Goal: Task Accomplishment & Management: Manage account settings

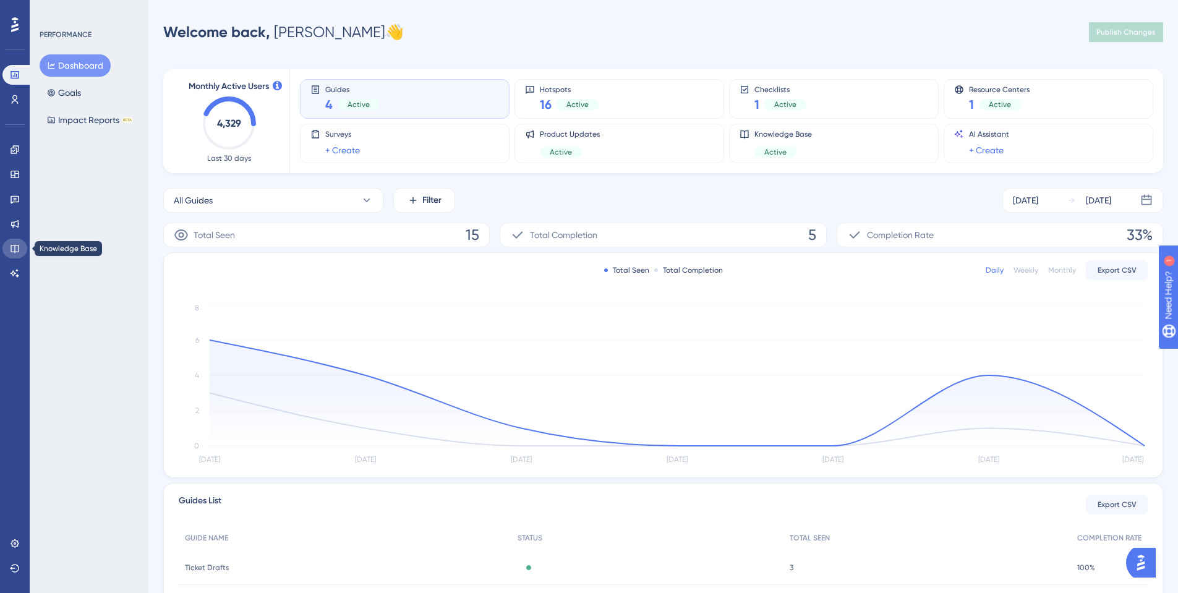
click at [11, 246] on icon at bounding box center [15, 249] width 10 height 10
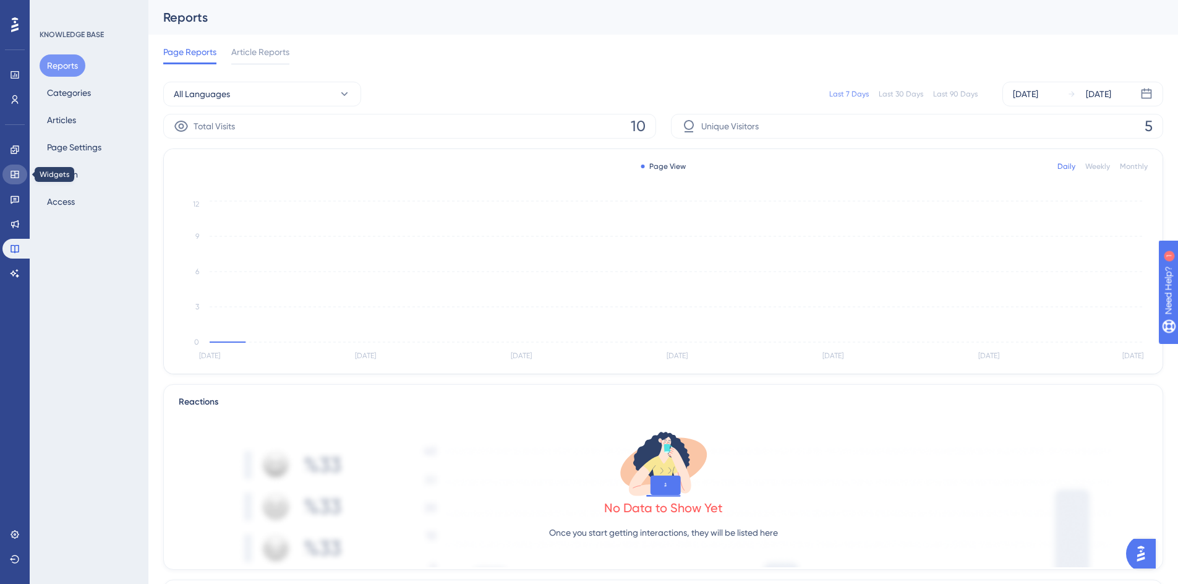
click at [12, 175] on icon at bounding box center [15, 174] width 8 height 7
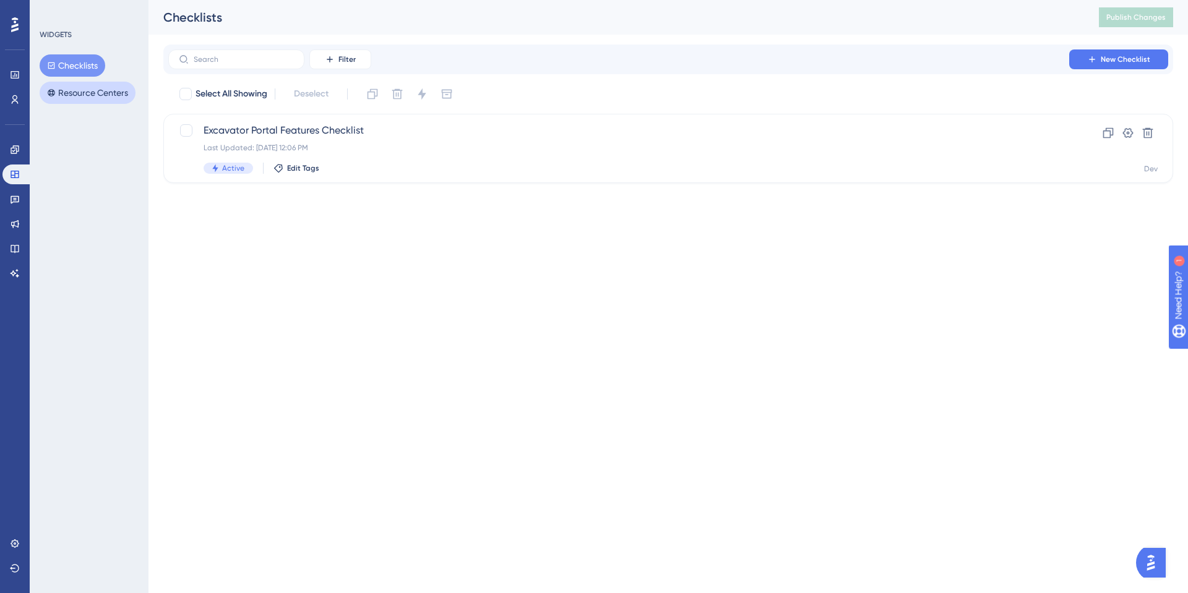
click at [74, 93] on button "Resource Centers" at bounding box center [88, 93] width 96 height 22
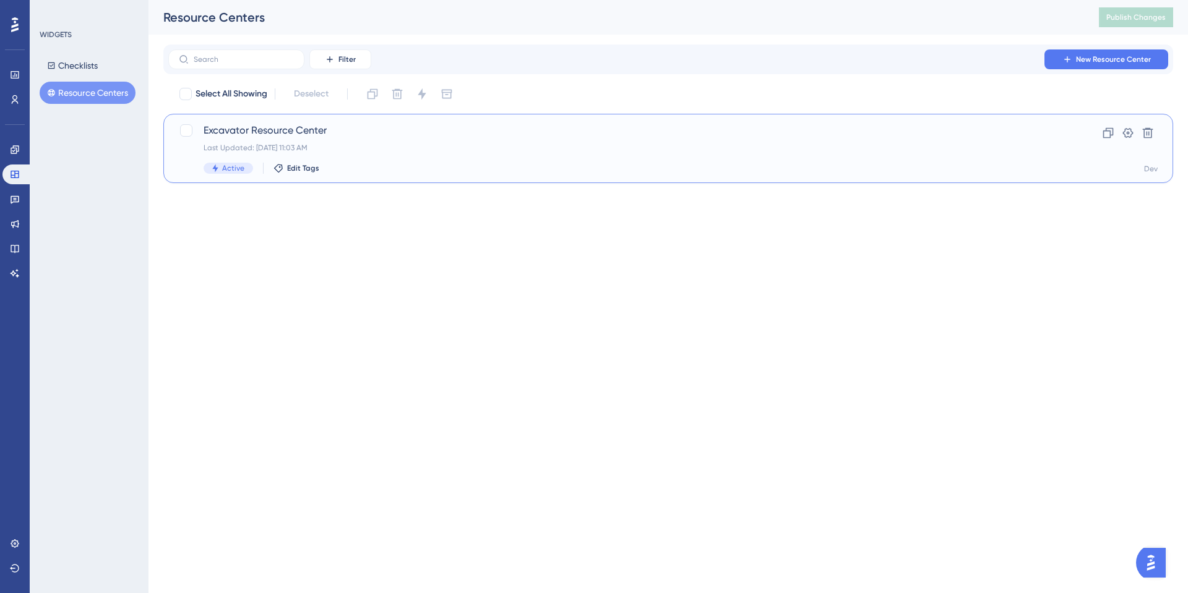
click at [306, 132] on span "Excavator Resource Center" at bounding box center [619, 130] width 830 height 15
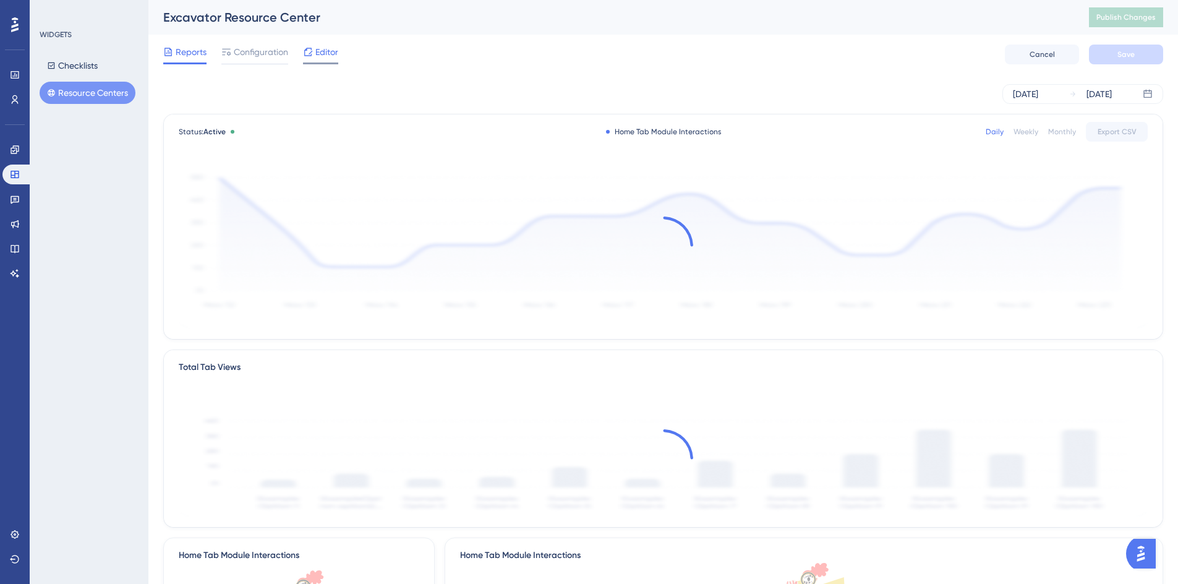
click at [324, 52] on div "✨ Save My Spot!✨" at bounding box center [595, 267] width 1188 height 593
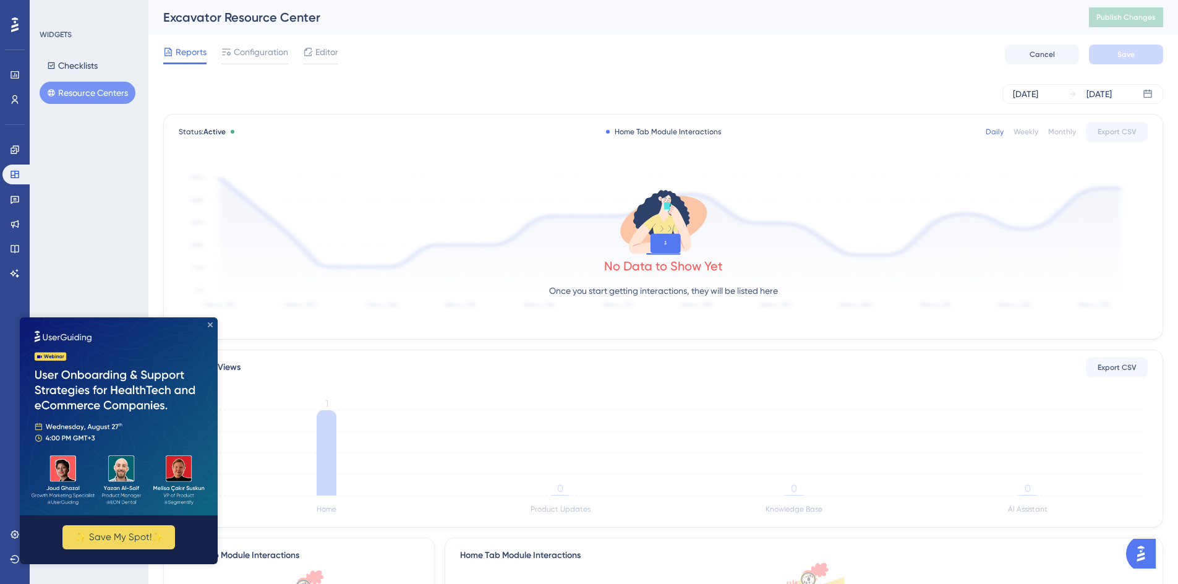
click at [208, 326] on icon "Close Preview" at bounding box center [210, 324] width 5 height 5
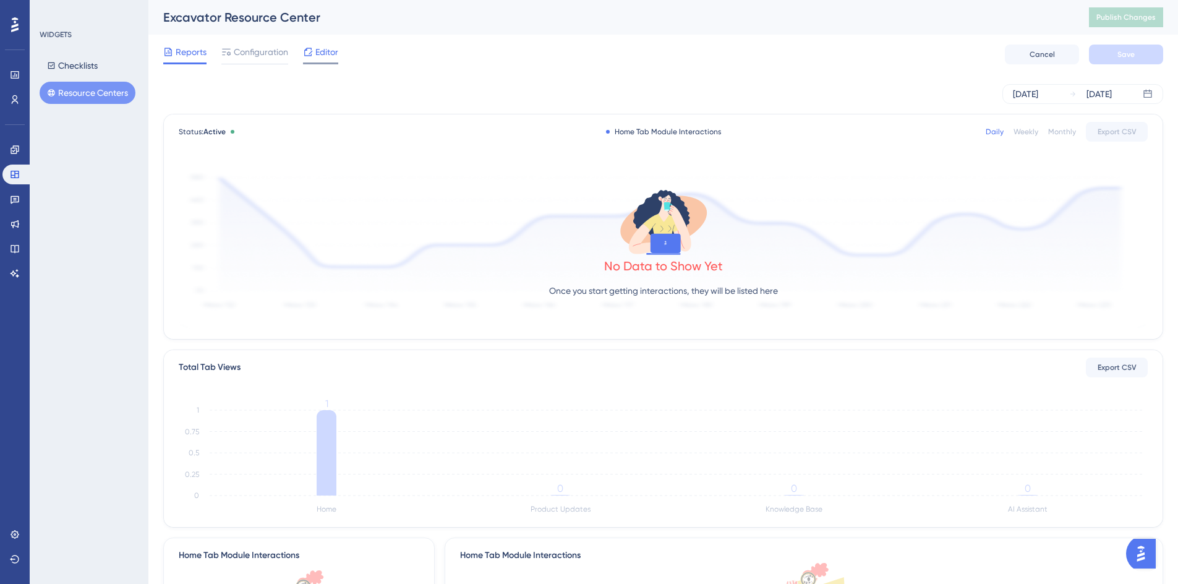
click at [322, 53] on span "Editor" at bounding box center [326, 52] width 23 height 15
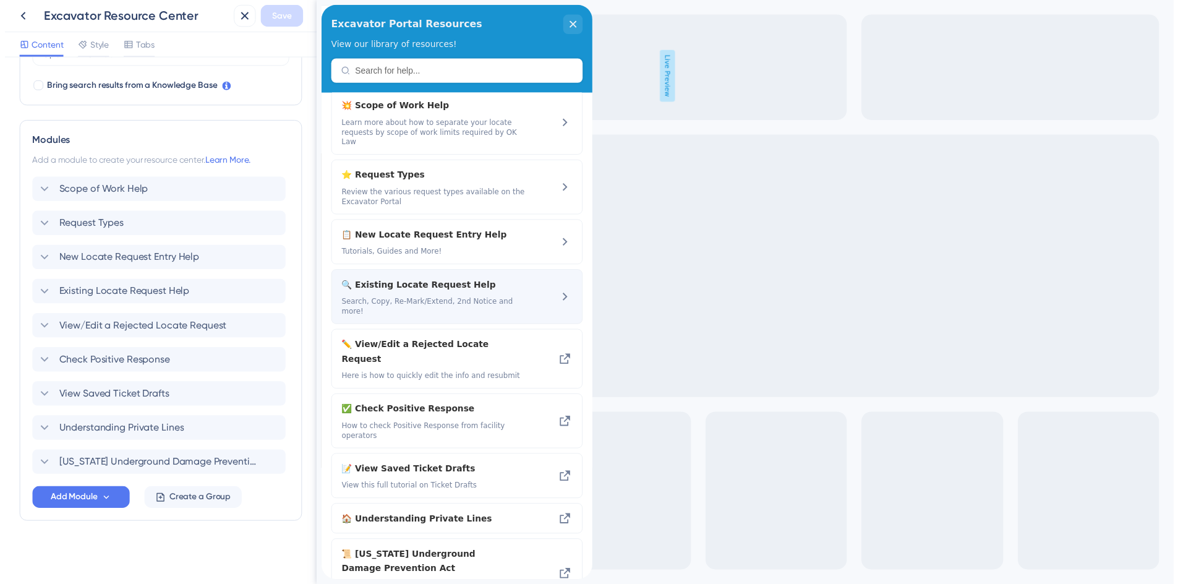
scroll to position [19, 0]
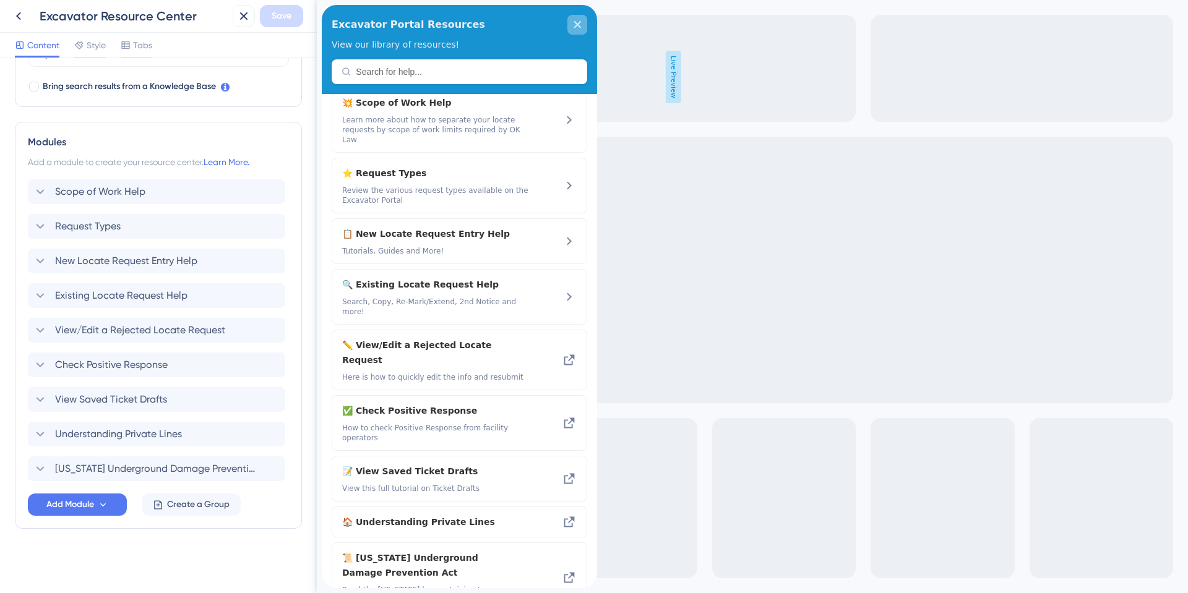
click at [578, 24] on icon "close resource center" at bounding box center [577, 24] width 7 height 7
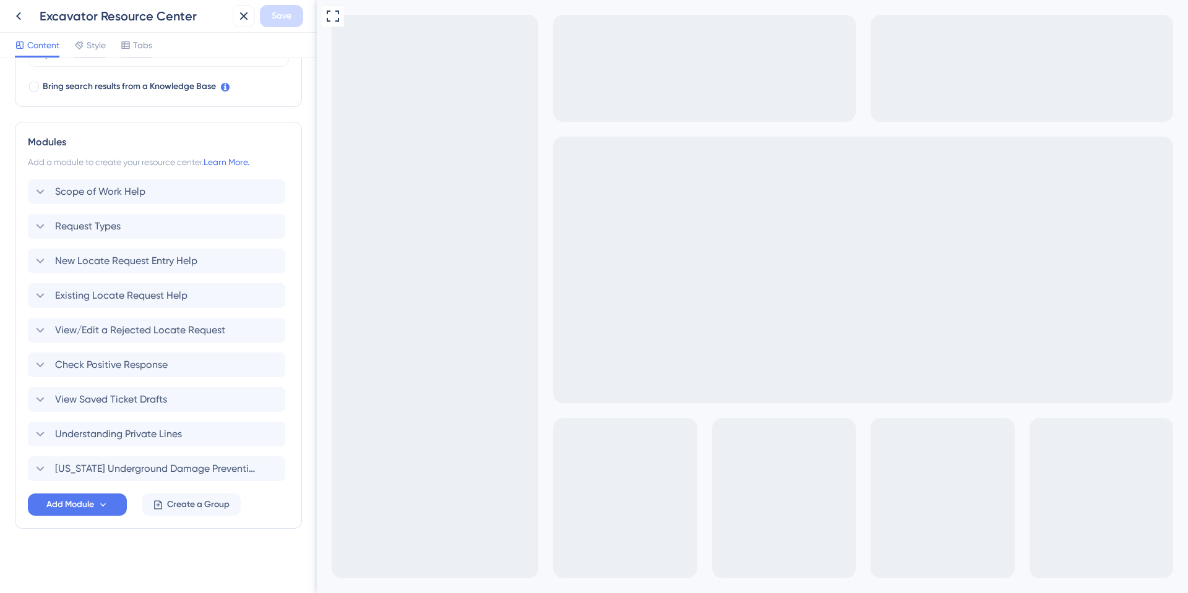
click at [22, 15] on icon at bounding box center [18, 16] width 15 height 15
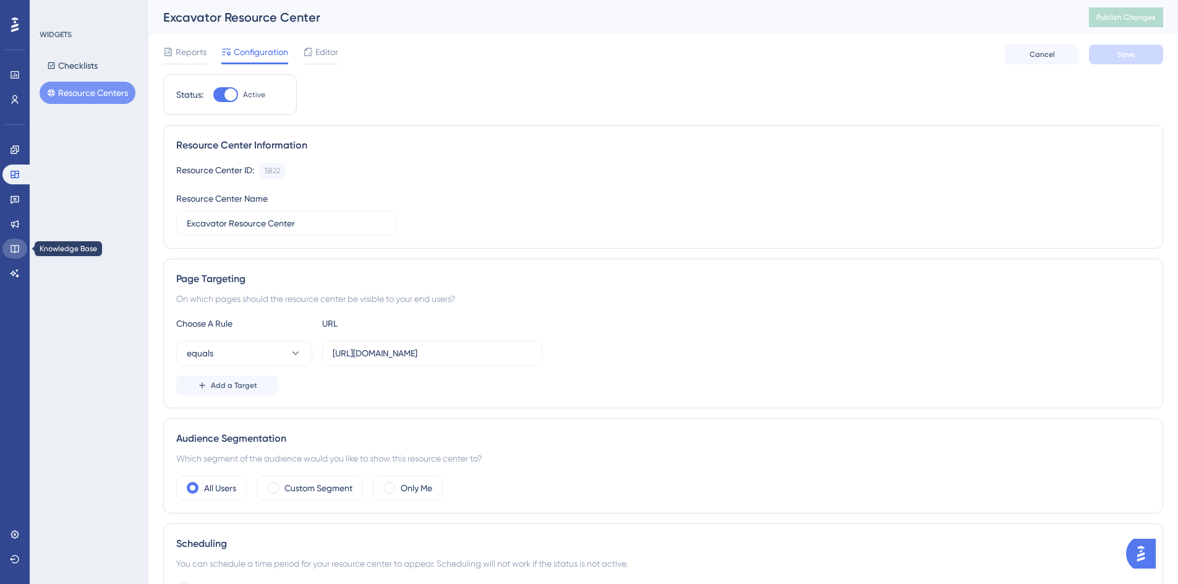
click at [8, 244] on link at bounding box center [14, 249] width 25 height 20
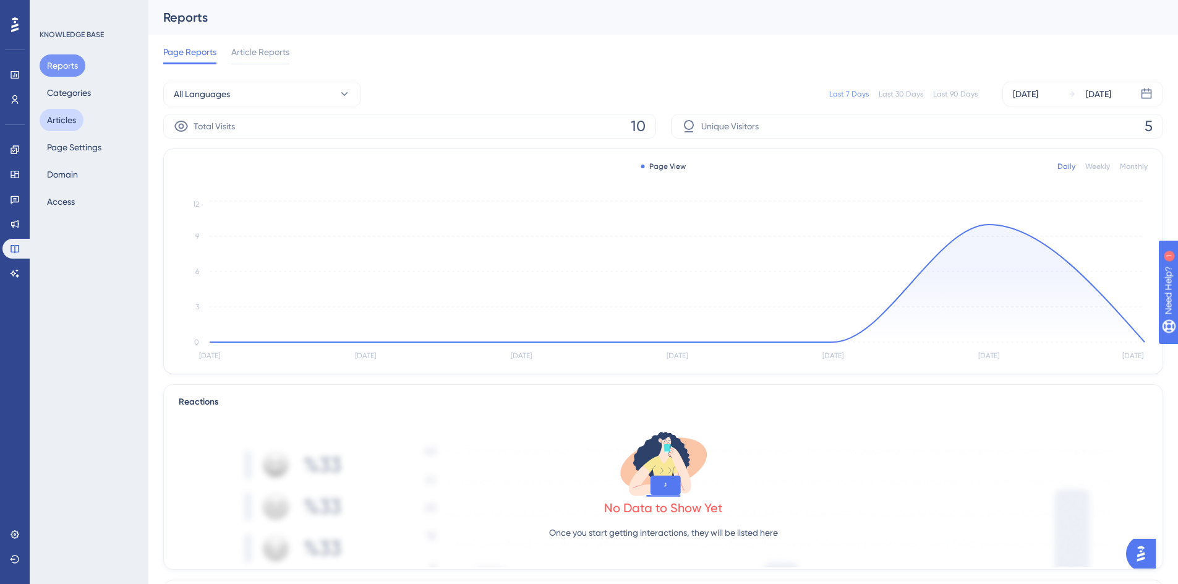
click at [66, 122] on button "Articles" at bounding box center [62, 120] width 44 height 22
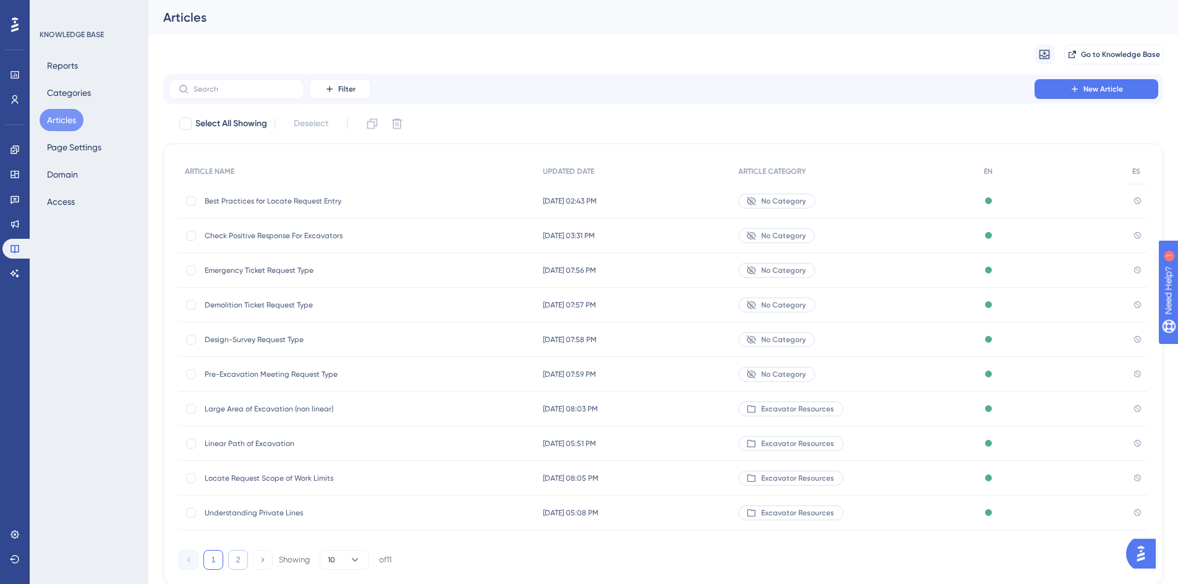
click at [242, 560] on button "2" at bounding box center [238, 560] width 20 height 20
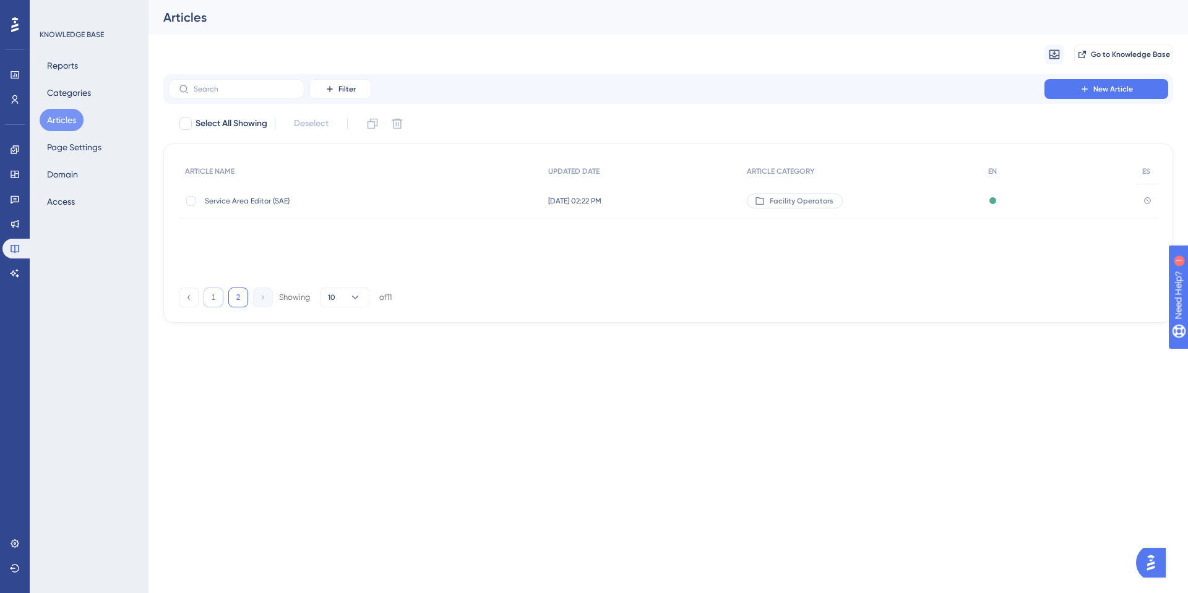
click at [212, 297] on button "1" at bounding box center [214, 298] width 20 height 20
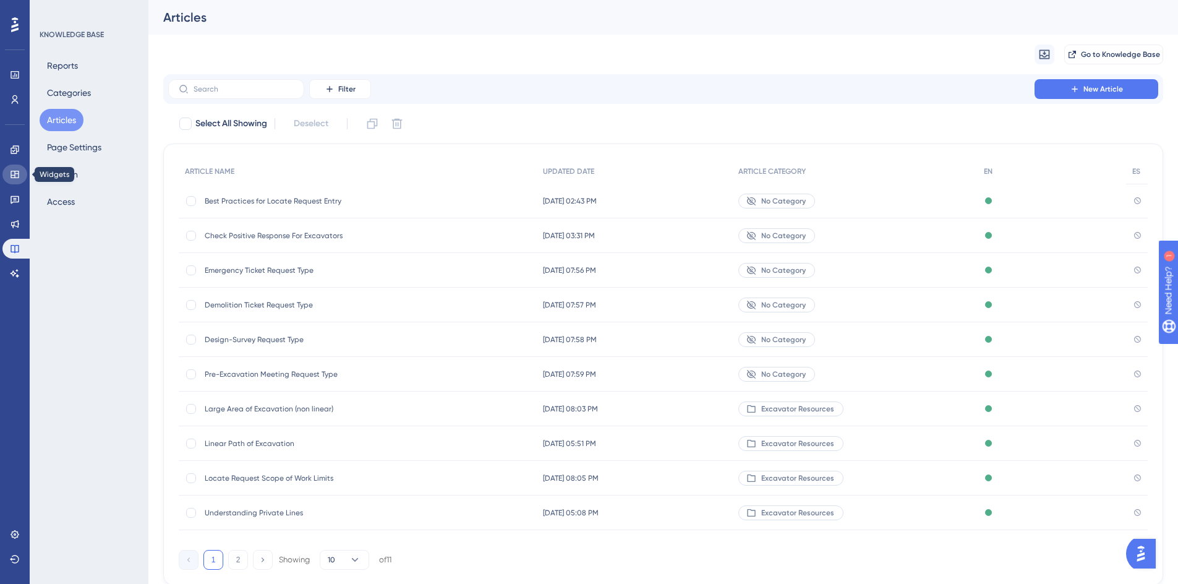
click at [17, 173] on icon at bounding box center [15, 174] width 10 height 10
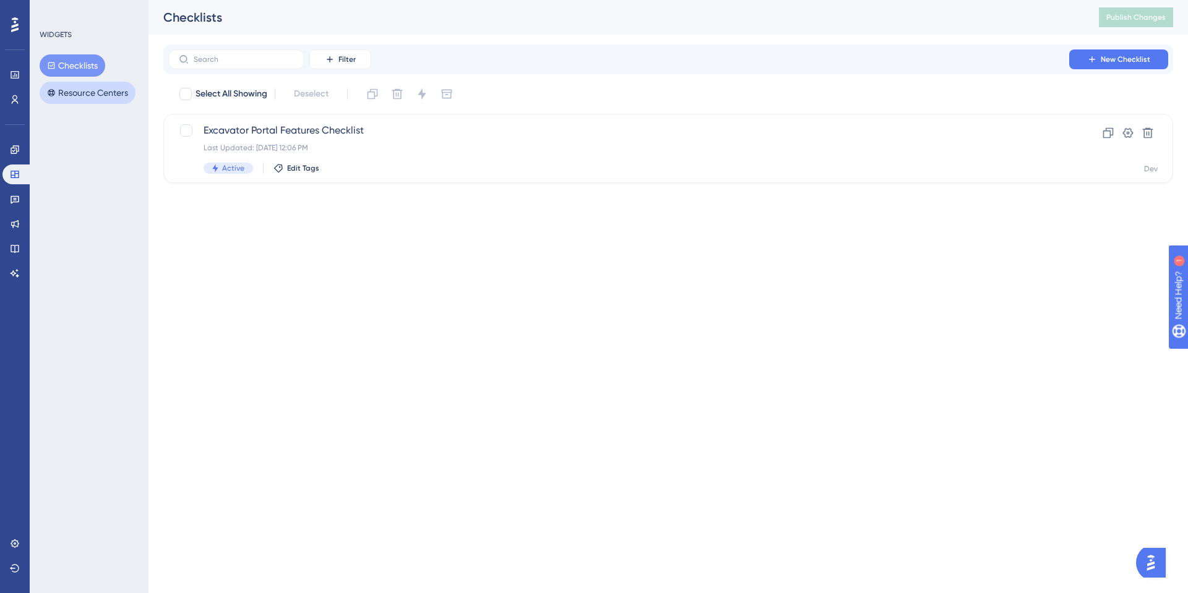
click at [104, 95] on button "Resource Centers" at bounding box center [88, 93] width 96 height 22
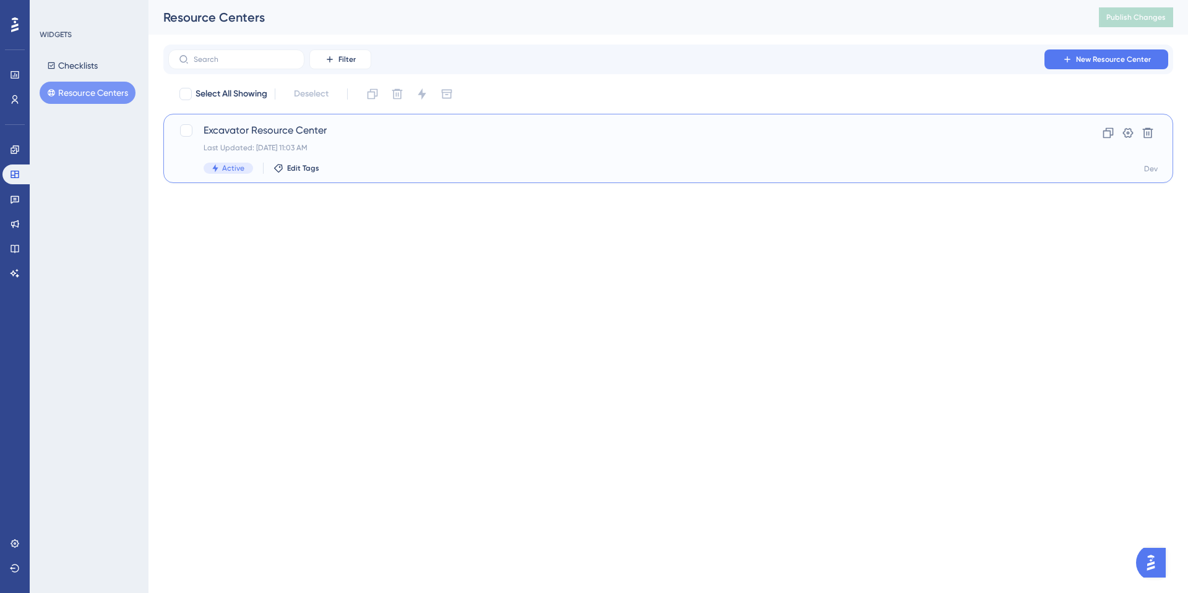
click at [254, 126] on span "Excavator Resource Center" at bounding box center [619, 130] width 830 height 15
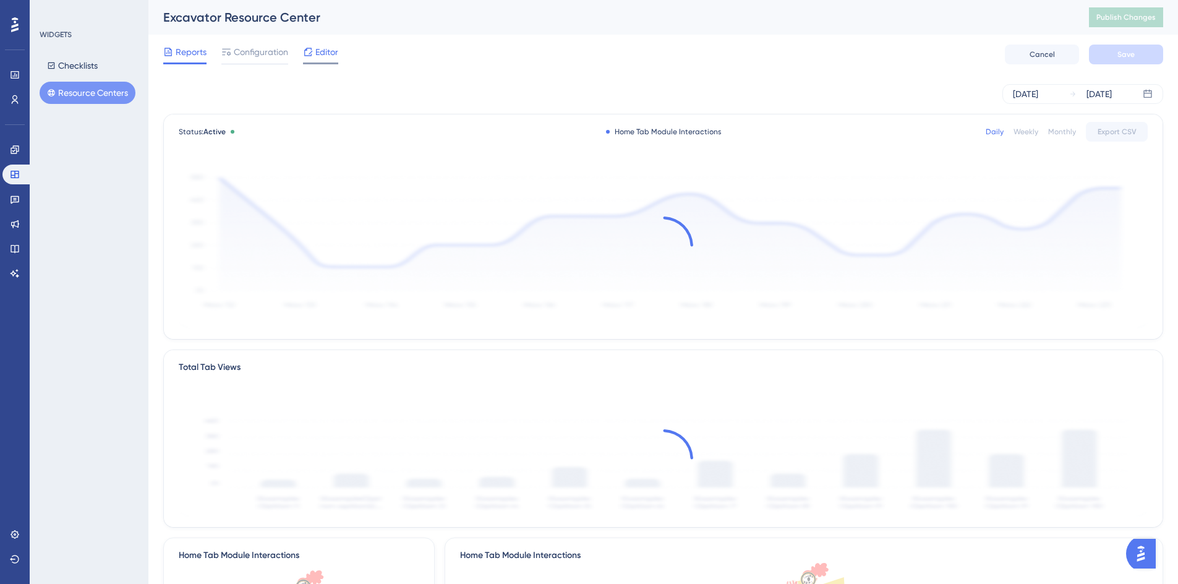
click at [324, 58] on span "Editor" at bounding box center [326, 52] width 23 height 15
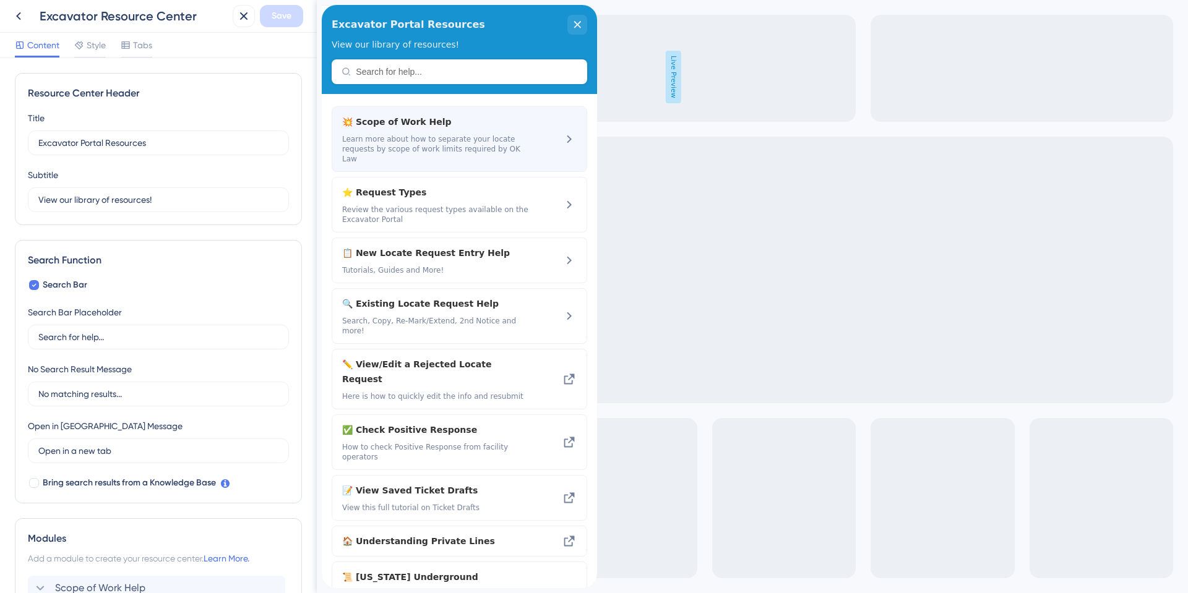
click at [562, 132] on icon at bounding box center [569, 139] width 15 height 15
click at [420, 122] on span "💥 Scope of Work Help" at bounding box center [426, 121] width 168 height 15
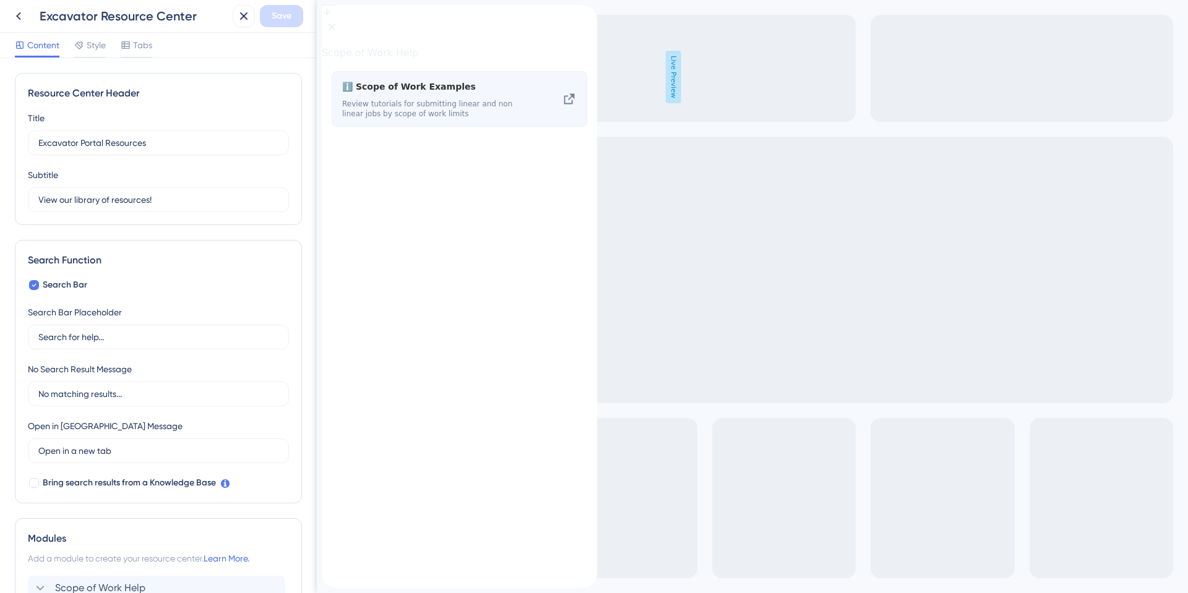
click at [568, 106] on icon at bounding box center [569, 99] width 15 height 15
click at [361, 94] on span "ℹ️ Scope of Work Examples" at bounding box center [435, 86] width 187 height 15
click at [562, 106] on icon at bounding box center [569, 99] width 15 height 15
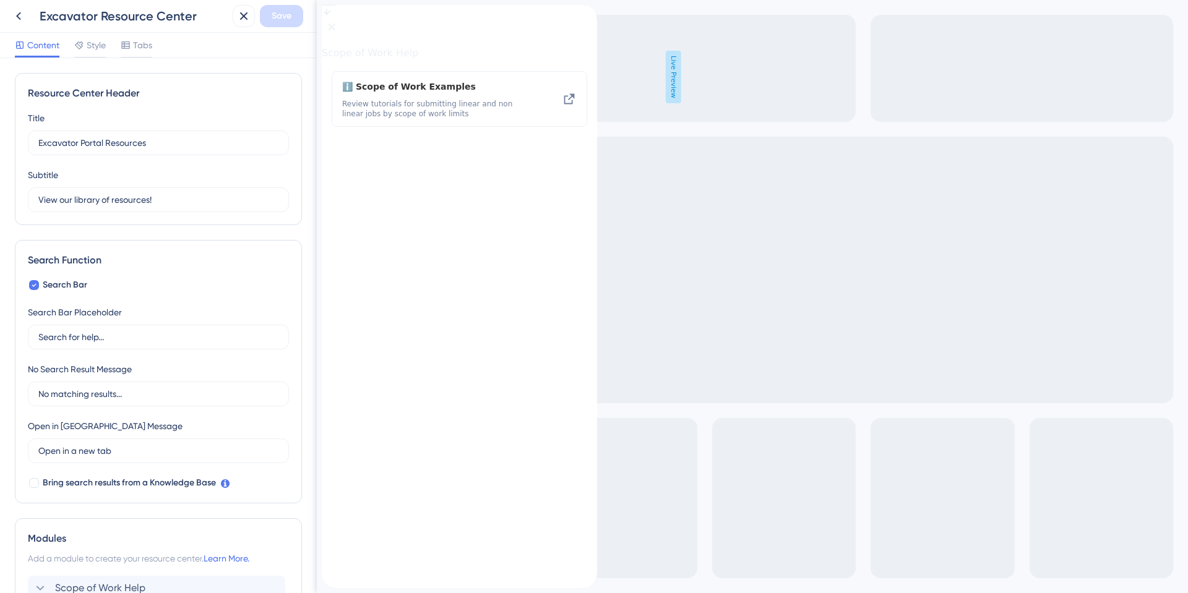
click at [341, 17] on div "back to header" at bounding box center [332, 11] width 20 height 12
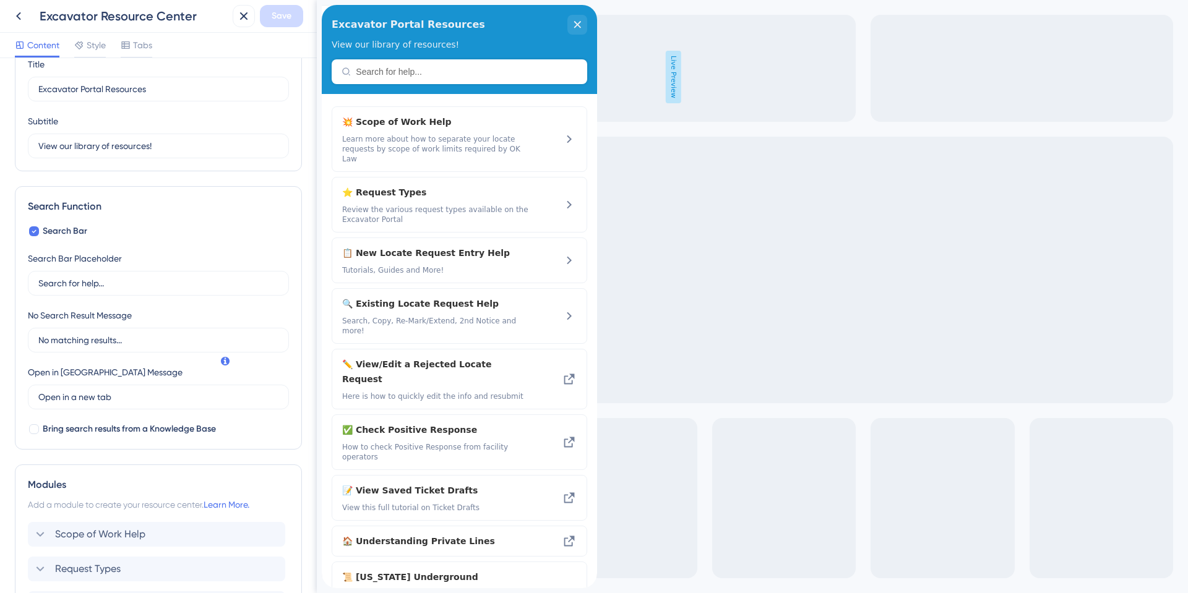
scroll to position [124, 0]
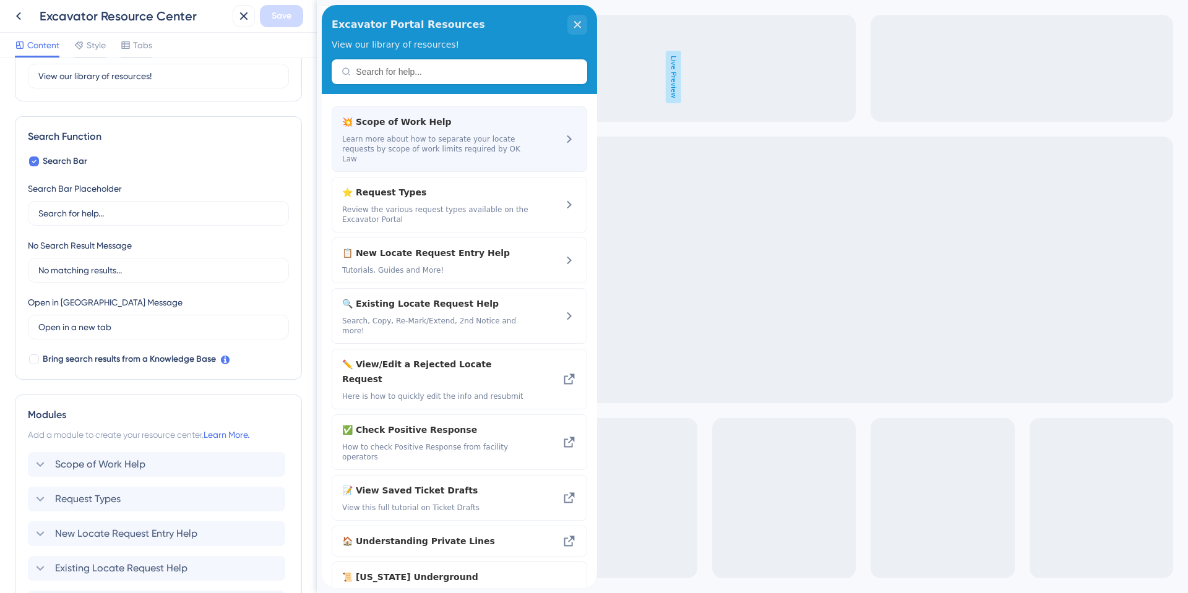
click at [398, 122] on span "💥 Scope of Work Help" at bounding box center [426, 121] width 168 height 15
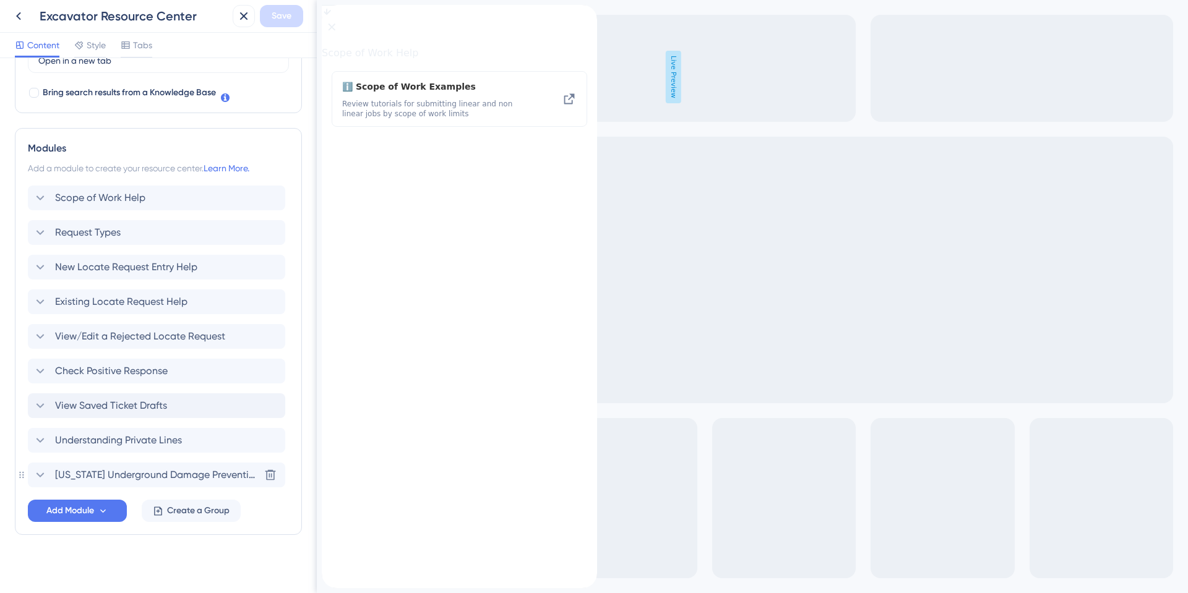
scroll to position [396, 0]
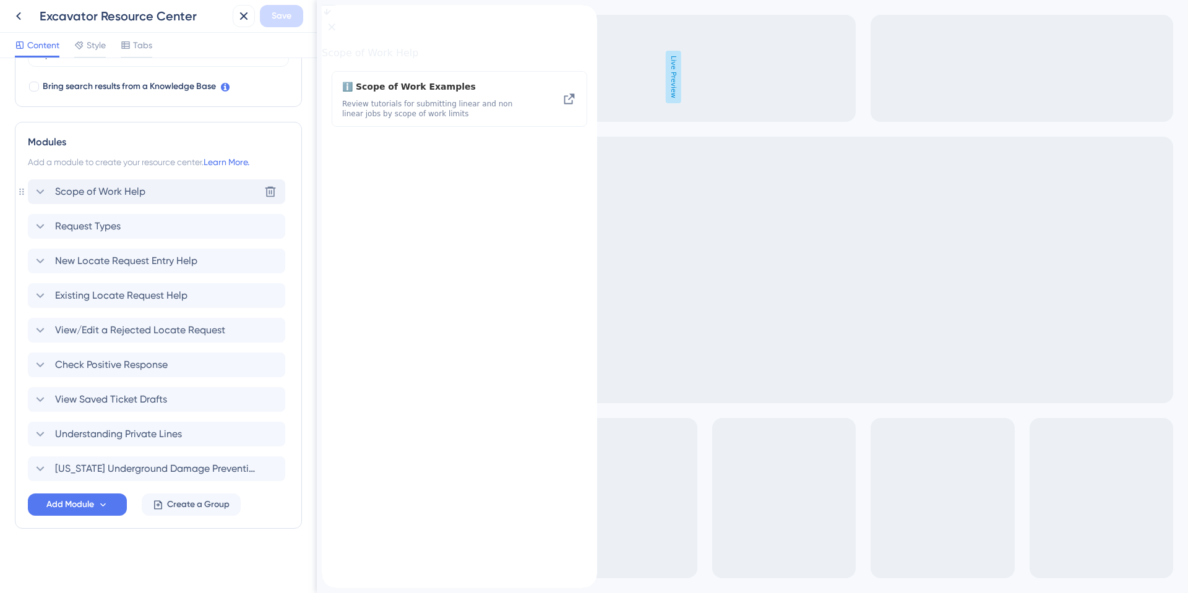
click at [36, 194] on icon at bounding box center [40, 191] width 15 height 15
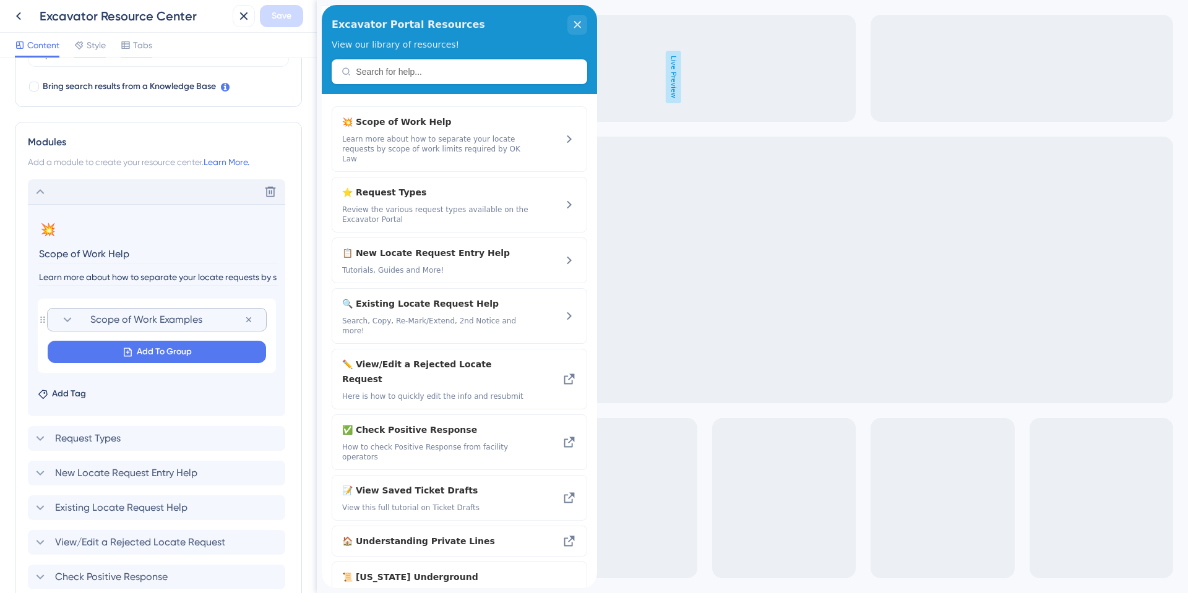
click at [122, 320] on span "Scope of Work Examples" at bounding box center [167, 319] width 154 height 15
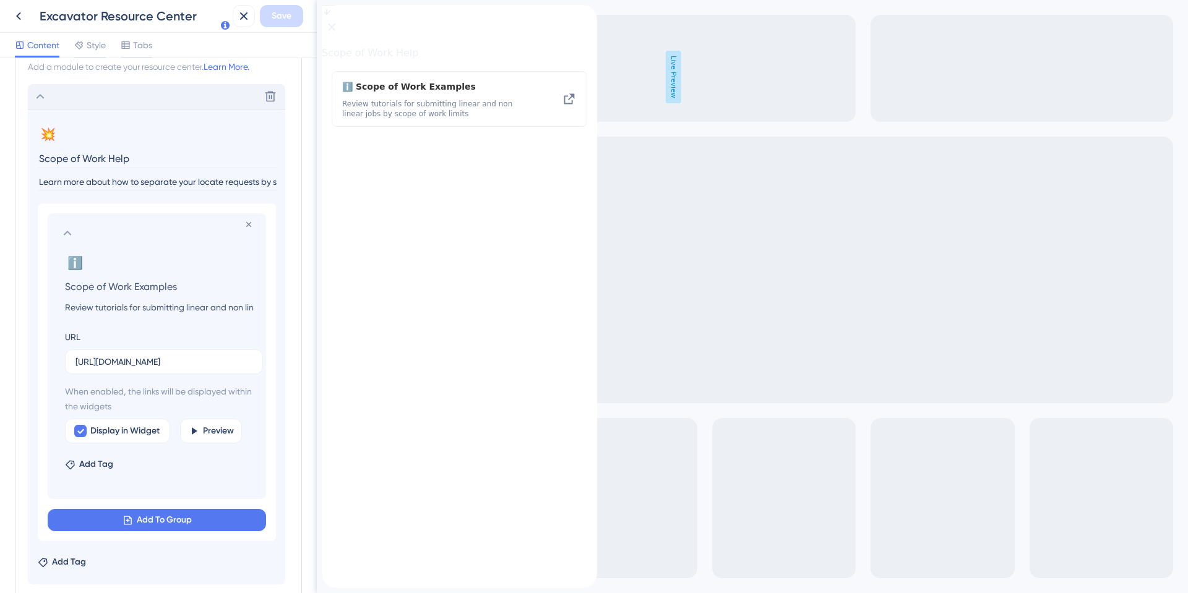
scroll to position [520, 0]
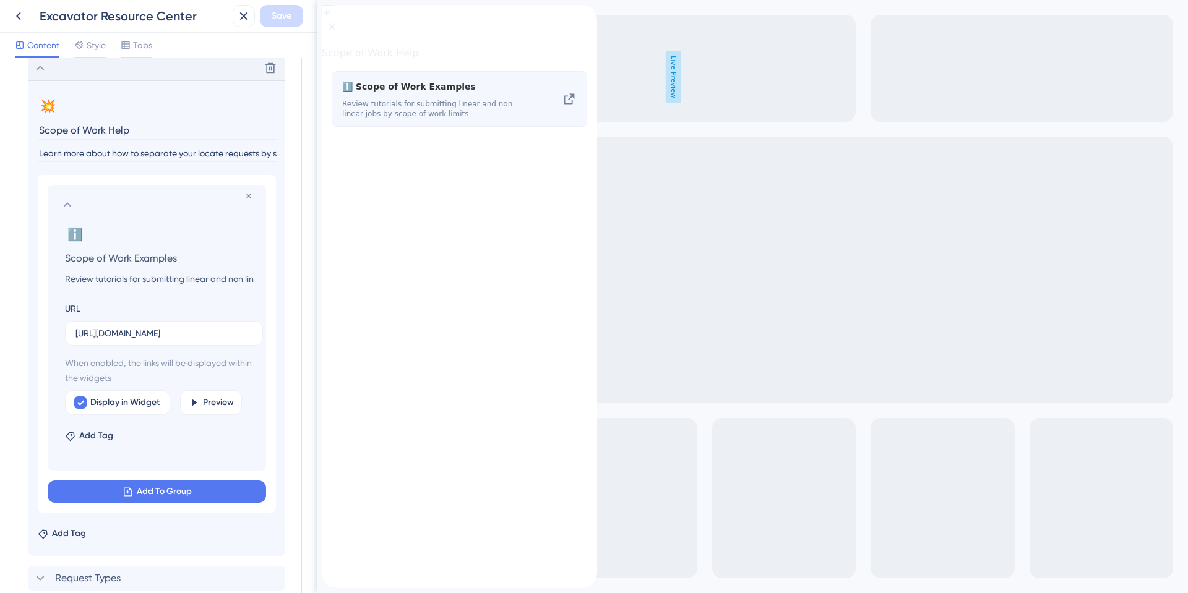
click at [414, 119] on span "Review tutorials for submitting linear and non linear jobs by scope of work lim…" at bounding box center [435, 109] width 187 height 20
click at [422, 94] on span "ℹ️ Scope of Work Examples" at bounding box center [435, 86] width 187 height 15
click at [567, 106] on icon at bounding box center [569, 99] width 15 height 15
click at [405, 94] on span "ℹ️ Scope of Work Examples" at bounding box center [435, 86] width 187 height 15
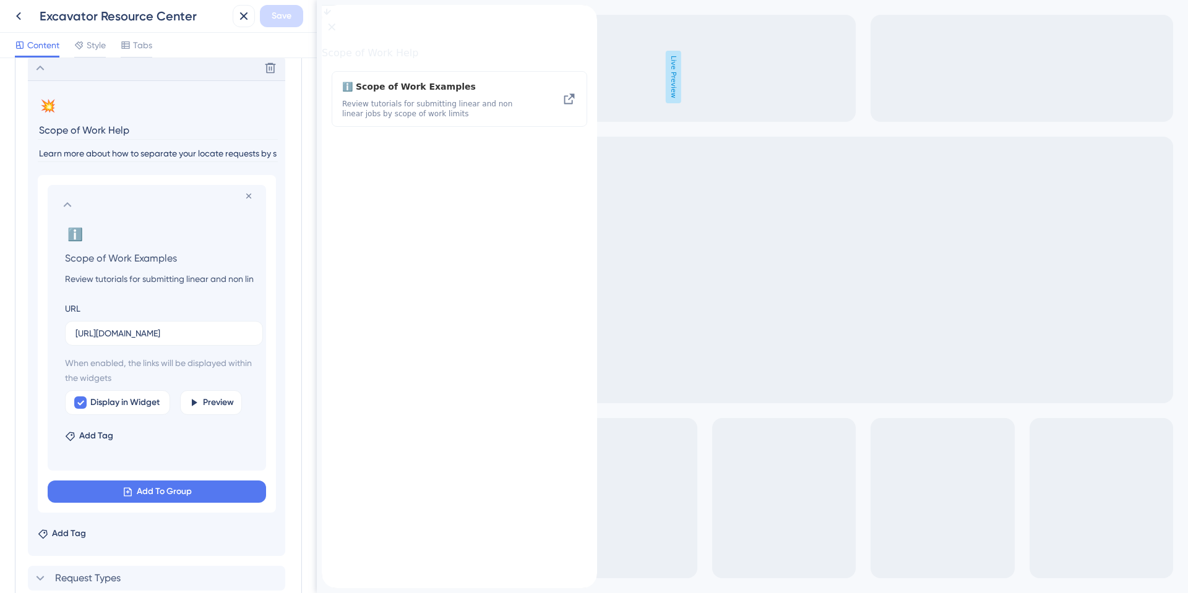
click at [341, 27] on div "close resource center" at bounding box center [332, 27] width 20 height 20
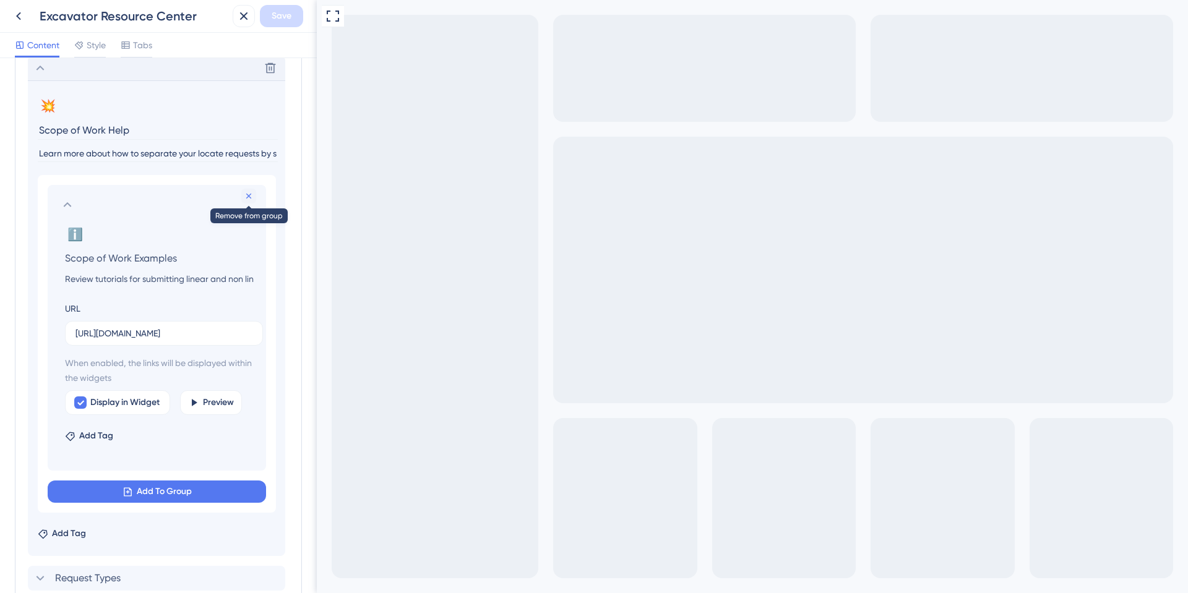
click at [252, 195] on icon at bounding box center [249, 196] width 10 height 10
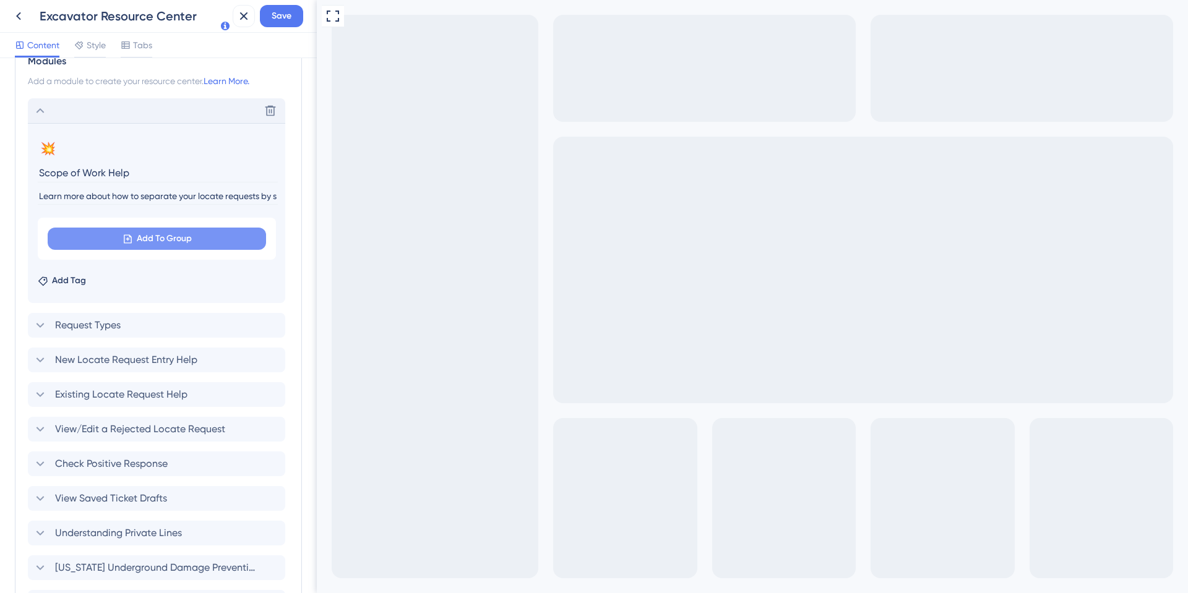
scroll to position [335, 0]
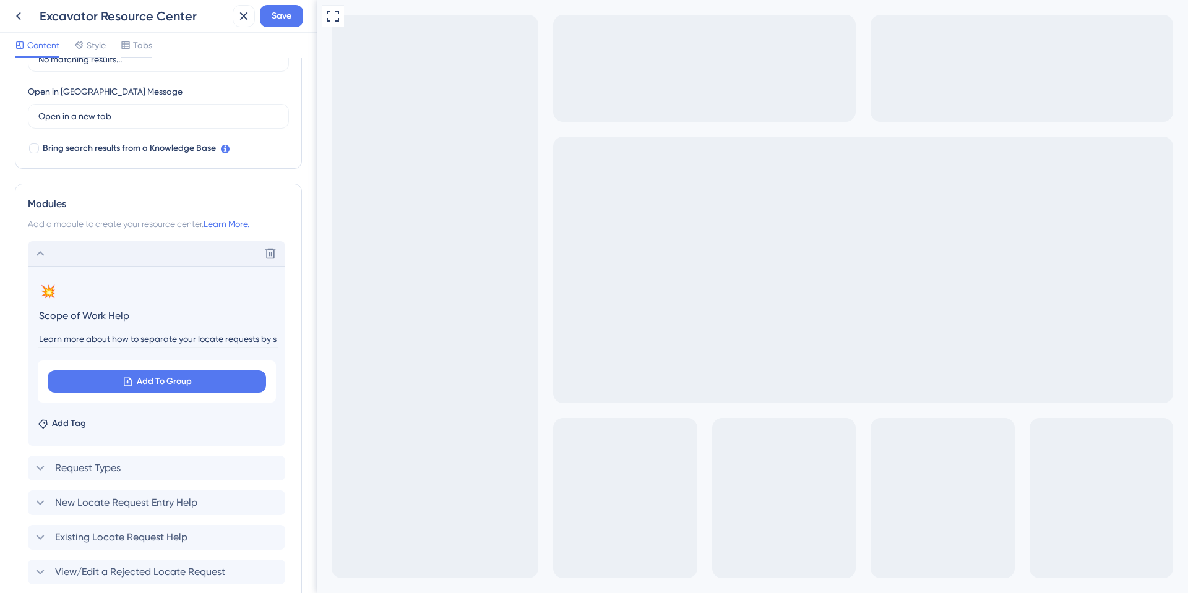
click at [39, 252] on icon at bounding box center [40, 253] width 15 height 15
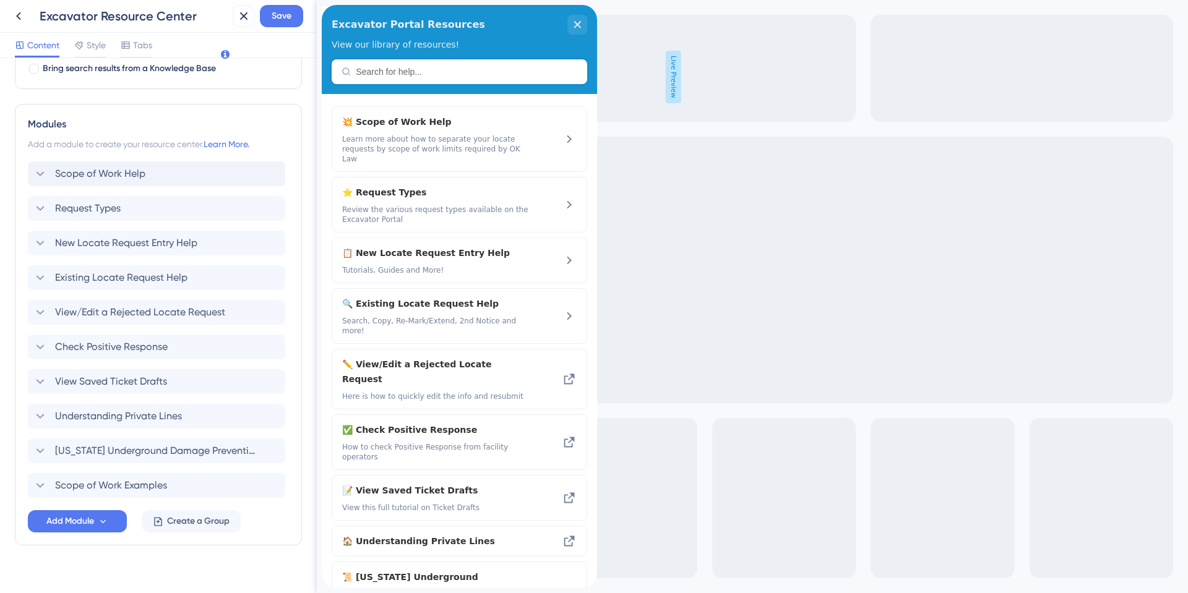
scroll to position [431, 0]
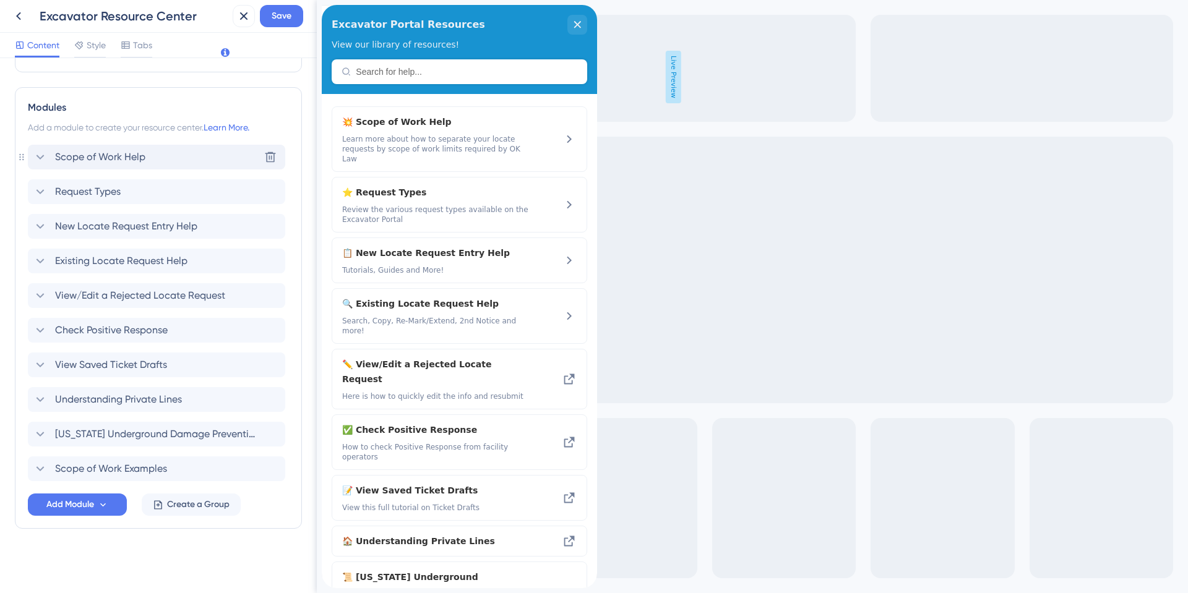
click at [41, 153] on icon at bounding box center [40, 157] width 15 height 15
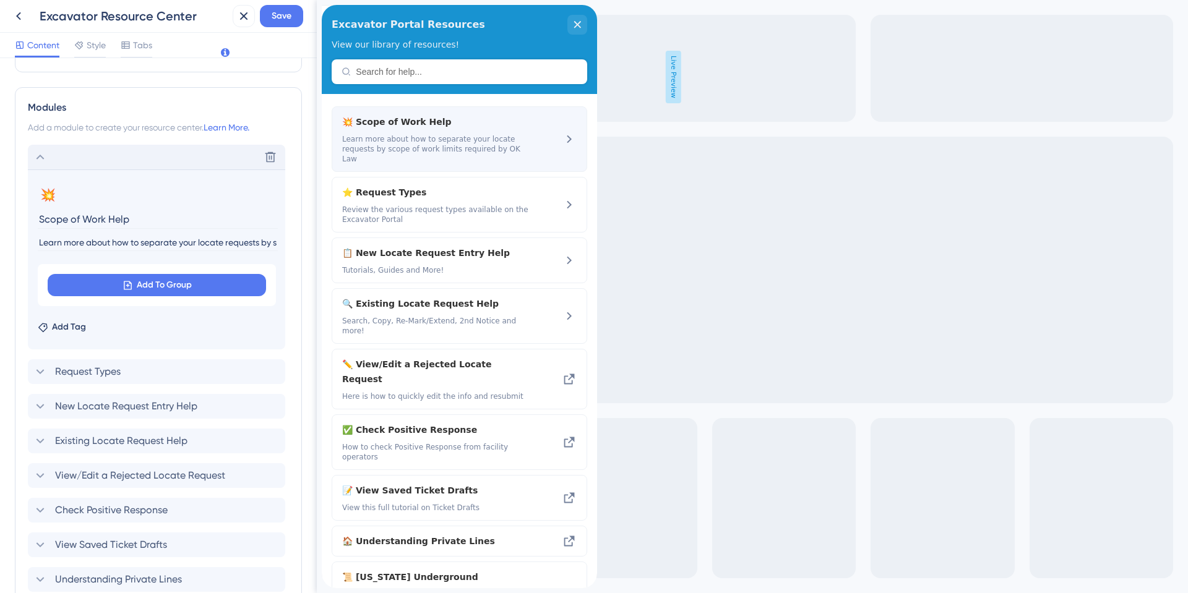
click at [549, 137] on div "💥 Scope of Work Help Learn more about how to separate your locate requests by s…" at bounding box center [459, 139] width 255 height 66
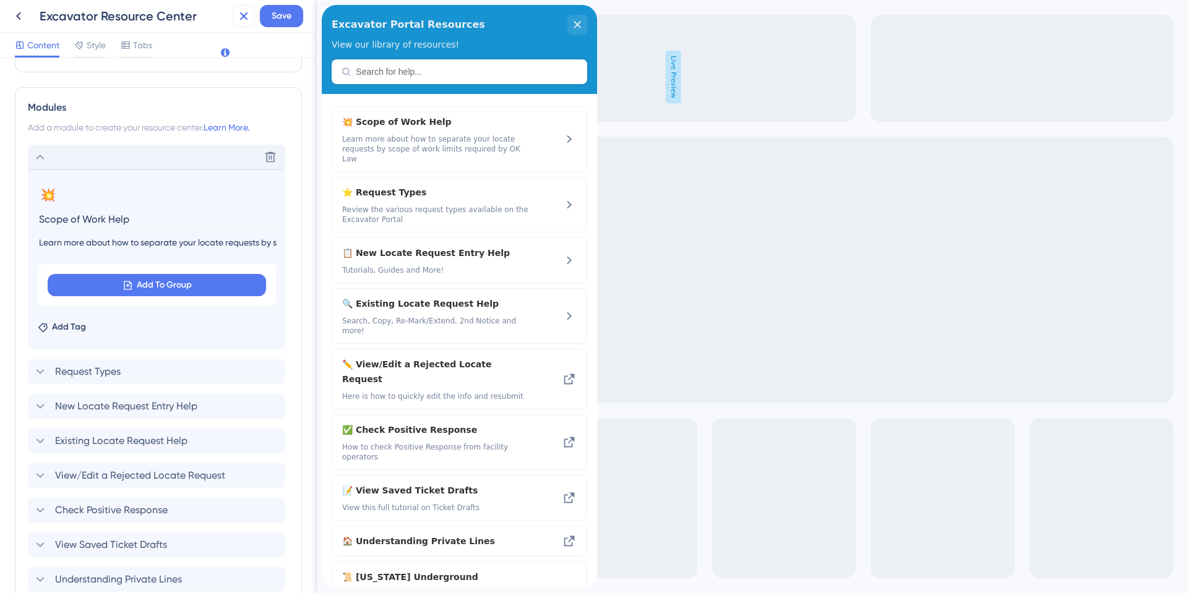
click at [239, 17] on icon at bounding box center [243, 16] width 15 height 15
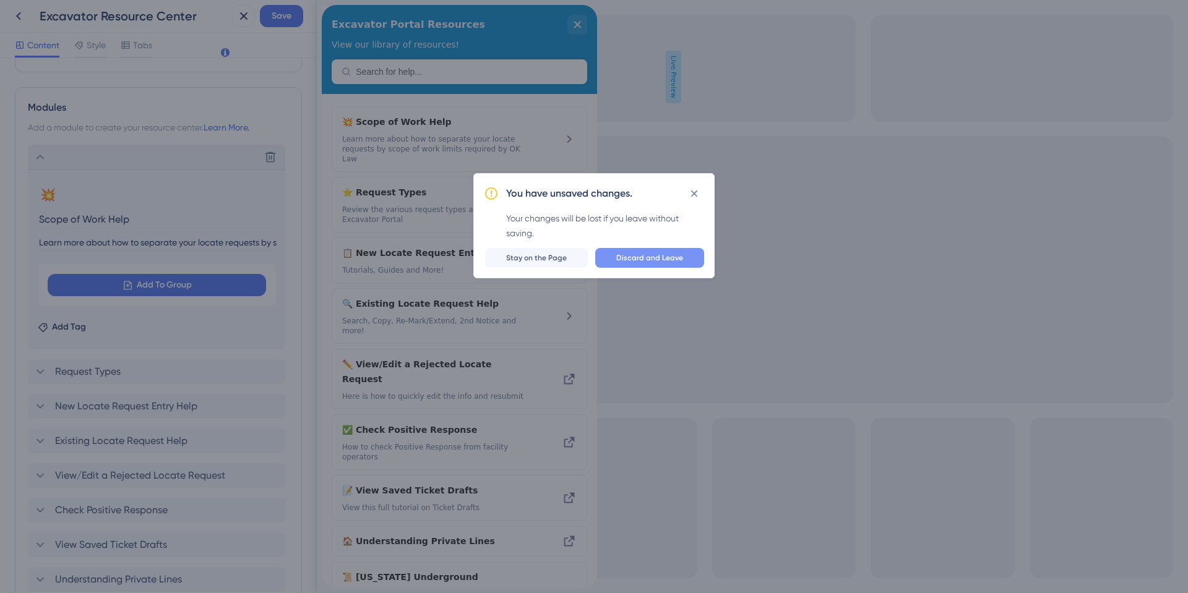
click at [647, 262] on span "Discard and Leave" at bounding box center [649, 258] width 67 height 10
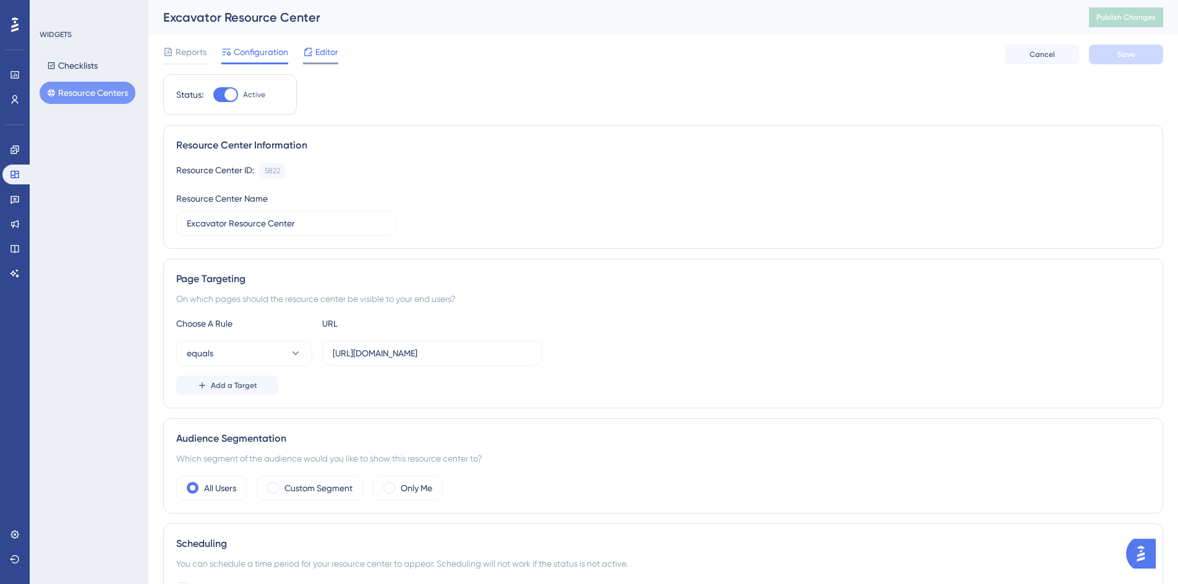
click at [313, 50] on icon at bounding box center [308, 52] width 10 height 10
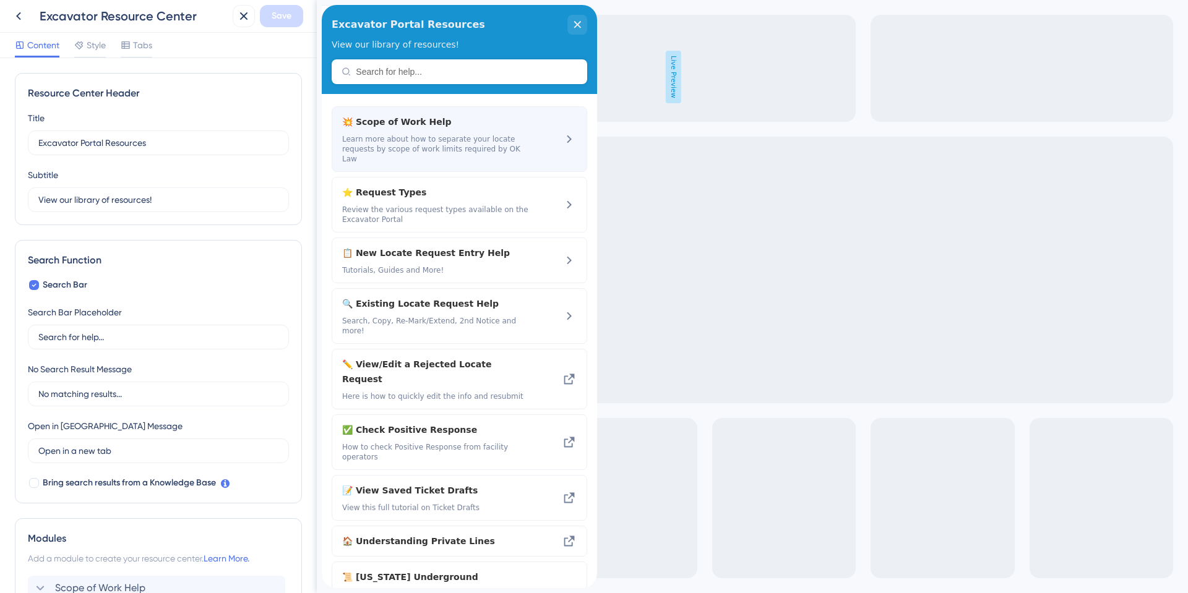
click at [376, 121] on span "💥 Scope of Work Help" at bounding box center [426, 121] width 168 height 15
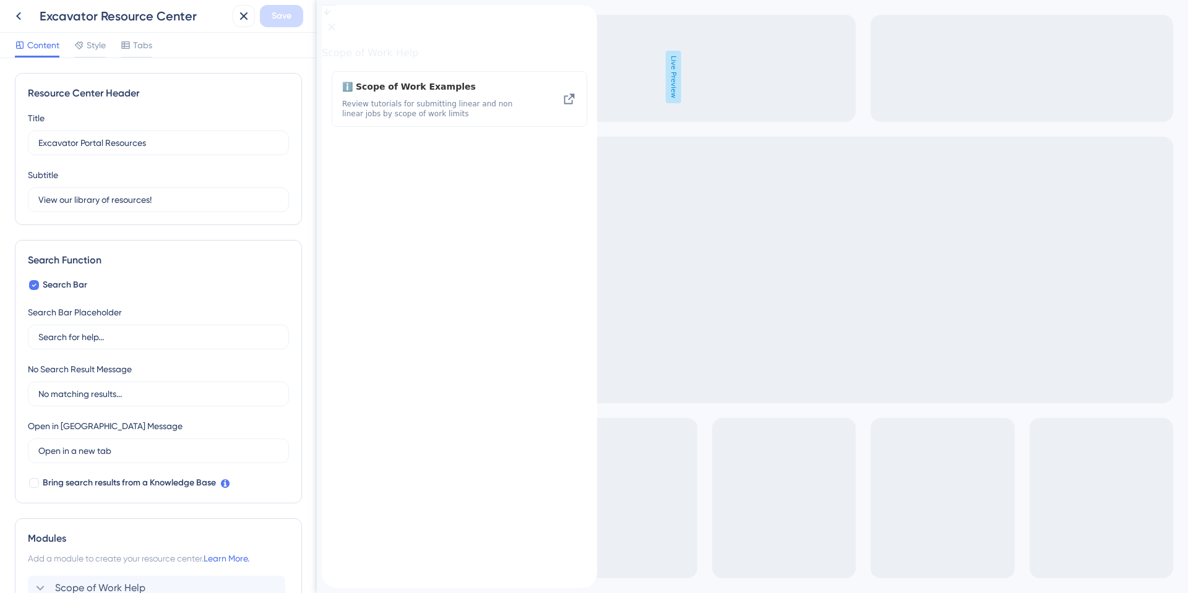
drag, startPoint x: 343, startPoint y: 26, endPoint x: 620, endPoint y: 62, distance: 280.0
click at [332, 15] on icon "back to header" at bounding box center [327, 10] width 10 height 10
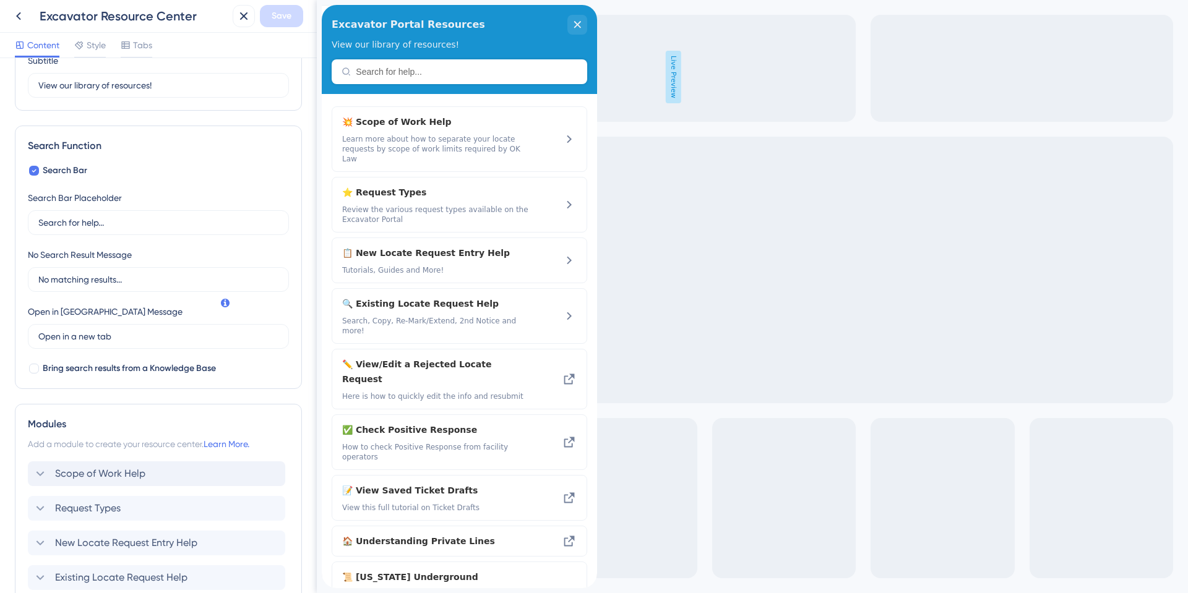
scroll to position [186, 0]
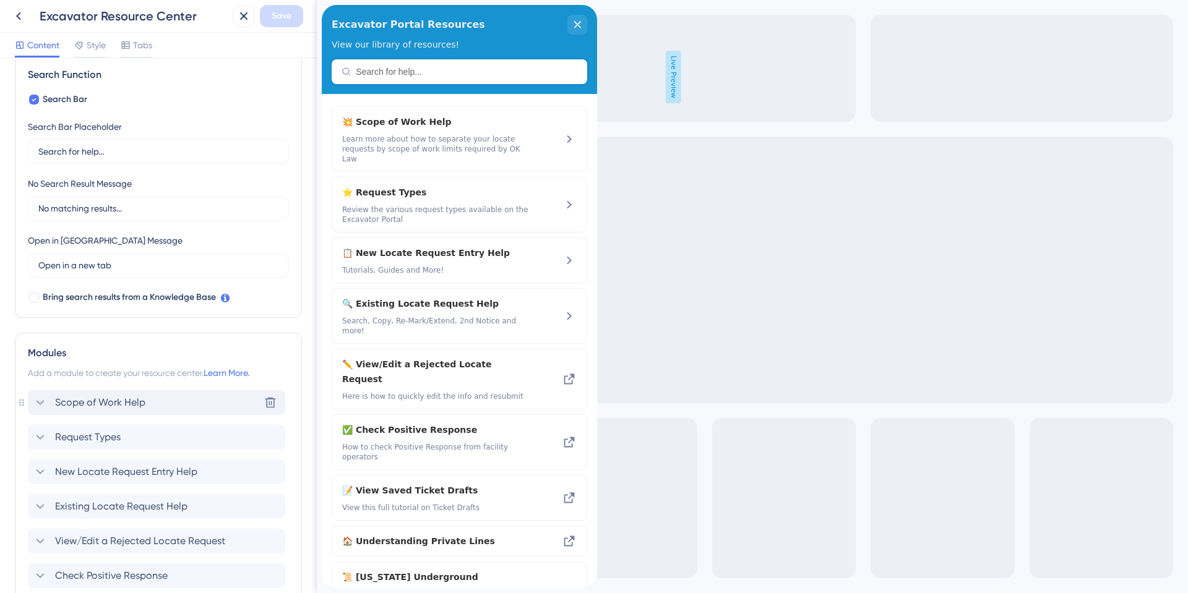
click at [153, 411] on div "Scope of Work Help Delete" at bounding box center [156, 402] width 257 height 25
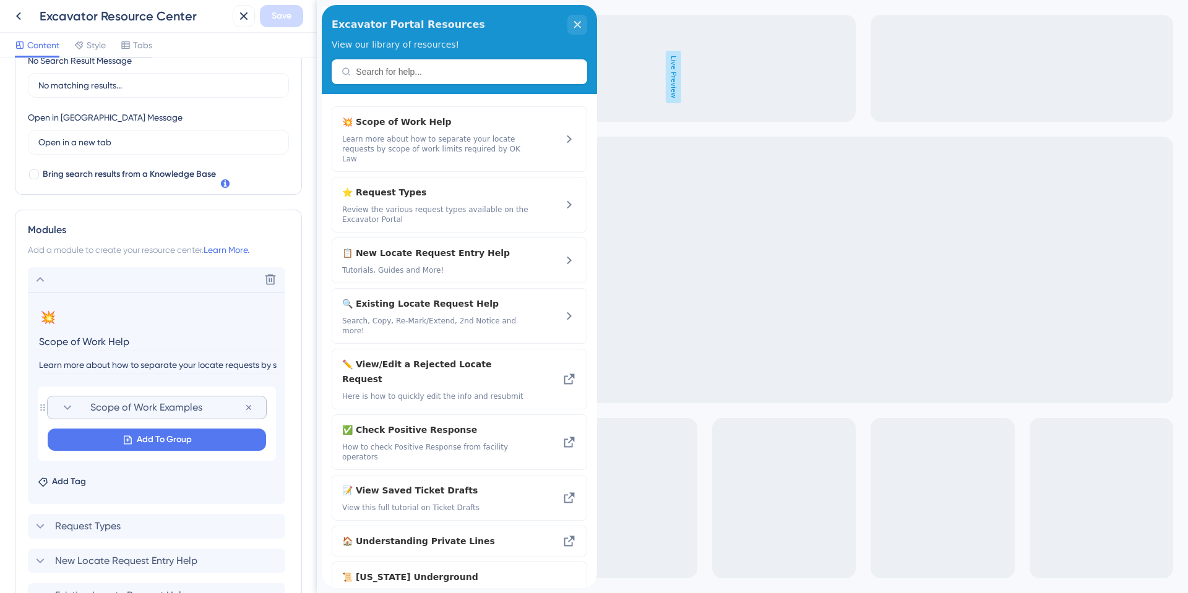
scroll to position [309, 0]
click at [62, 409] on icon at bounding box center [67, 407] width 15 height 15
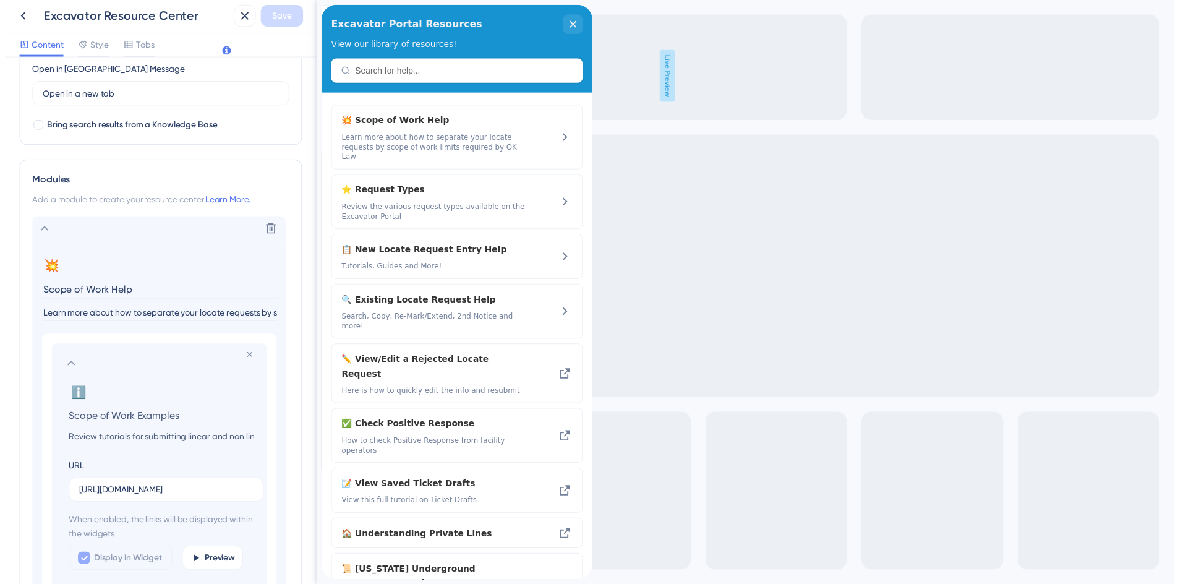
scroll to position [433, 0]
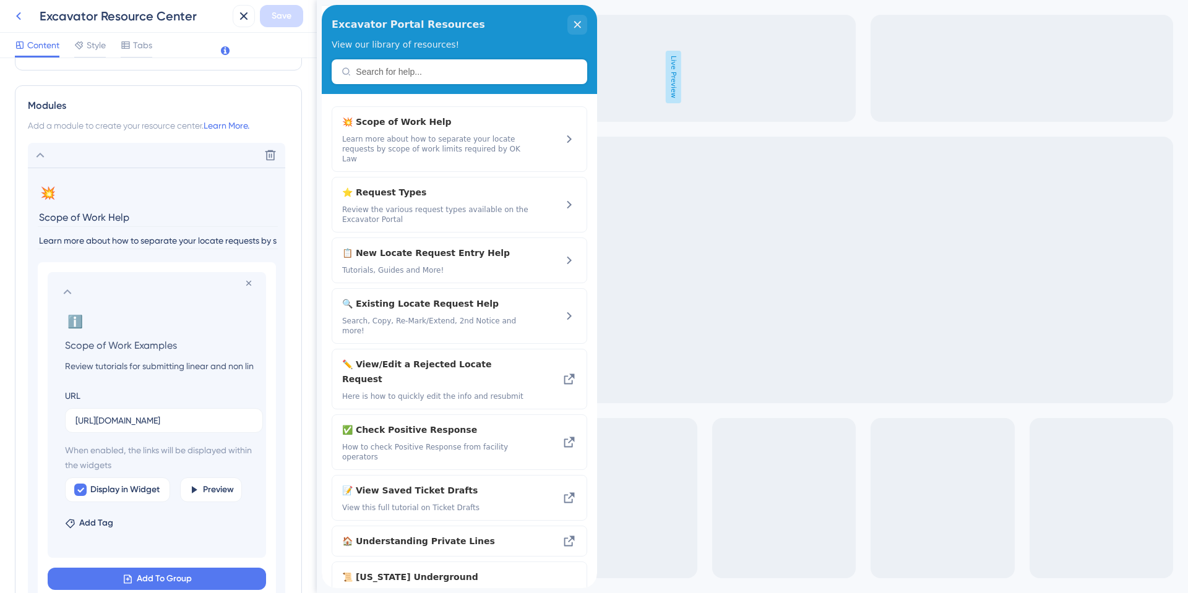
click at [19, 13] on icon at bounding box center [18, 16] width 15 height 15
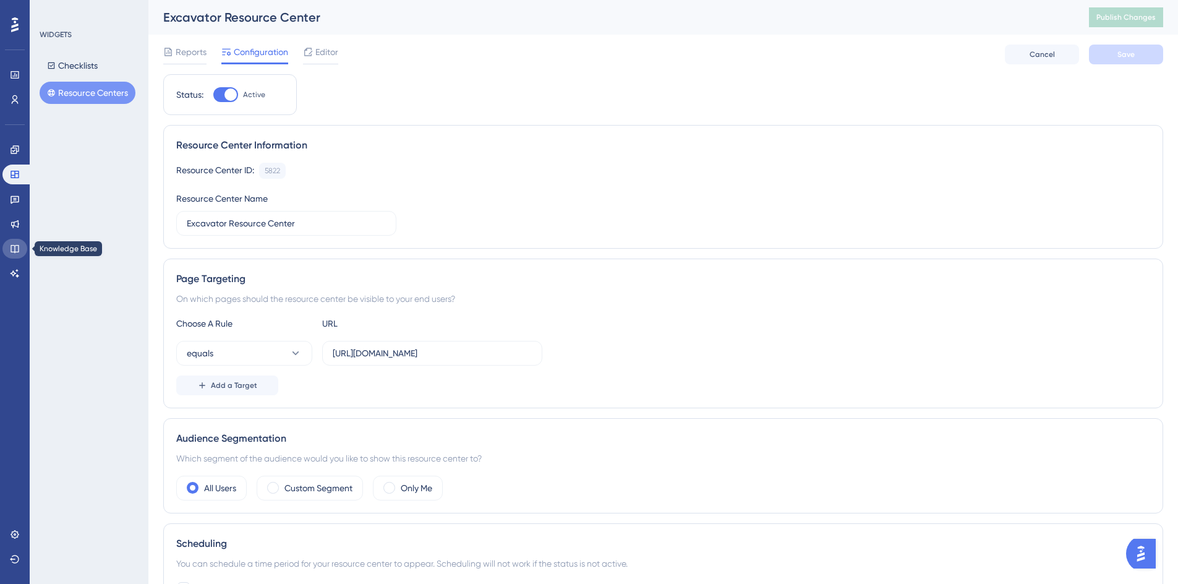
click at [19, 252] on icon at bounding box center [15, 249] width 10 height 10
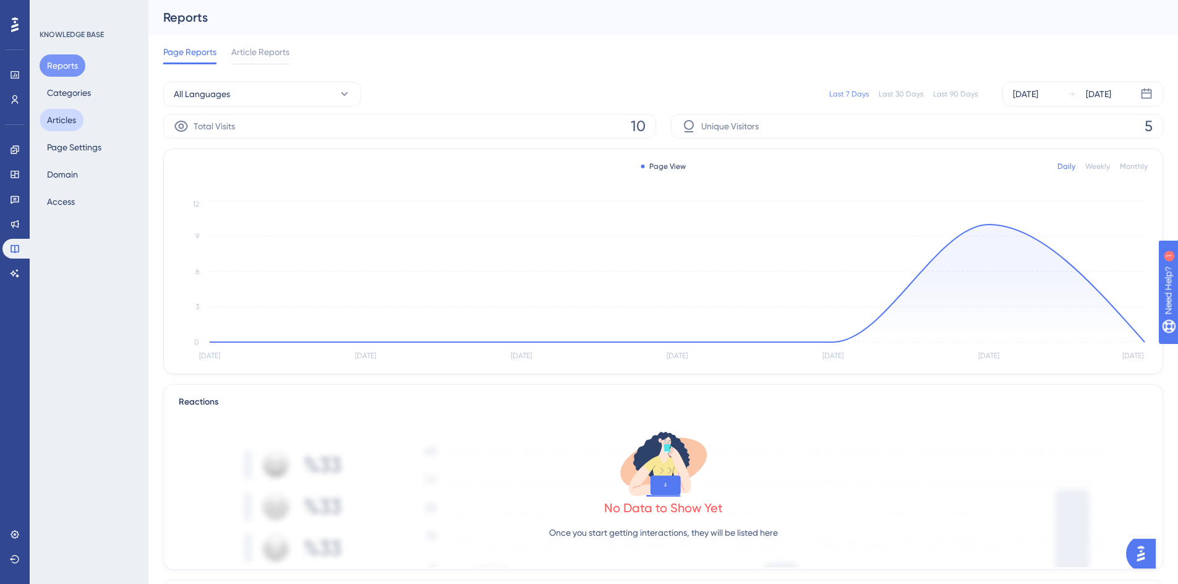
click at [67, 122] on button "Articles" at bounding box center [62, 120] width 44 height 22
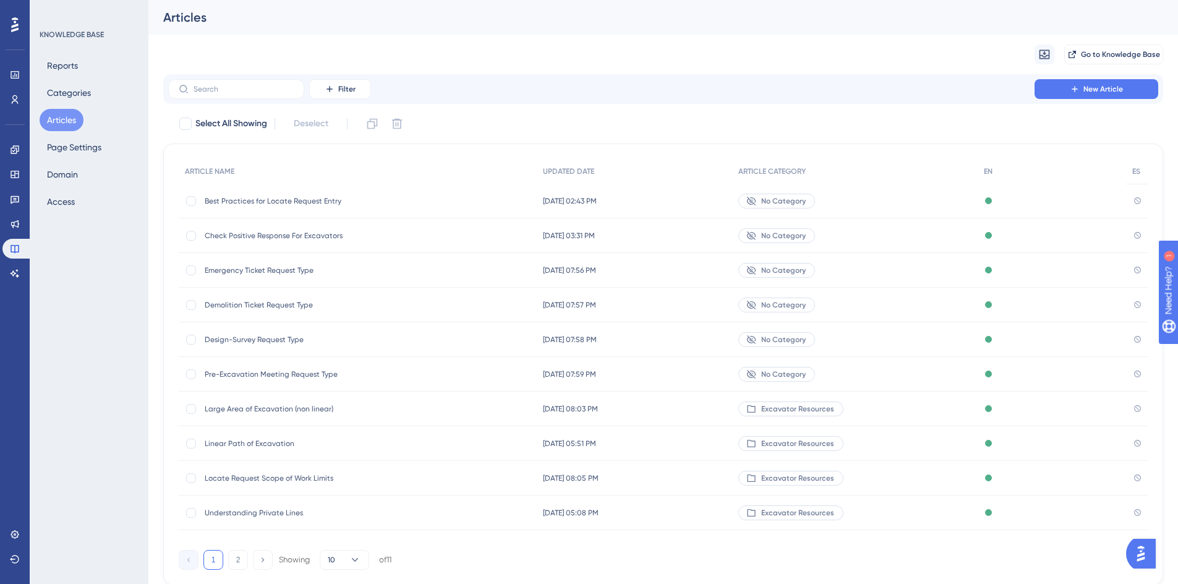
scroll to position [41, 0]
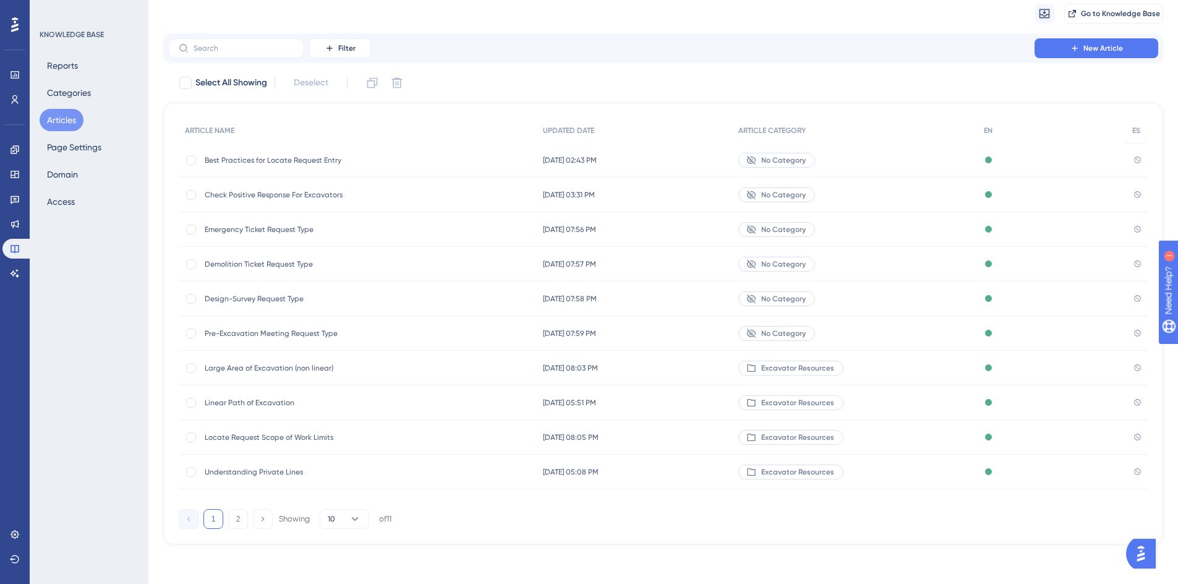
click at [256, 401] on span "Linear Path of Excavation" at bounding box center [304, 403] width 198 height 10
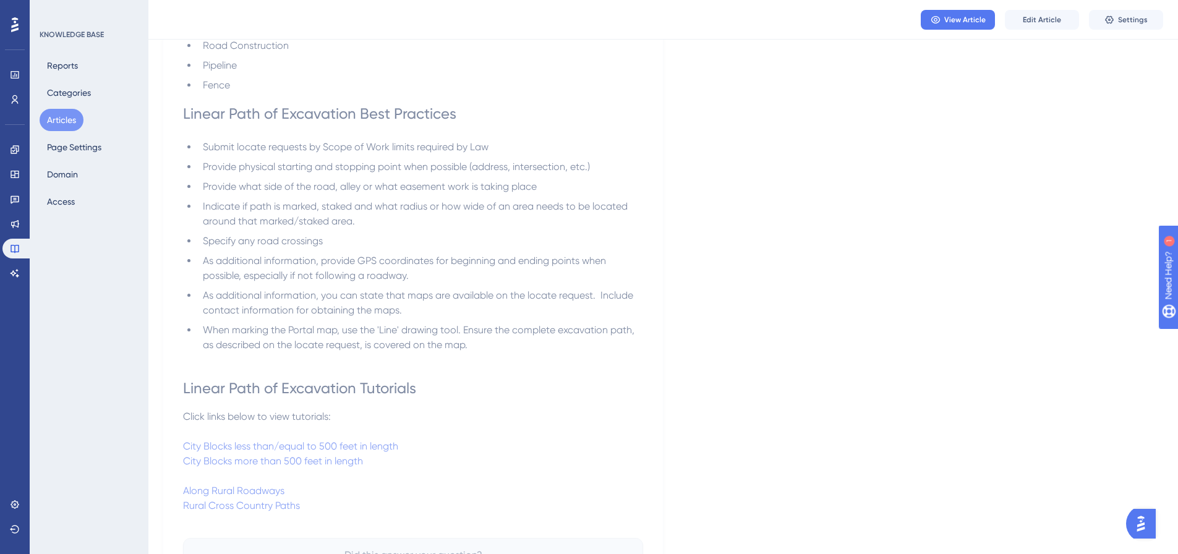
scroll to position [247, 0]
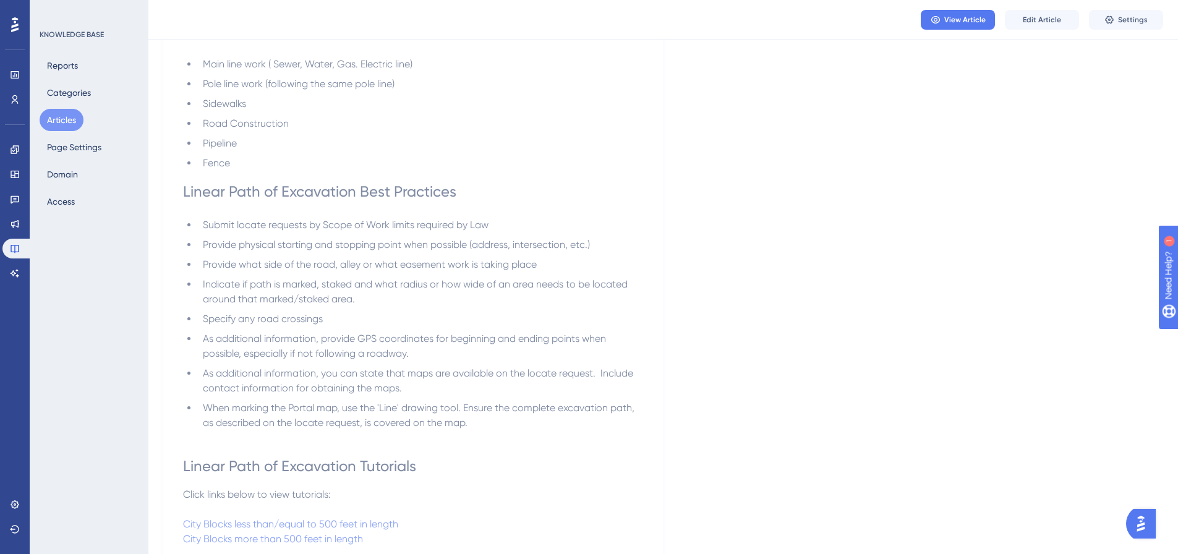
click at [276, 342] on span "As additional information, provide GPS coordinates for beginning and ending poi…" at bounding box center [406, 346] width 406 height 27
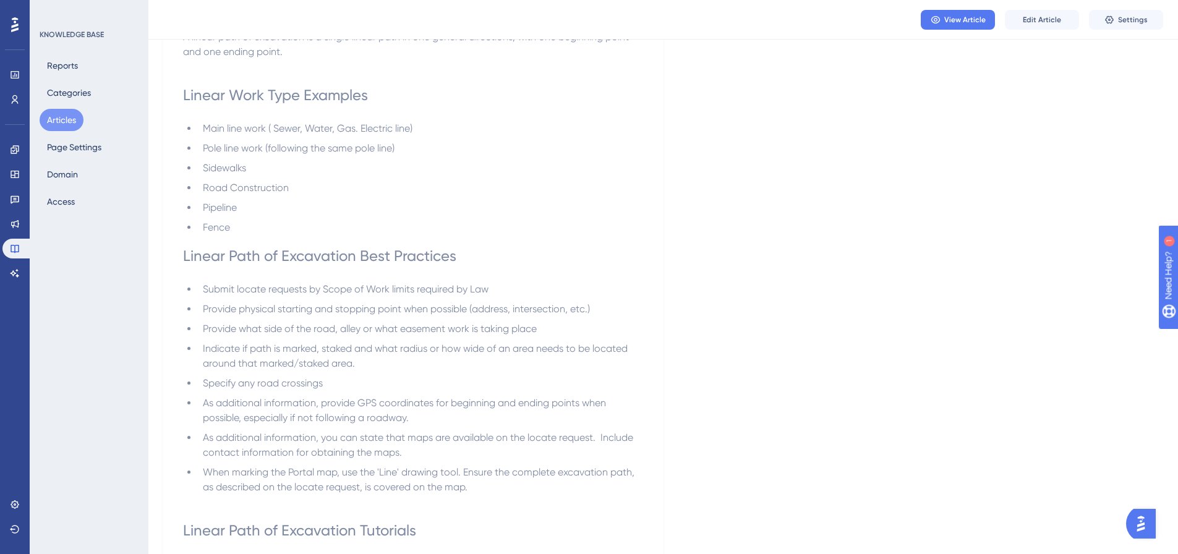
scroll to position [0, 0]
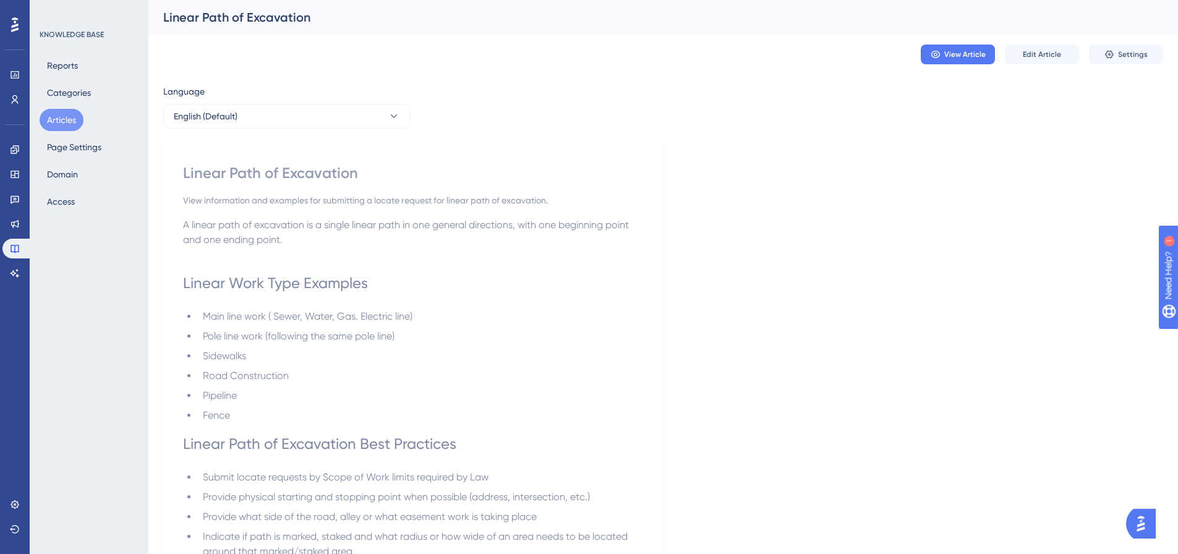
click at [55, 120] on button "Articles" at bounding box center [62, 120] width 44 height 22
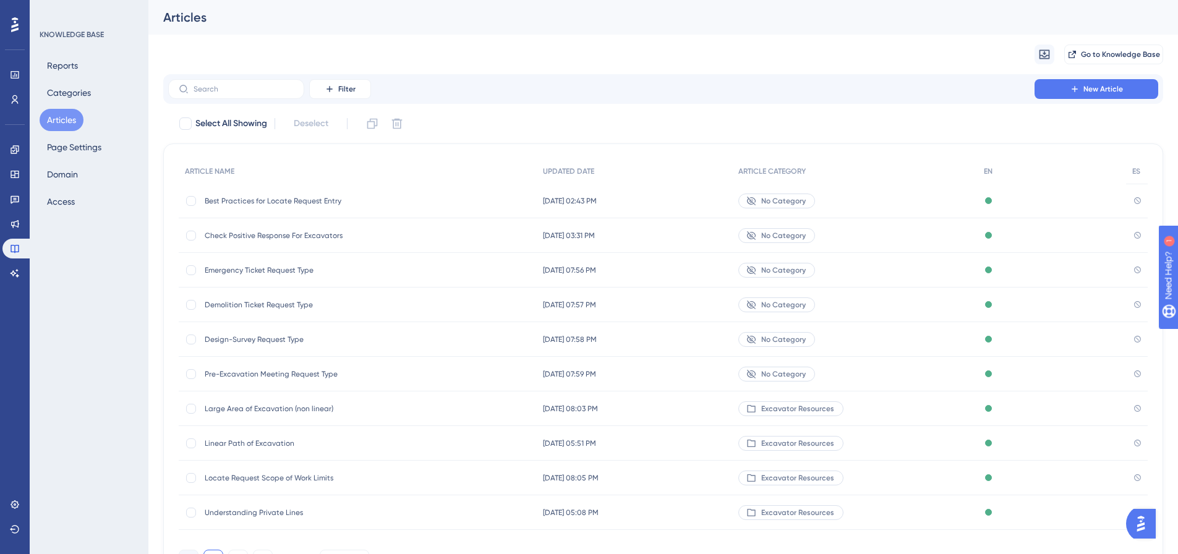
click at [252, 406] on span "Large Area of Excavation (non linear)" at bounding box center [304, 409] width 198 height 10
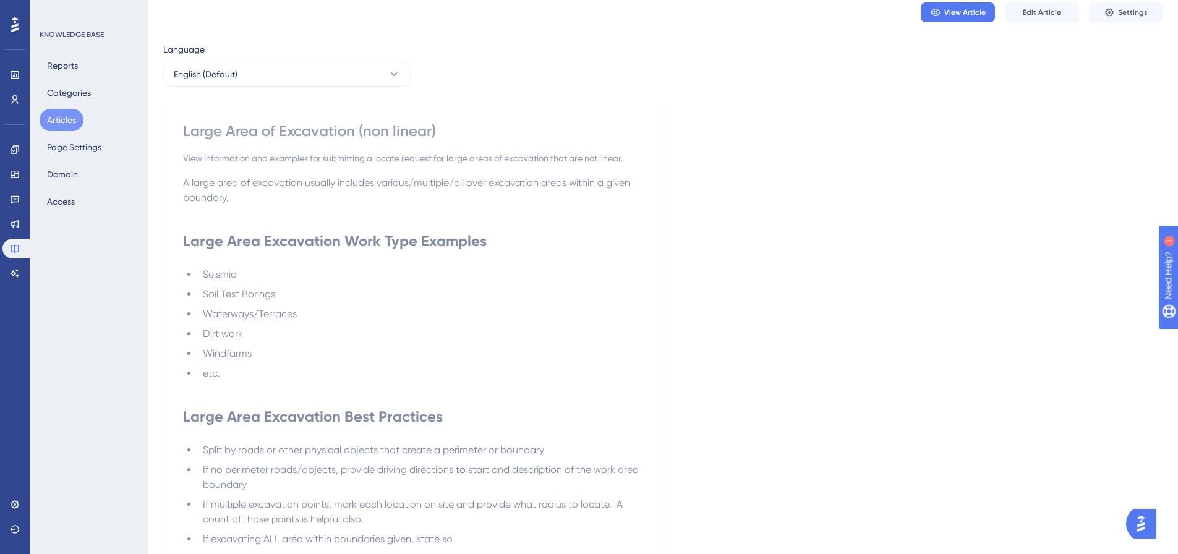
scroll to position [186, 0]
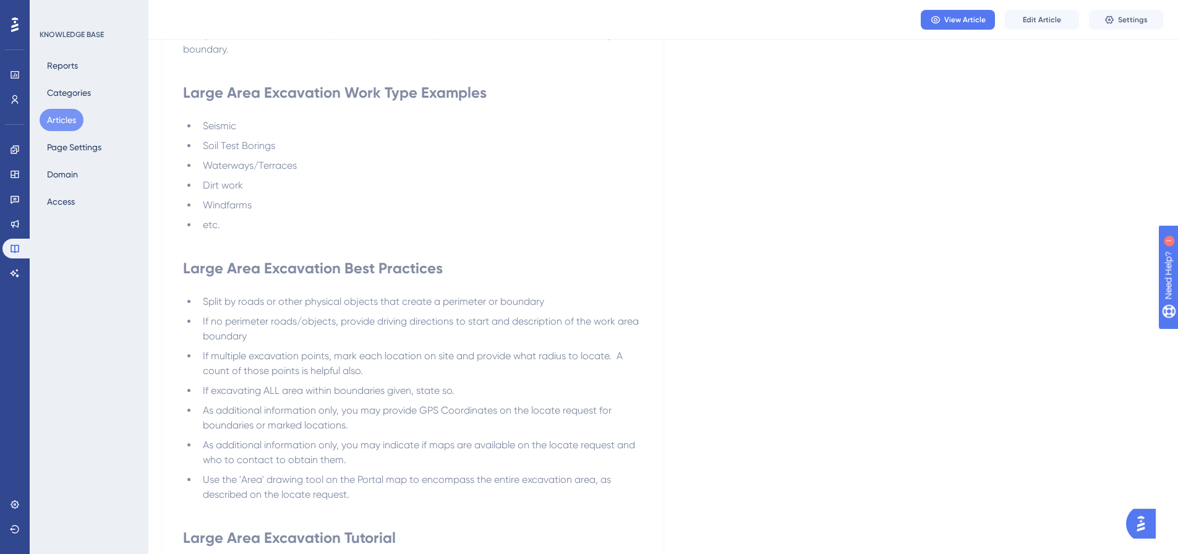
click at [557, 221] on li "etc." at bounding box center [420, 225] width 445 height 15
click at [49, 118] on button "Articles" at bounding box center [62, 120] width 44 height 22
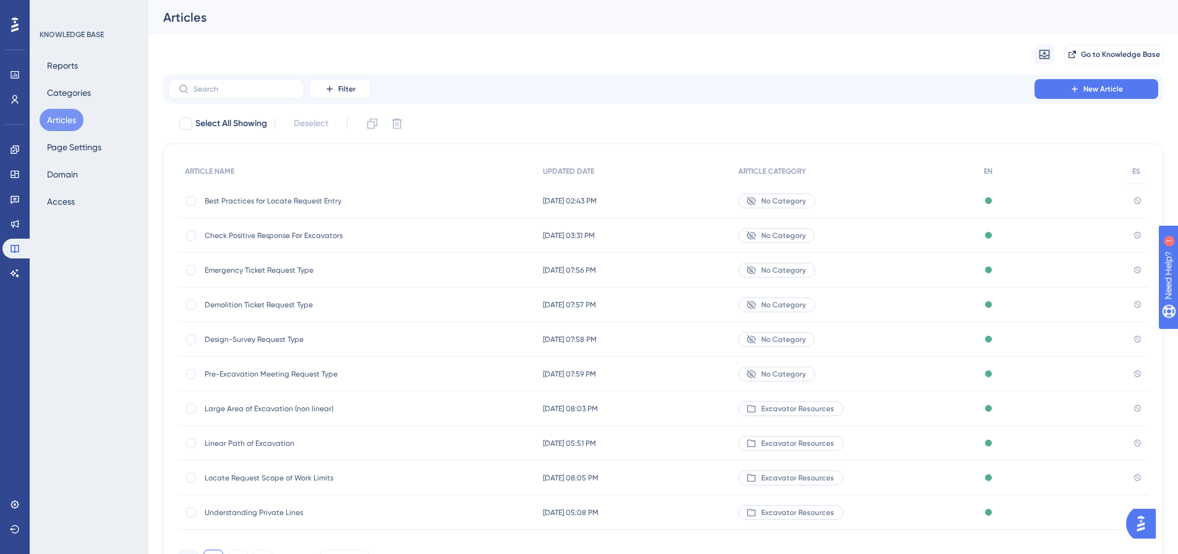
click at [245, 481] on span "Locate Request Scope of Work Limits" at bounding box center [304, 478] width 198 height 10
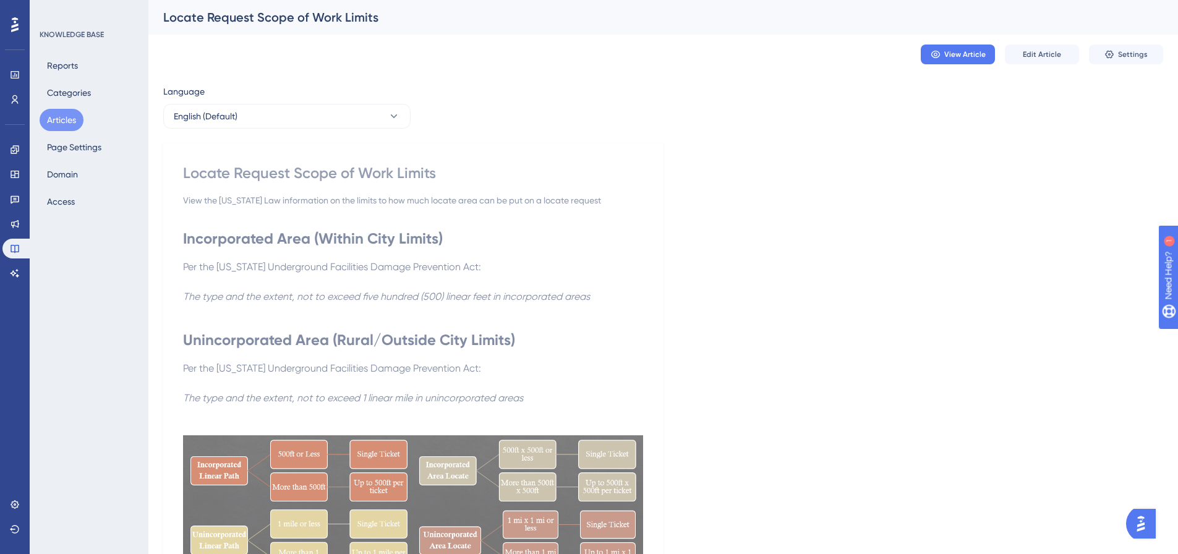
click at [56, 123] on button "Articles" at bounding box center [62, 120] width 44 height 22
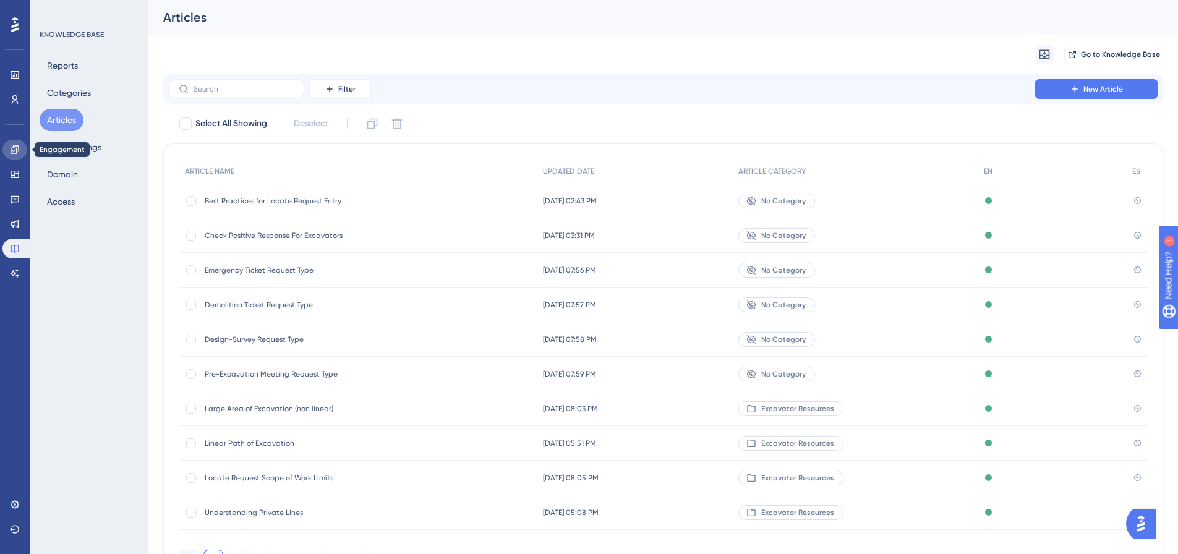
click at [12, 154] on icon at bounding box center [15, 150] width 10 height 10
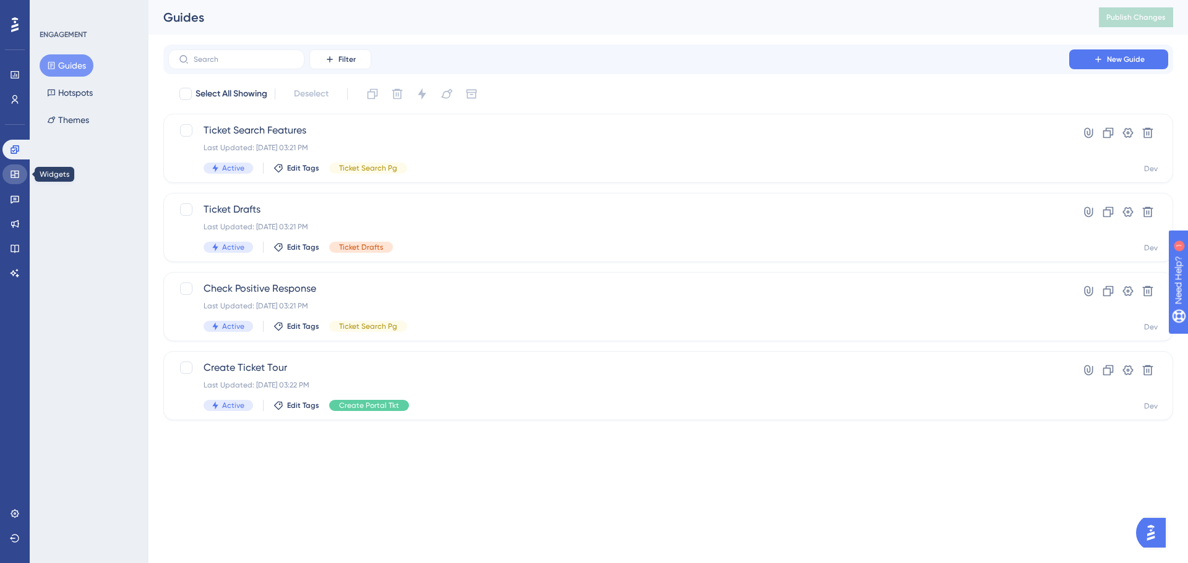
click at [19, 179] on icon at bounding box center [15, 174] width 10 height 10
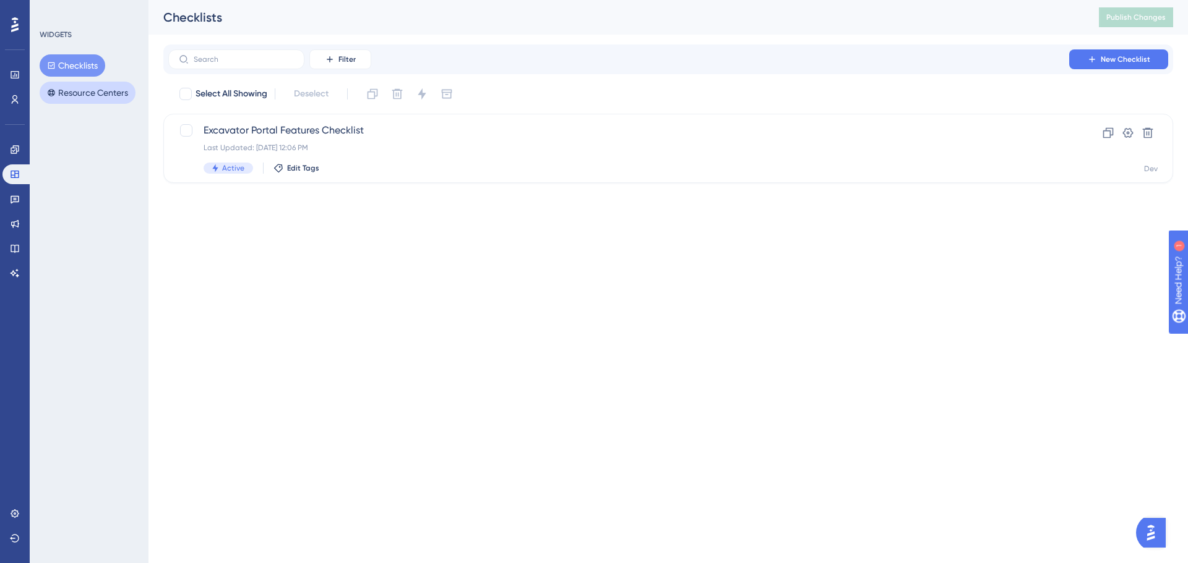
click at [86, 93] on button "Resource Centers" at bounding box center [88, 93] width 96 height 22
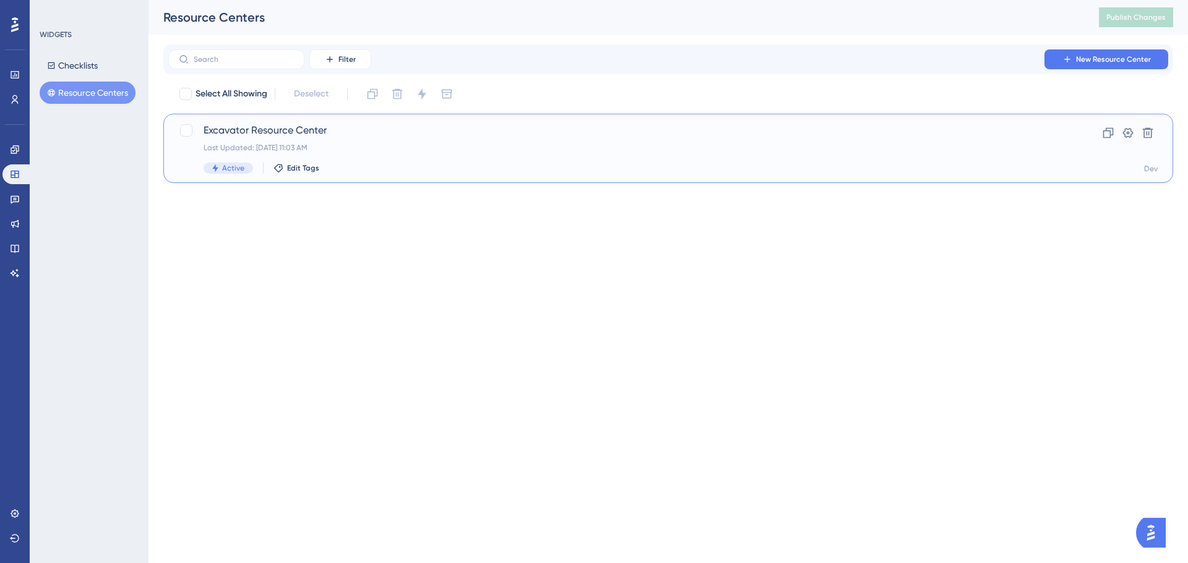
click at [266, 134] on span "Excavator Resource Center" at bounding box center [619, 130] width 830 height 15
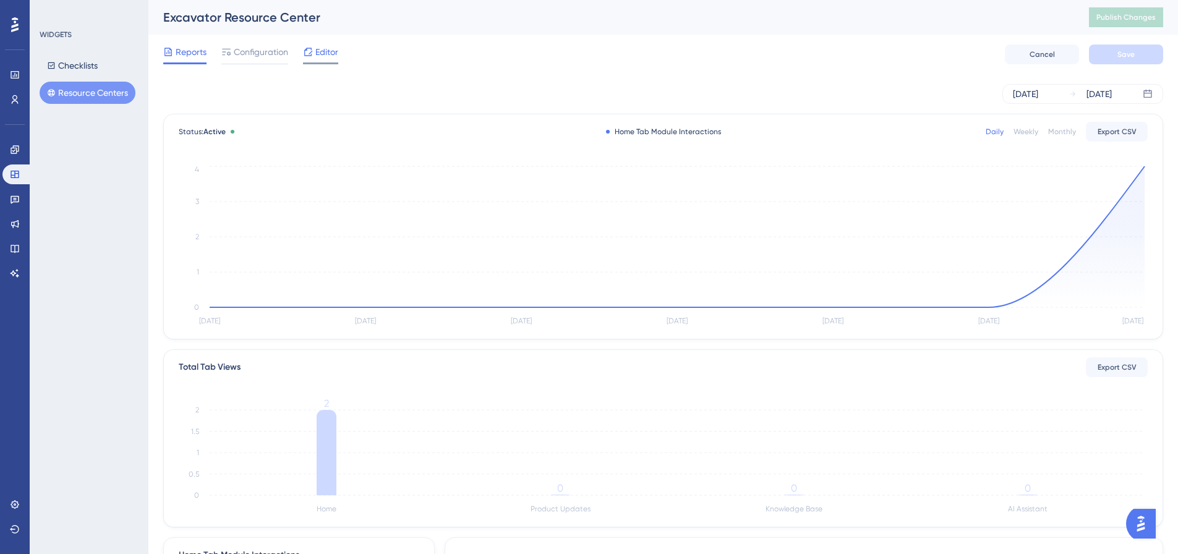
click at [319, 51] on span "Editor" at bounding box center [326, 52] width 23 height 15
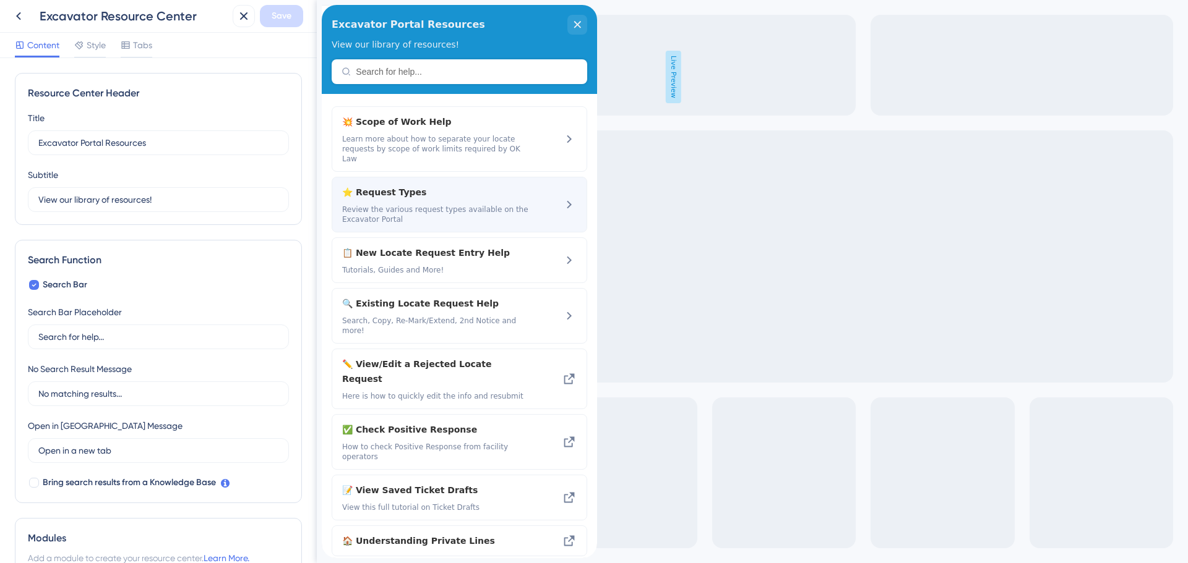
click at [389, 186] on span "⭐ Request Types" at bounding box center [426, 192] width 168 height 15
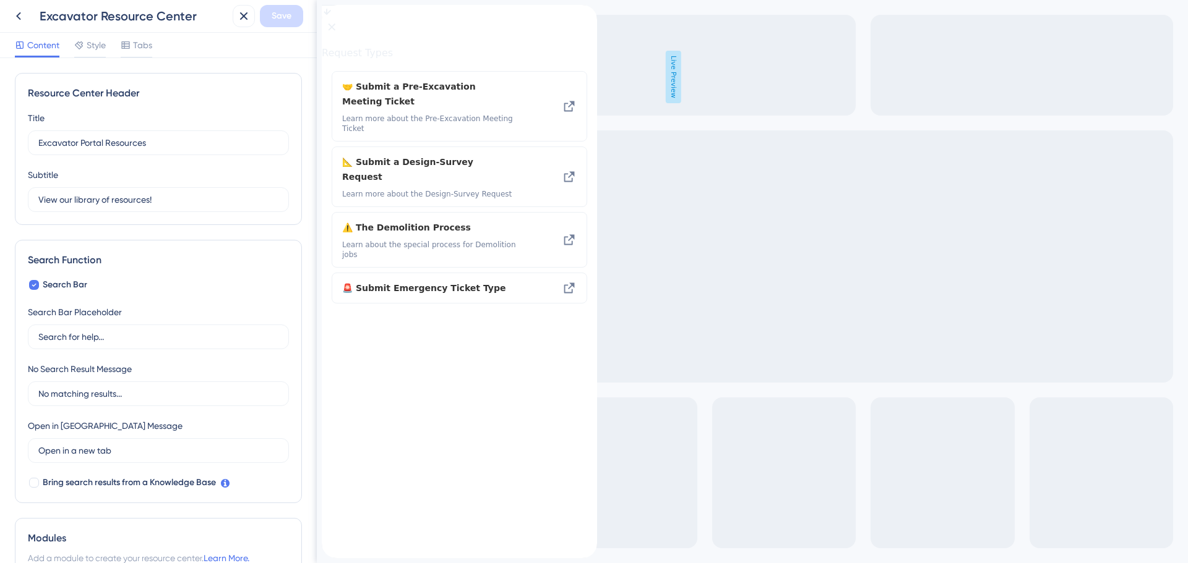
click at [341, 16] on div "back to header" at bounding box center [332, 11] width 20 height 12
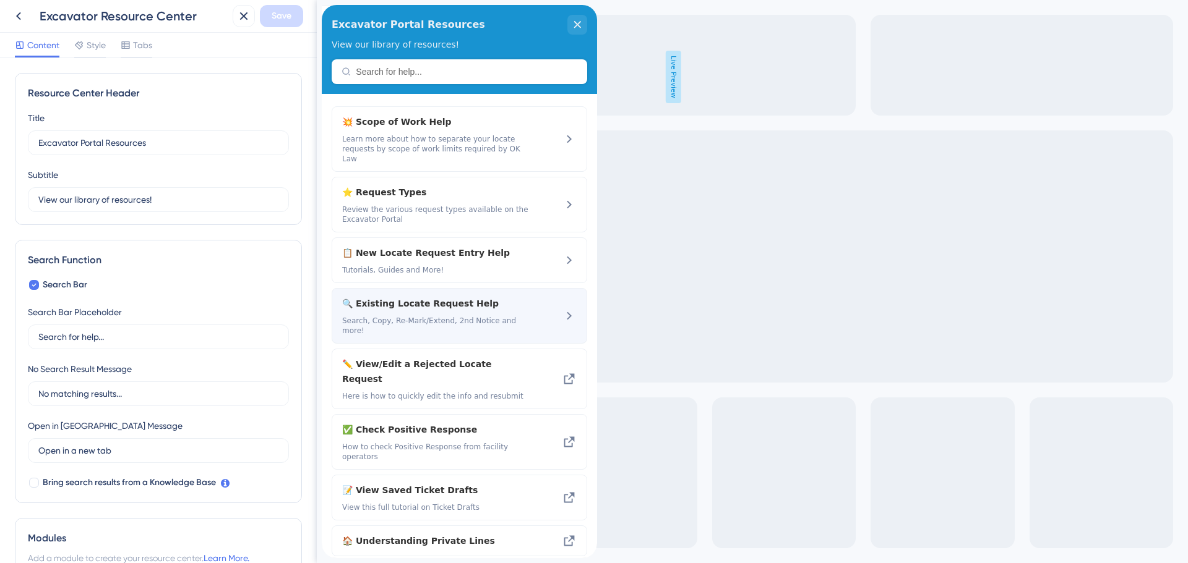
click at [411, 299] on span "🔍 Existing Locate Request Help" at bounding box center [426, 303] width 168 height 15
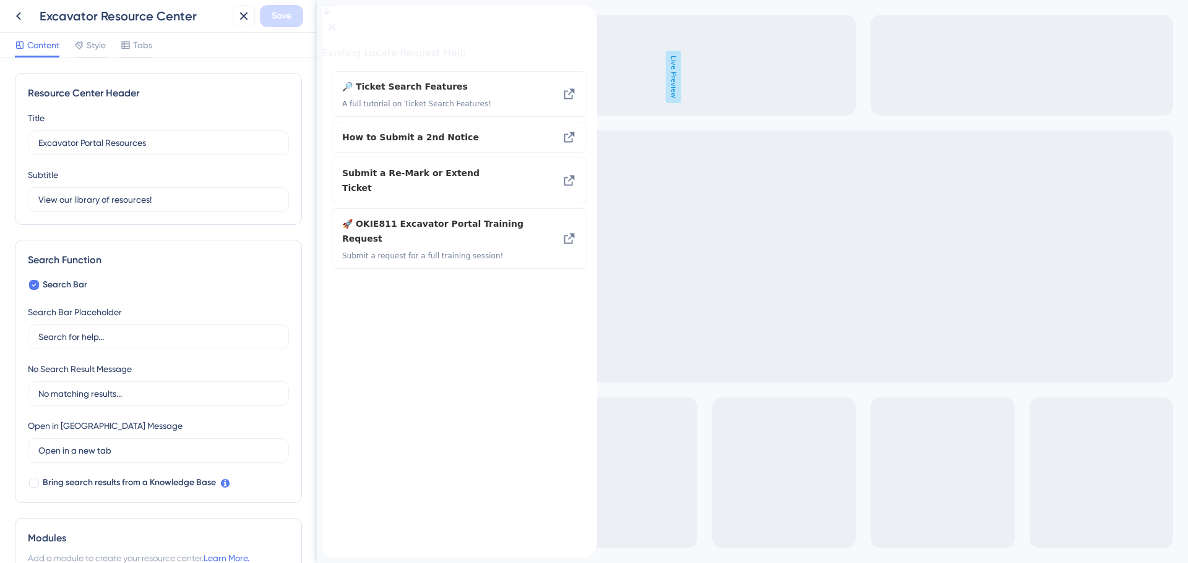
click at [332, 15] on icon "back to header" at bounding box center [327, 10] width 10 height 10
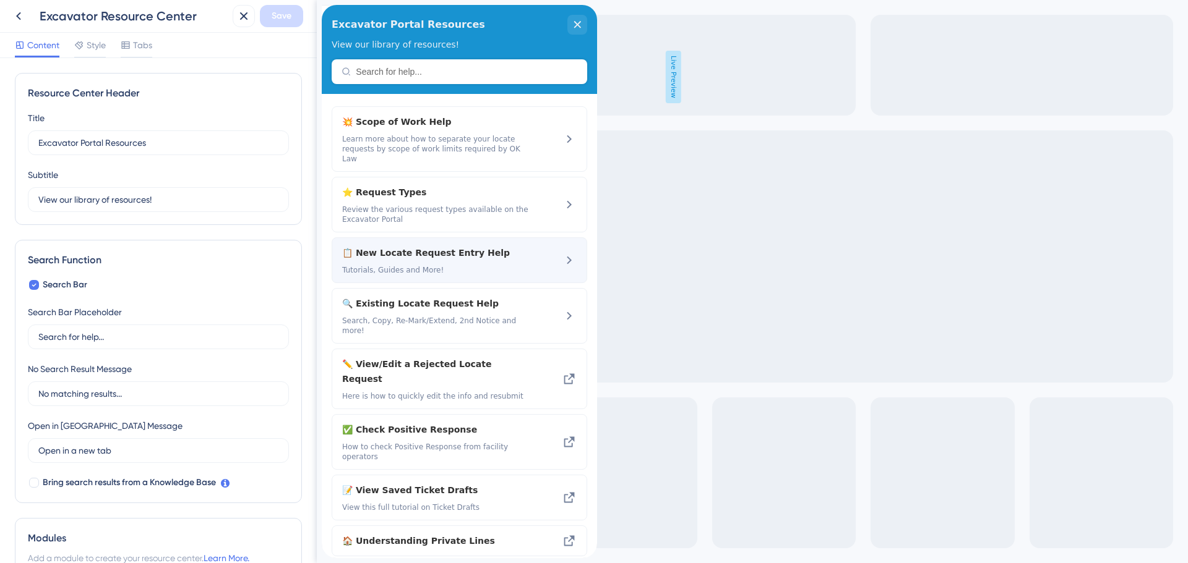
click at [448, 246] on span "📋 New Locate Request Entry Help" at bounding box center [426, 253] width 168 height 15
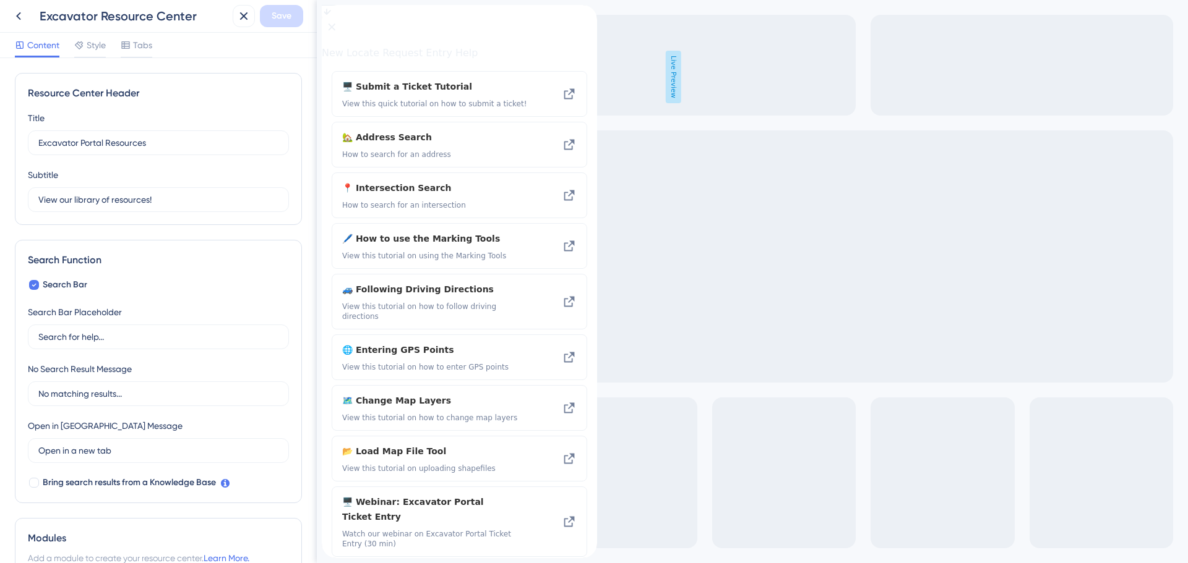
click at [331, 15] on icon "back to header" at bounding box center [326, 10] width 9 height 10
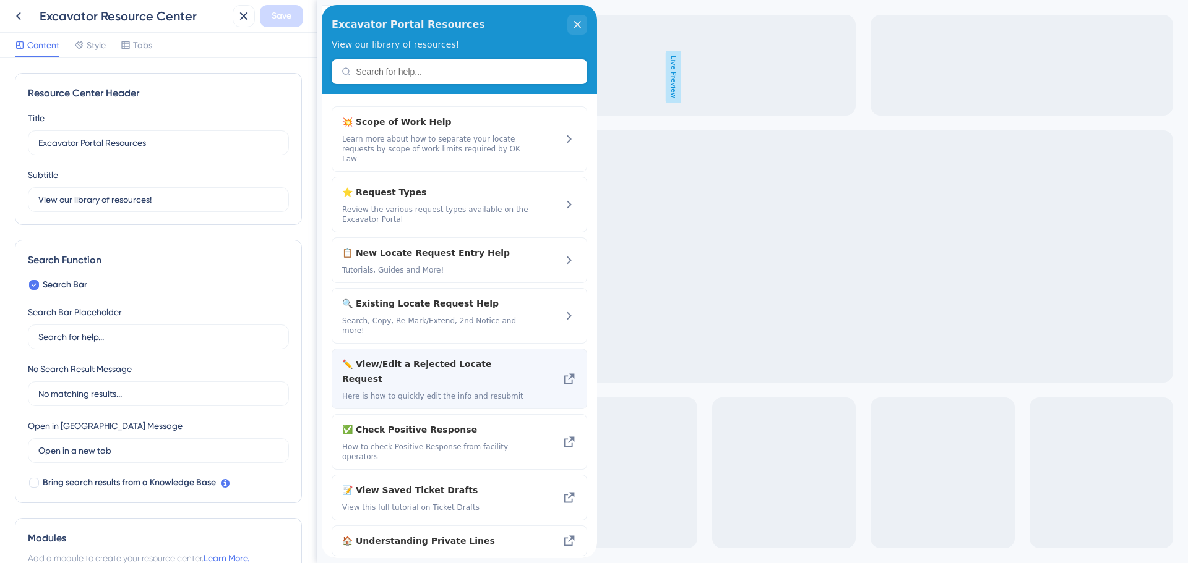
click at [478, 357] on span "✏️ View/Edit a Rejected Locate Request" at bounding box center [426, 372] width 168 height 30
click at [562, 372] on icon at bounding box center [569, 379] width 15 height 15
click at [460, 357] on span "✏️ View/Edit a Rejected Locate Request" at bounding box center [426, 372] width 168 height 30
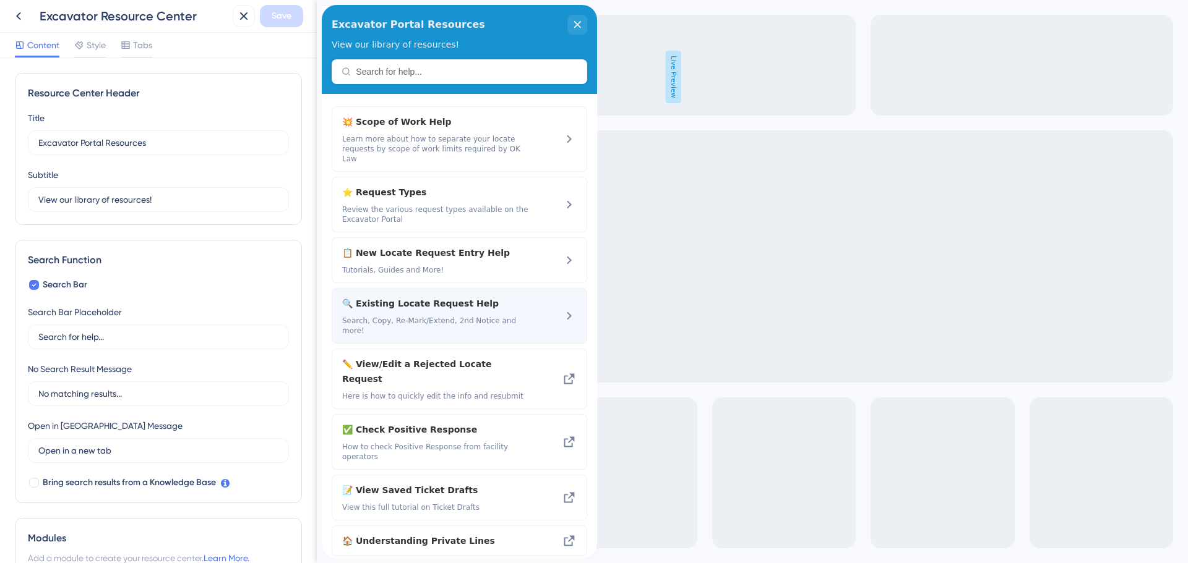
click at [419, 296] on span "🔍 Existing Locate Request Help" at bounding box center [426, 303] width 168 height 15
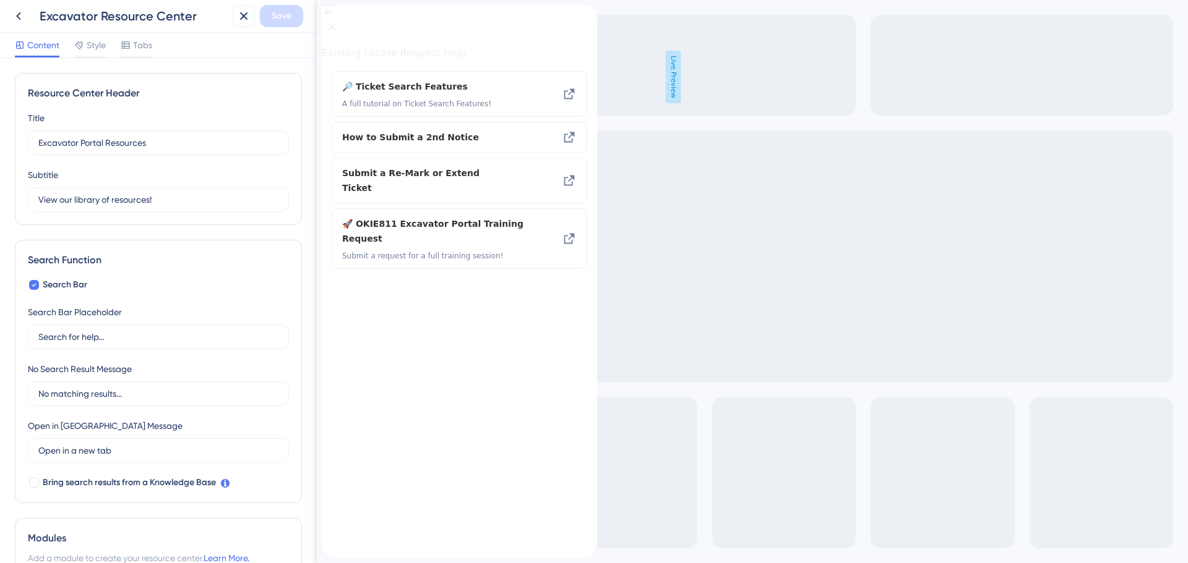
click at [331, 15] on icon "back to header" at bounding box center [326, 10] width 9 height 10
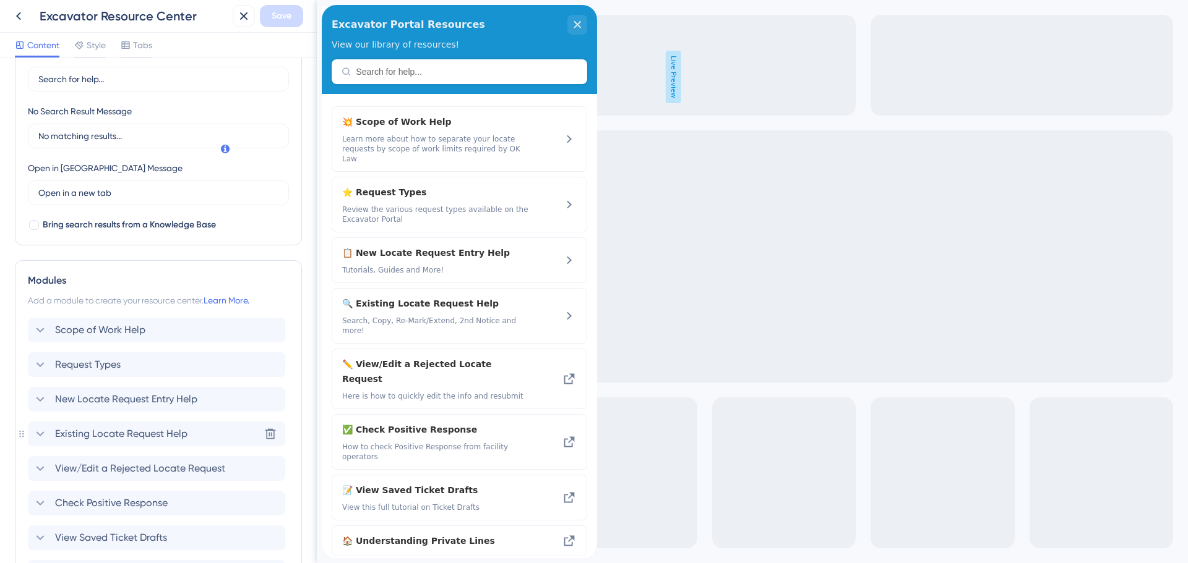
scroll to position [371, 0]
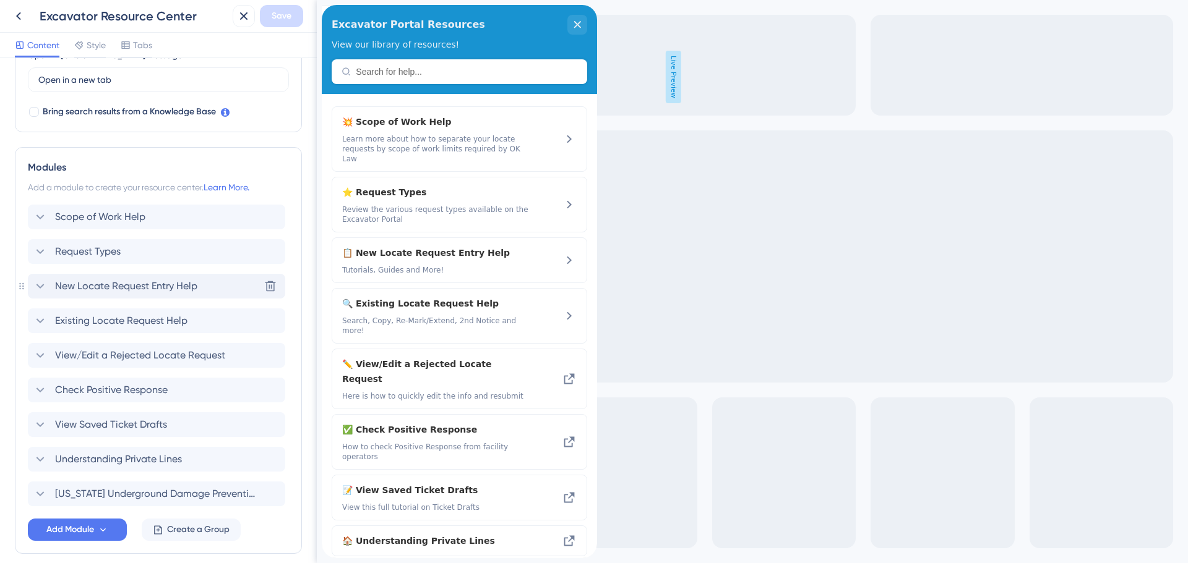
click at [96, 286] on span "New Locate Request Entry Help" at bounding box center [126, 286] width 142 height 15
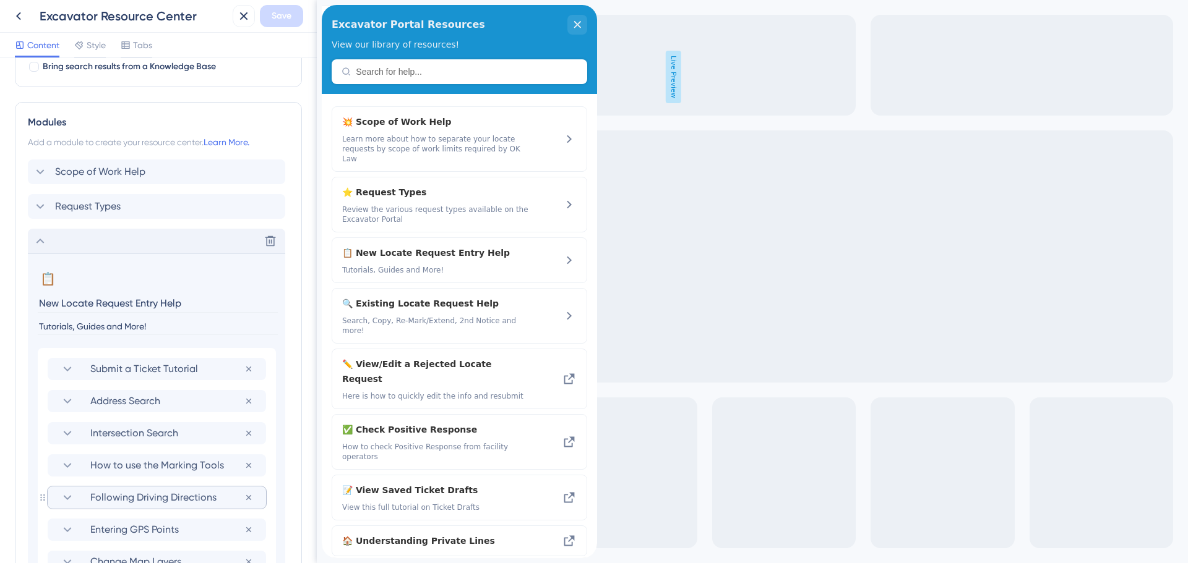
scroll to position [557, 0]
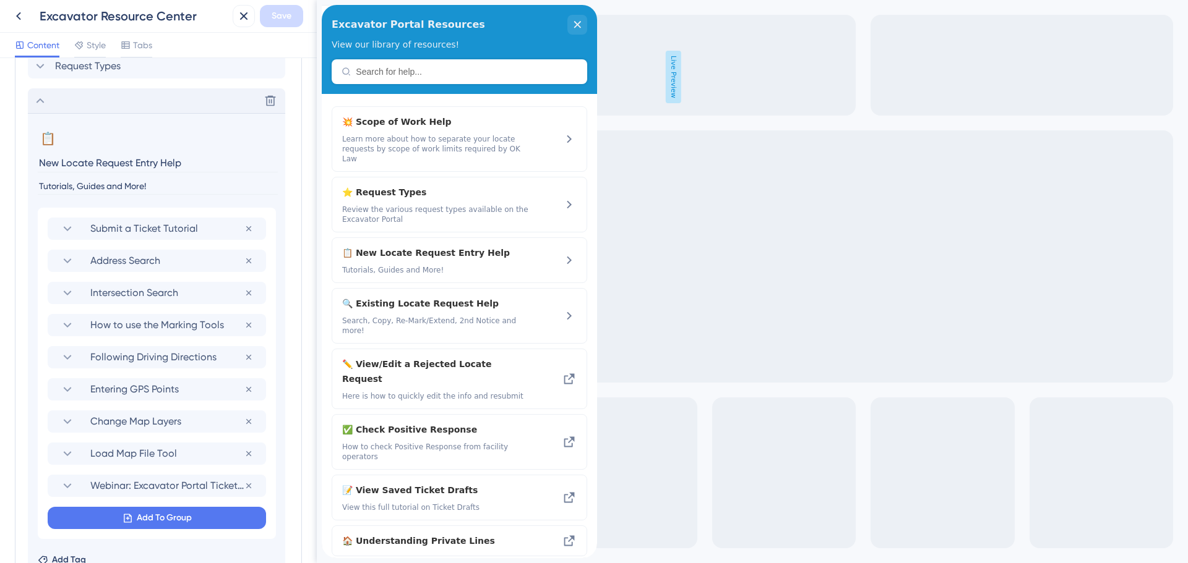
click at [39, 103] on icon at bounding box center [40, 100] width 15 height 15
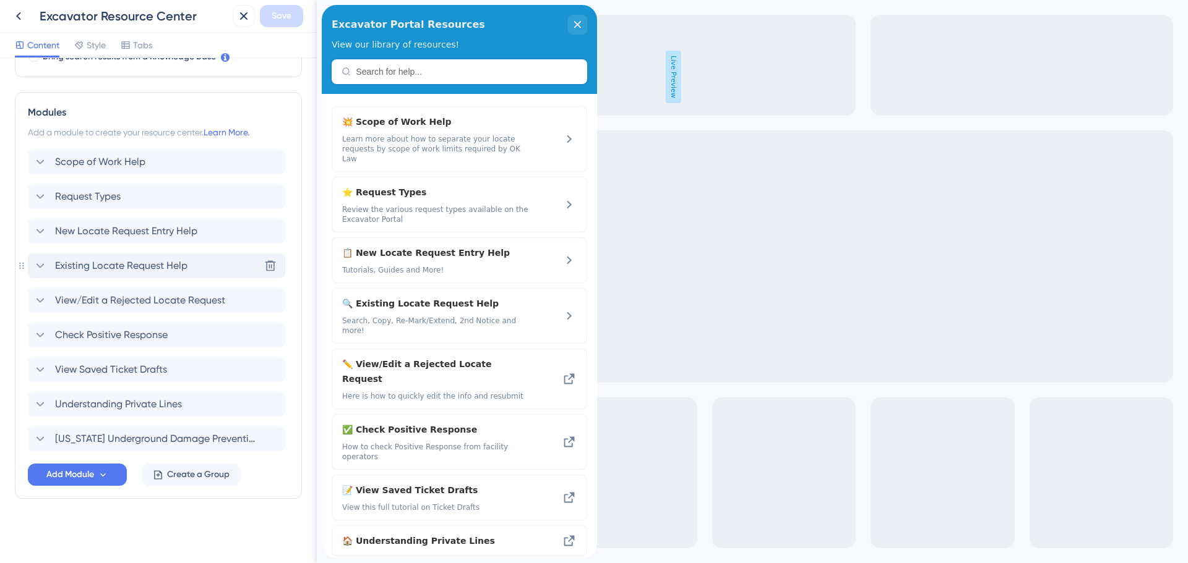
click at [77, 270] on span "Existing Locate Request Help" at bounding box center [121, 266] width 132 height 15
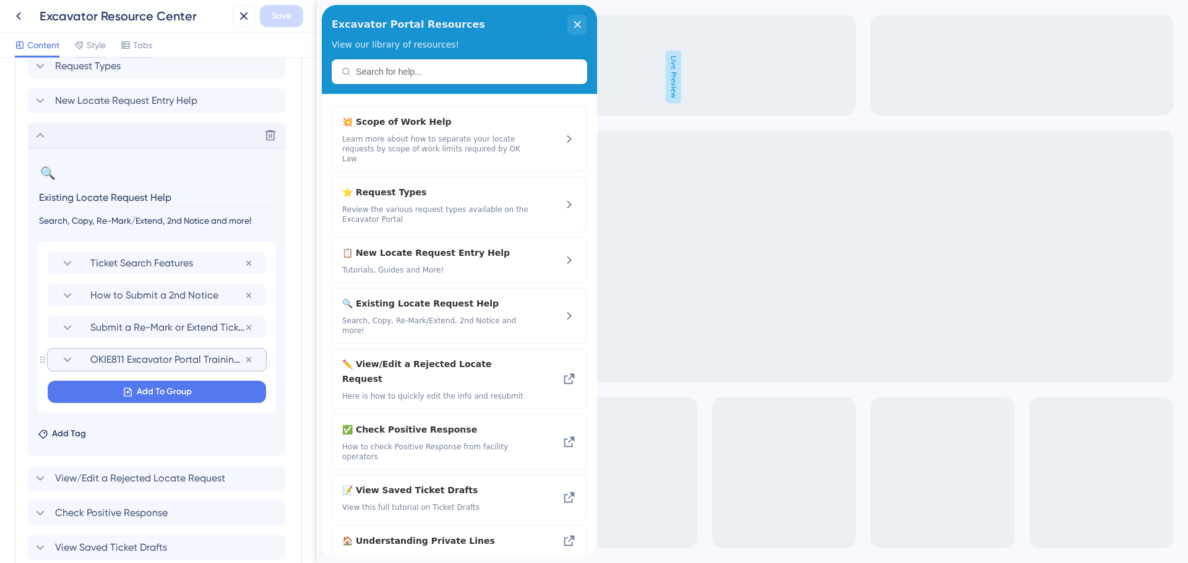
click at [147, 359] on span "OKIE811 Excavator Portal Training Request" at bounding box center [167, 360] width 154 height 15
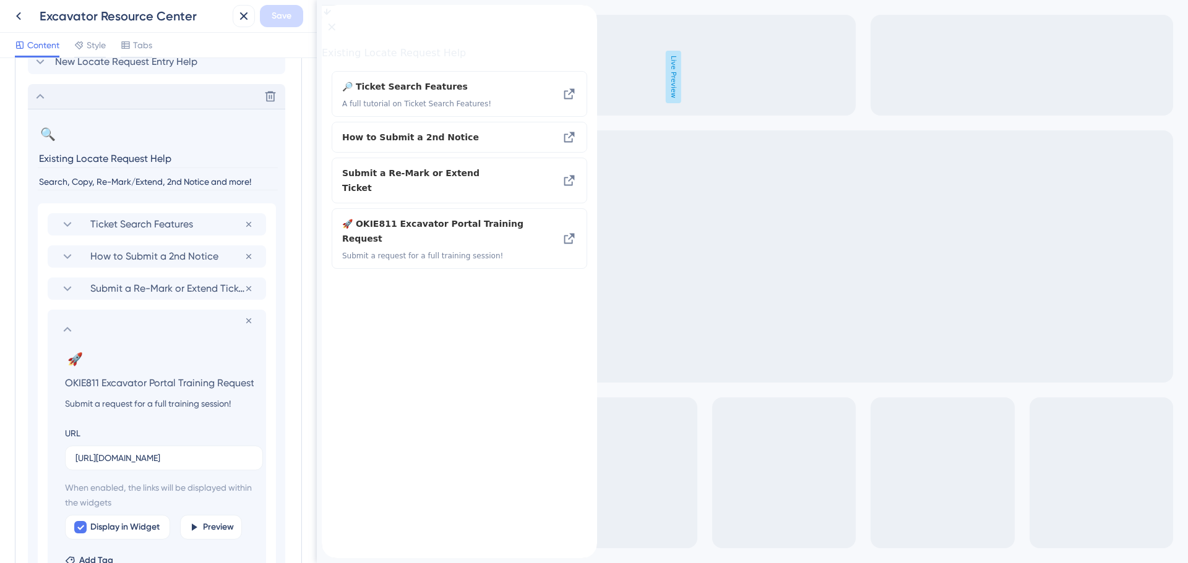
scroll to position [742, 0]
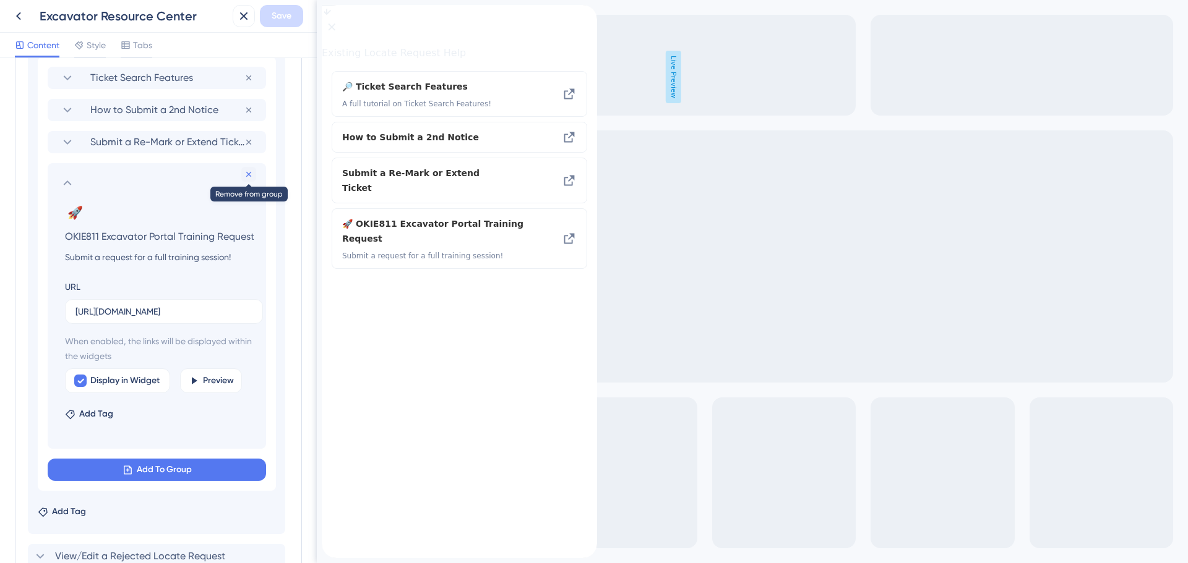
click at [247, 174] on icon at bounding box center [249, 174] width 10 height 10
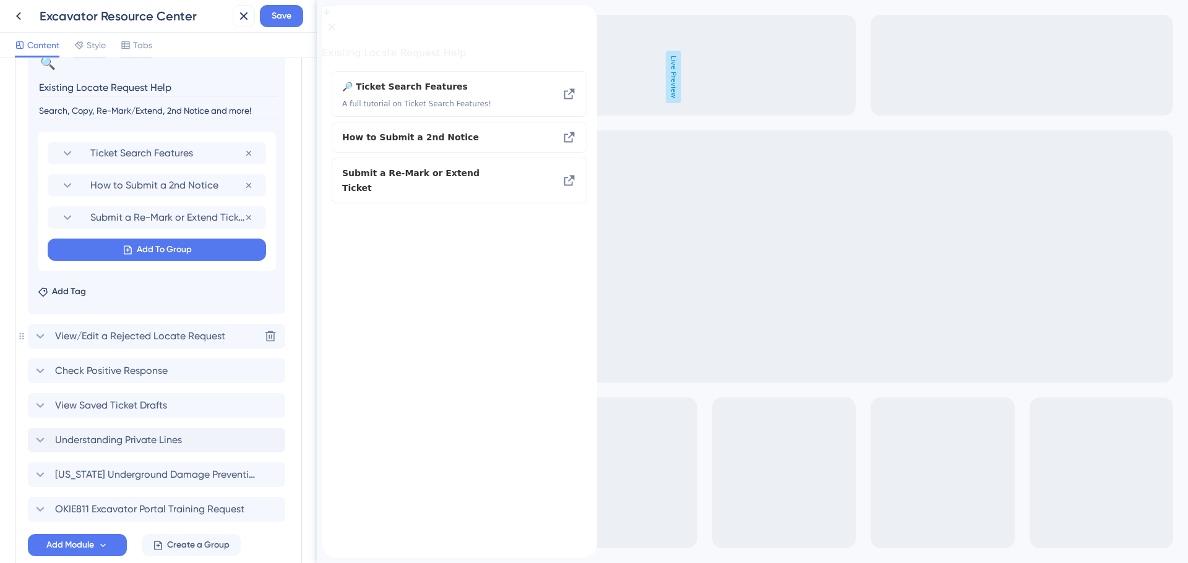
scroll to position [737, 0]
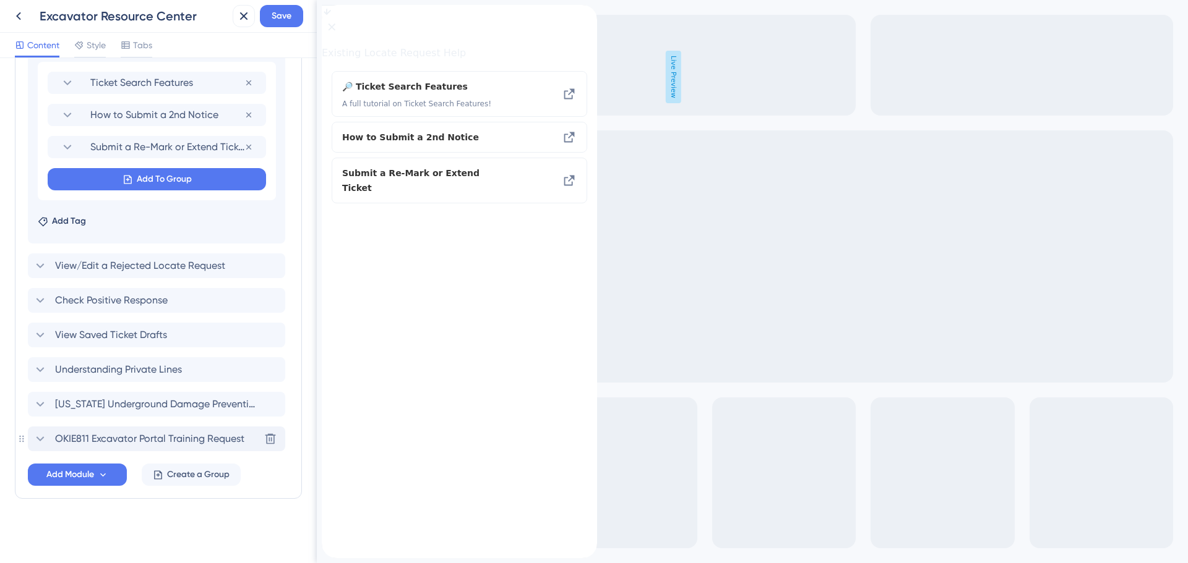
click at [138, 444] on span "OKIE811 Excavator Portal Training Request" at bounding box center [149, 439] width 189 height 15
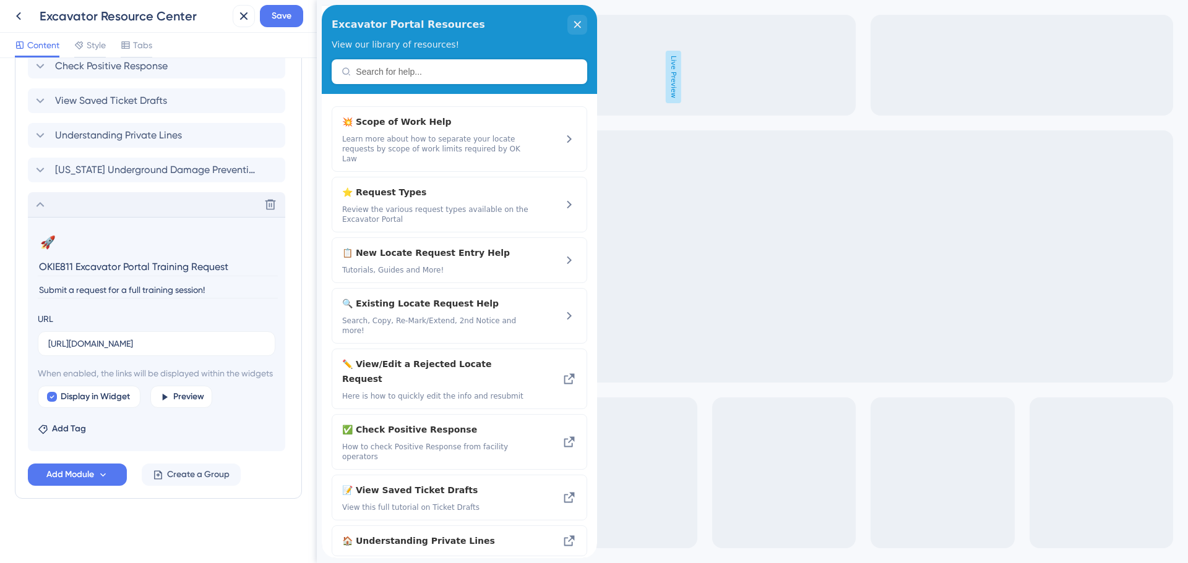
click at [43, 197] on icon at bounding box center [40, 204] width 15 height 15
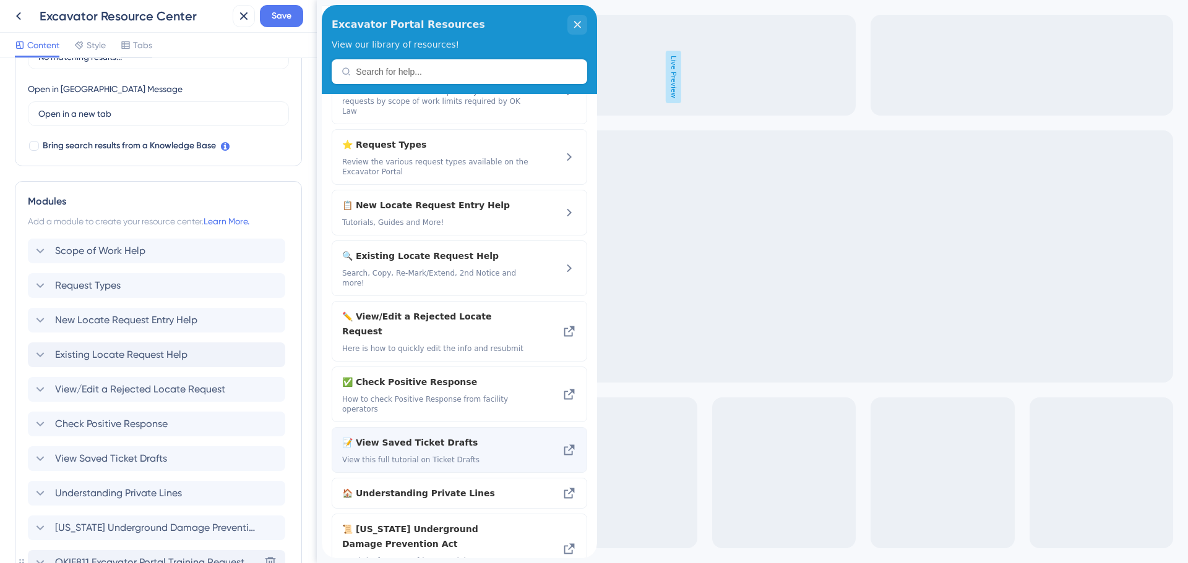
scroll to position [0, 0]
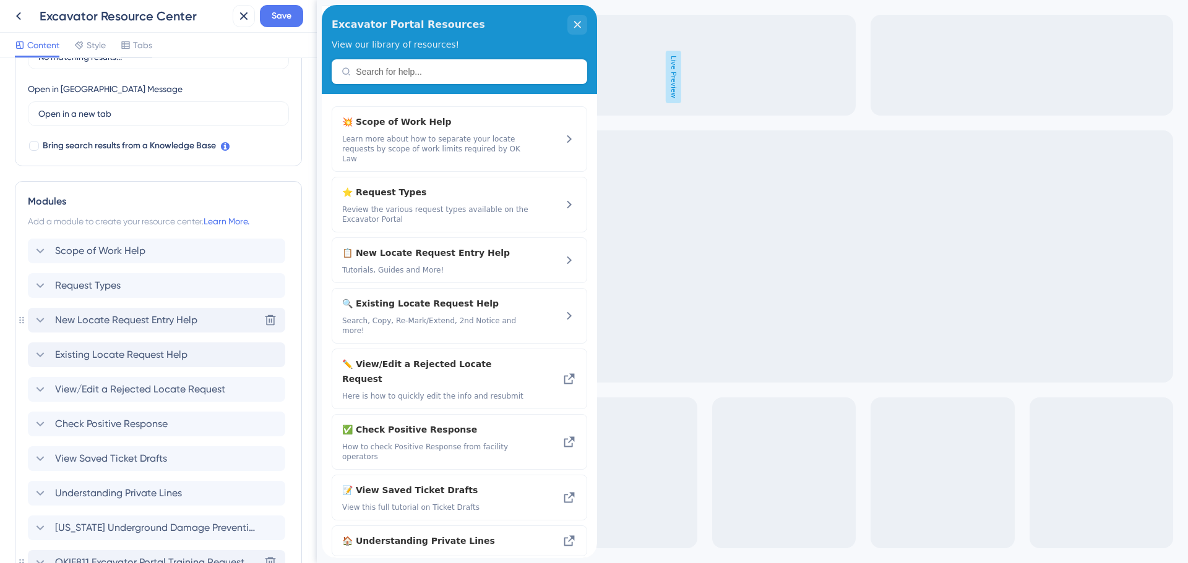
click at [114, 317] on span "New Locate Request Entry Help" at bounding box center [126, 320] width 142 height 15
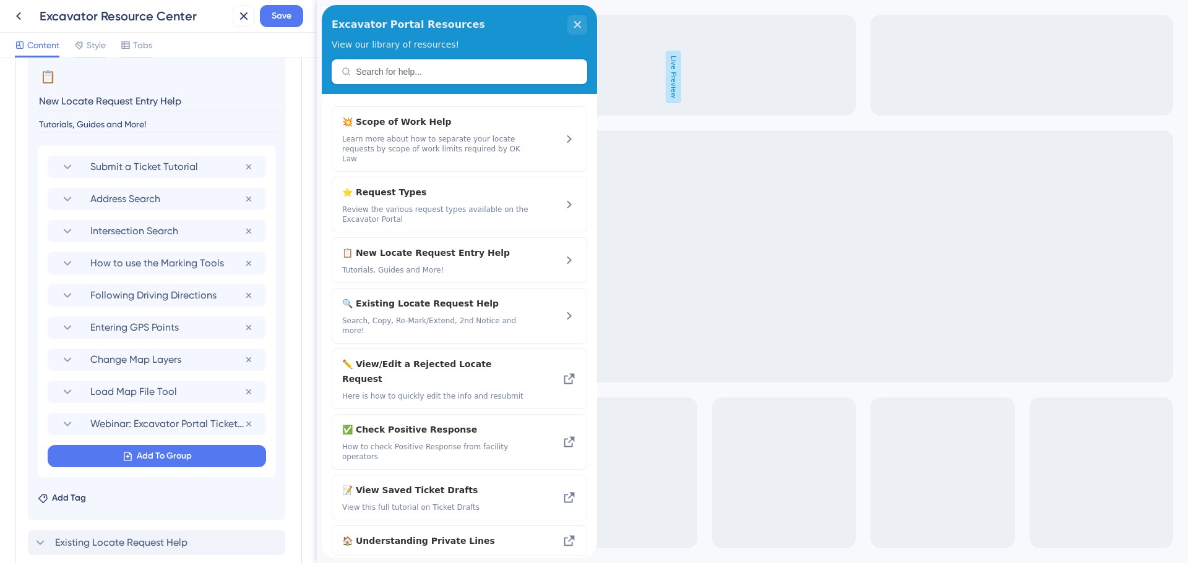
scroll to position [646, 0]
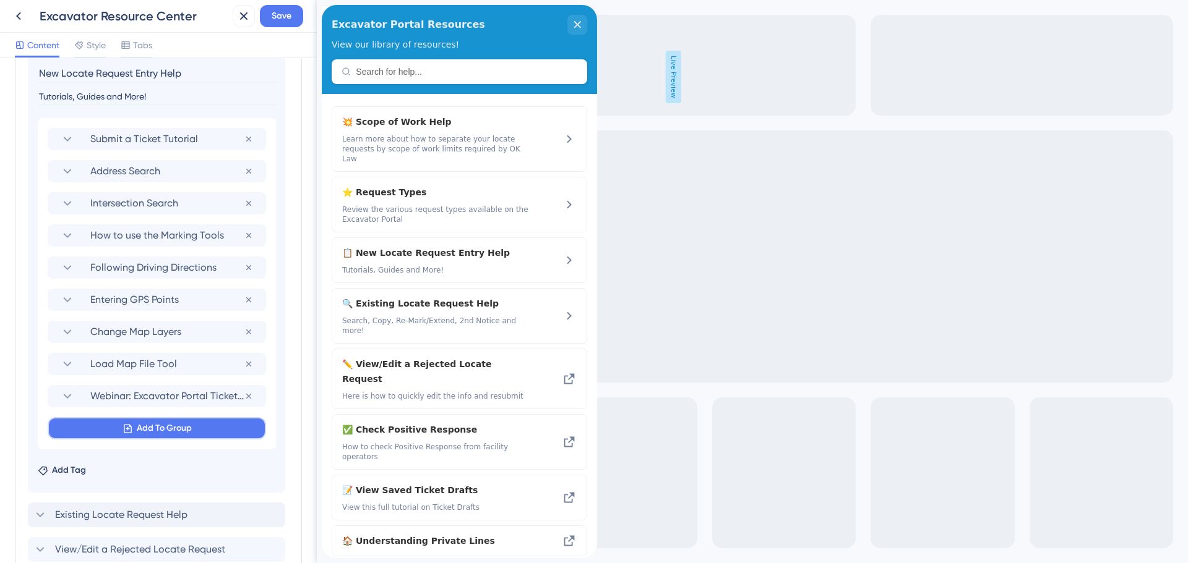
click at [159, 427] on span "Add To Group" at bounding box center [164, 428] width 55 height 15
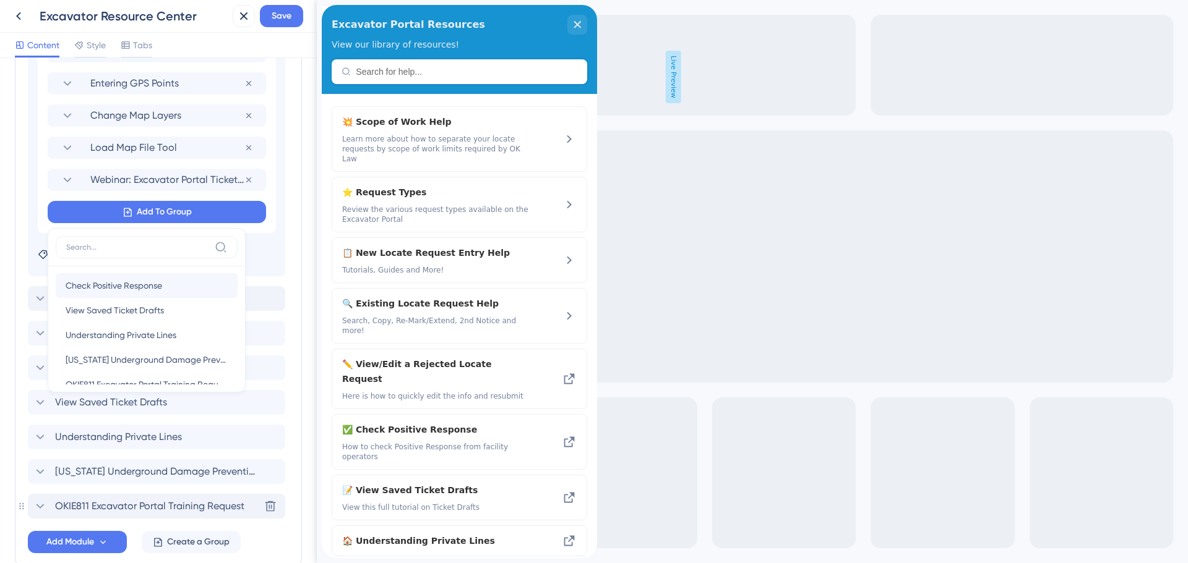
scroll to position [45, 0]
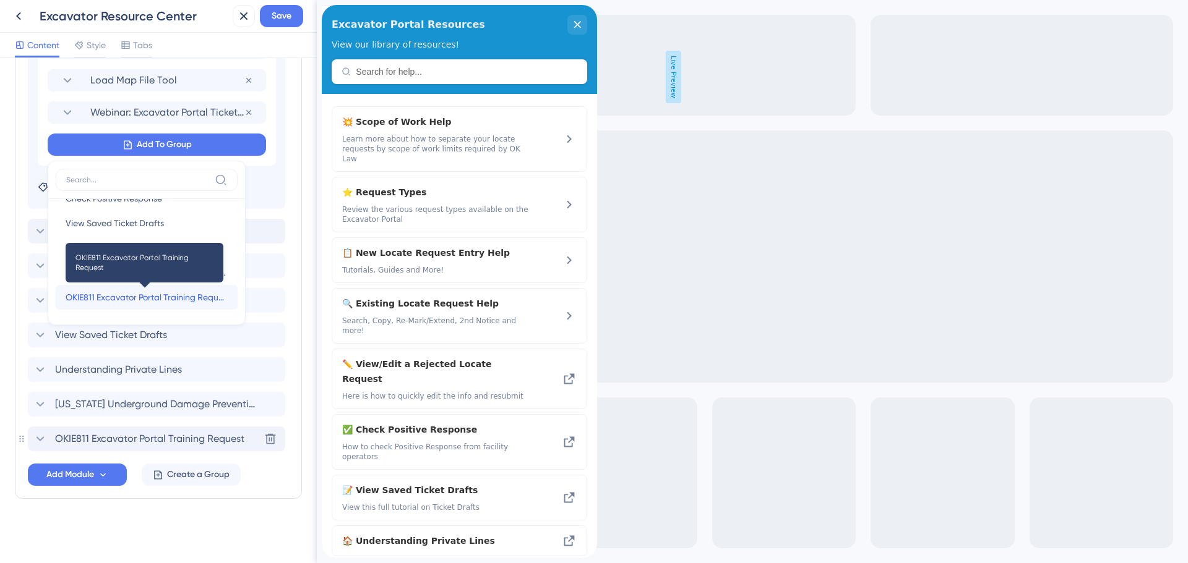
click at [134, 297] on span "OKIE811 Excavator Portal Training Request" at bounding box center [147, 297] width 162 height 15
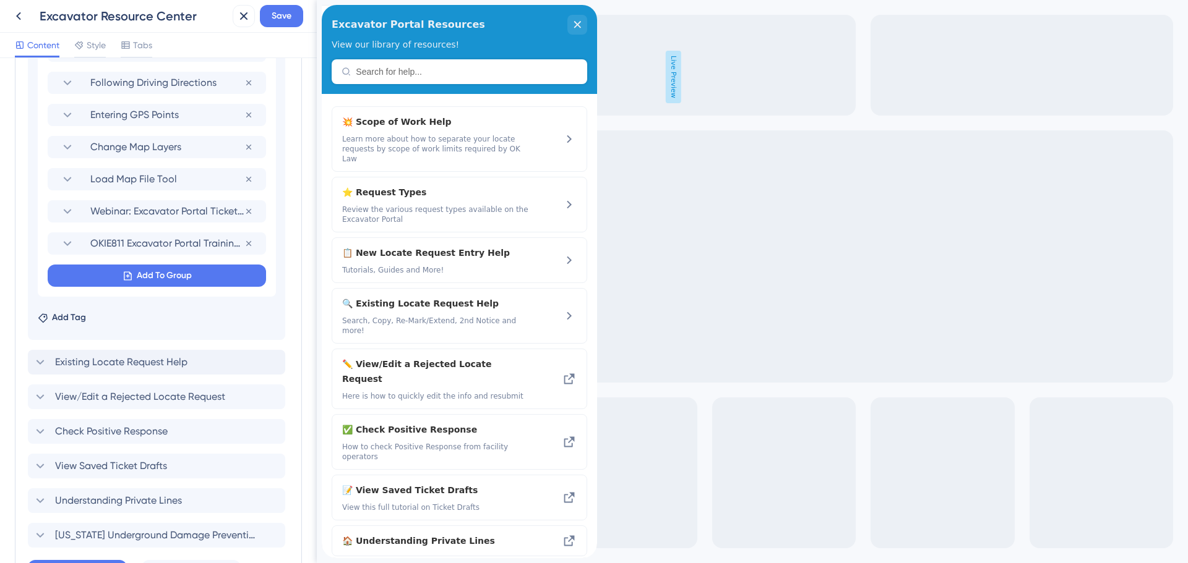
scroll to position [742, 0]
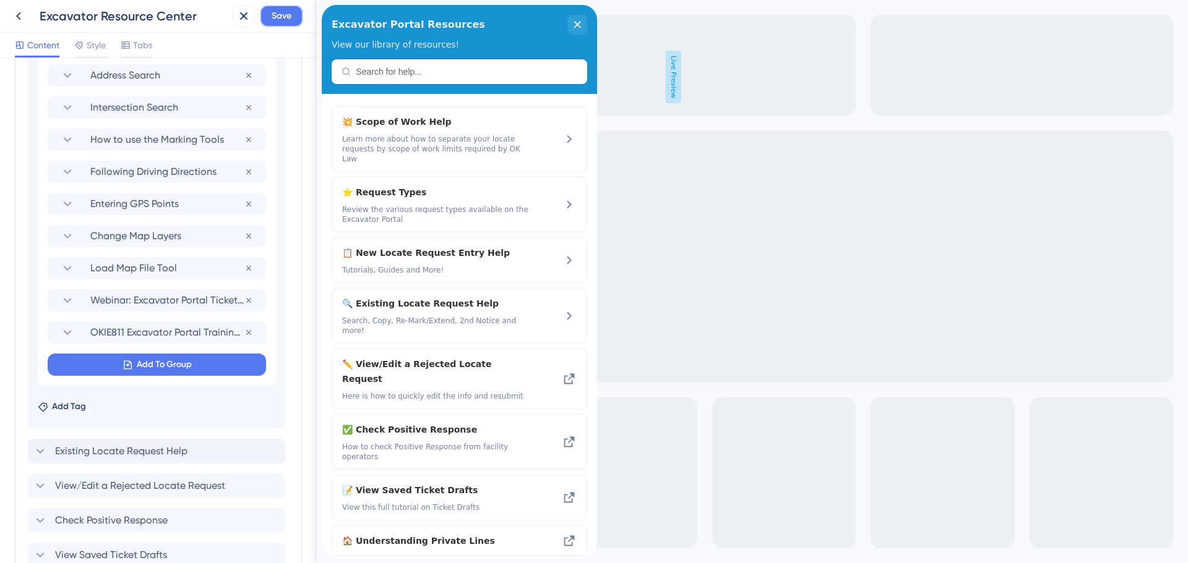
click at [288, 15] on span "Save" at bounding box center [282, 16] width 20 height 15
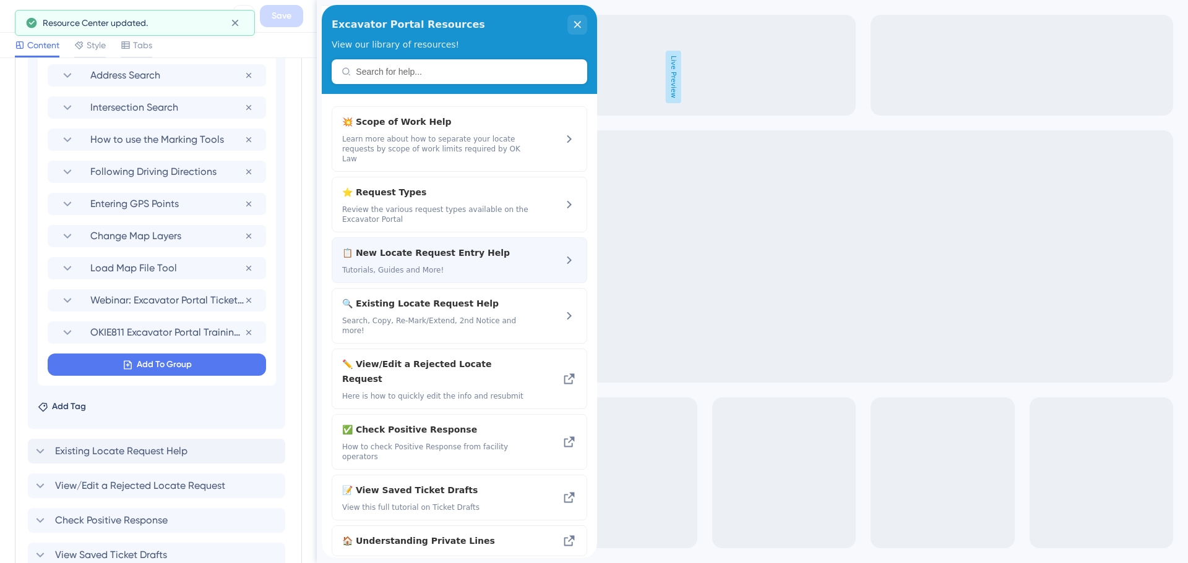
click at [388, 249] on span "📋 New Locate Request Entry Help" at bounding box center [426, 253] width 168 height 15
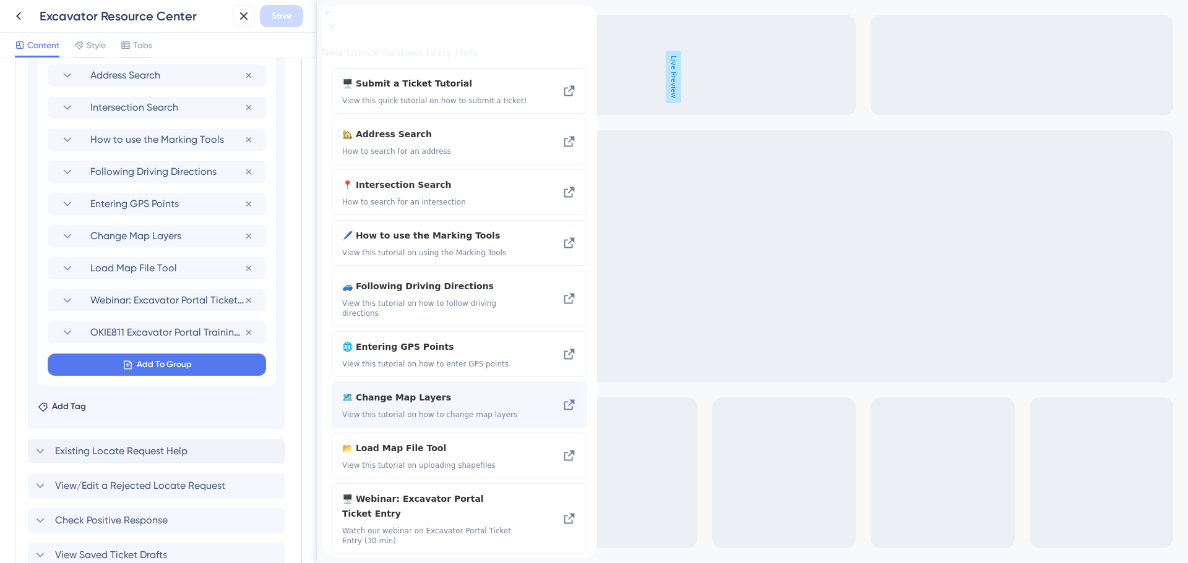
scroll to position [0, 0]
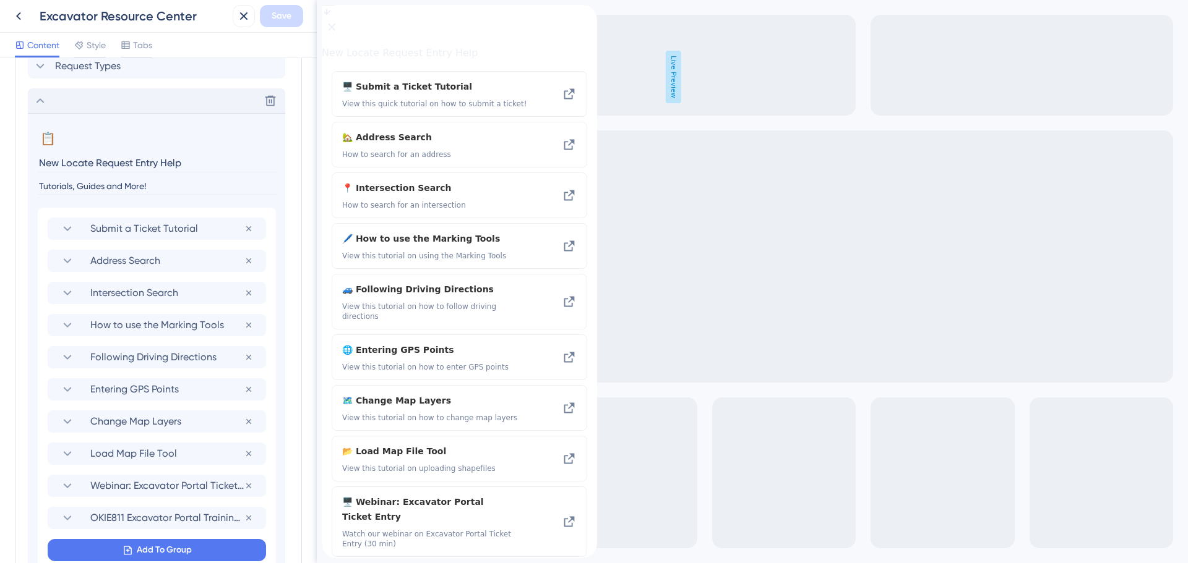
click at [39, 101] on icon at bounding box center [40, 100] width 15 height 15
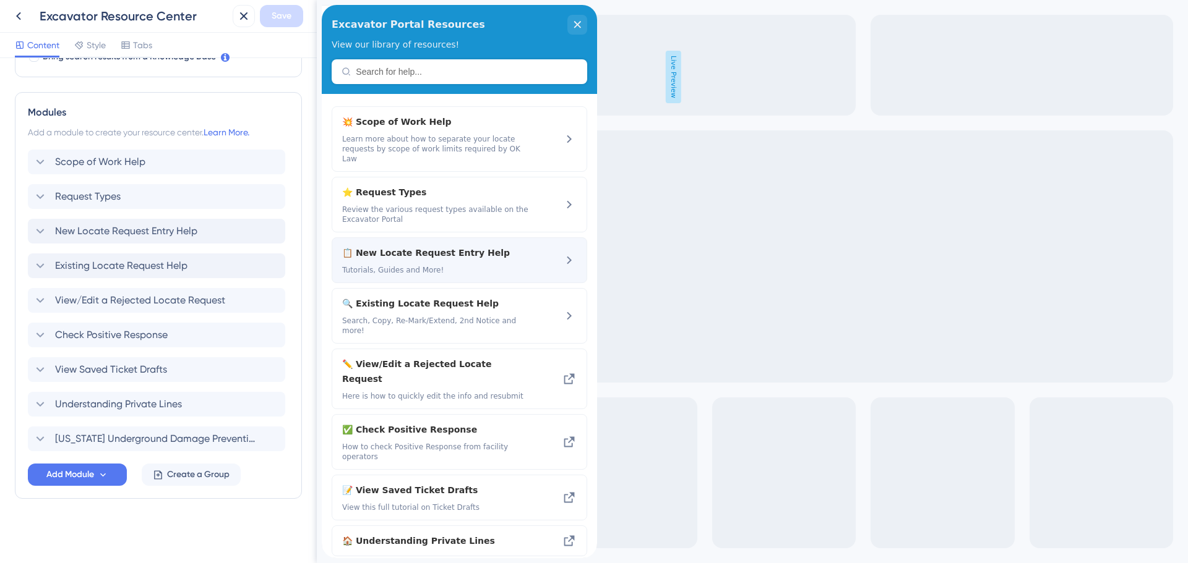
click at [562, 253] on icon at bounding box center [569, 260] width 15 height 15
click at [432, 246] on span "📋 New Locate Request Entry Help" at bounding box center [426, 253] width 168 height 15
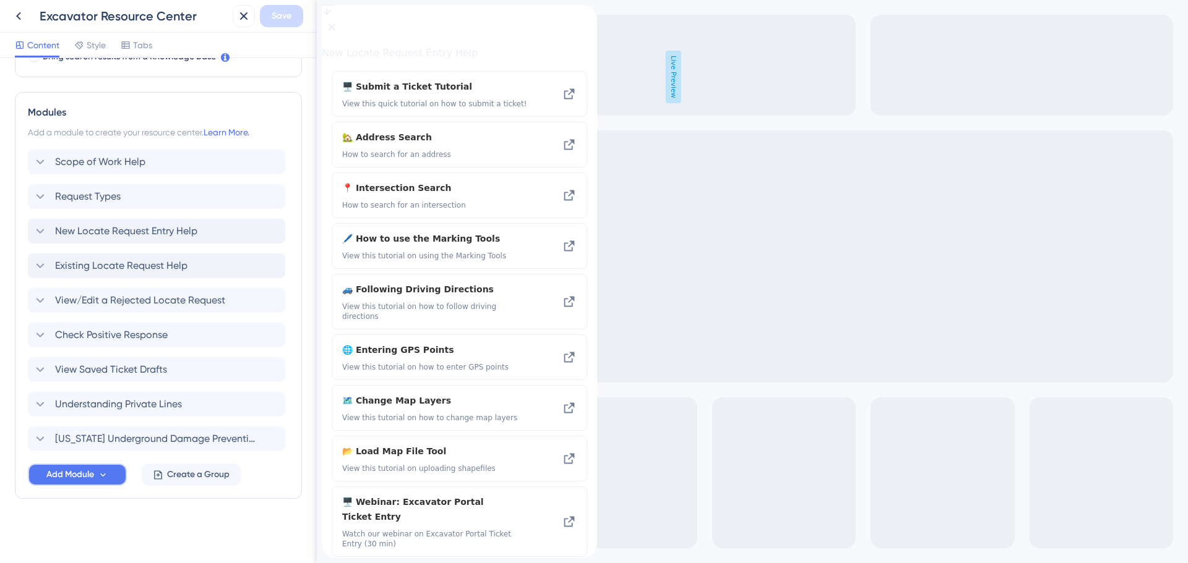
click at [85, 479] on span "Add Module" at bounding box center [70, 475] width 48 height 15
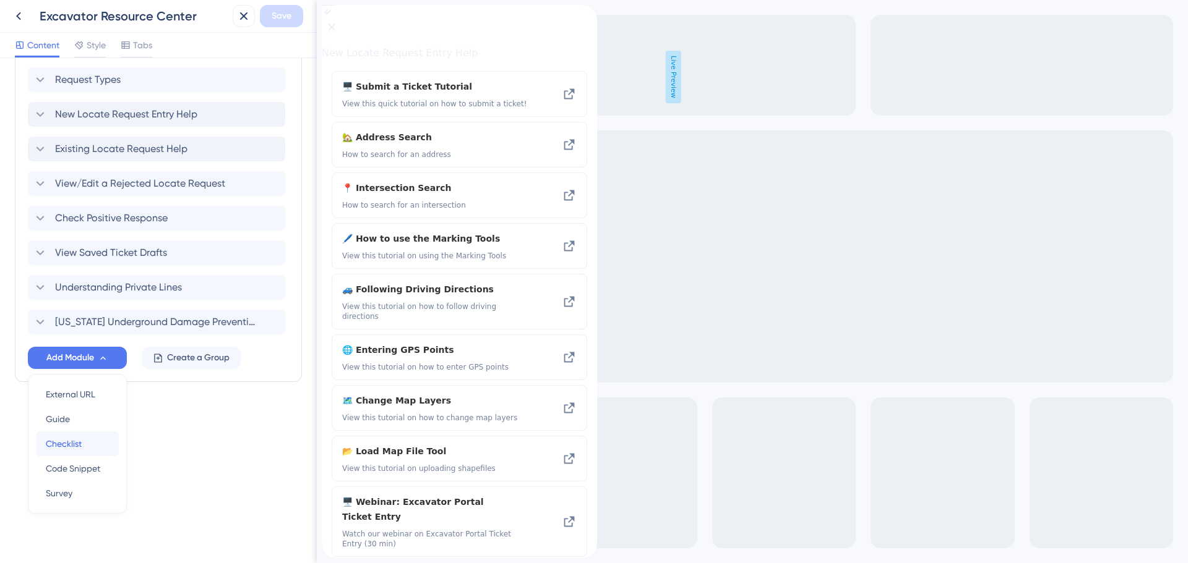
click at [62, 452] on div "Checklist Checklist" at bounding box center [77, 444] width 63 height 25
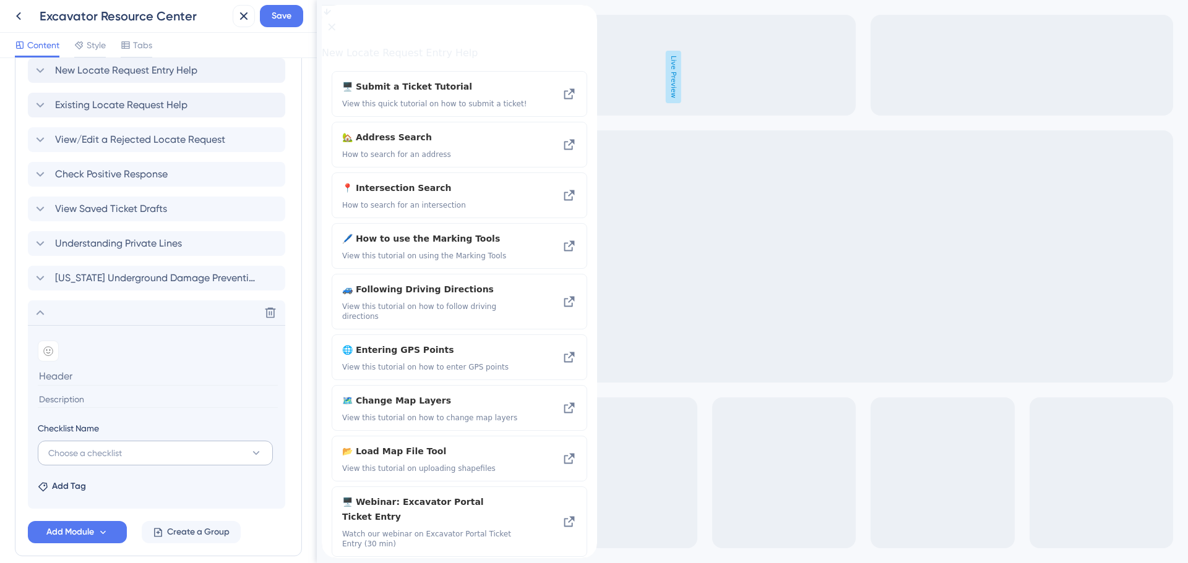
scroll to position [645, 0]
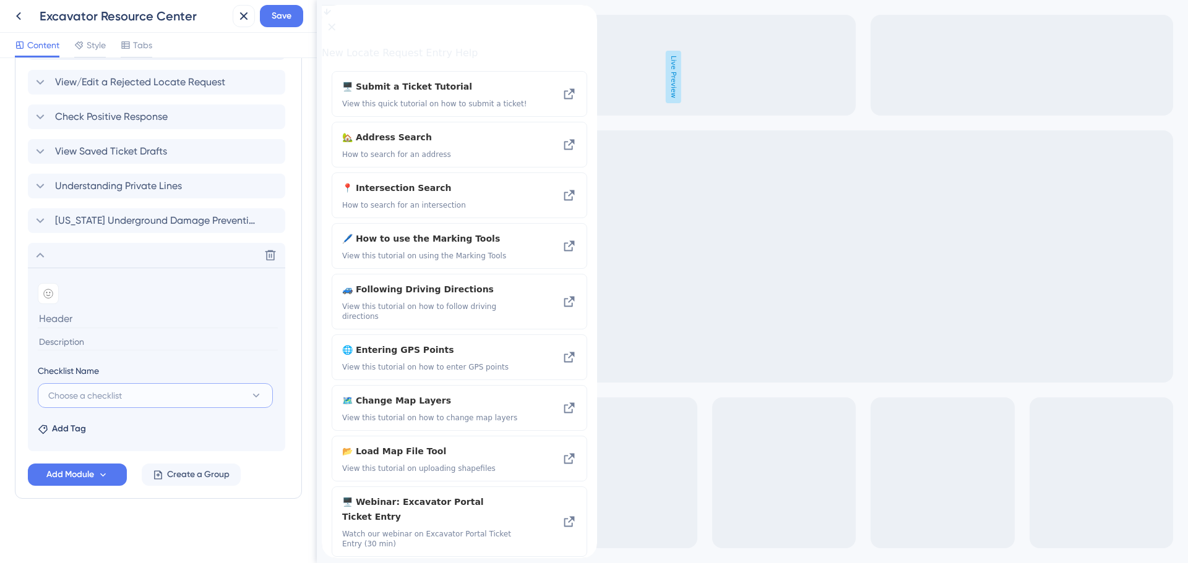
click at [113, 405] on button "Choose a checklist" at bounding box center [155, 395] width 235 height 25
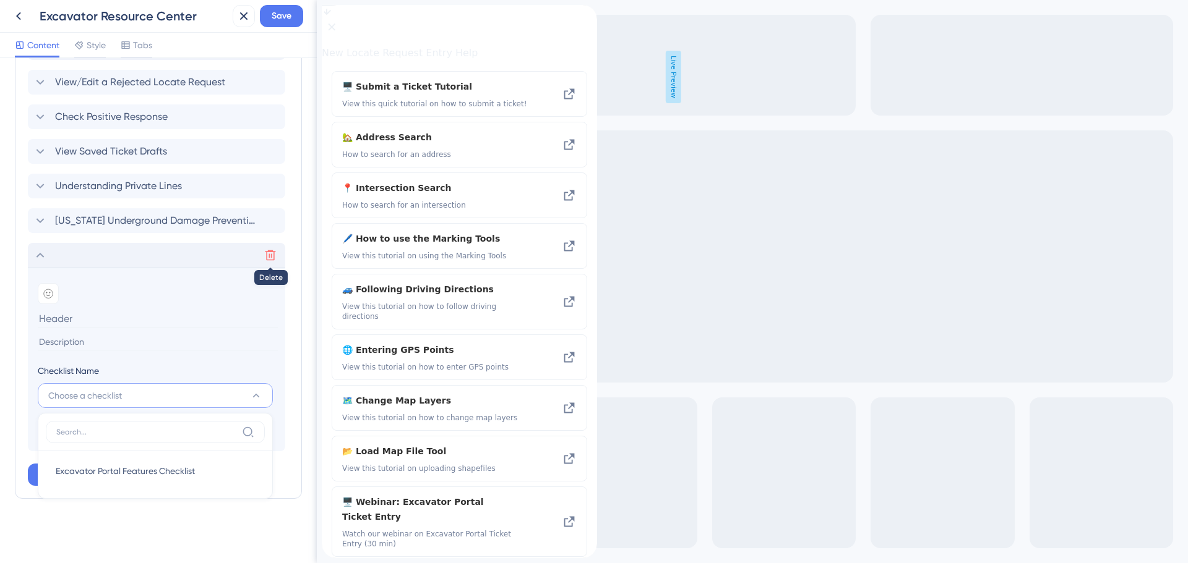
click at [275, 258] on icon at bounding box center [270, 255] width 12 height 12
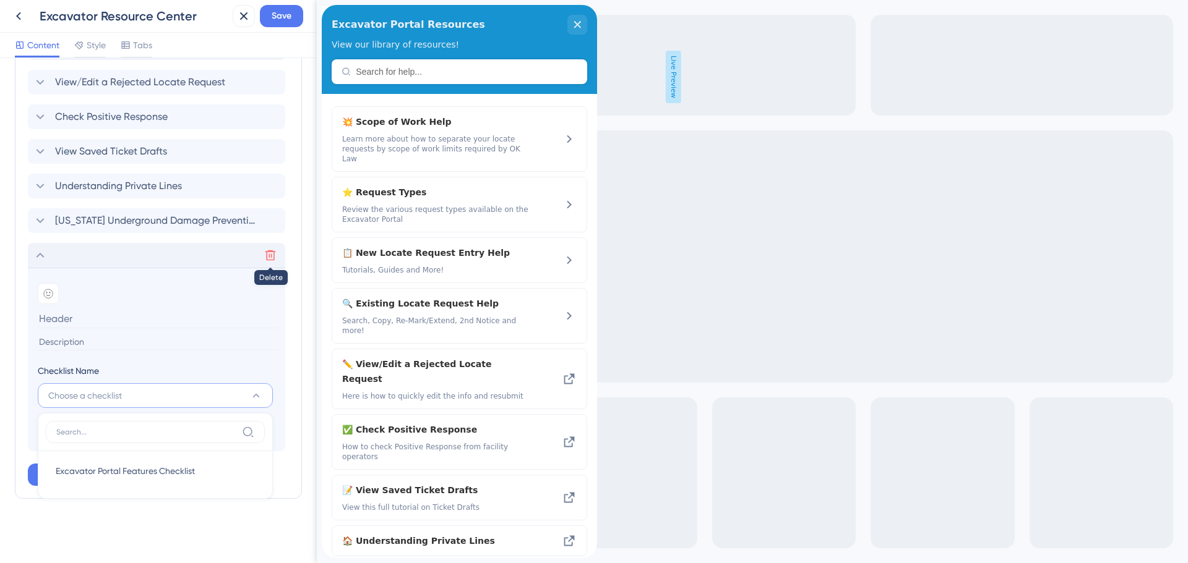
scroll to position [426, 0]
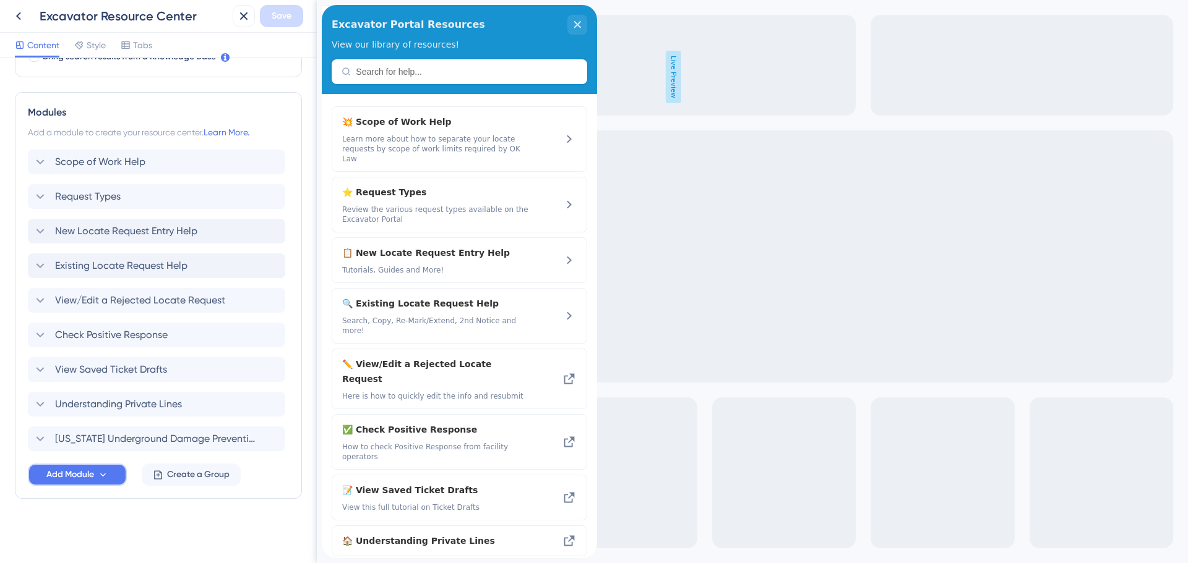
click at [84, 471] on span "Add Module" at bounding box center [70, 475] width 48 height 15
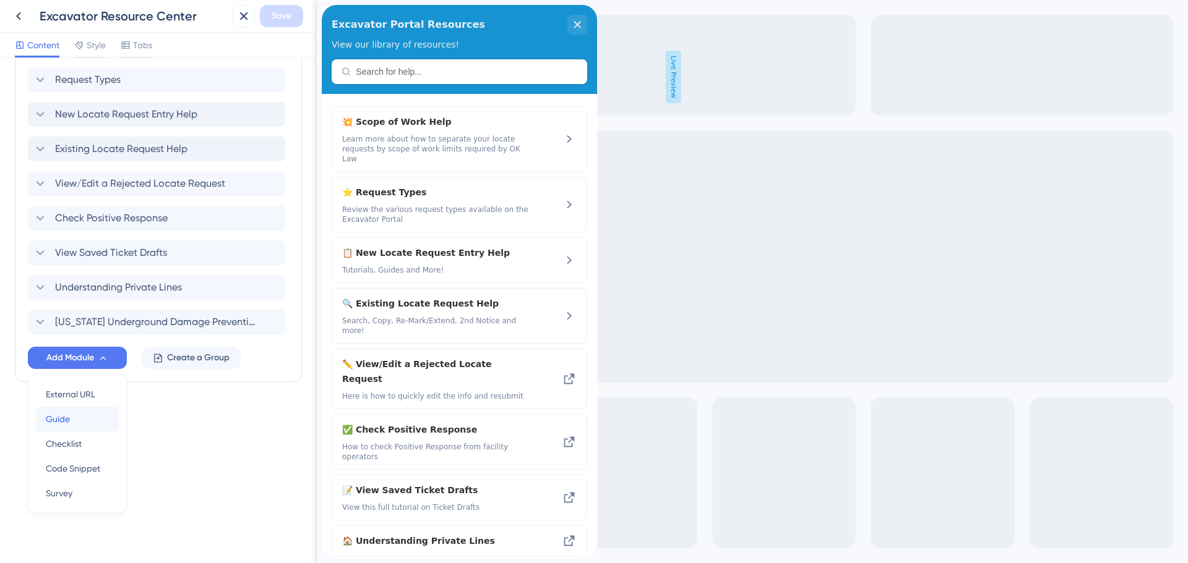
click at [68, 423] on span "Guide" at bounding box center [58, 419] width 24 height 15
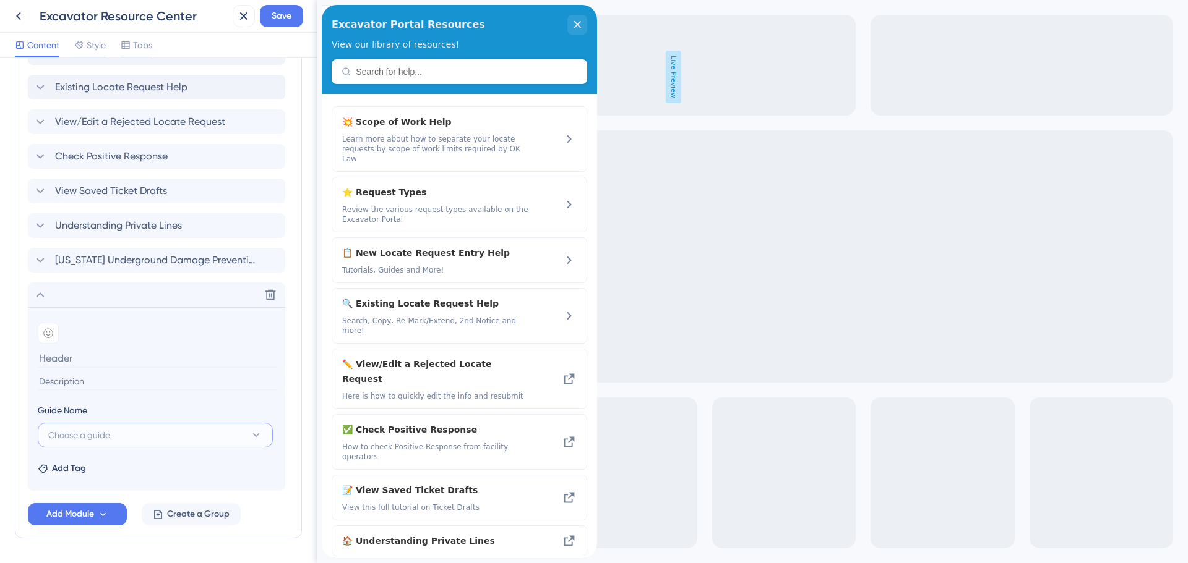
click at [131, 439] on button "Choose a guide" at bounding box center [155, 435] width 235 height 25
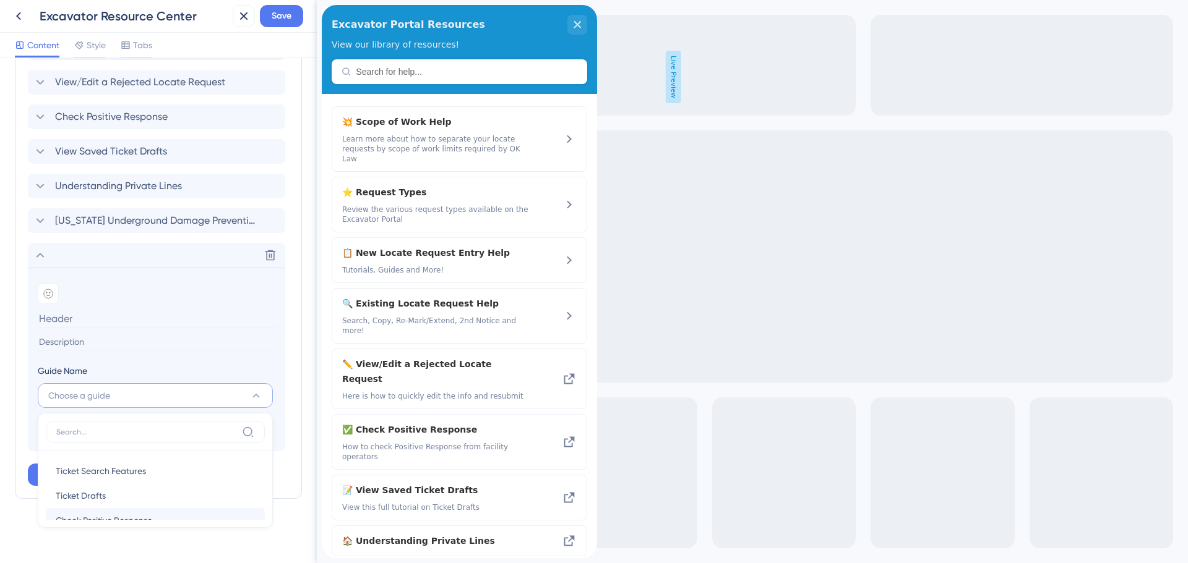
scroll to position [45, 0]
click at [268, 256] on icon at bounding box center [270, 255] width 12 height 12
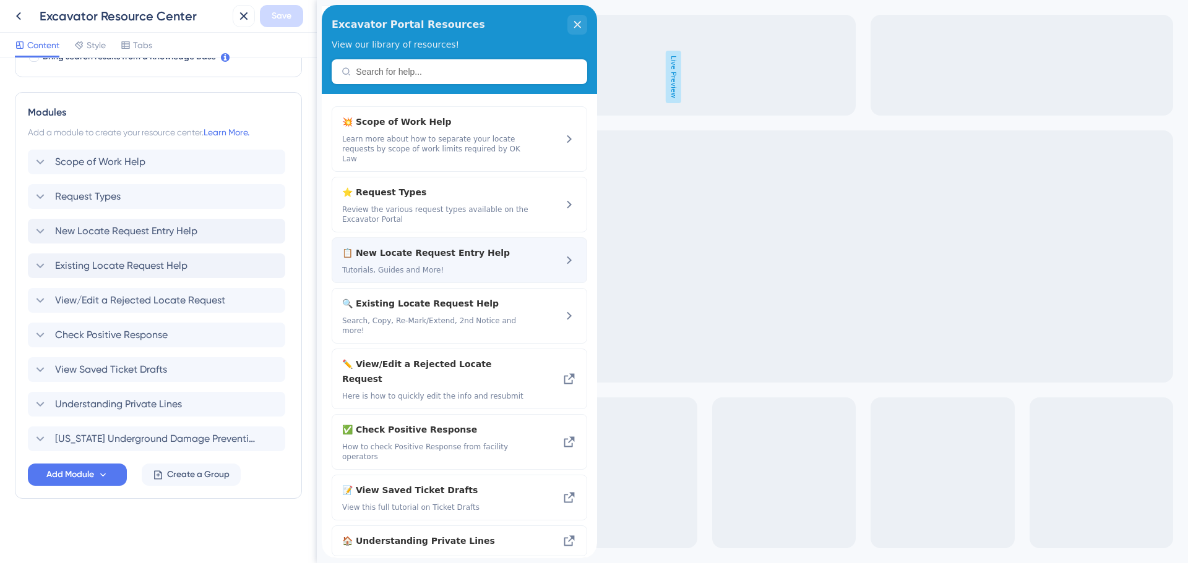
click at [428, 246] on span "📋 New Locate Request Entry Help" at bounding box center [426, 253] width 168 height 15
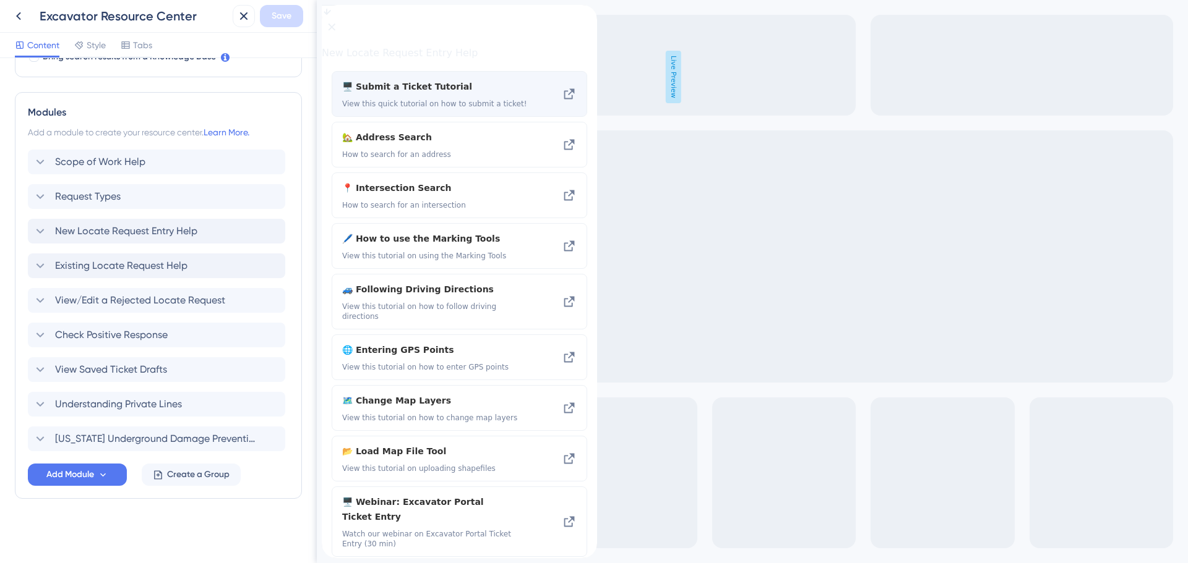
click at [562, 101] on icon at bounding box center [569, 94] width 15 height 15
click at [564, 100] on icon at bounding box center [569, 94] width 11 height 11
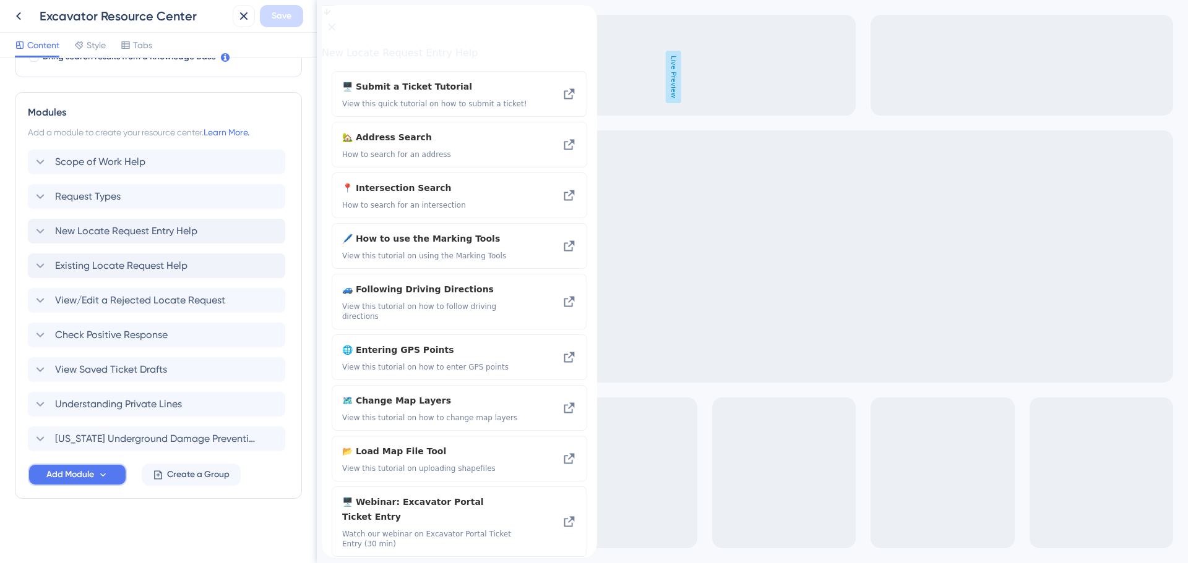
click at [79, 479] on span "Add Module" at bounding box center [70, 475] width 48 height 15
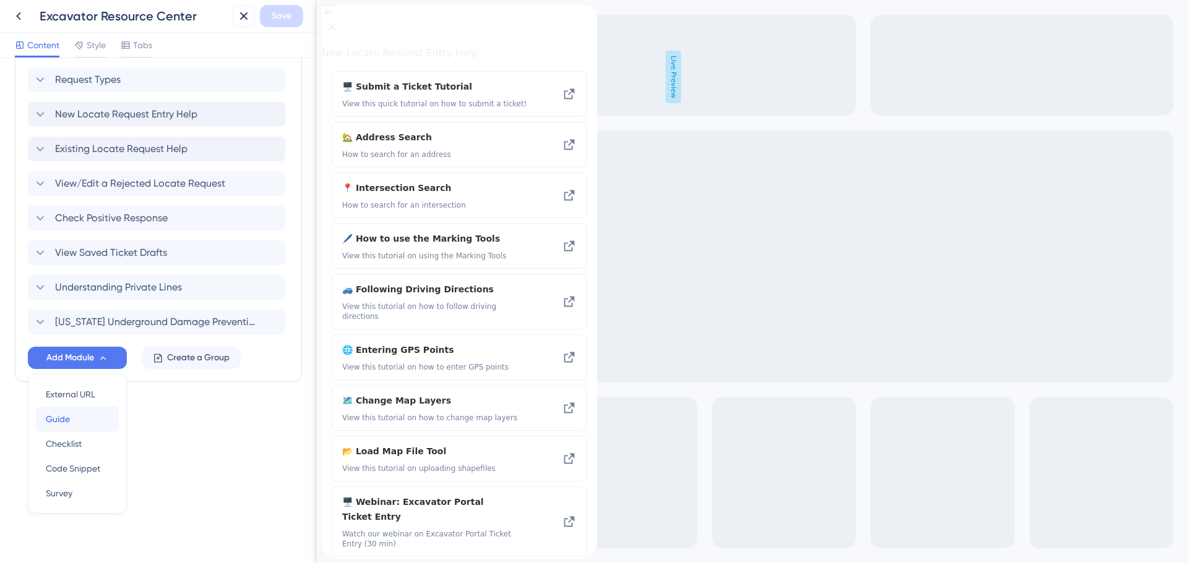
click at [66, 419] on span "Guide" at bounding box center [58, 419] width 24 height 15
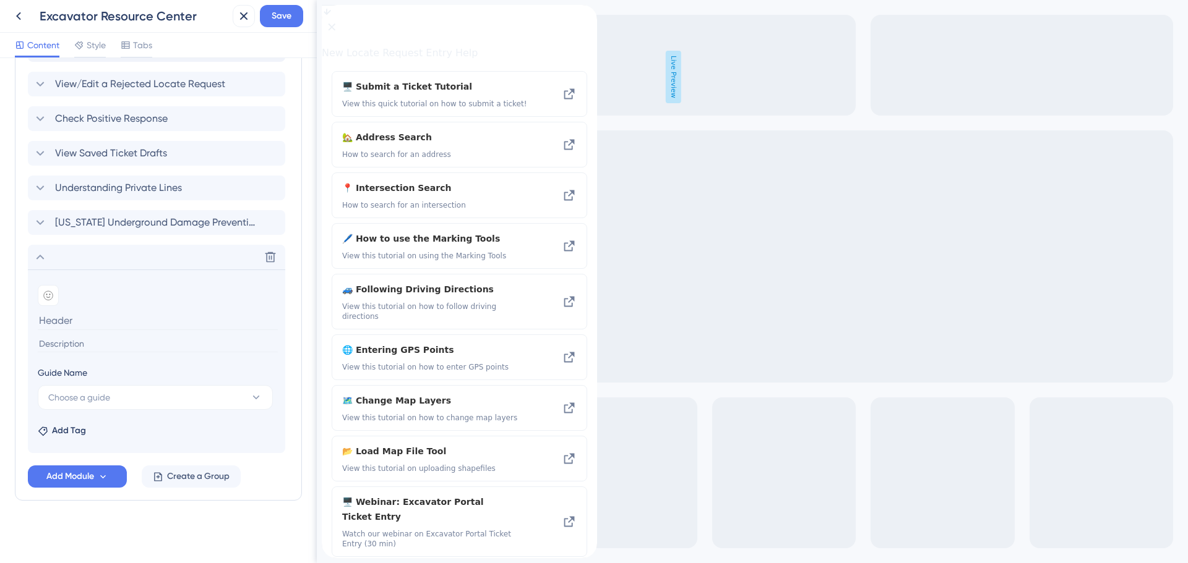
scroll to position [645, 0]
click at [119, 401] on button "Choose a guide" at bounding box center [155, 395] width 235 height 25
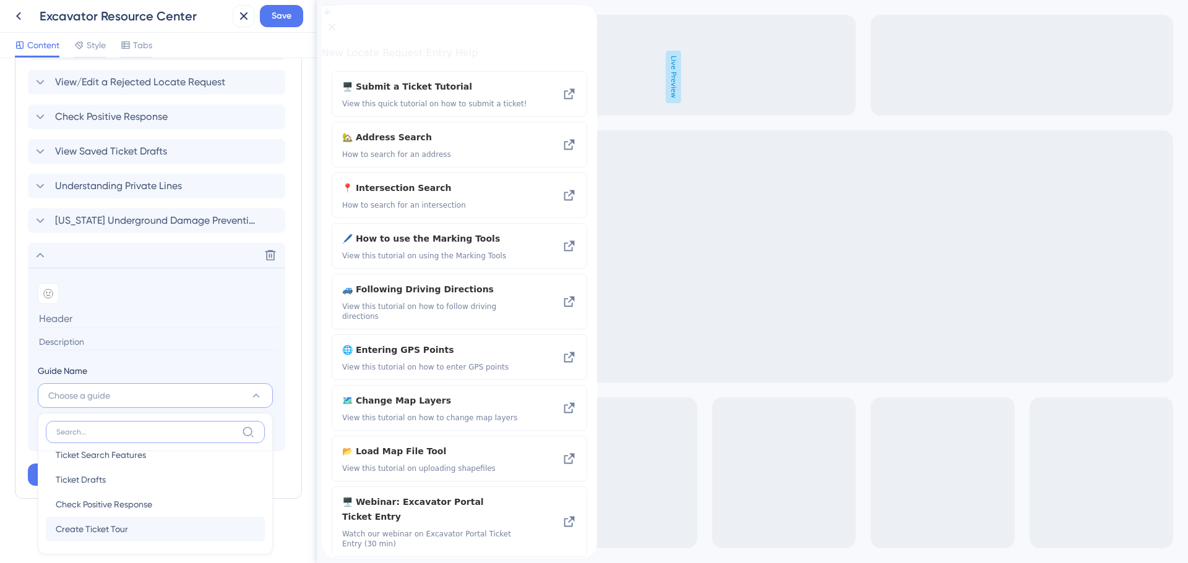
scroll to position [19, 0]
click at [98, 531] on span "Create Ticket Tour" at bounding box center [92, 527] width 72 height 15
type input "Create Ticket Tour"
type input "Introduction to Create Ticket"
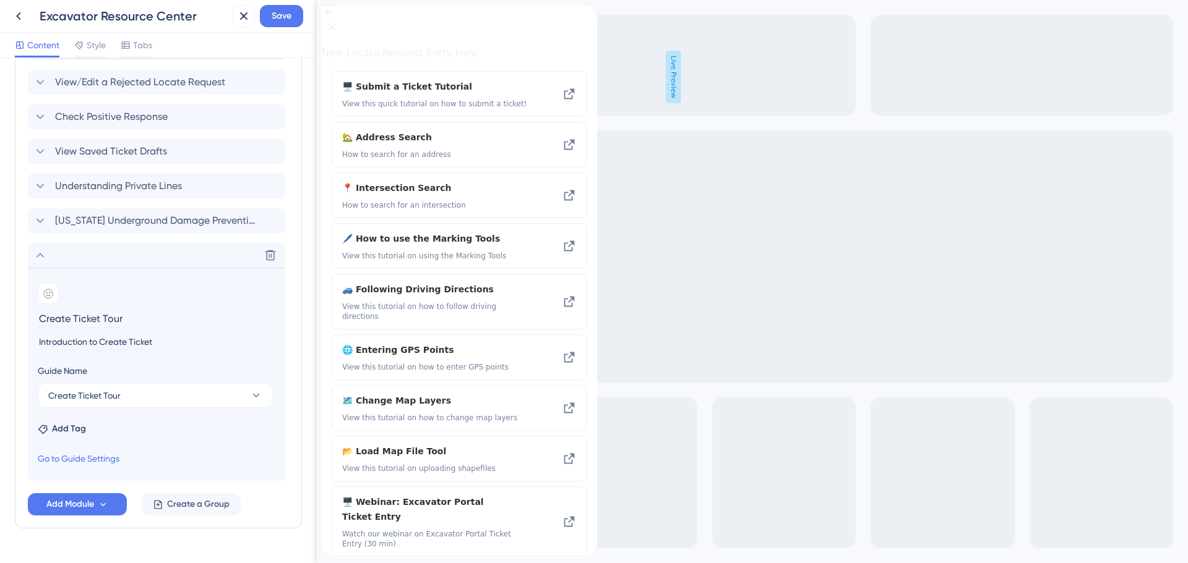
click at [116, 319] on input "Create Ticket Tour" at bounding box center [158, 318] width 240 height 19
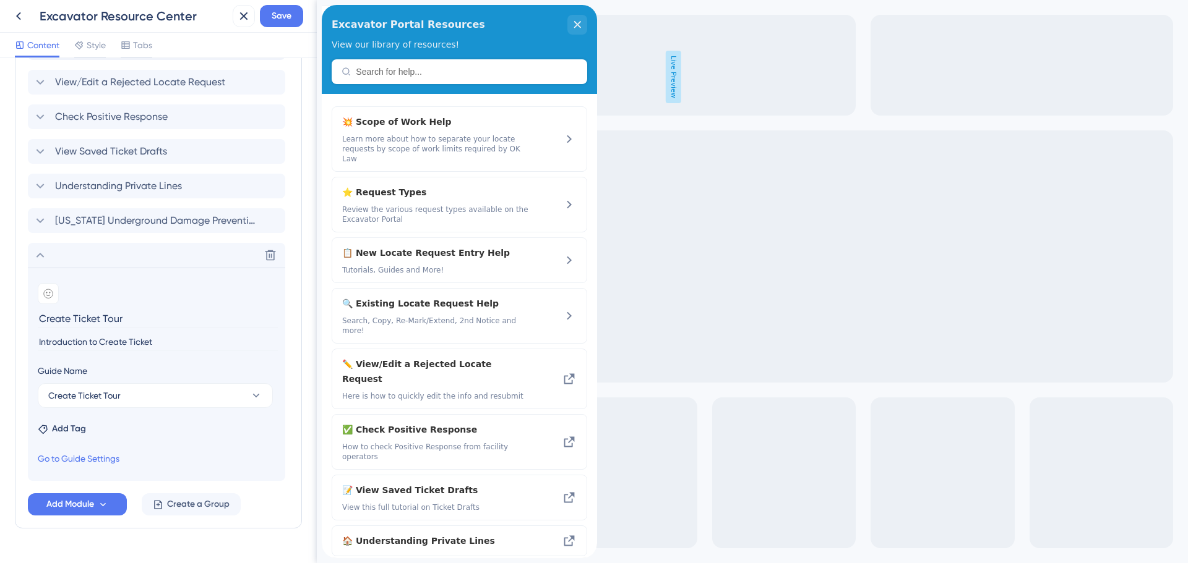
drag, startPoint x: 138, startPoint y: 319, endPoint x: 23, endPoint y: 327, distance: 115.4
click at [23, 327] on div "Modules Add a module to create your resource center. Learn More. Scope of Work …" at bounding box center [158, 201] width 287 height 655
click at [157, 346] on input "Introduction to Create Ticket" at bounding box center [158, 342] width 240 height 17
click at [67, 505] on span "Add Module" at bounding box center [70, 504] width 48 height 15
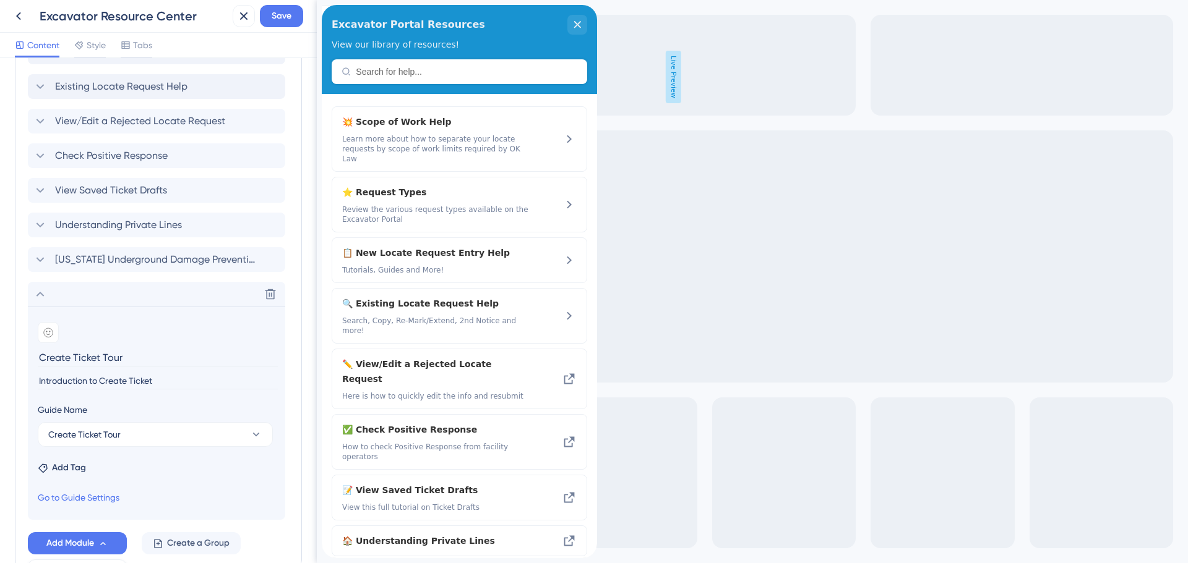
scroll to position [729, 0]
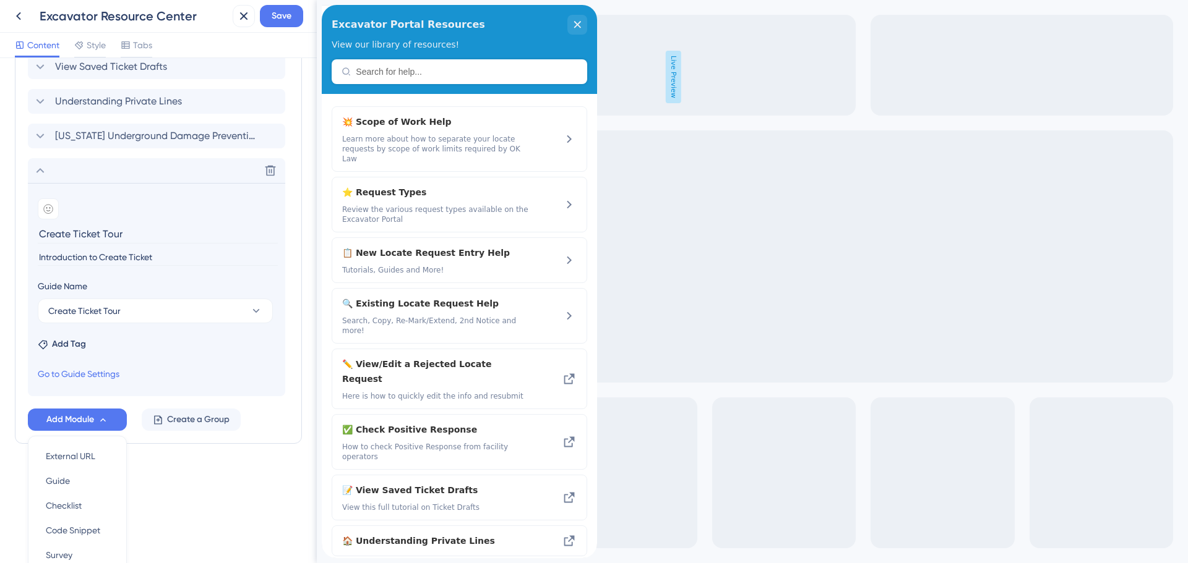
click at [202, 501] on div "Resource Center Header Title Excavator Portal Resources 2 Excavator Portal Reso…" at bounding box center [158, 310] width 317 height 505
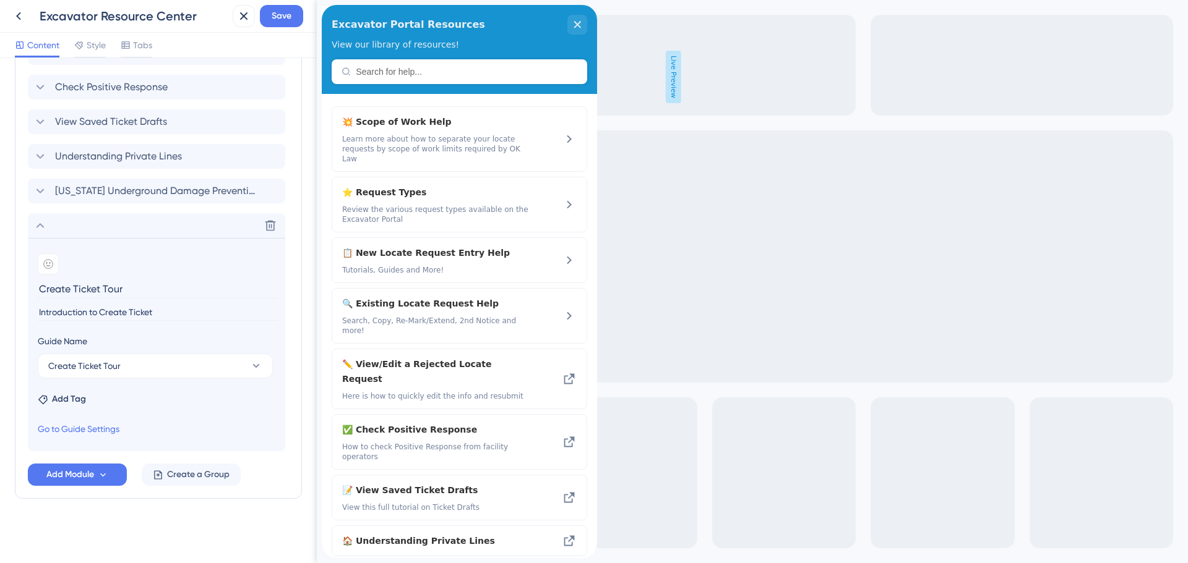
scroll to position [674, 0]
click at [38, 227] on icon at bounding box center [40, 225] width 8 height 5
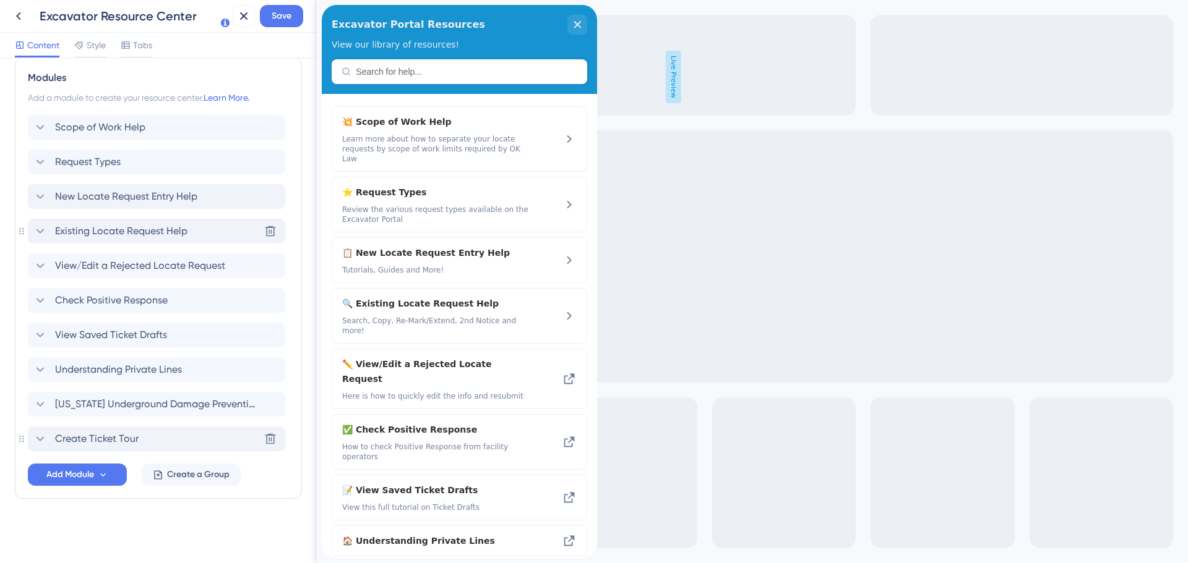
scroll to position [461, 0]
click at [103, 437] on span "Create Ticket Tour" at bounding box center [97, 439] width 84 height 15
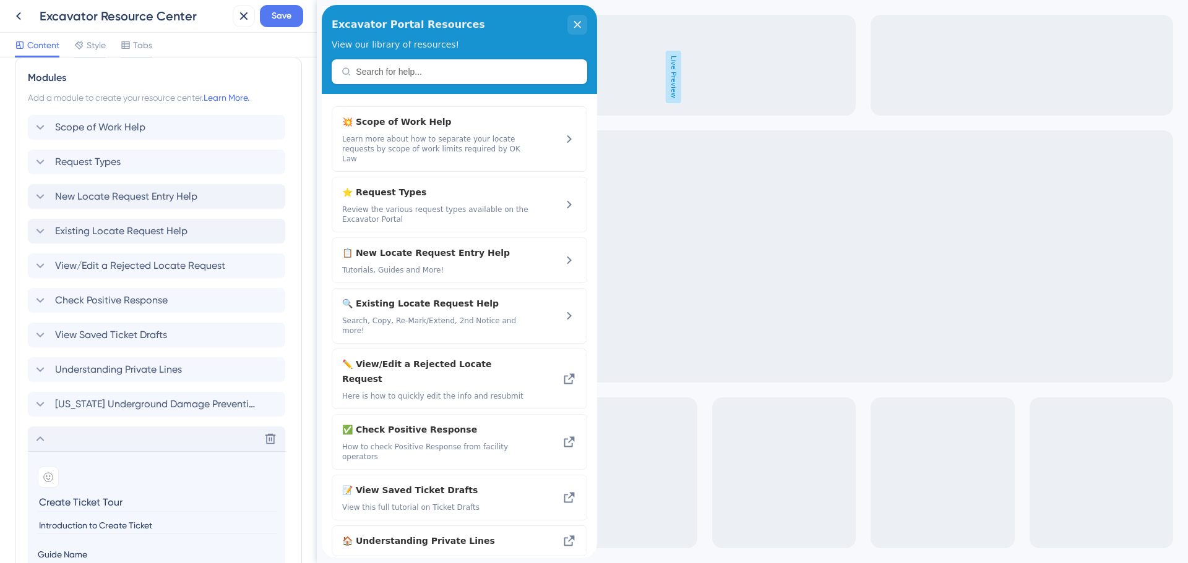
scroll to position [674, 0]
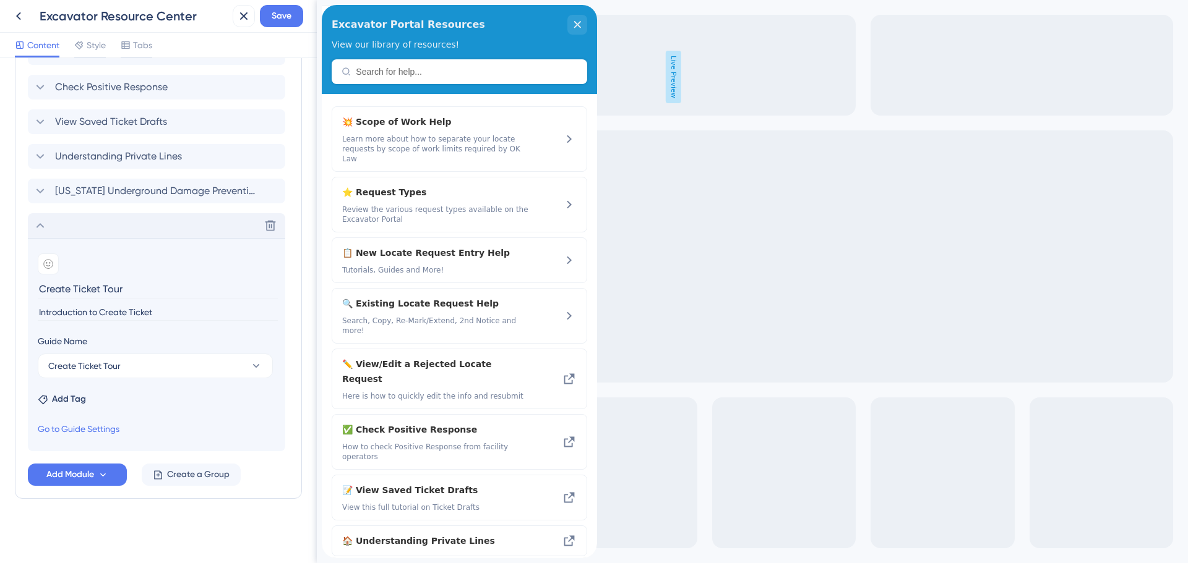
click at [43, 226] on icon at bounding box center [40, 225] width 15 height 15
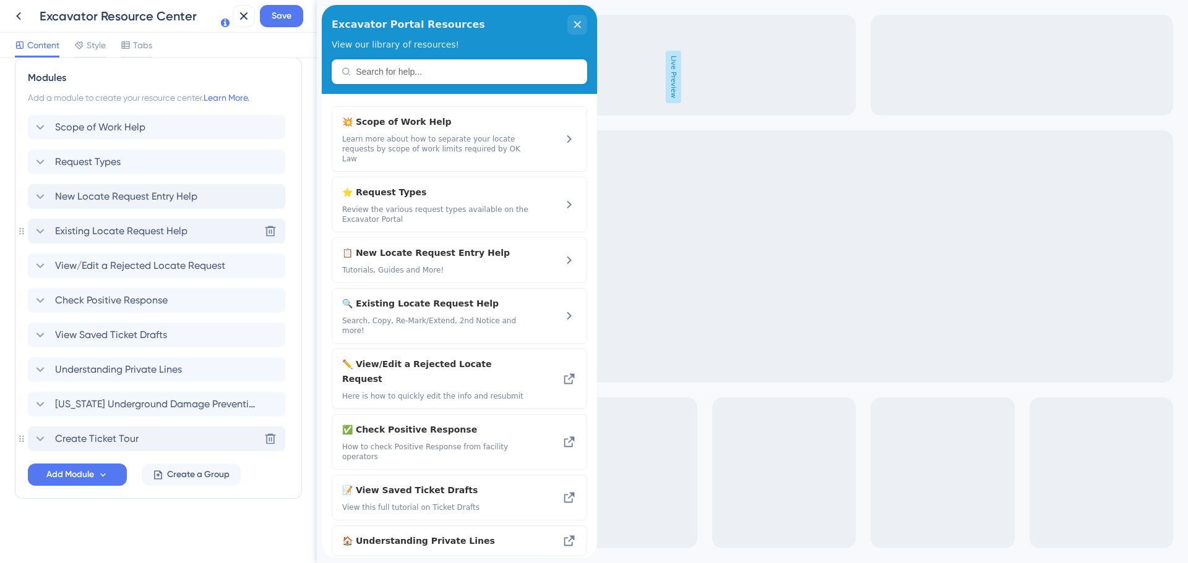
scroll to position [461, 0]
click at [77, 196] on span "New Locate Request Entry Help" at bounding box center [126, 196] width 142 height 15
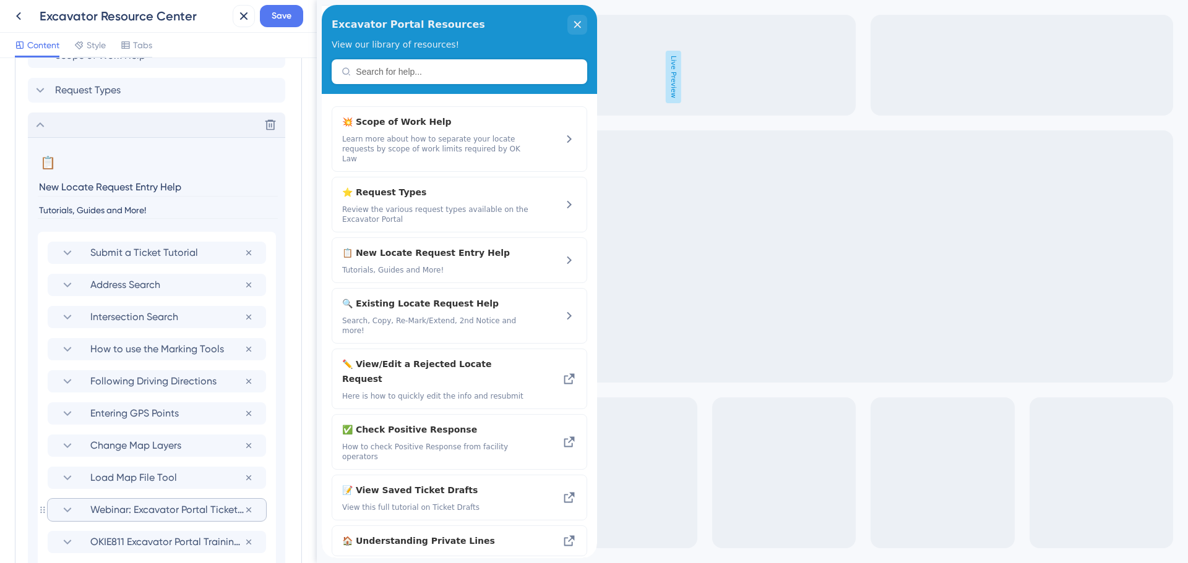
scroll to position [656, 0]
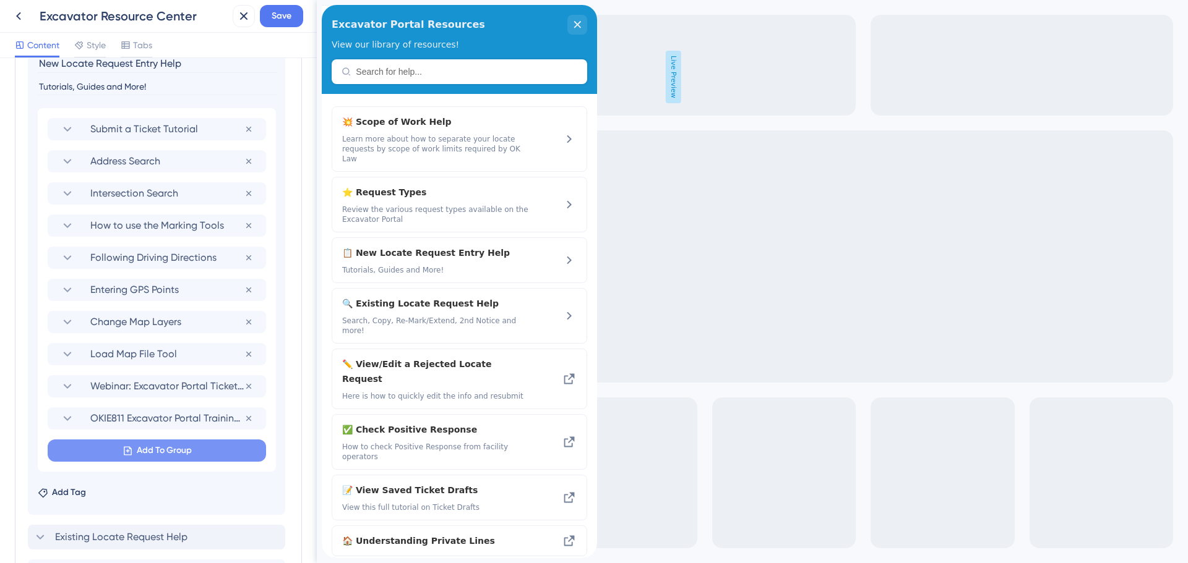
click at [157, 449] on span "Add To Group" at bounding box center [164, 450] width 55 height 15
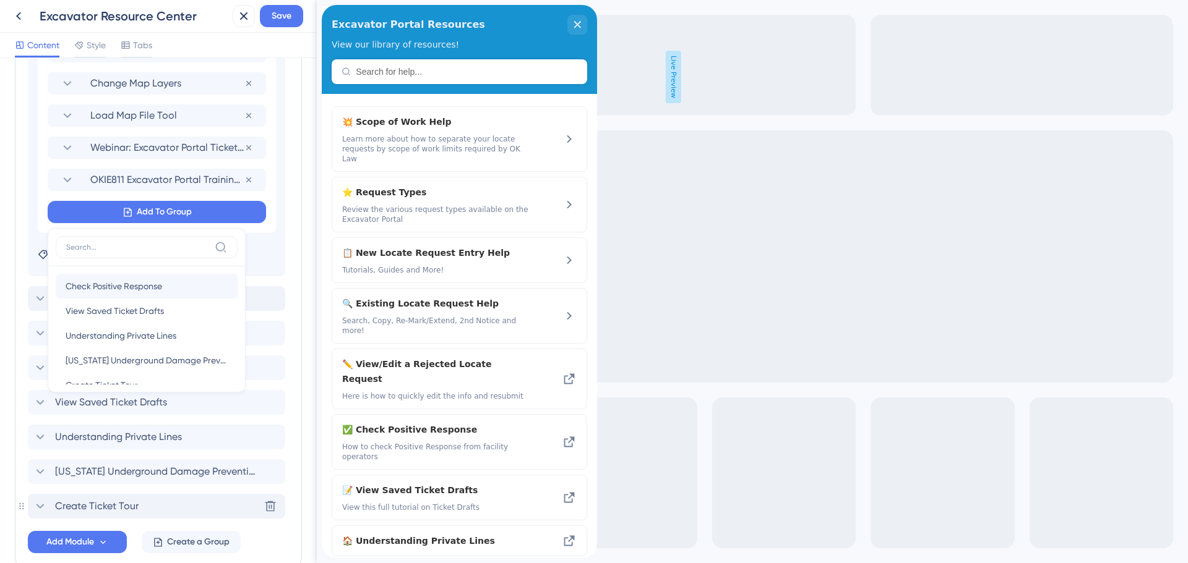
scroll to position [45, 0]
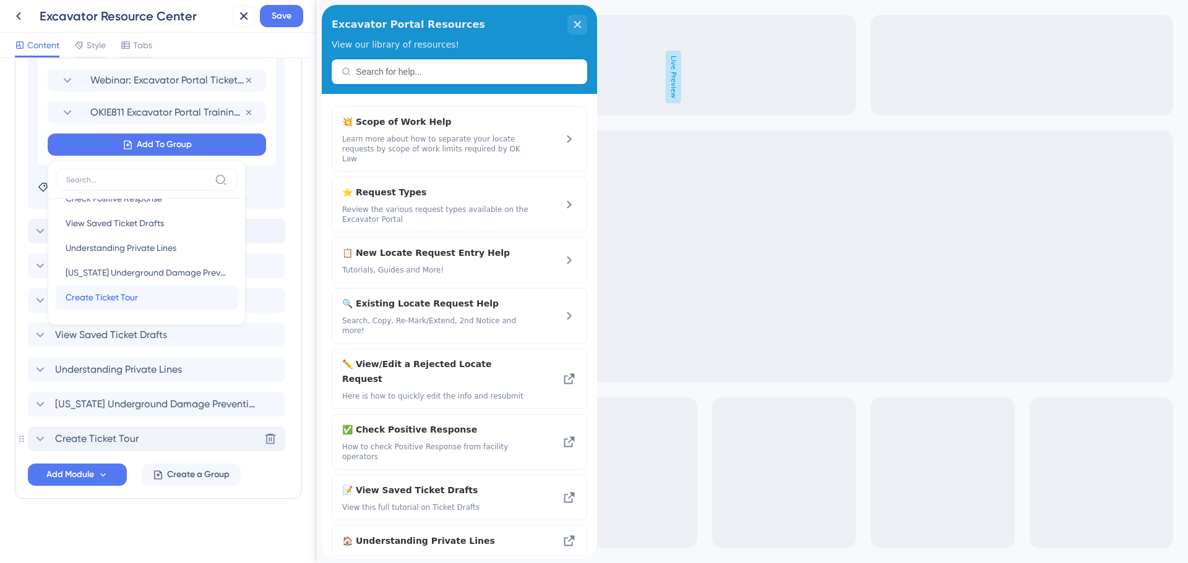
click at [109, 293] on span "Create Ticket Tour" at bounding box center [102, 297] width 72 height 15
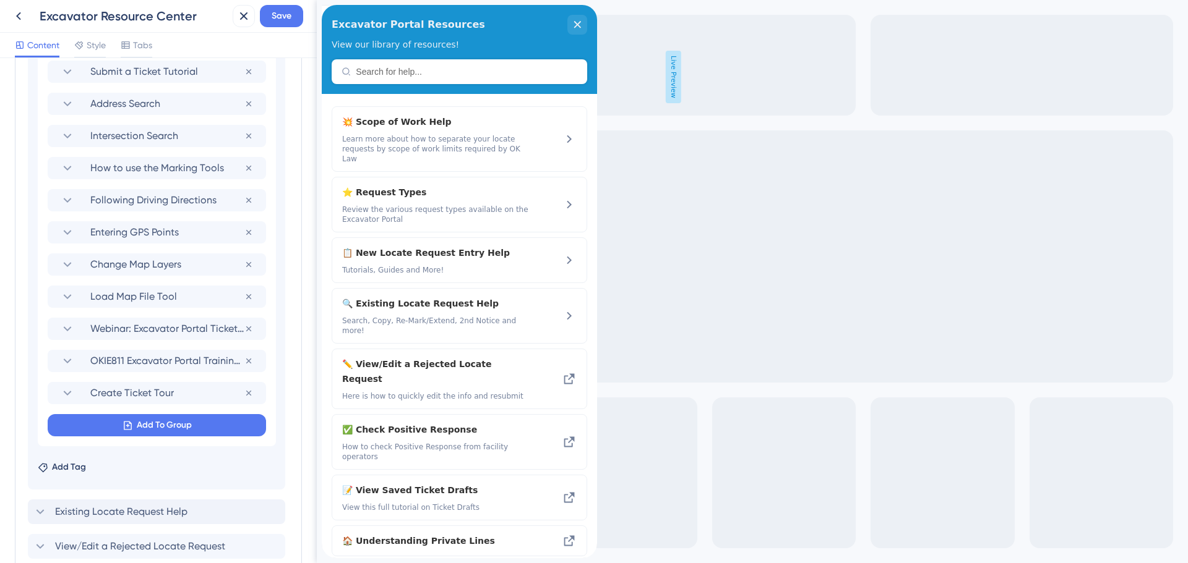
scroll to position [713, 0]
click at [281, 18] on span "Save" at bounding box center [282, 16] width 20 height 15
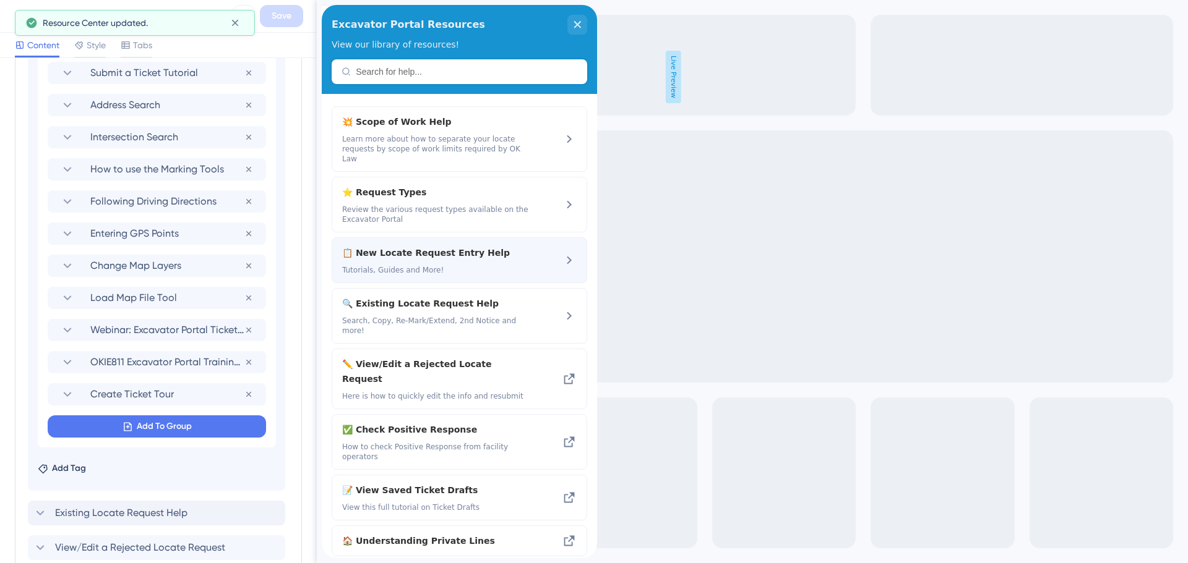
scroll to position [0, 0]
click at [416, 246] on span "📋 New Locate Request Entry Help" at bounding box center [426, 253] width 168 height 15
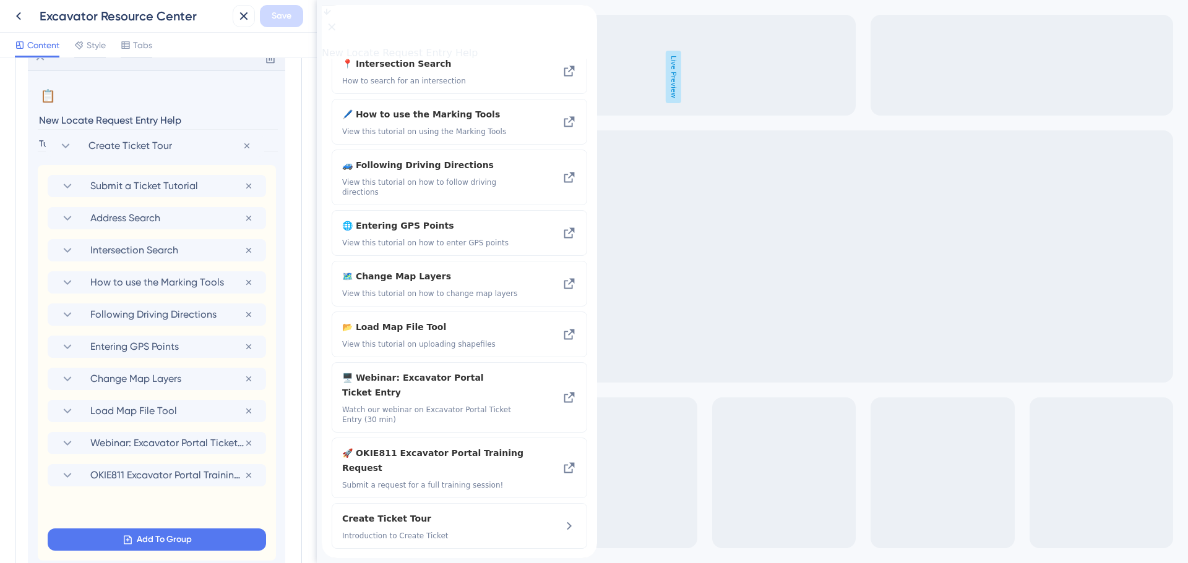
scroll to position [591, 0]
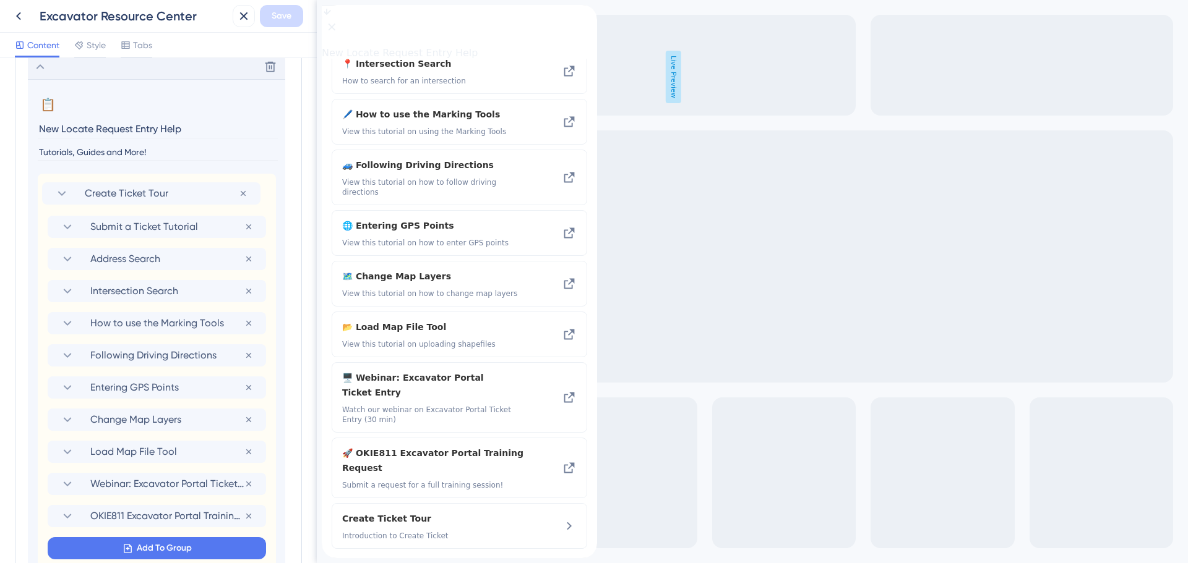
drag, startPoint x: 42, startPoint y: 455, endPoint x: 36, endPoint y: 188, distance: 266.7
click at [36, 188] on section "📋 Change emoji Remove emoji New Locate Request Entry Help Tutorials, Guides and…" at bounding box center [156, 346] width 257 height 534
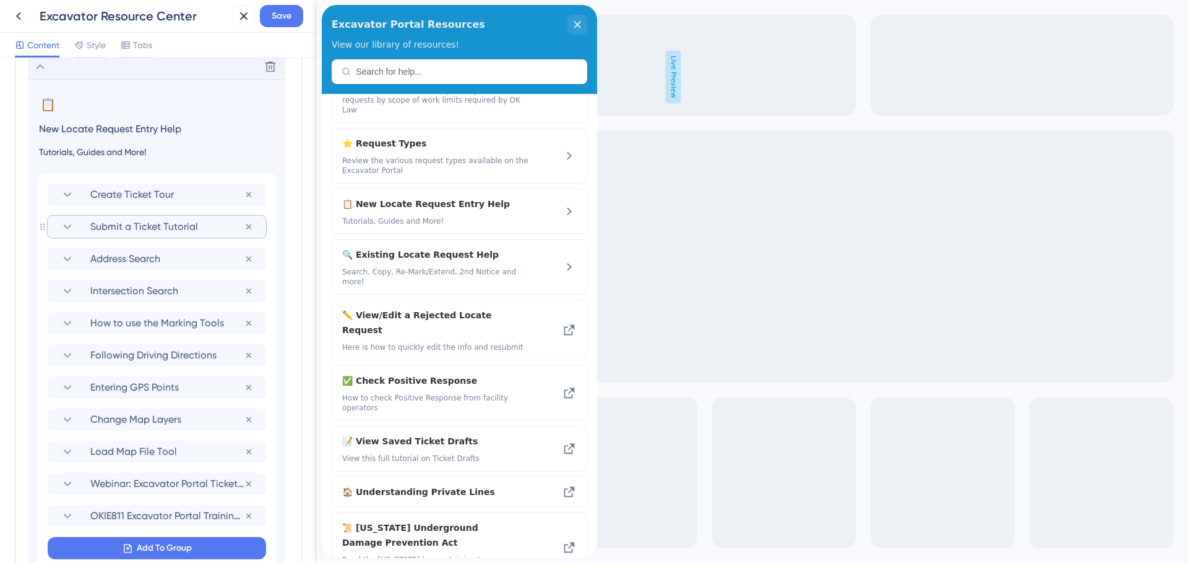
scroll to position [653, 0]
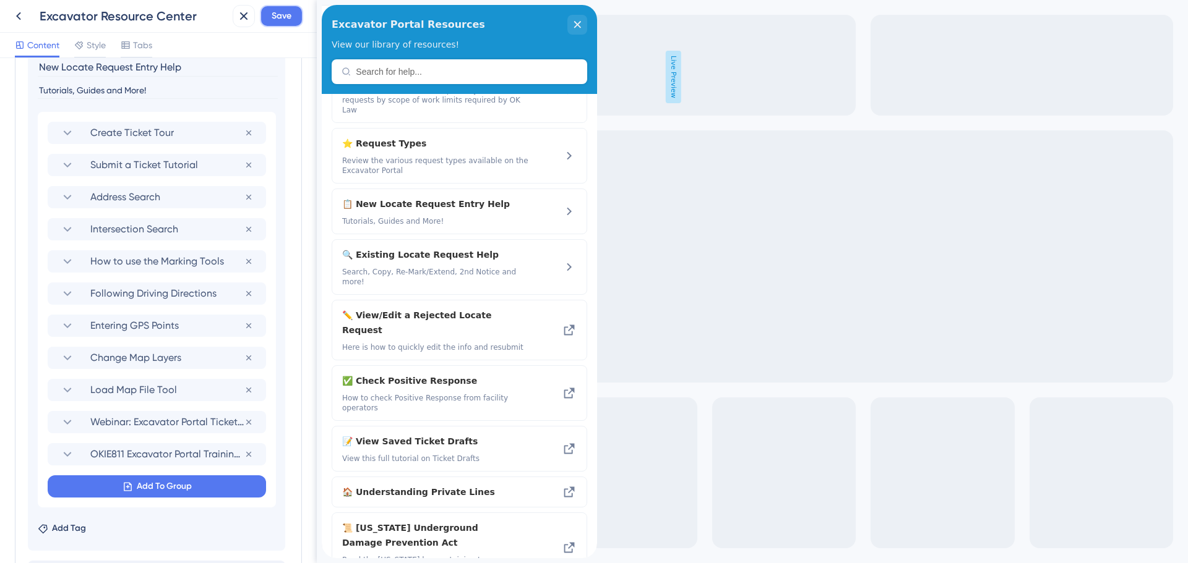
click at [280, 15] on span "Save" at bounding box center [282, 16] width 20 height 15
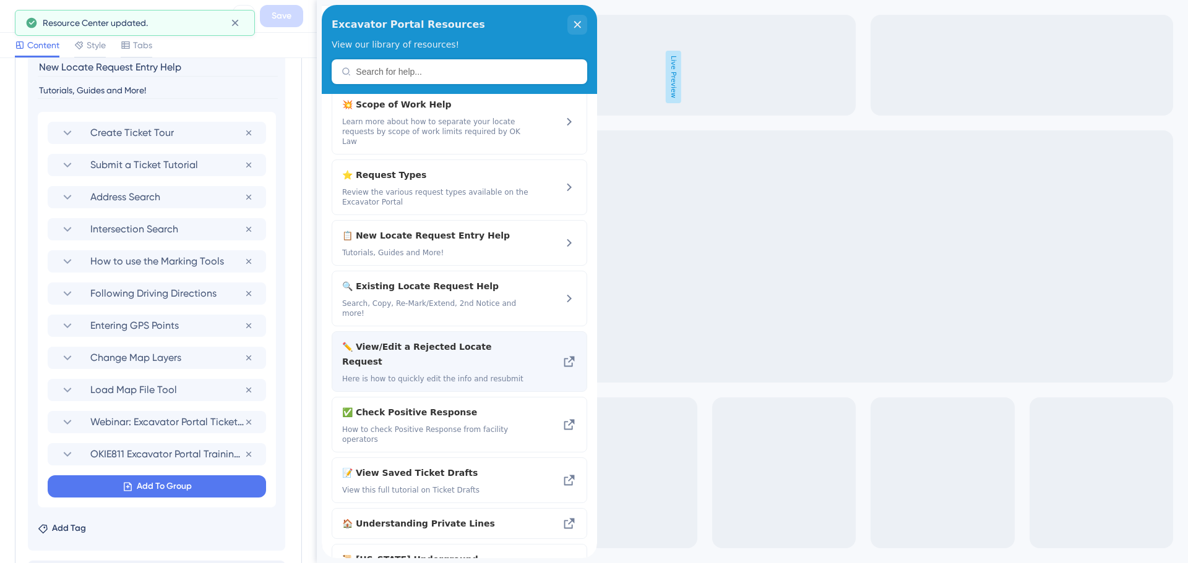
scroll to position [0, 0]
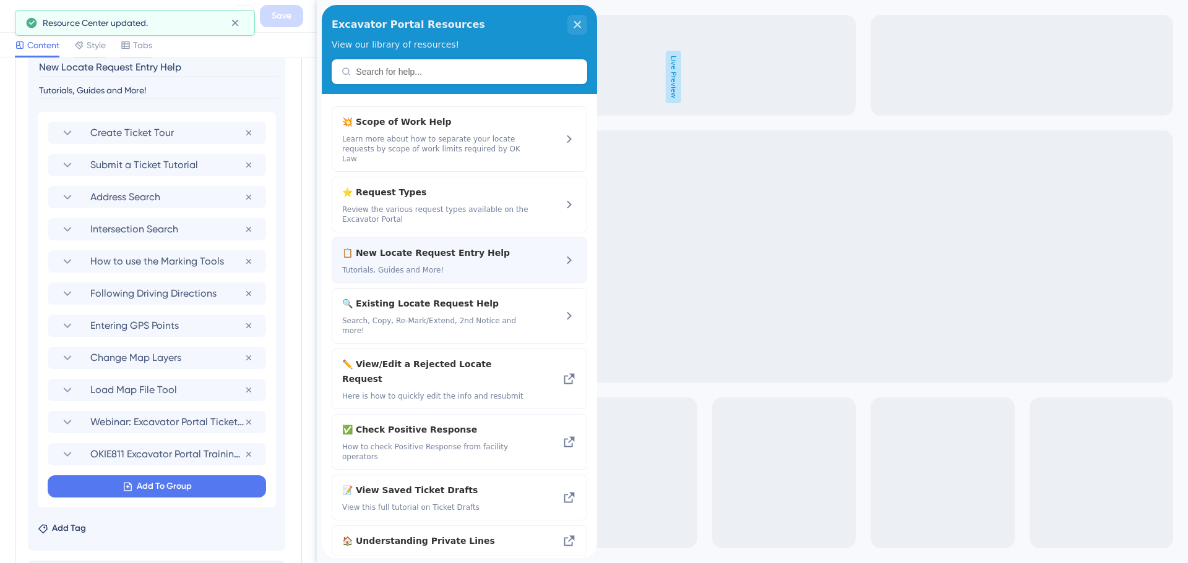
click at [400, 246] on span "📋 New Locate Request Entry Help" at bounding box center [426, 253] width 168 height 15
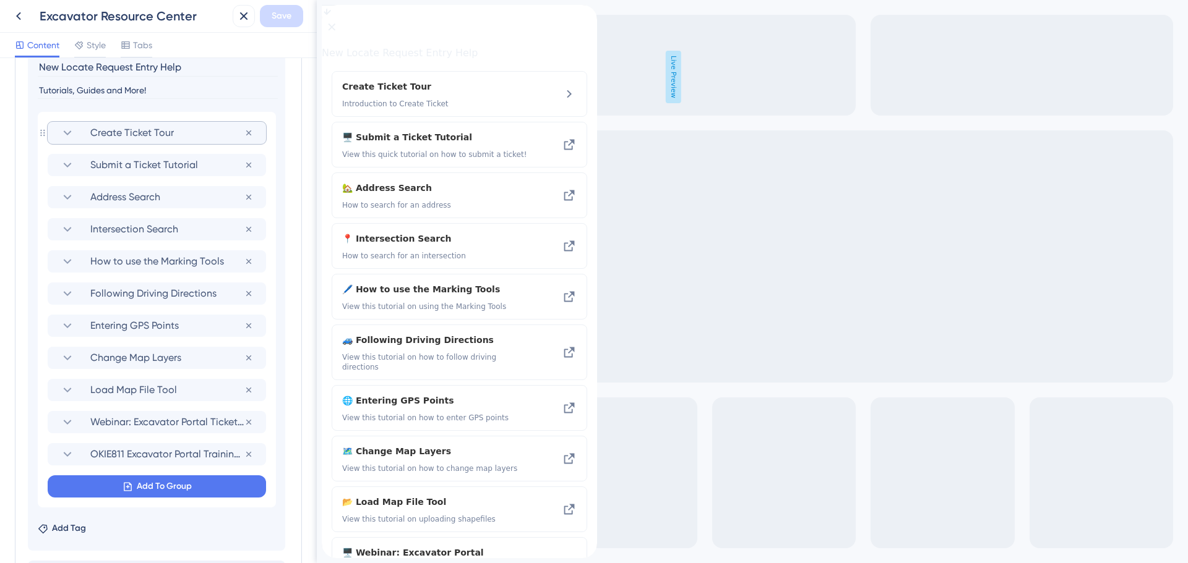
click at [114, 139] on span "Create Ticket Tour" at bounding box center [167, 133] width 154 height 15
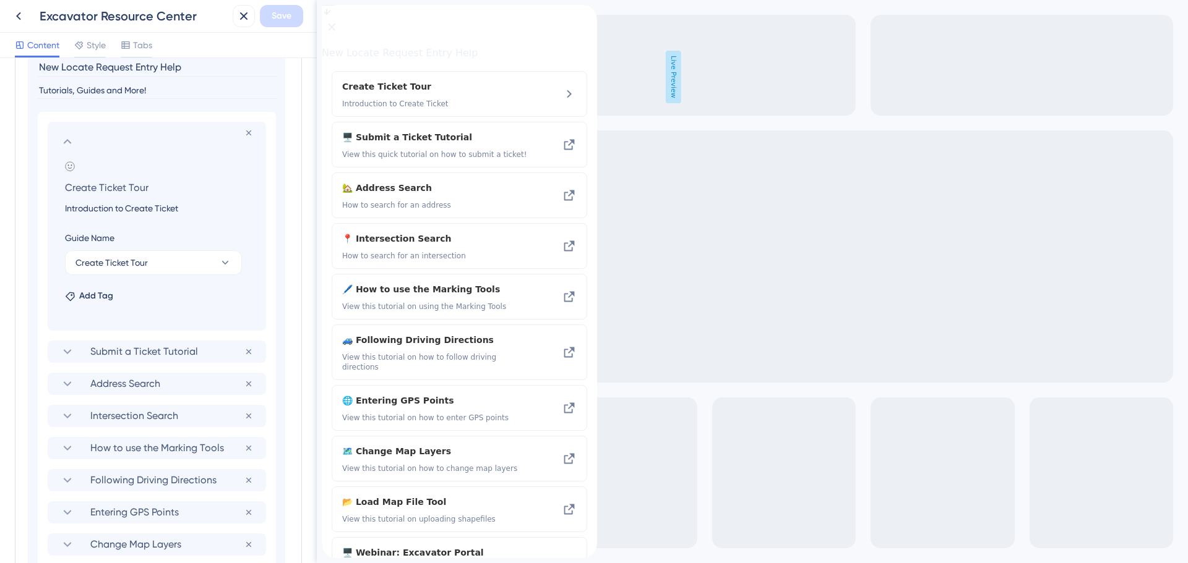
click at [119, 213] on input "Introduction to Create Ticket" at bounding box center [159, 208] width 208 height 15
click at [74, 141] on icon at bounding box center [67, 141] width 15 height 15
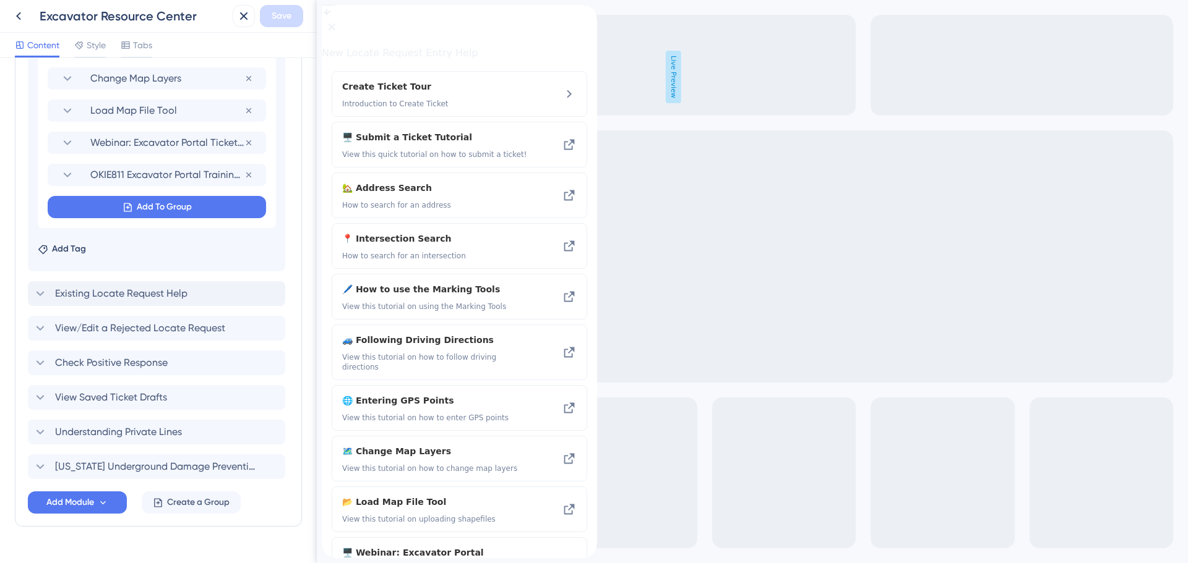
scroll to position [589, 0]
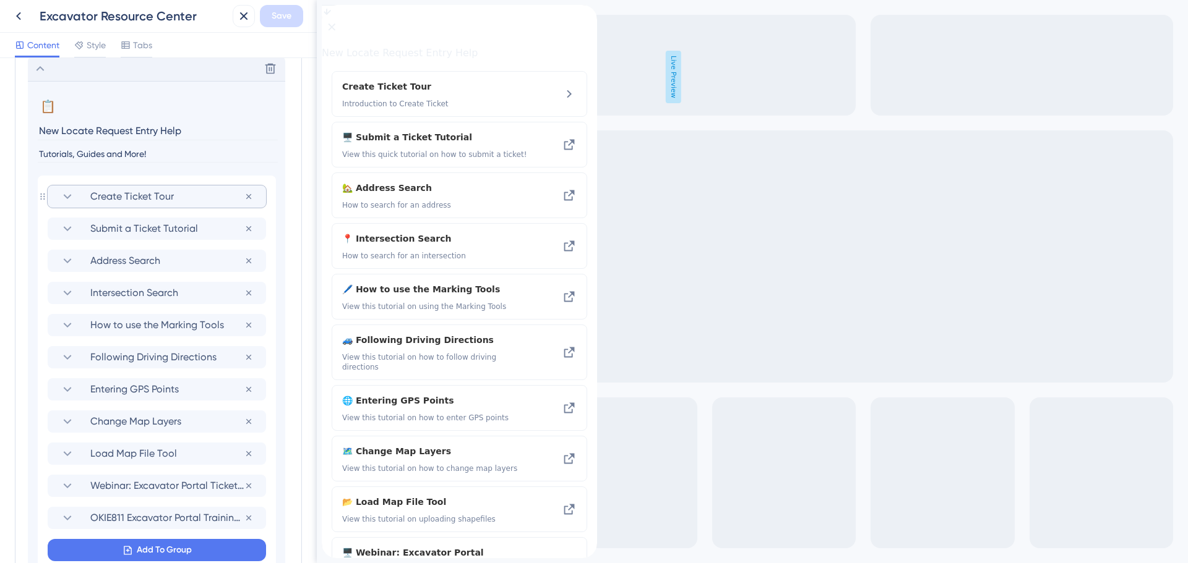
click at [156, 200] on span "Create Ticket Tour" at bounding box center [167, 196] width 154 height 15
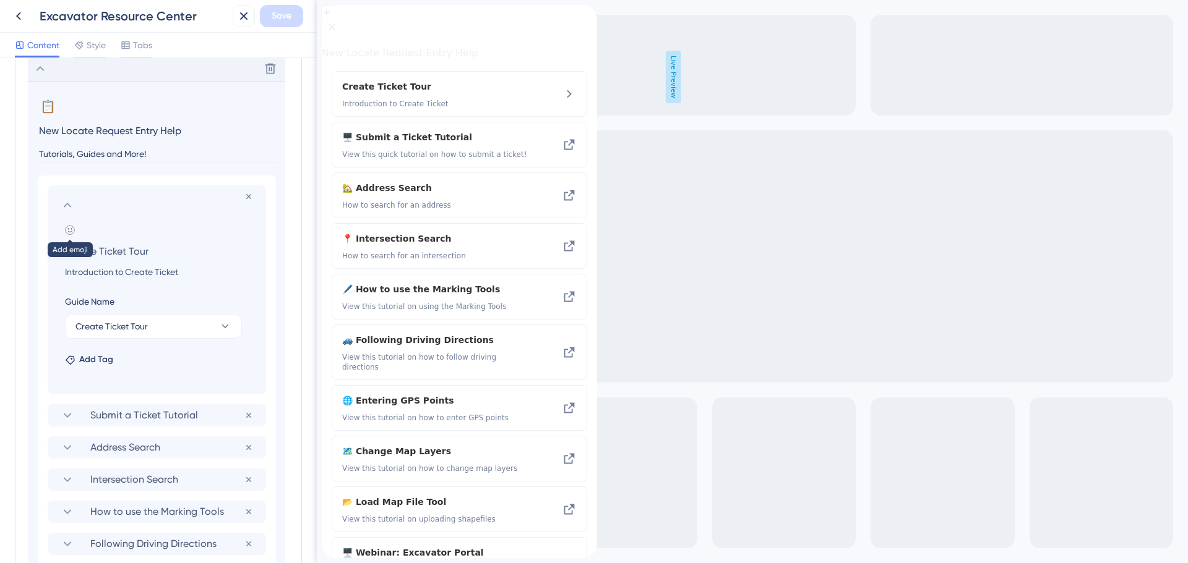
click at [69, 228] on icon at bounding box center [70, 230] width 10 height 10
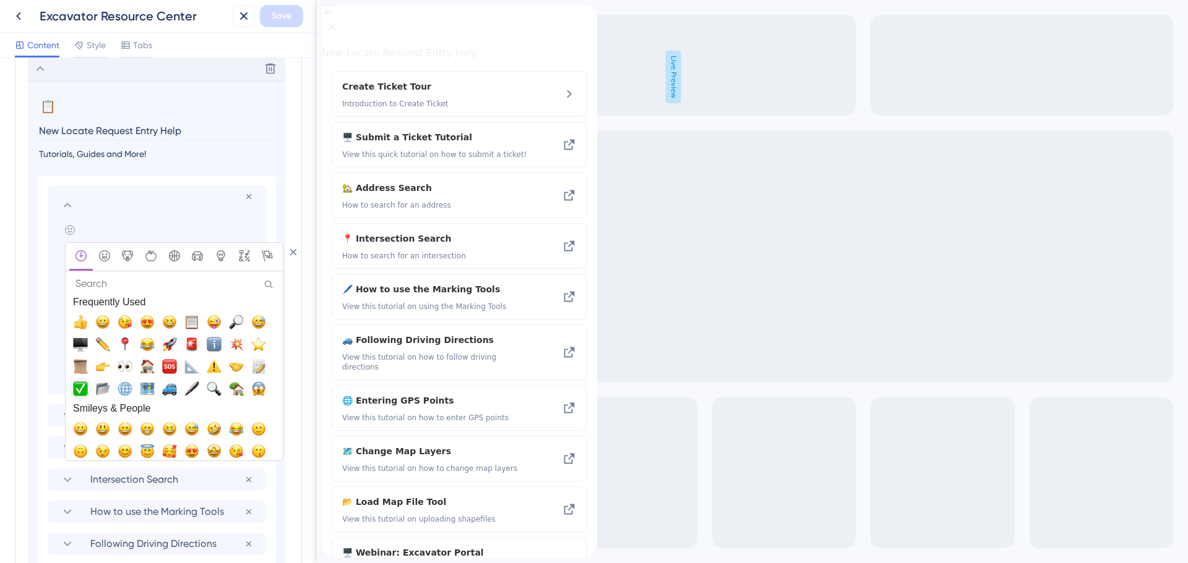
click at [82, 389] on span "✅, white_check_mark" at bounding box center [80, 389] width 15 height 15
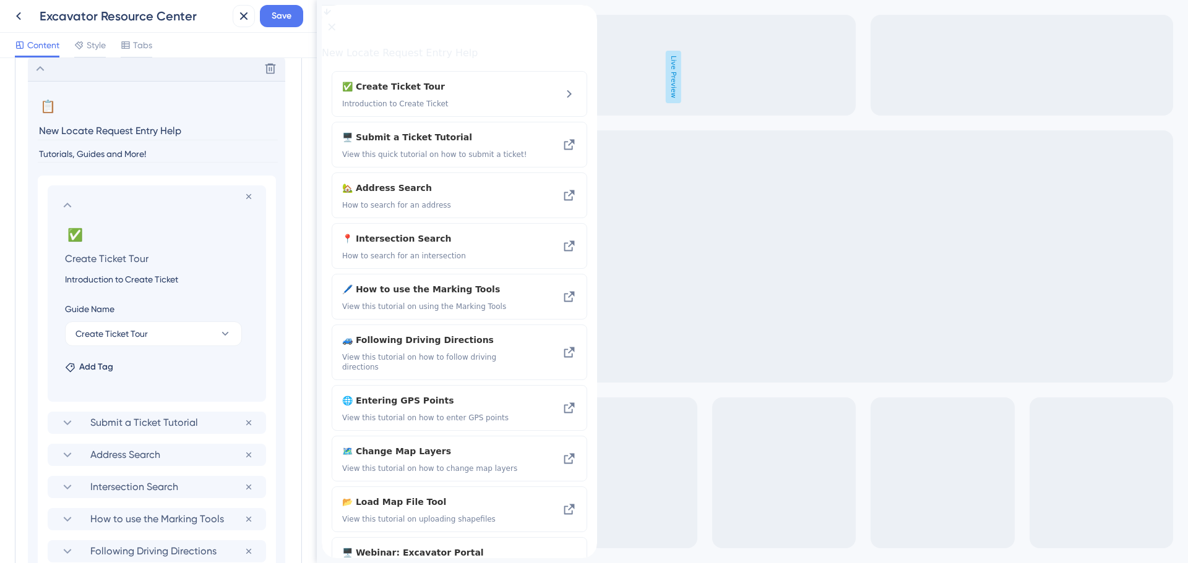
click at [118, 286] on input "Introduction to Create Ticket" at bounding box center [159, 279] width 208 height 15
click at [179, 285] on input "Introduction to Create Ticket" at bounding box center [159, 279] width 208 height 15
drag, startPoint x: 185, startPoint y: 280, endPoint x: 54, endPoint y: 276, distance: 130.6
click at [54, 276] on section "Remove from group ✅ Change emoji Remove emoji Create Ticket Tour Introduction t…" at bounding box center [157, 294] width 218 height 216
type input "g"
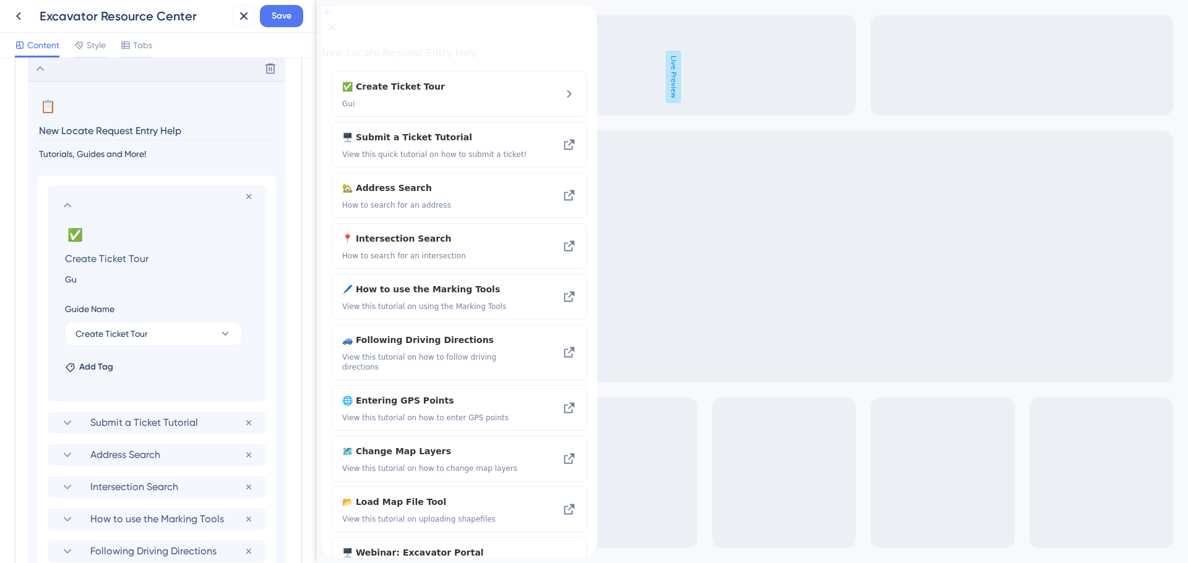
type input "G"
type input "Take a guided tour of Create Ticket"
click at [287, 15] on span "Save" at bounding box center [282, 16] width 20 height 15
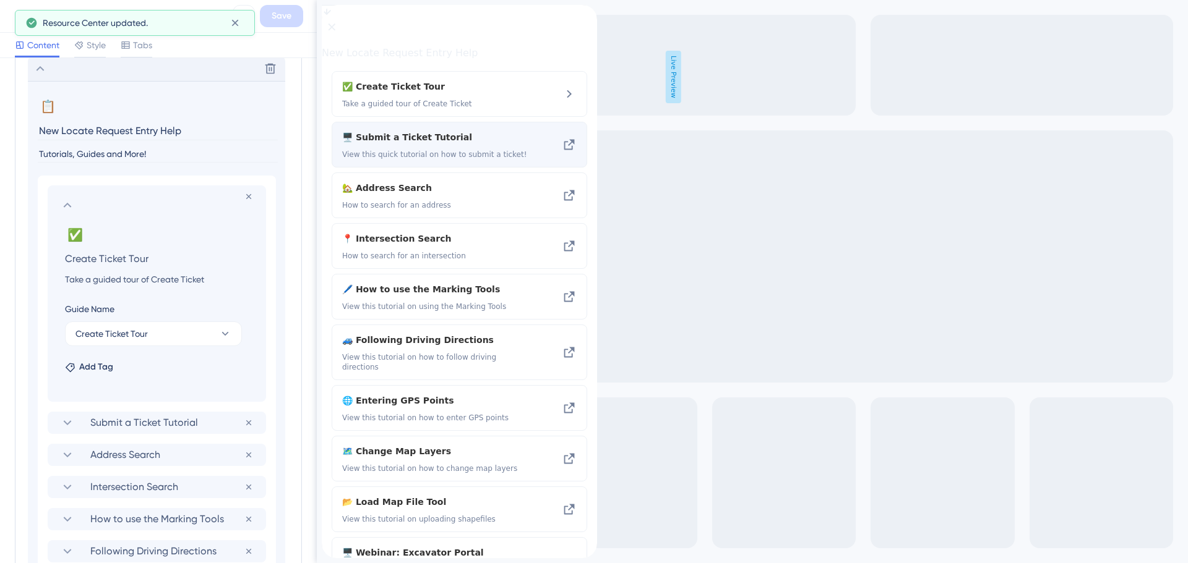
click at [409, 145] on span "🖥️ Submit a Ticket Tutorial" at bounding box center [426, 137] width 168 height 15
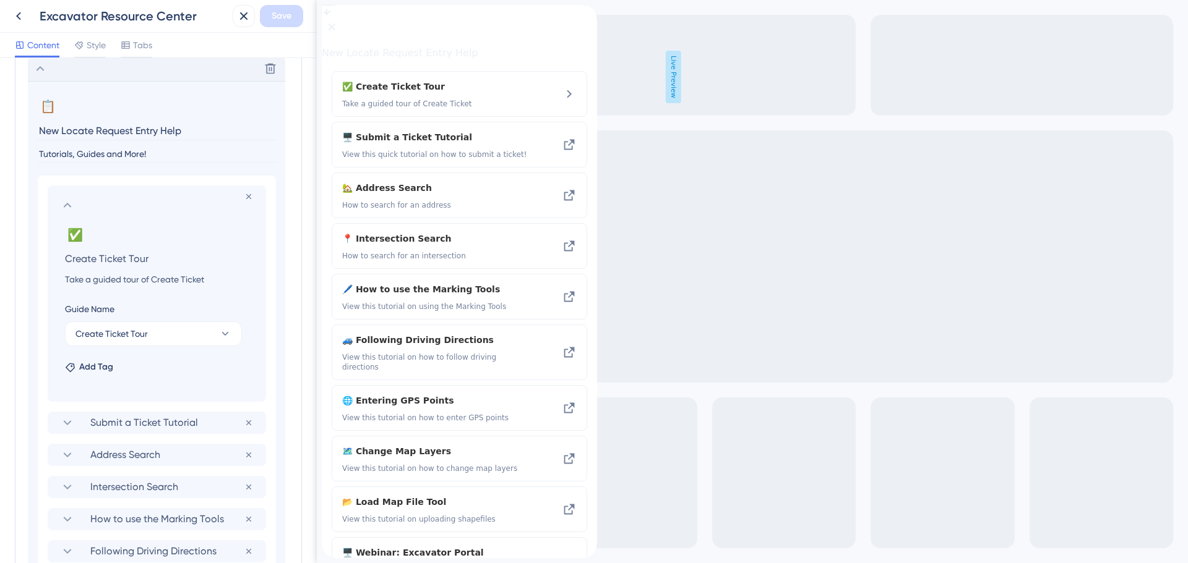
click at [66, 205] on icon at bounding box center [68, 205] width 8 height 5
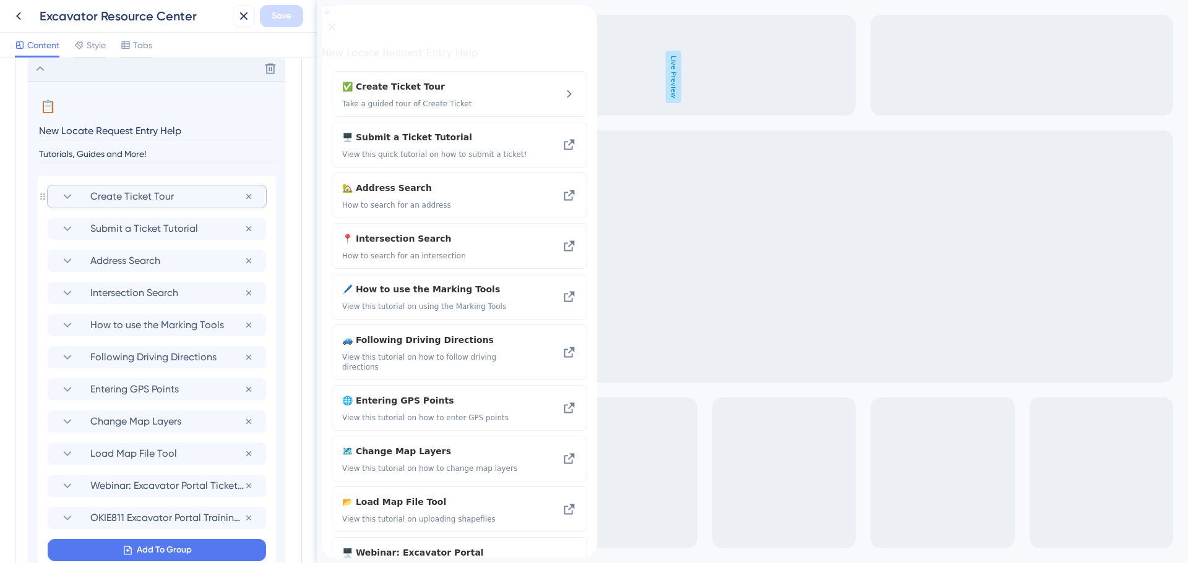
click at [42, 69] on icon at bounding box center [40, 68] width 15 height 15
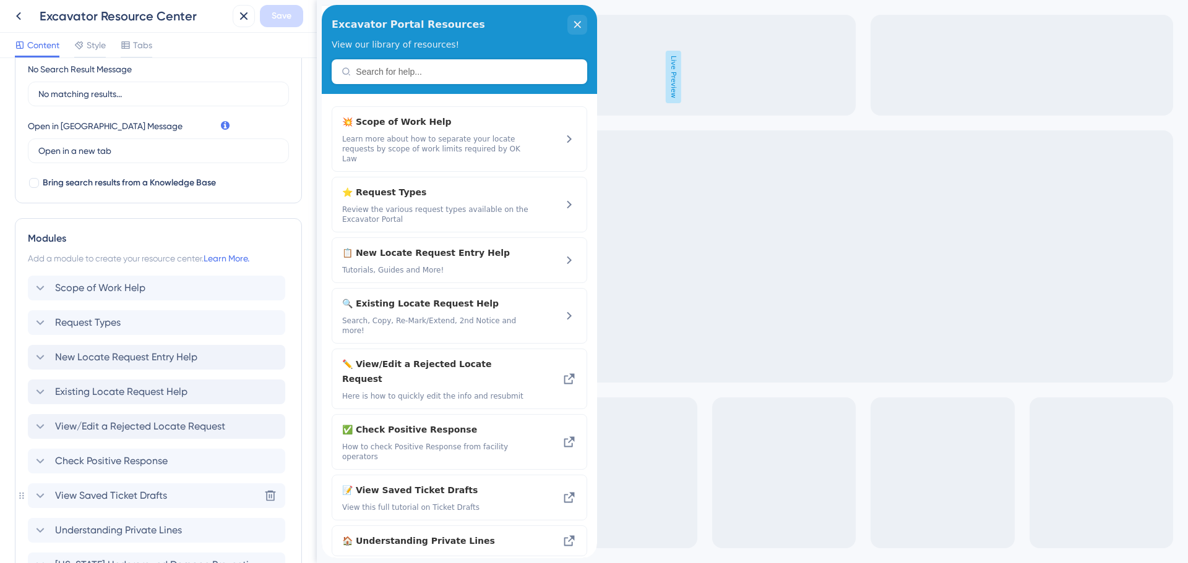
scroll to position [371, 0]
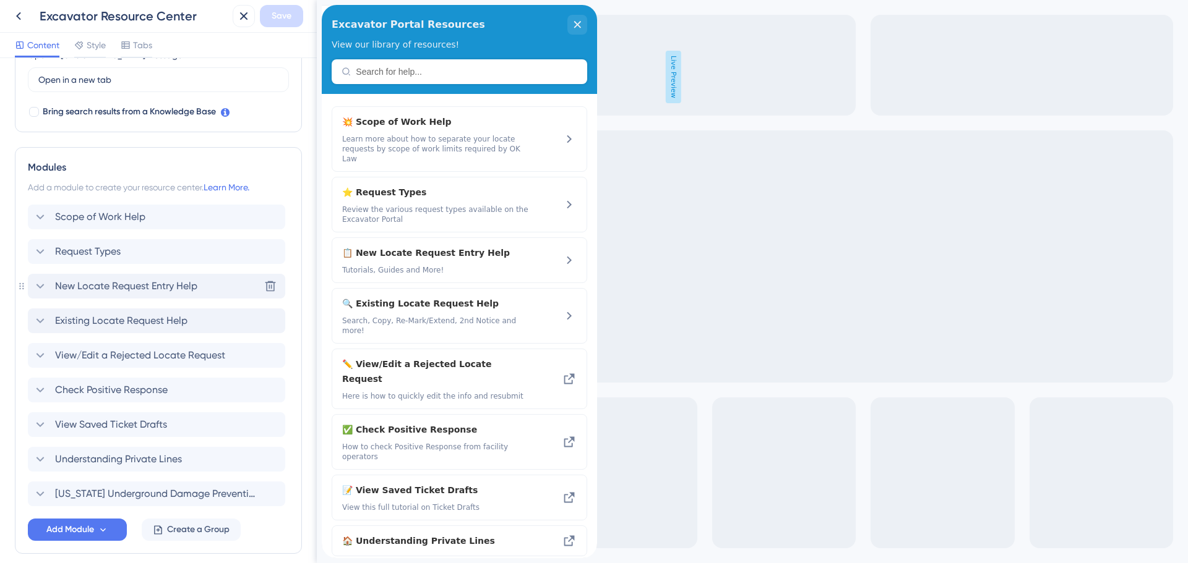
click at [87, 283] on span "New Locate Request Entry Help" at bounding box center [126, 286] width 142 height 15
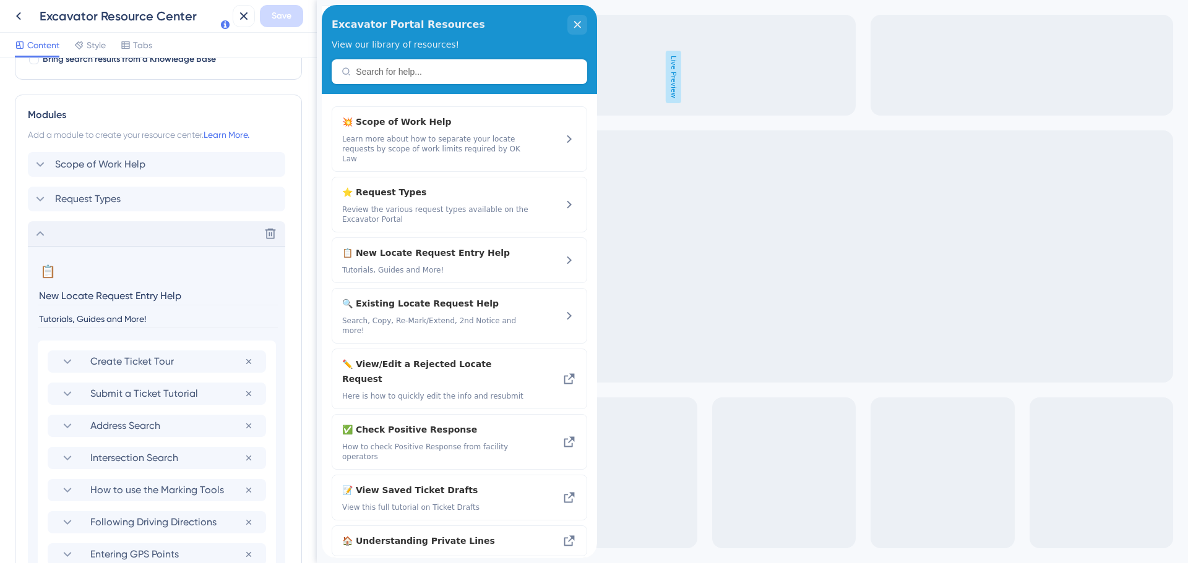
scroll to position [557, 0]
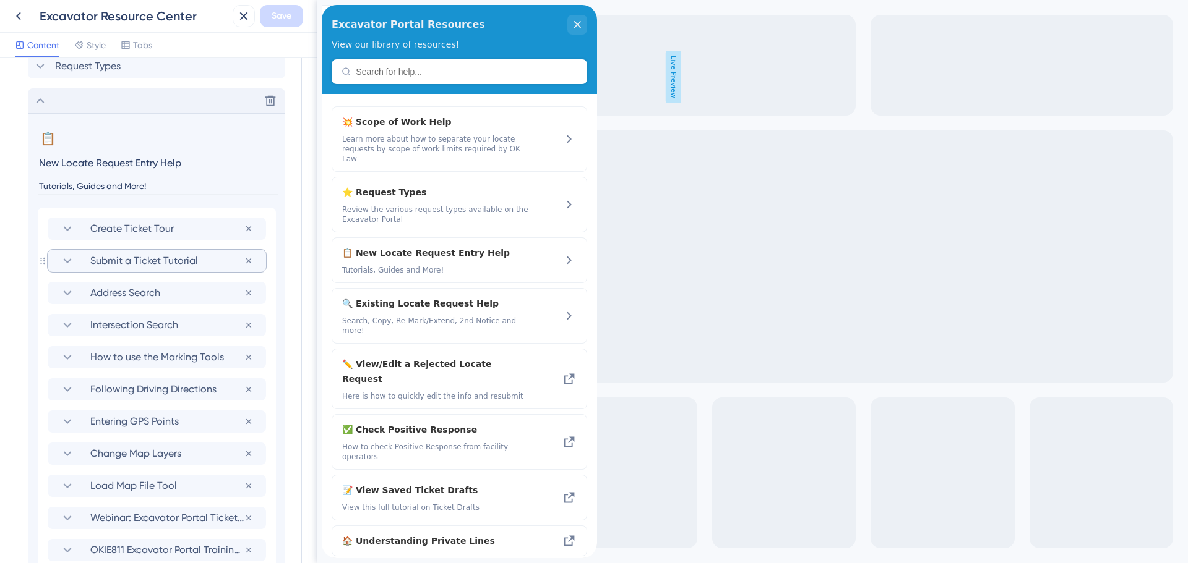
click at [131, 265] on span "Submit a Ticket Tutorial" at bounding box center [167, 261] width 154 height 15
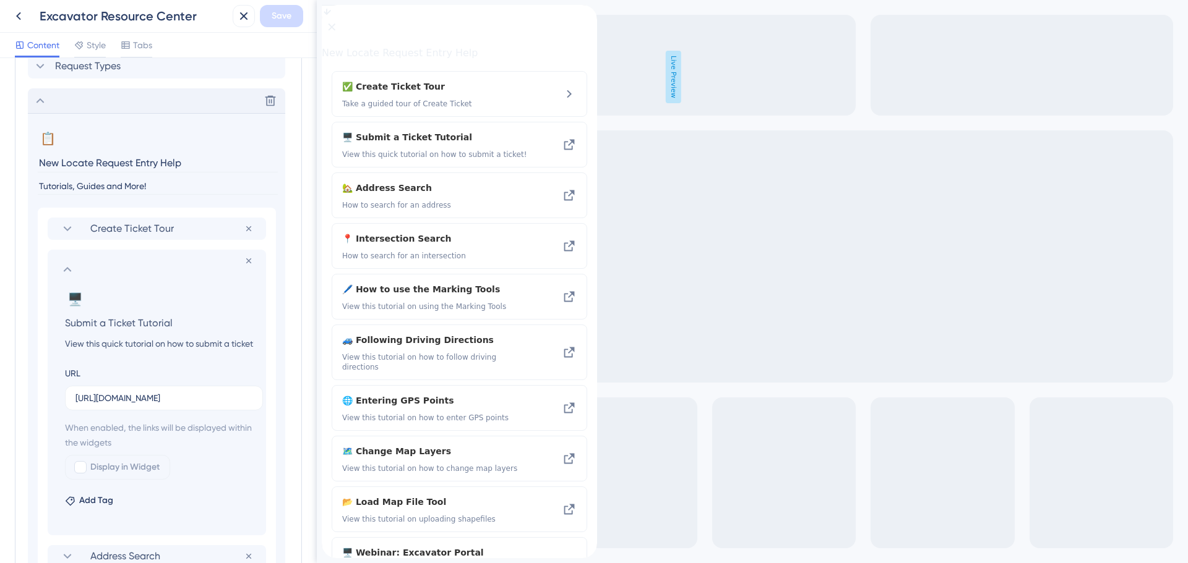
scroll to position [619, 0]
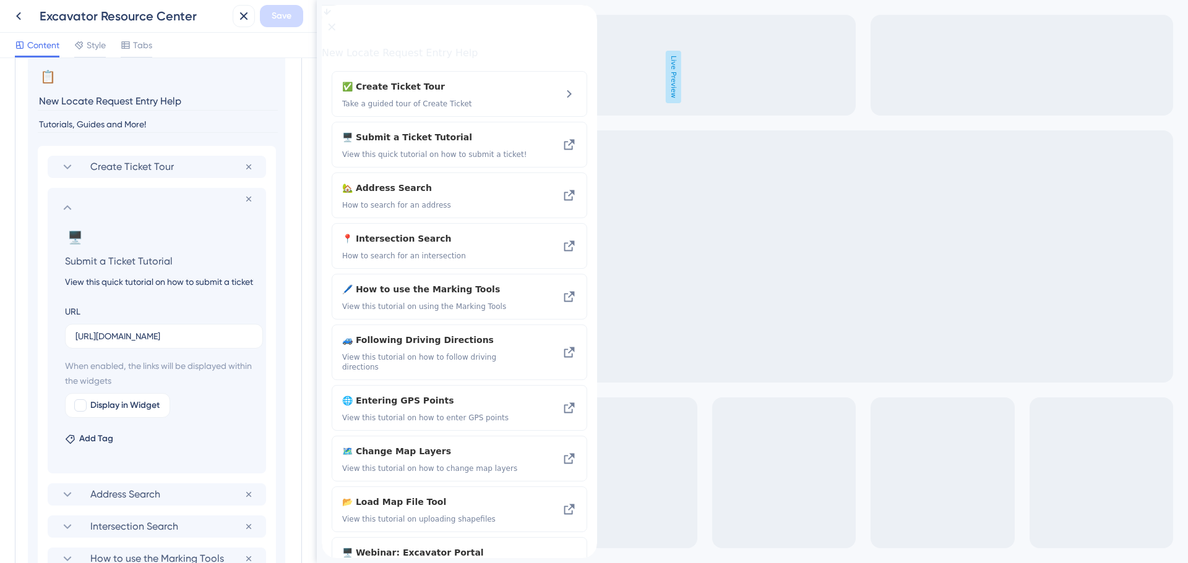
click at [137, 283] on input "View this quick tutorial on how to submit a ticket!" at bounding box center [159, 282] width 208 height 15
drag, startPoint x: 66, startPoint y: 280, endPoint x: 272, endPoint y: 281, distance: 205.4
click at [272, 281] on div "Create Ticket Tour Remove from group Remove from group 🖥️ Change emoji Remove e…" at bounding box center [157, 475] width 238 height 659
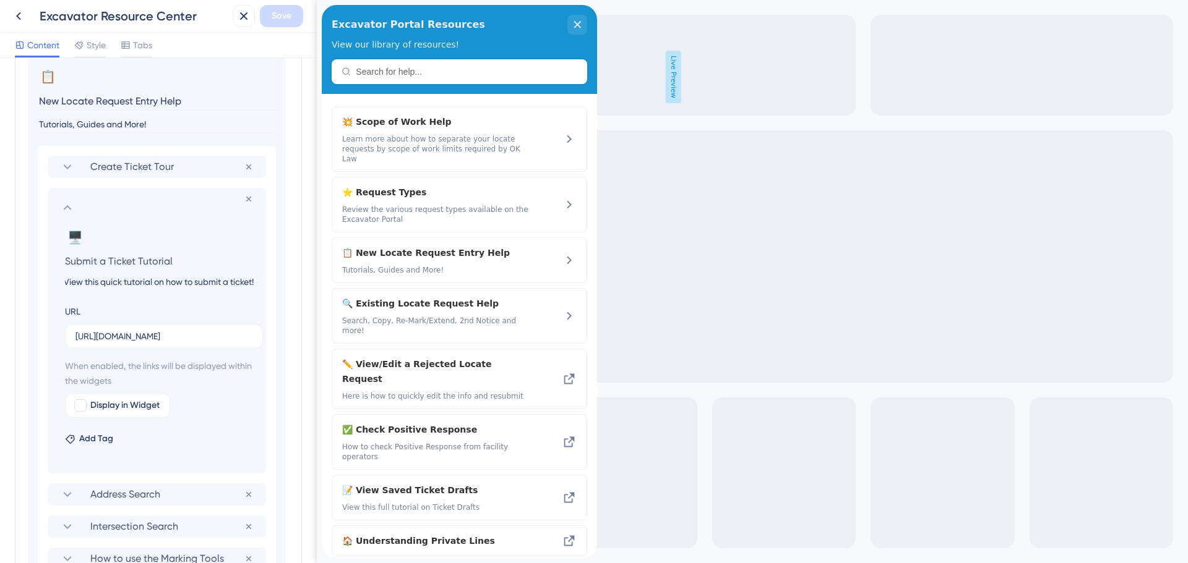
scroll to position [0, 0]
type input "Video tutorial on how to submit a ticket!"
click at [270, 16] on button "Save" at bounding box center [281, 16] width 43 height 22
click at [62, 208] on icon at bounding box center [67, 207] width 15 height 15
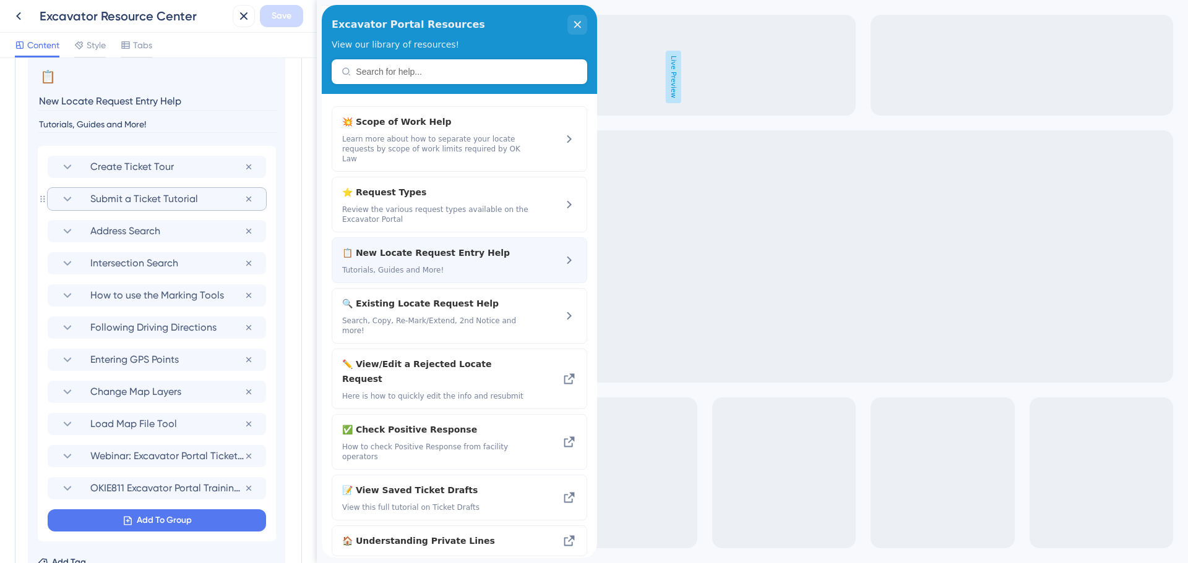
click at [416, 246] on span "📋 New Locate Request Entry Help" at bounding box center [426, 253] width 168 height 15
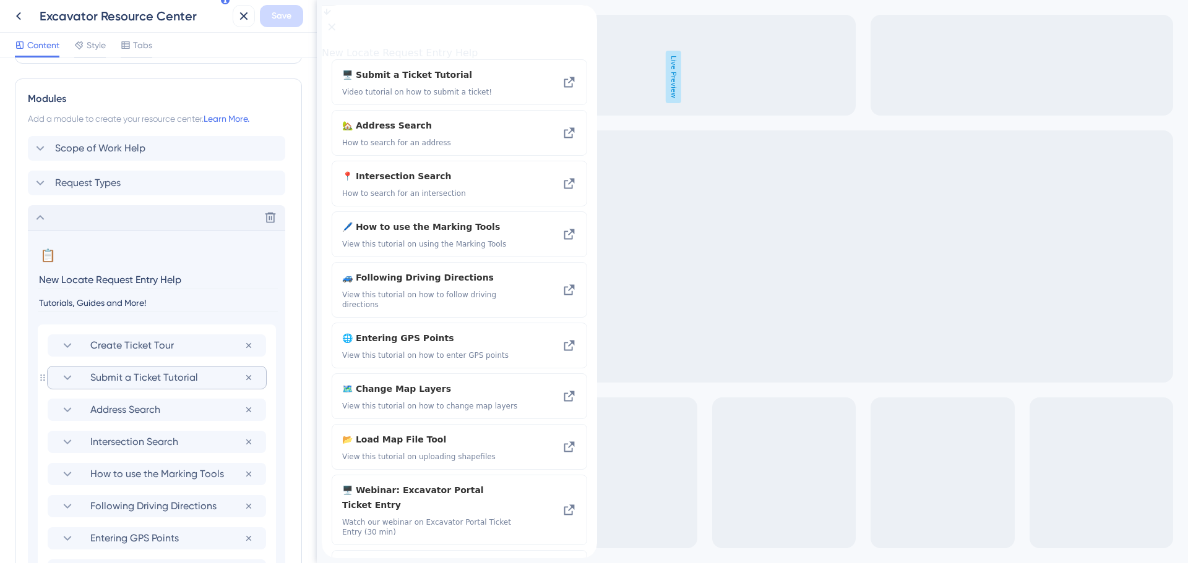
scroll to position [433, 0]
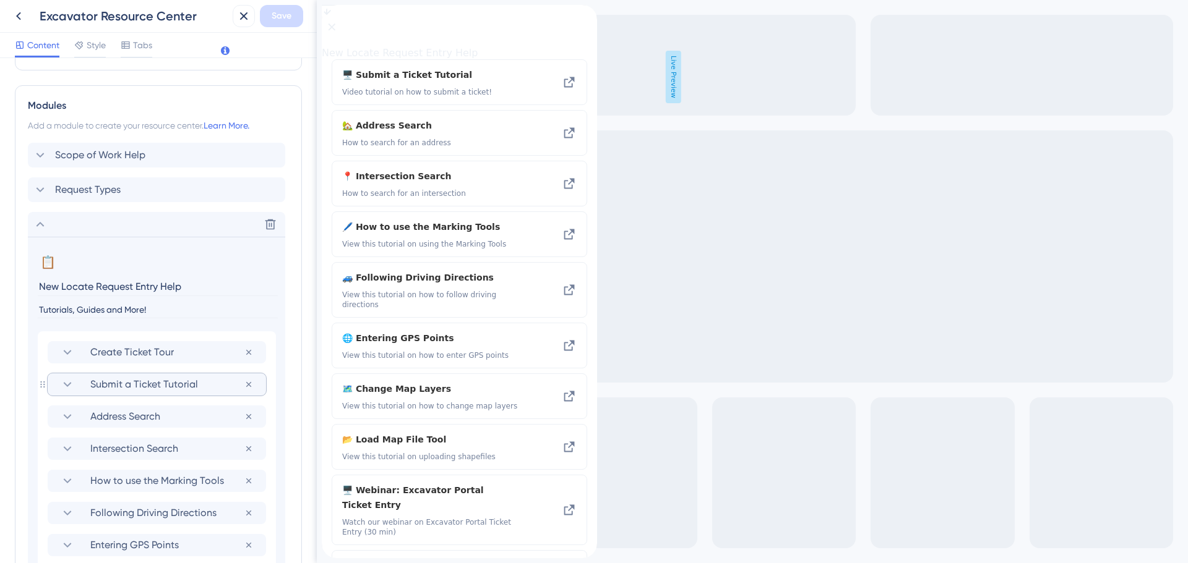
click at [40, 220] on icon at bounding box center [40, 224] width 15 height 15
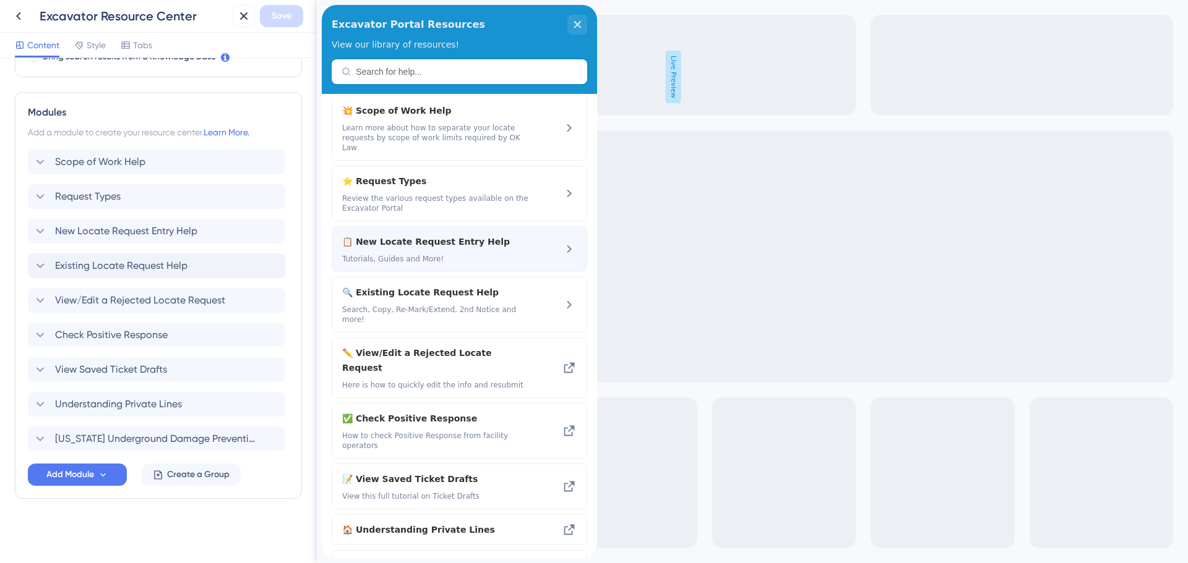
scroll to position [0, 0]
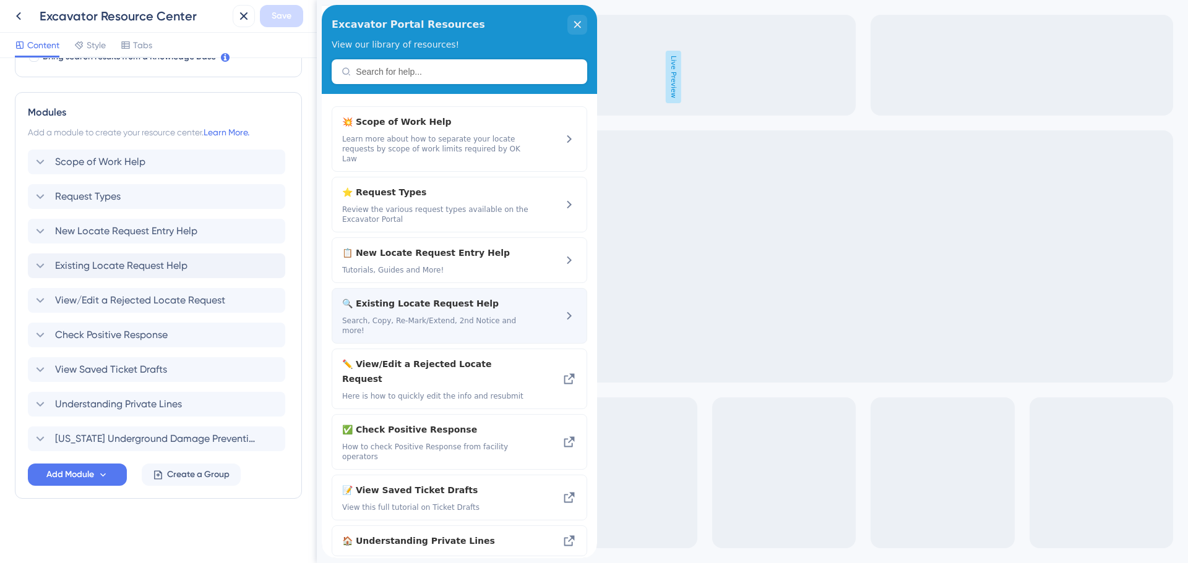
click at [399, 296] on span "🔍 Existing Locate Request Help" at bounding box center [426, 303] width 168 height 15
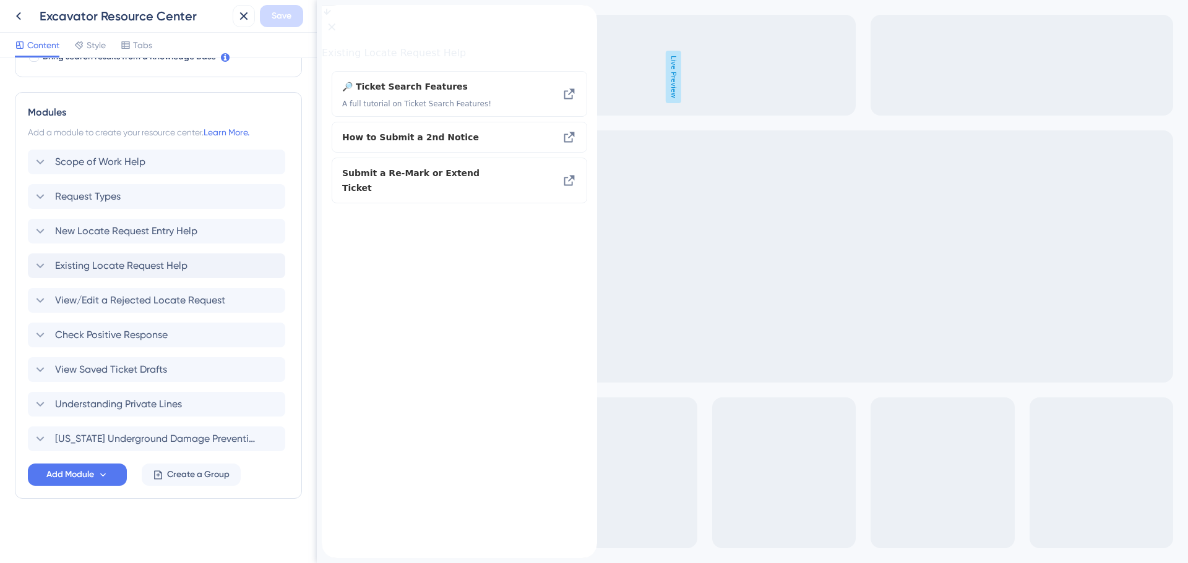
click at [341, 17] on div "back to header" at bounding box center [332, 11] width 20 height 12
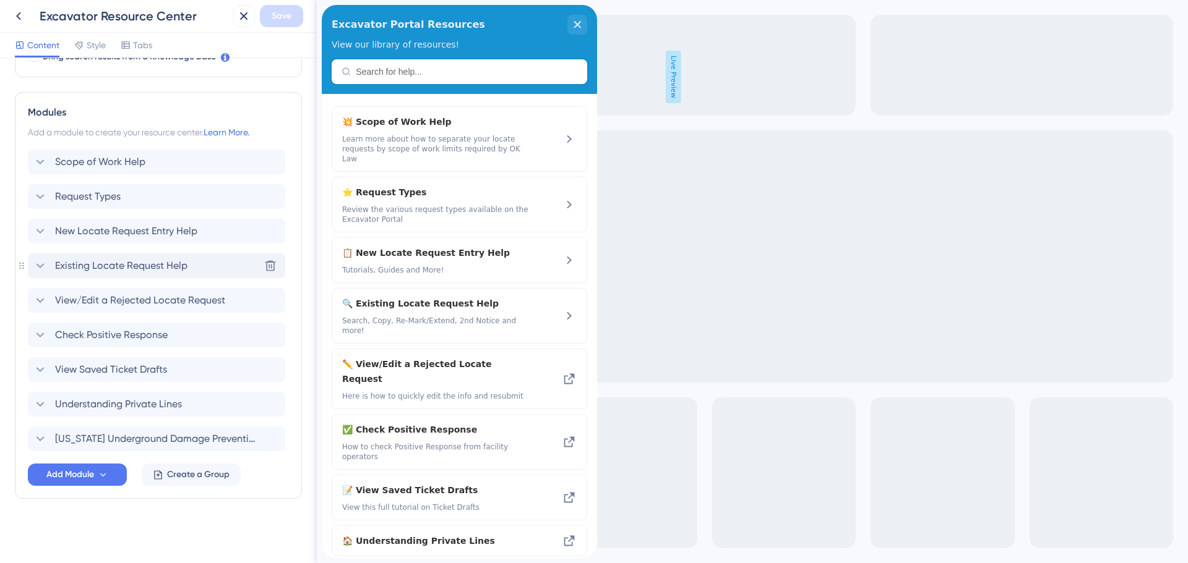
click at [126, 265] on span "Existing Locate Request Help" at bounding box center [121, 266] width 132 height 15
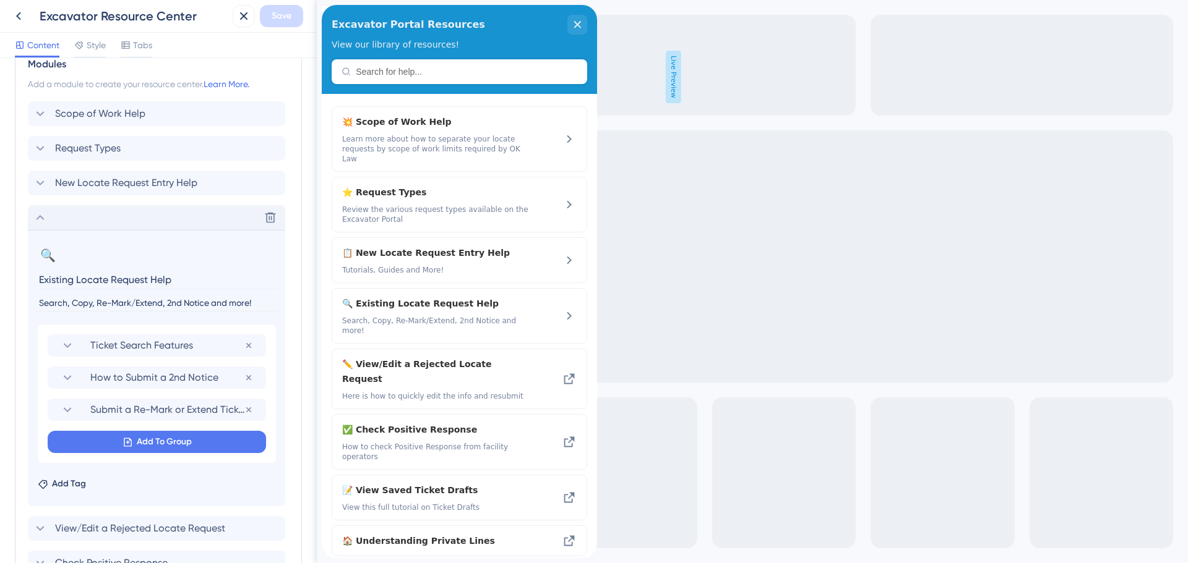
scroll to position [557, 0]
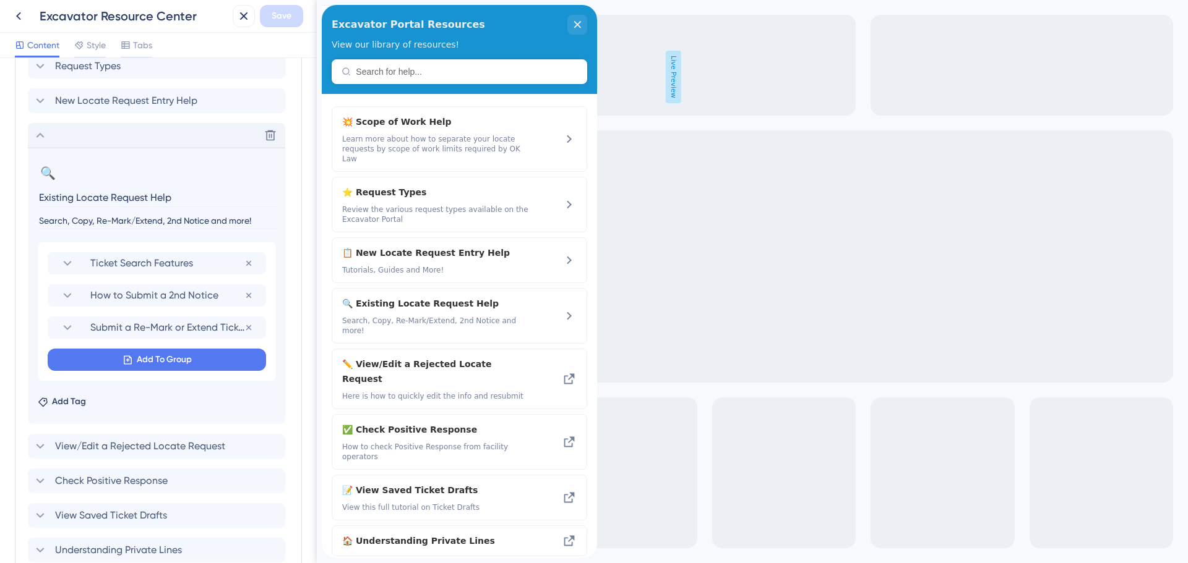
click at [41, 137] on icon at bounding box center [40, 135] width 15 height 15
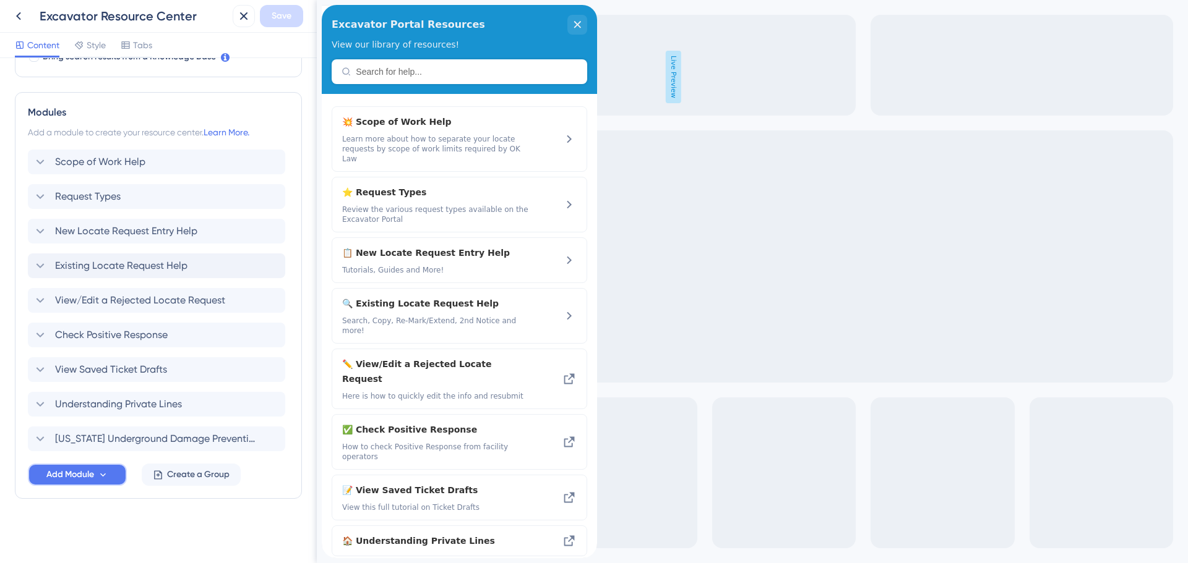
click at [76, 479] on span "Add Module" at bounding box center [70, 475] width 48 height 15
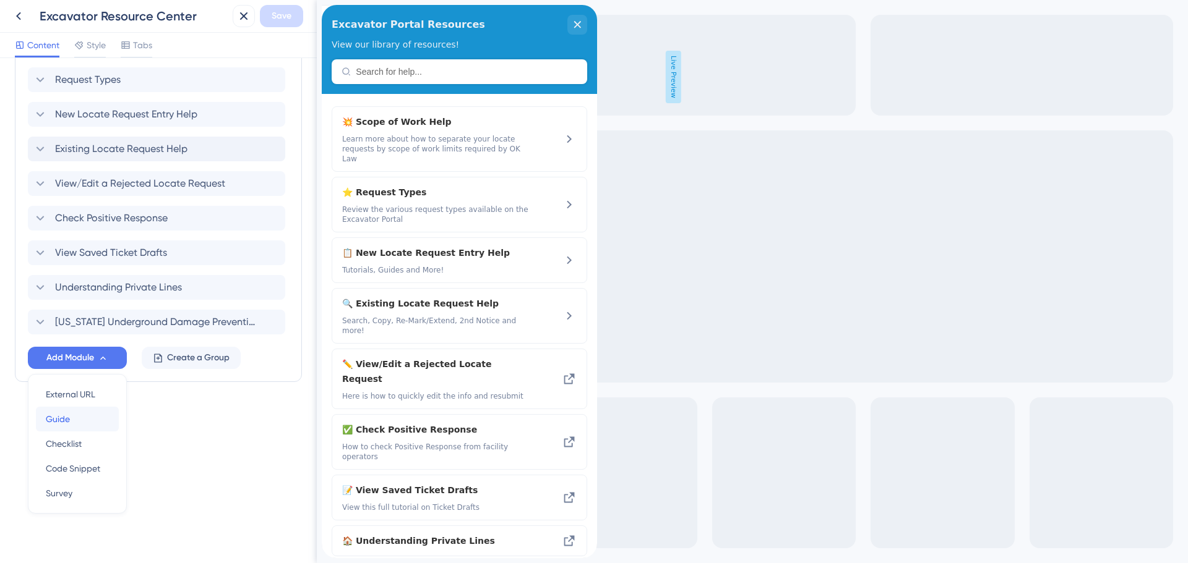
click at [75, 419] on div "Guide Guide" at bounding box center [77, 419] width 63 height 25
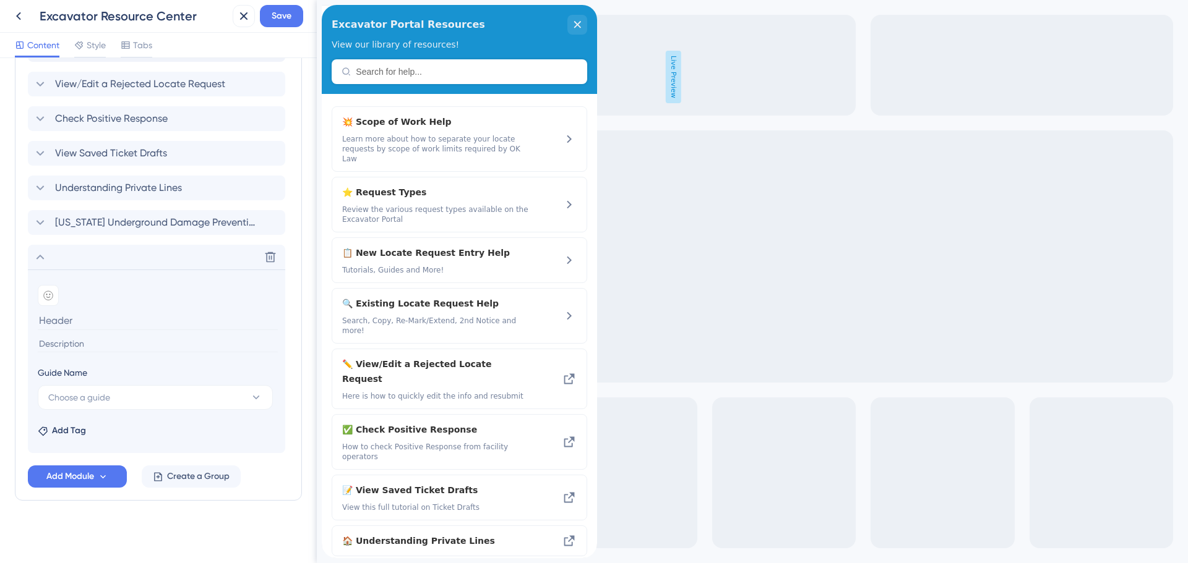
scroll to position [645, 0]
click at [99, 390] on span "Choose a guide" at bounding box center [79, 395] width 62 height 15
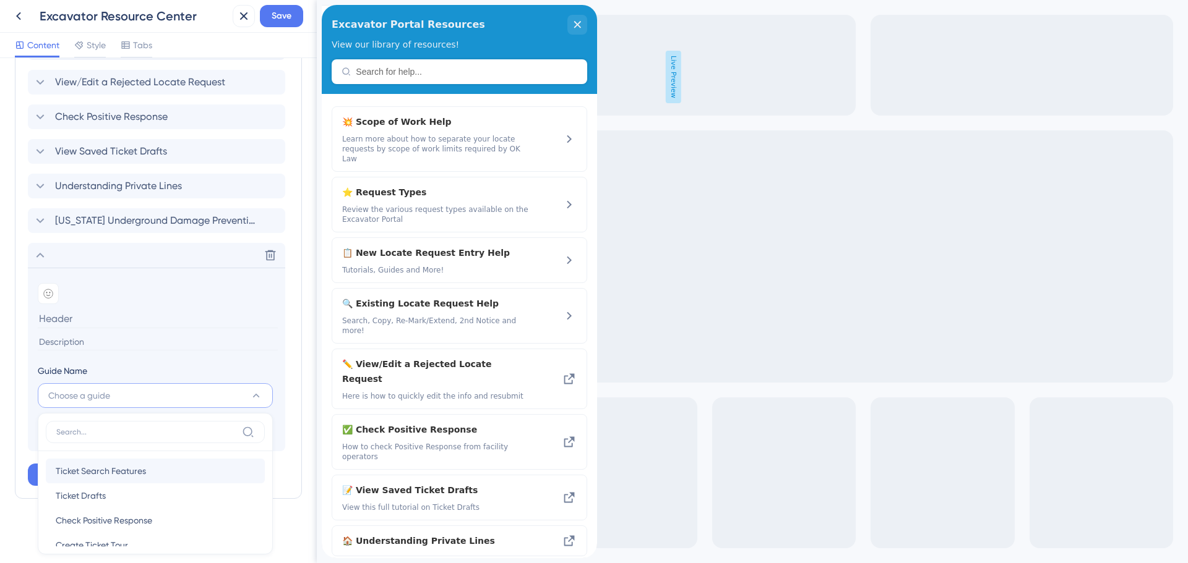
scroll to position [19, 0]
click at [123, 461] on div "Ticket Search Features Ticket Search Features" at bounding box center [155, 452] width 199 height 25
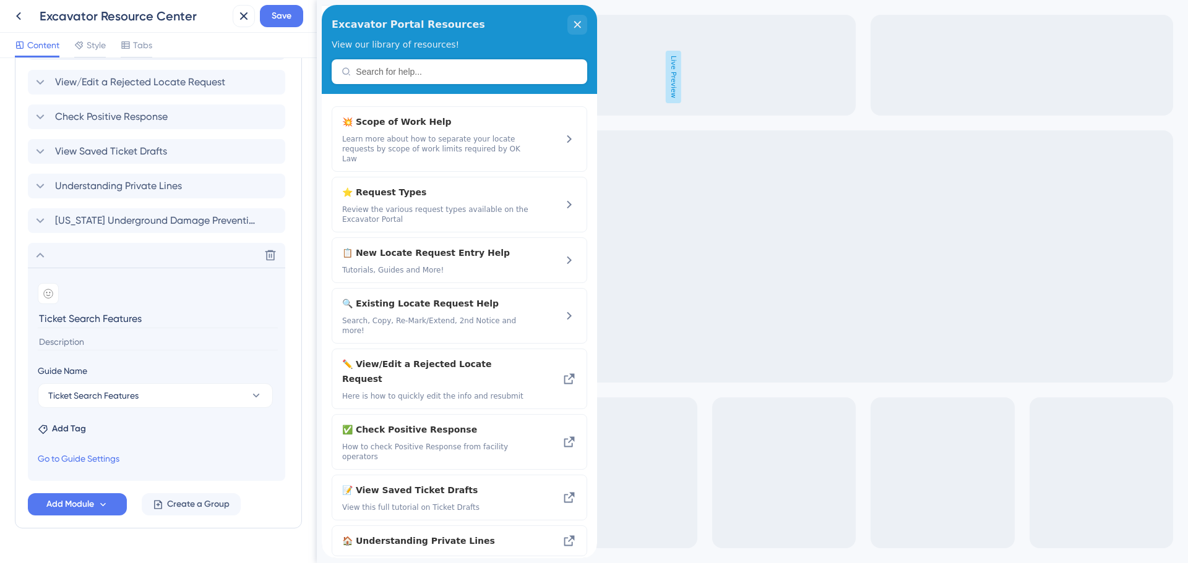
click at [85, 347] on input at bounding box center [158, 342] width 240 height 17
drag, startPoint x: 103, startPoint y: 317, endPoint x: 171, endPoint y: 317, distance: 67.4
click at [171, 317] on input "Ticket Search Features" at bounding box center [158, 318] width 240 height 19
type input "Ticket Search Tour"
click at [96, 342] on input at bounding box center [158, 342] width 240 height 17
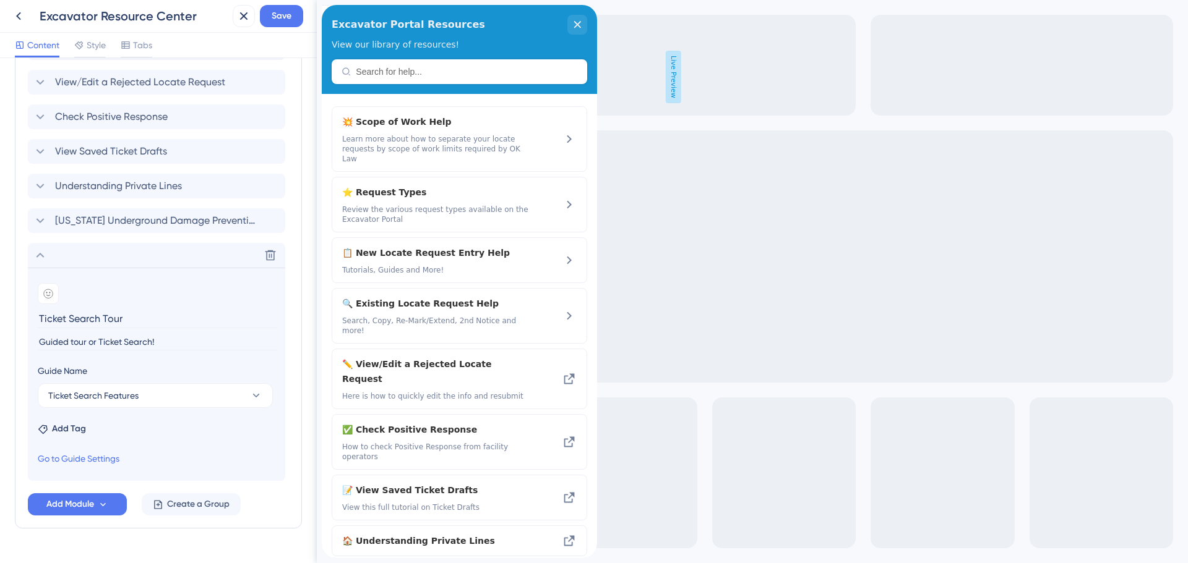
click at [97, 341] on input "Guided tour or Ticket Search!" at bounding box center [158, 342] width 240 height 17
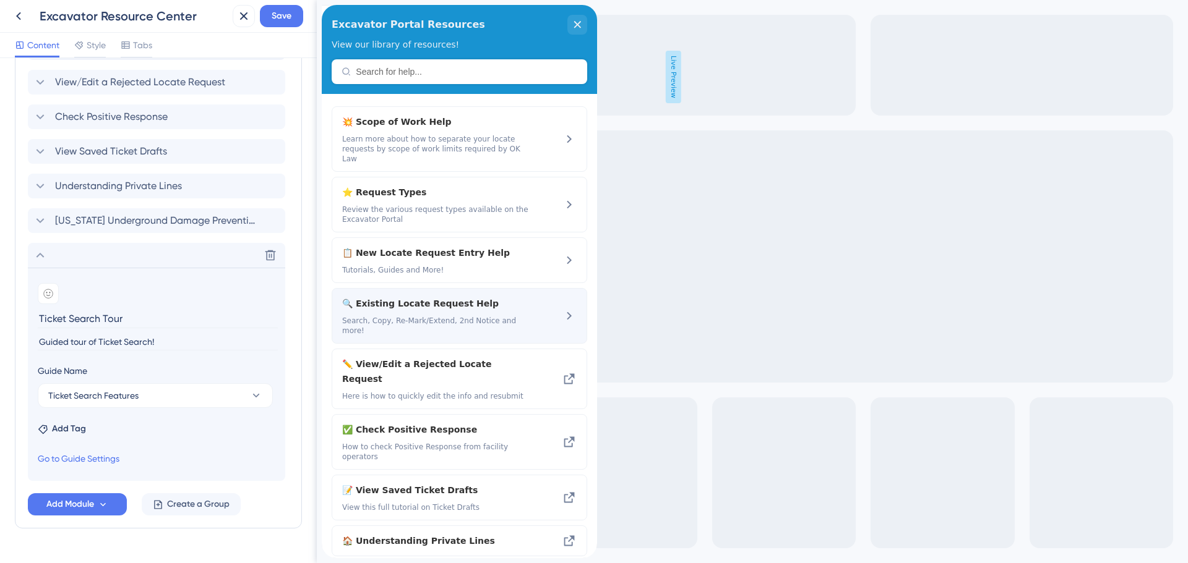
type input "Guided tour of Ticket Search!"
click at [403, 296] on span "🔍 Existing Locate Request Help" at bounding box center [426, 303] width 168 height 15
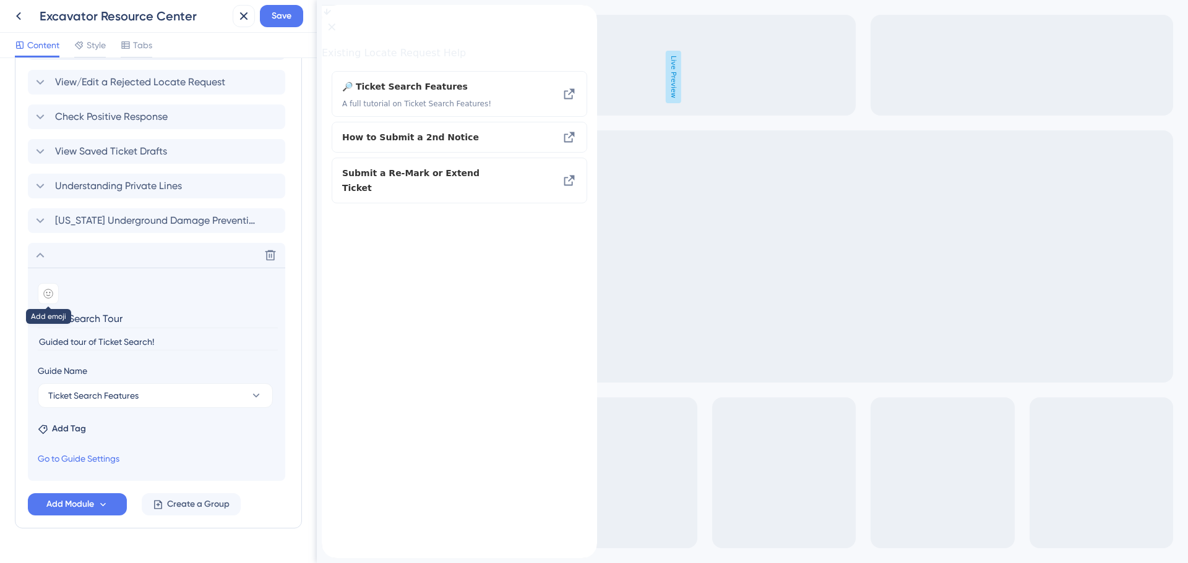
click at [49, 296] on icon at bounding box center [48, 294] width 4 height 4
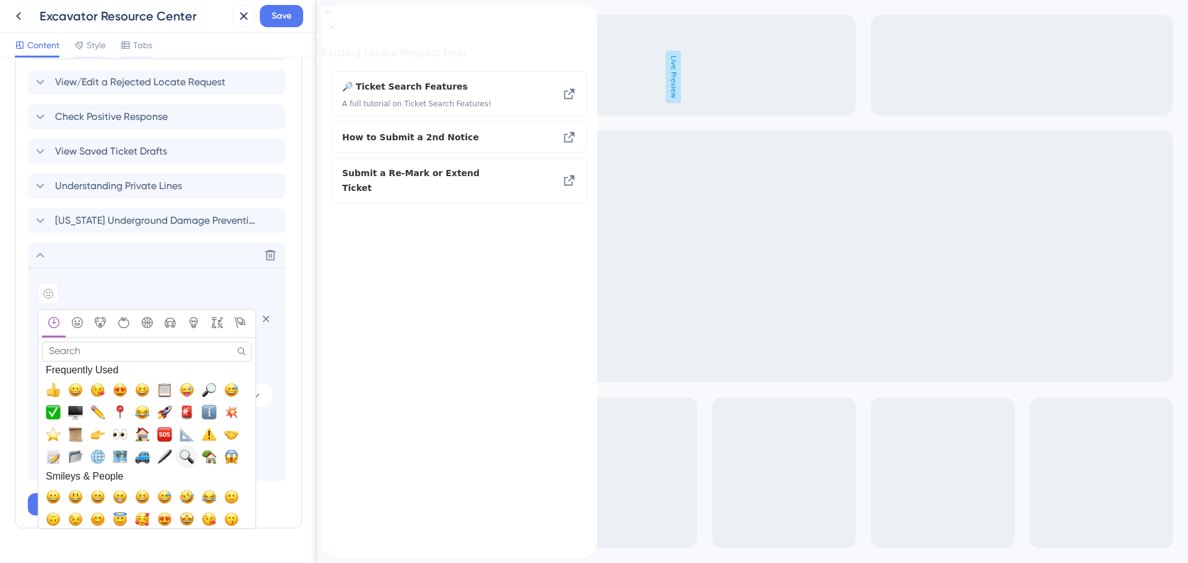
click at [180, 459] on span "🔍, mag" at bounding box center [186, 457] width 15 height 15
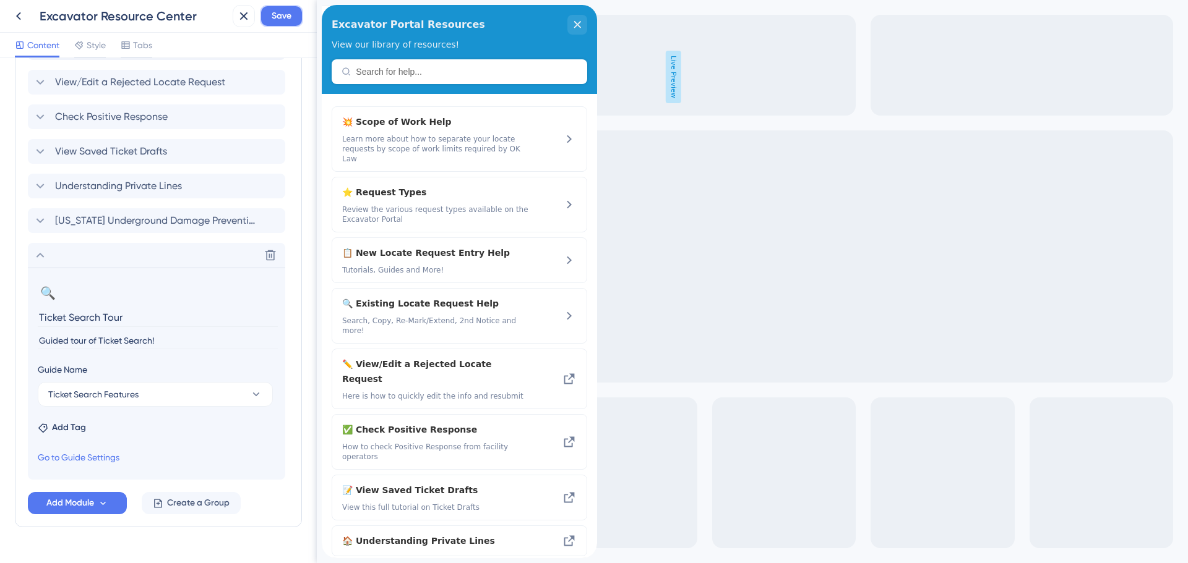
click at [290, 20] on span "Save" at bounding box center [282, 16] width 20 height 15
click at [38, 256] on icon at bounding box center [40, 255] width 8 height 5
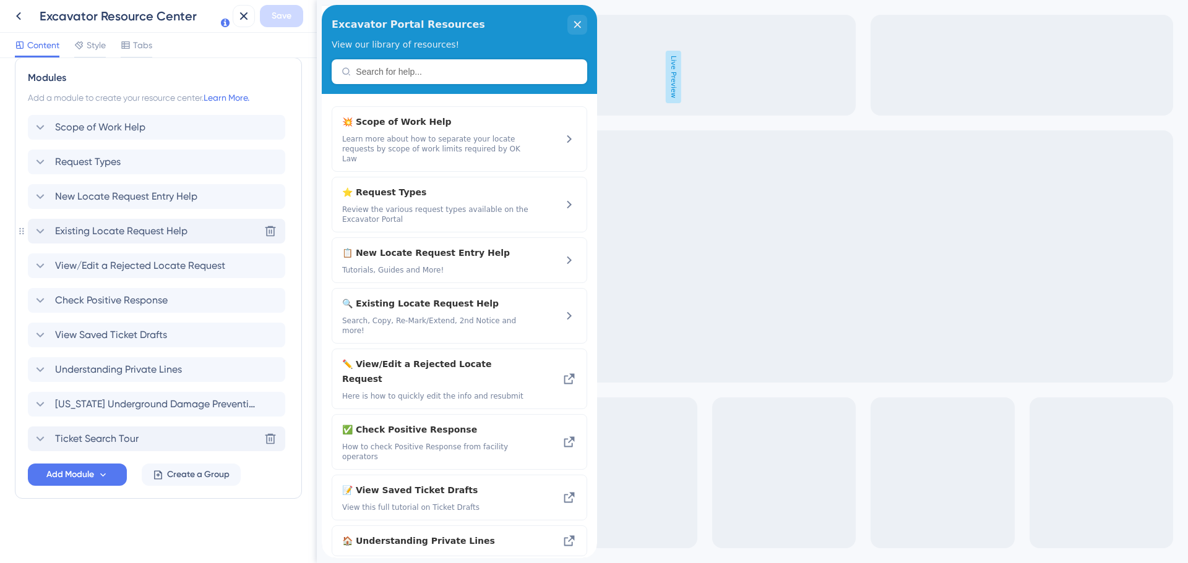
click at [106, 227] on span "Existing Locate Request Help" at bounding box center [121, 231] width 132 height 15
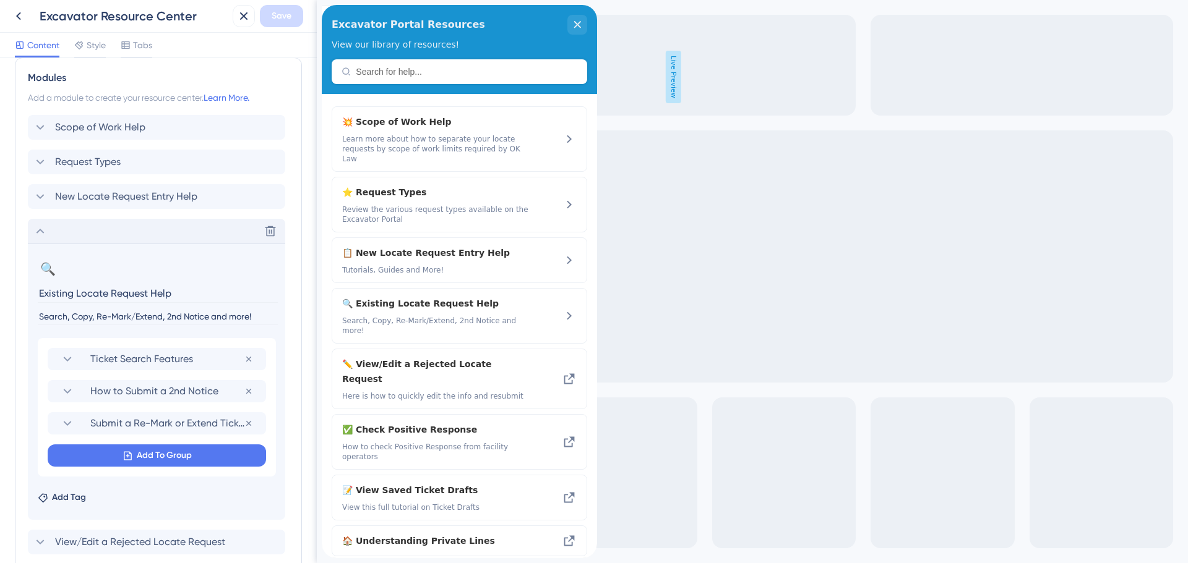
scroll to position [645, 0]
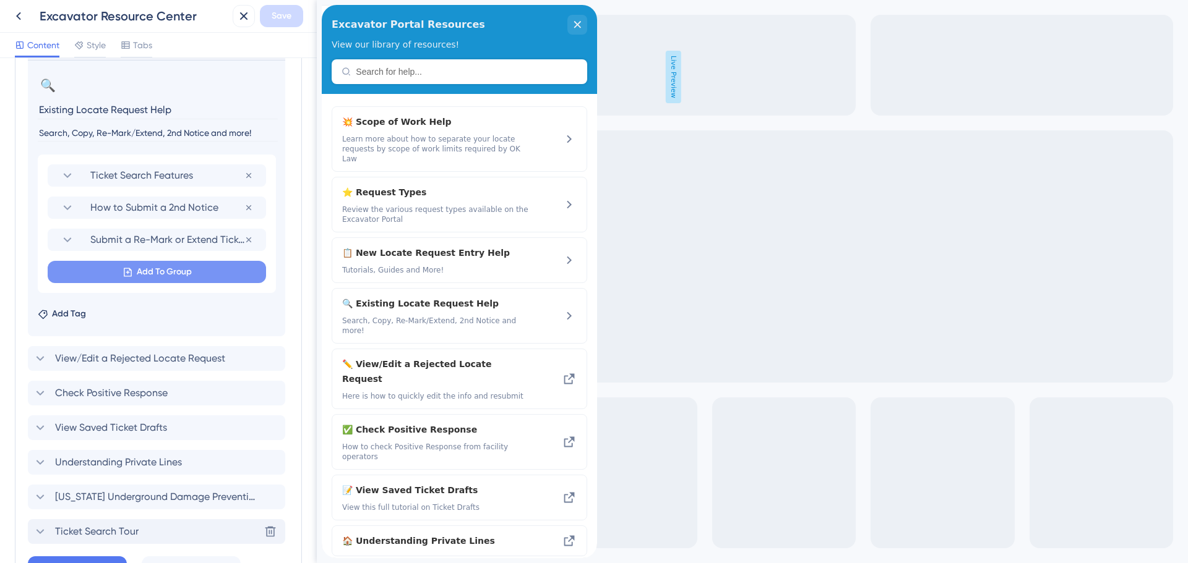
click at [139, 272] on span "Add To Group" at bounding box center [164, 272] width 55 height 15
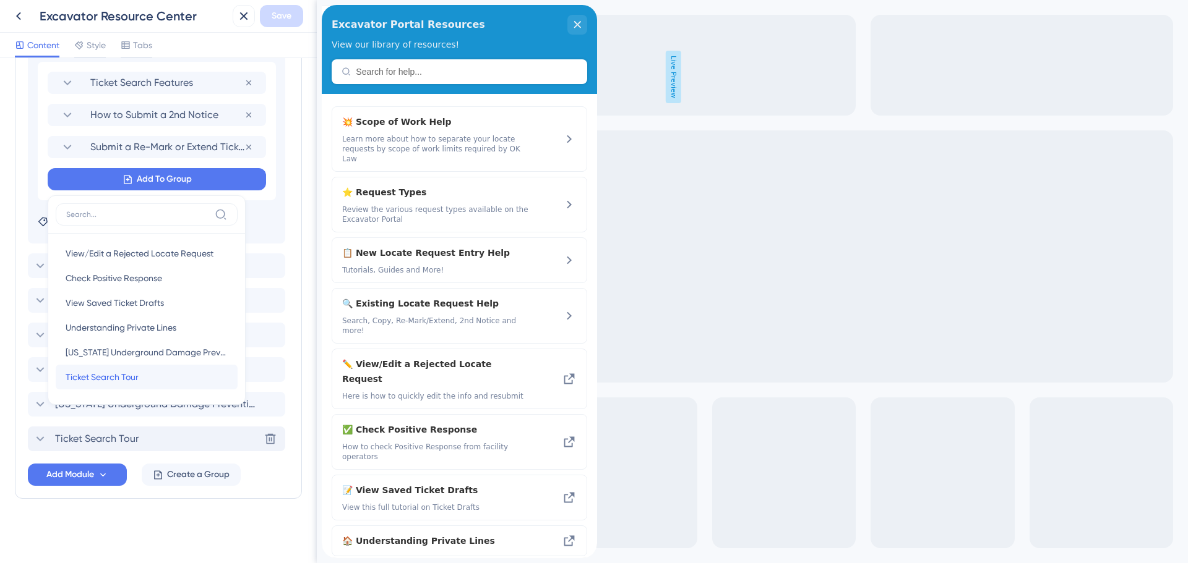
click at [118, 372] on span "Ticket Search Tour" at bounding box center [102, 377] width 73 height 15
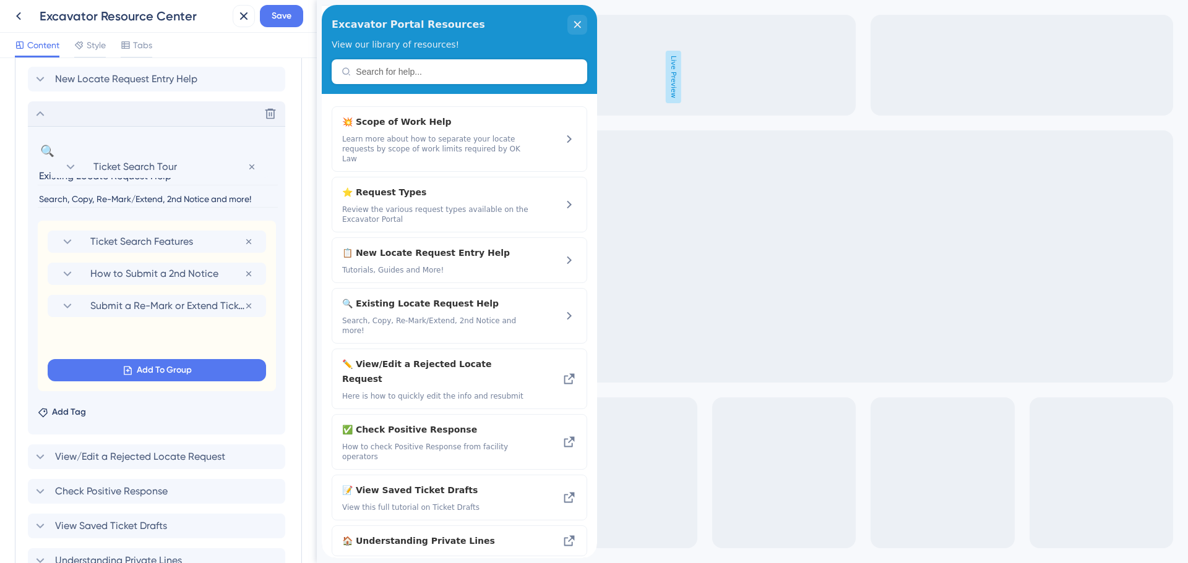
scroll to position [578, 0]
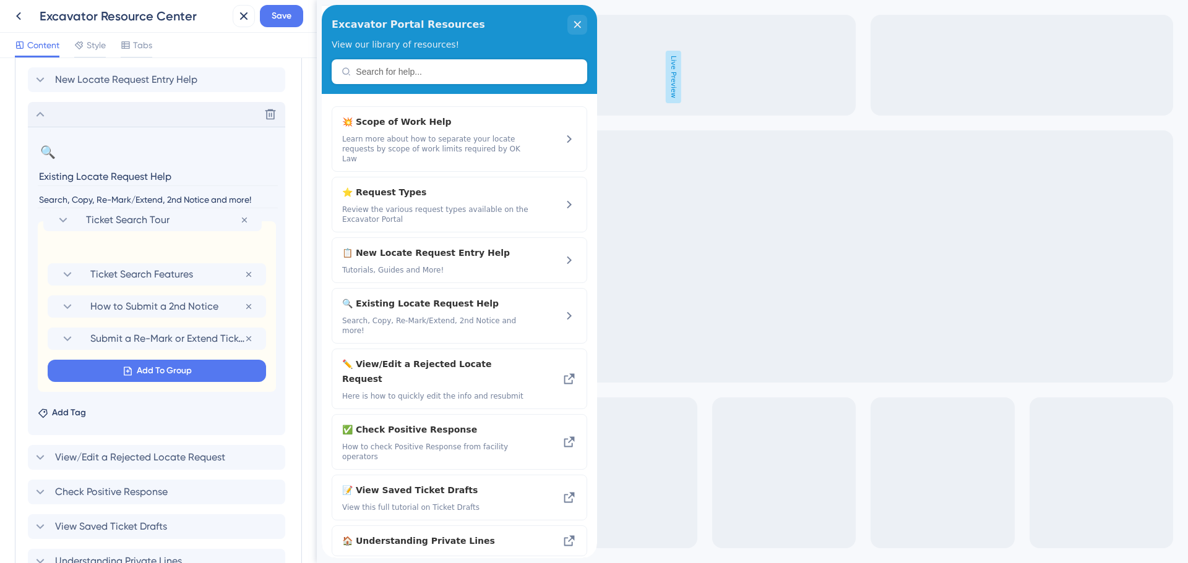
drag, startPoint x: 43, startPoint y: 182, endPoint x: 38, endPoint y: 217, distance: 35.0
click at [38, 217] on section "🔍 Change emoji Remove emoji Existing Locate Request Help Search, Copy, Re-Mark/…" at bounding box center [156, 281] width 257 height 309
click at [289, 19] on span "Save" at bounding box center [282, 16] width 20 height 15
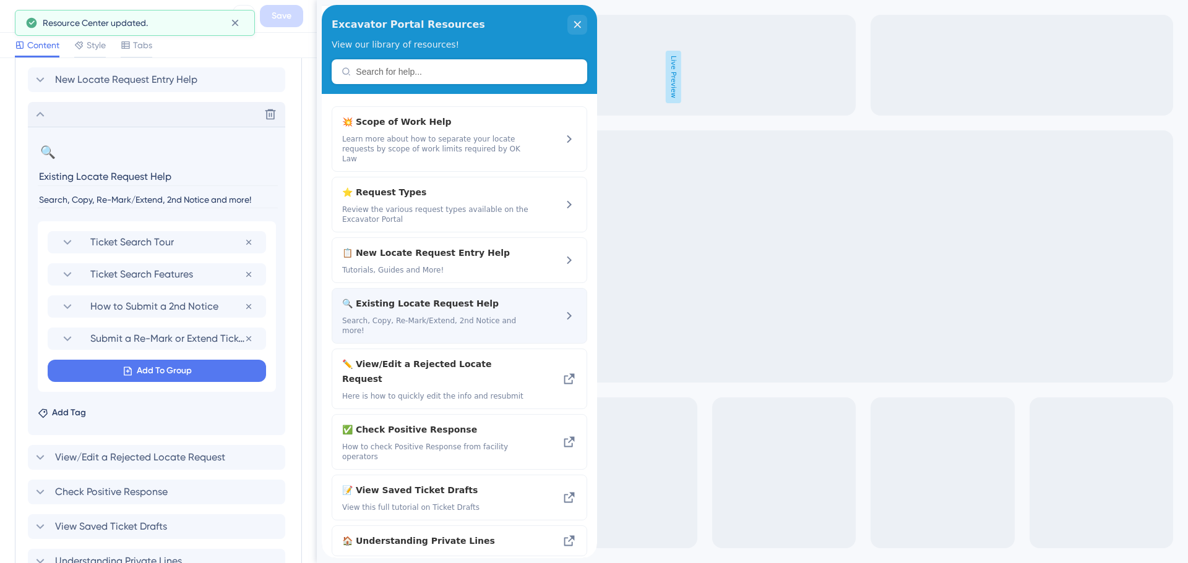
click at [405, 296] on span "🔍 Existing Locate Request Help" at bounding box center [426, 303] width 168 height 15
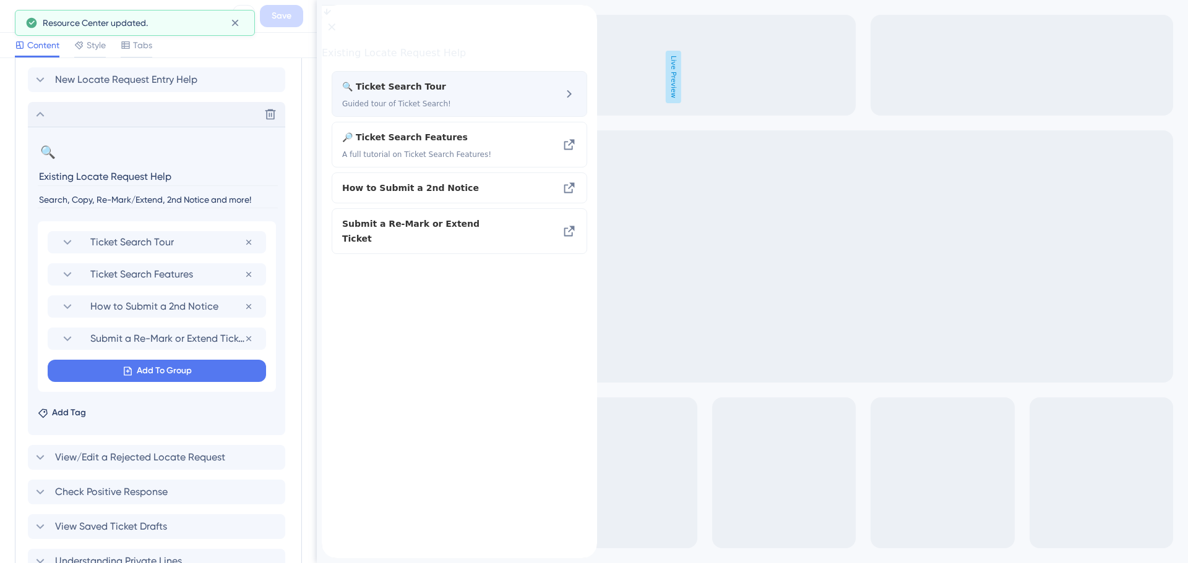
click at [567, 101] on icon at bounding box center [569, 94] width 15 height 15
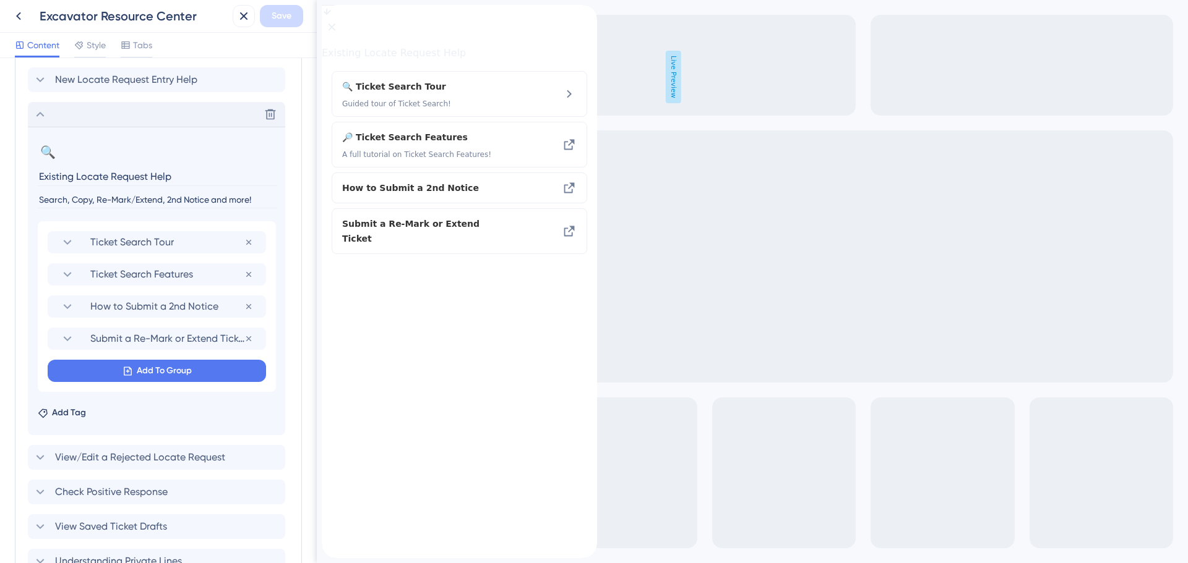
click at [46, 110] on icon at bounding box center [40, 114] width 15 height 15
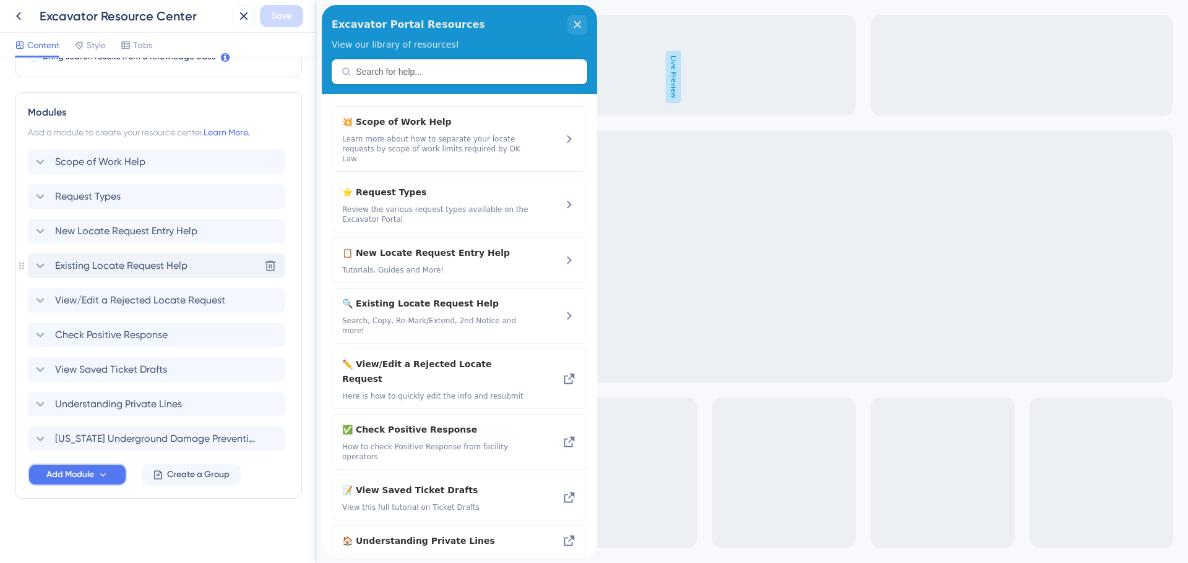
click at [107, 474] on icon at bounding box center [103, 475] width 11 height 11
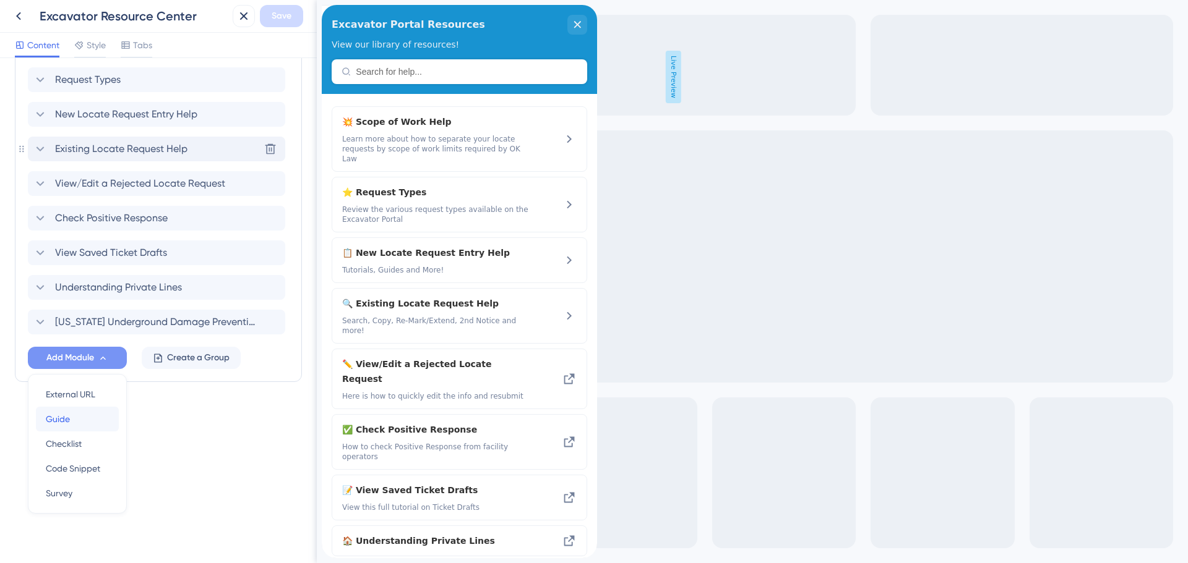
click at [72, 423] on div "Guide Guide" at bounding box center [77, 419] width 63 height 25
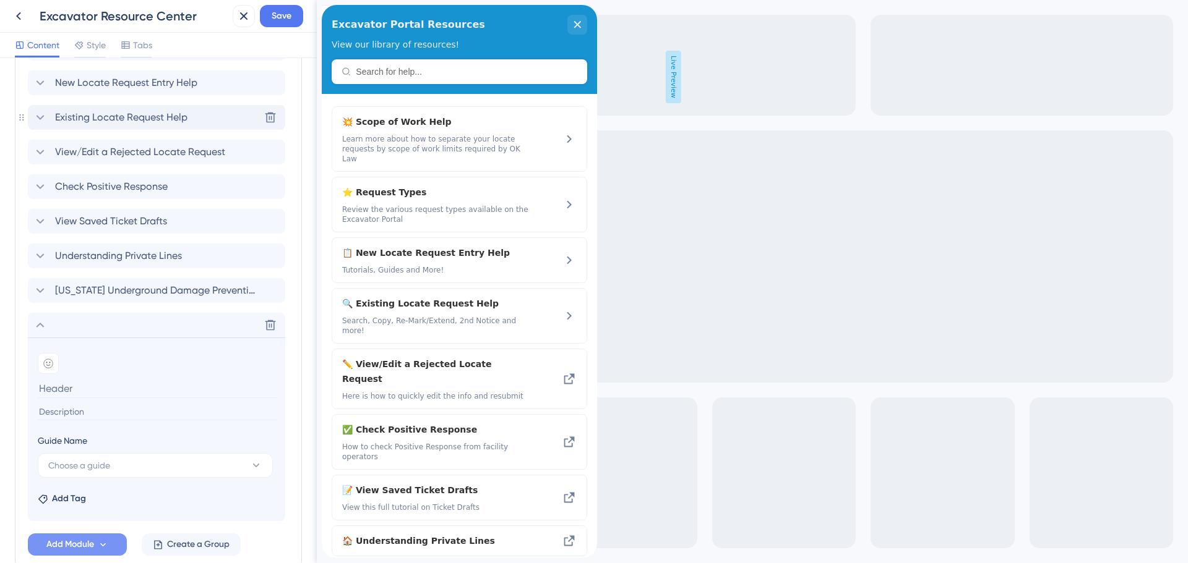
scroll to position [645, 0]
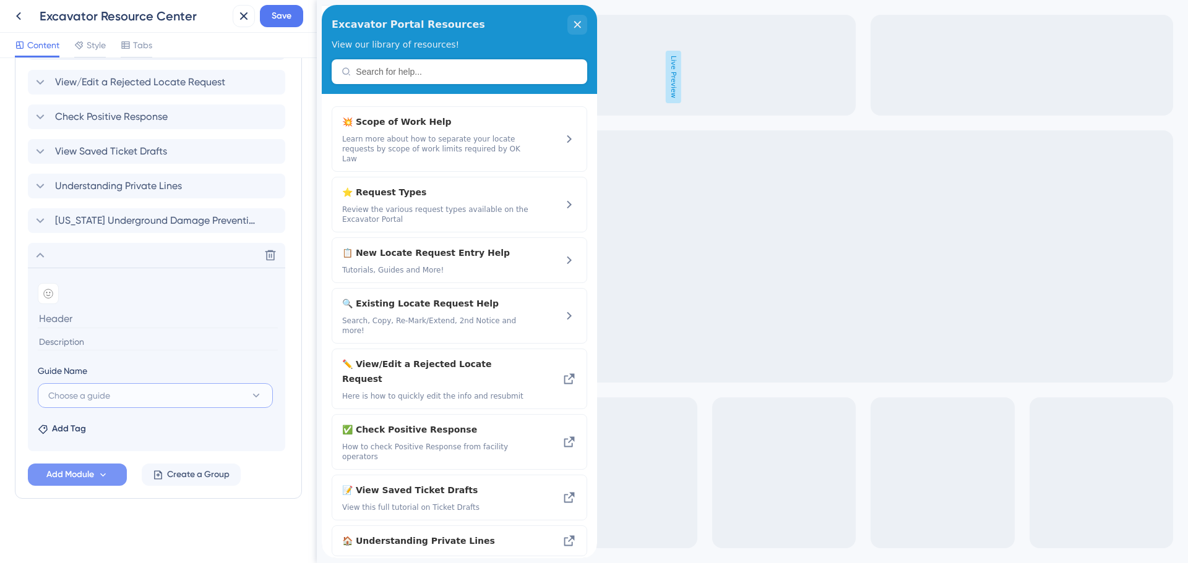
click at [118, 400] on button "Choose a guide" at bounding box center [155, 395] width 235 height 25
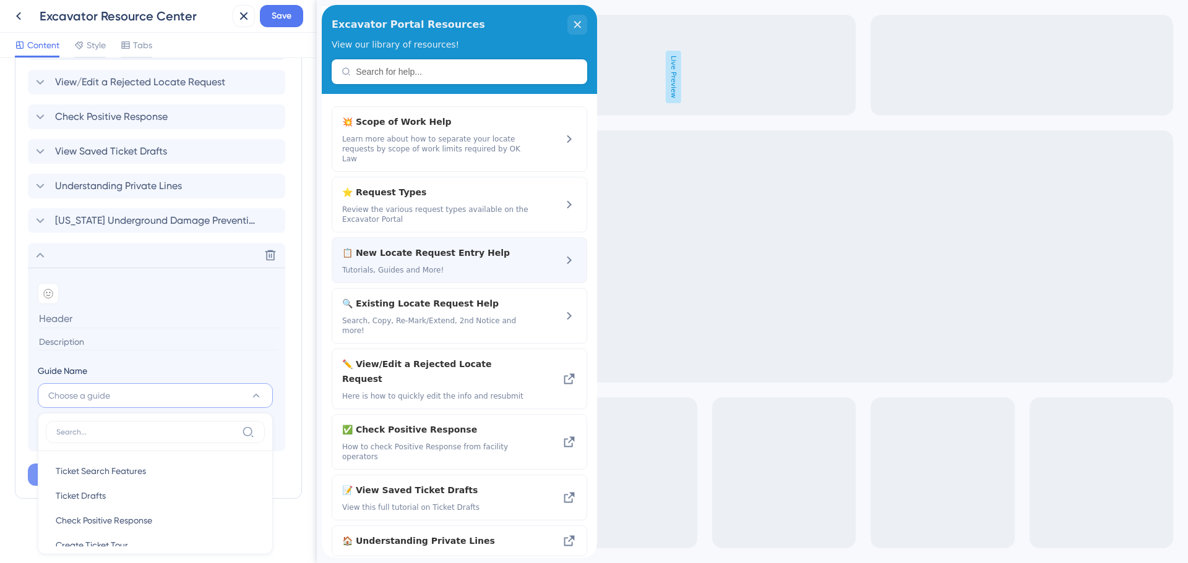
click at [401, 265] on span "Tutorials, Guides and More!" at bounding box center [435, 270] width 187 height 10
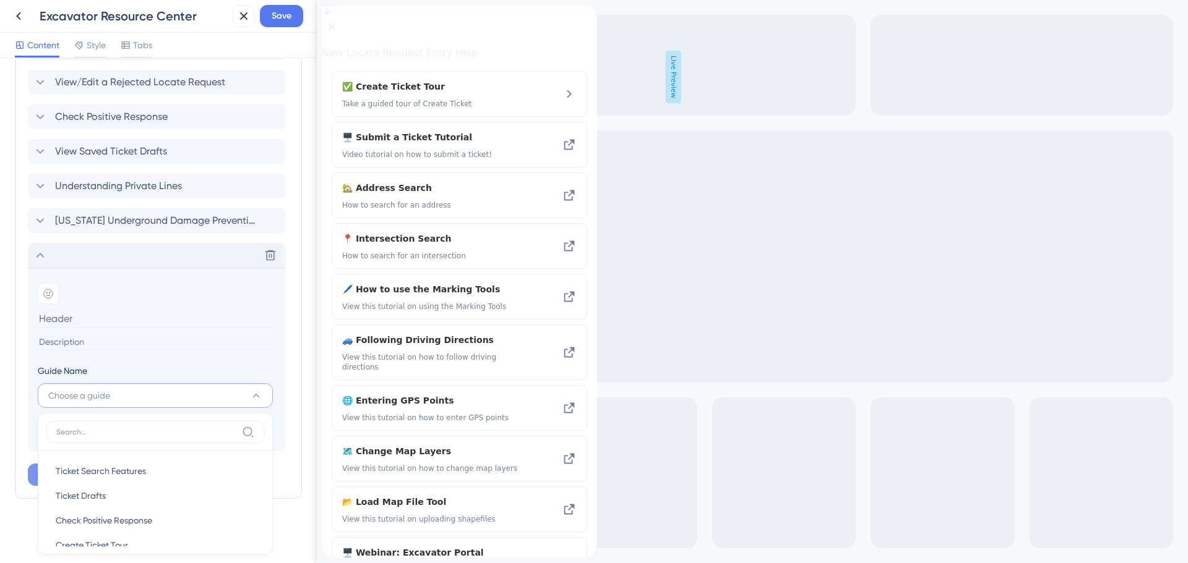
click at [45, 255] on icon at bounding box center [40, 255] width 15 height 15
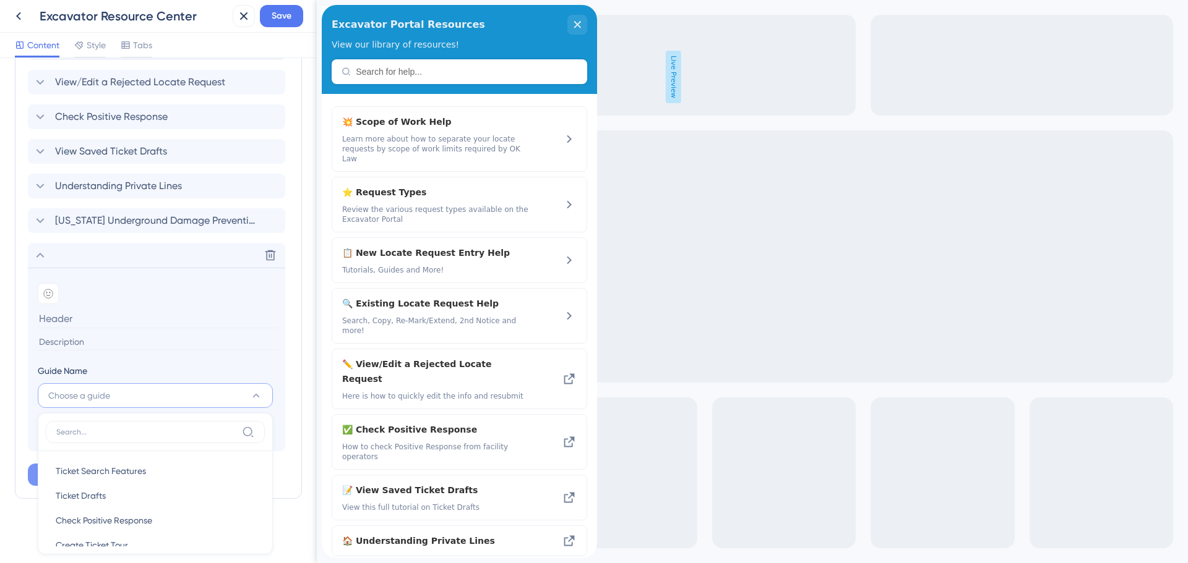
scroll to position [461, 0]
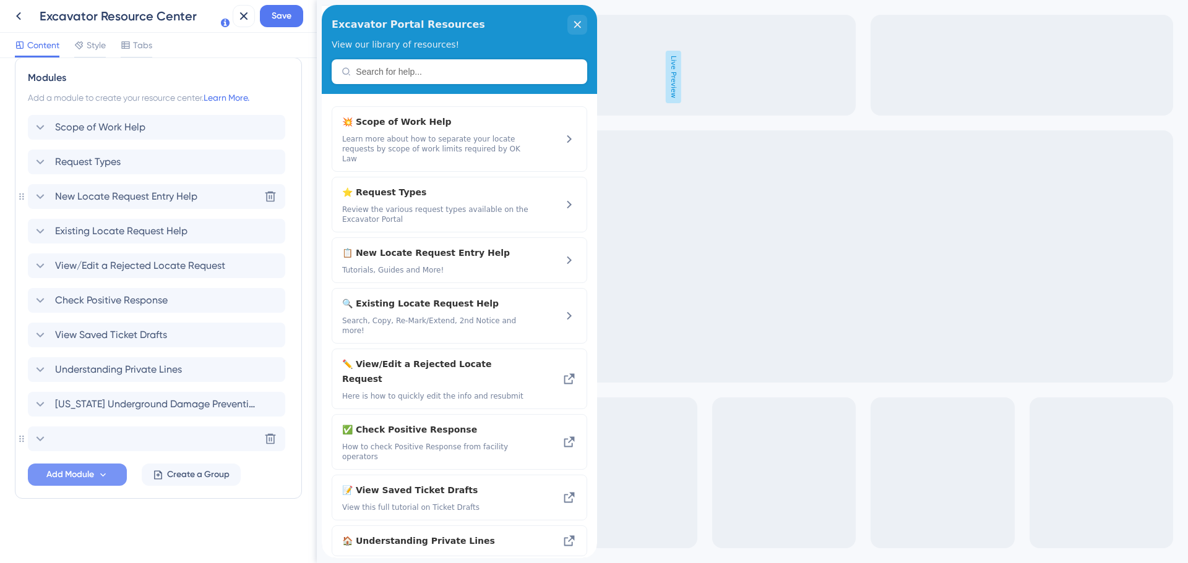
click at [38, 200] on icon at bounding box center [40, 196] width 15 height 15
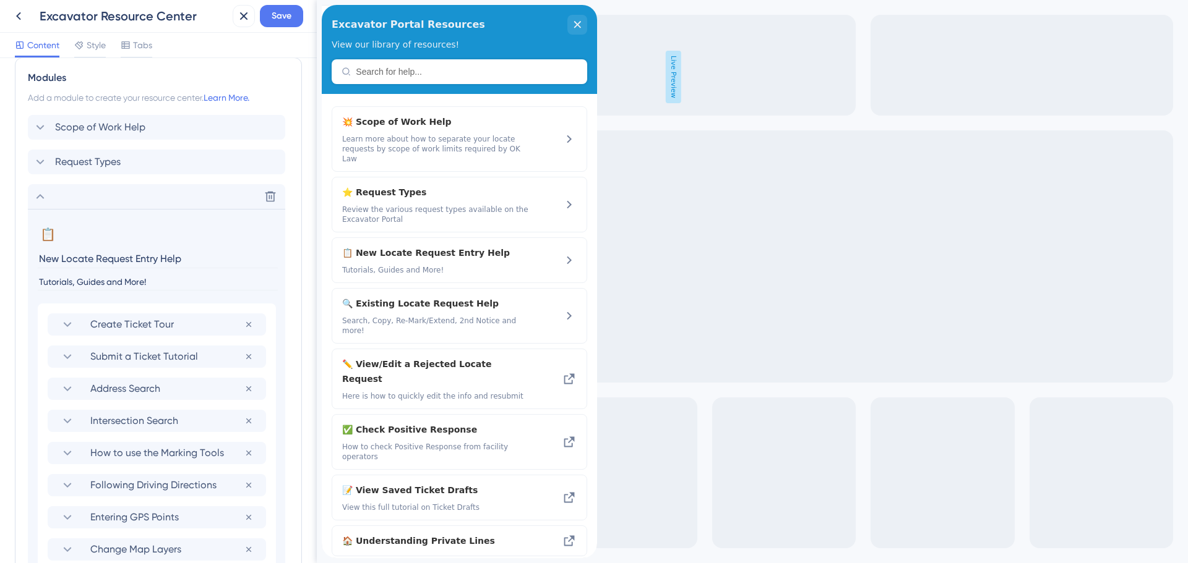
scroll to position [645, 0]
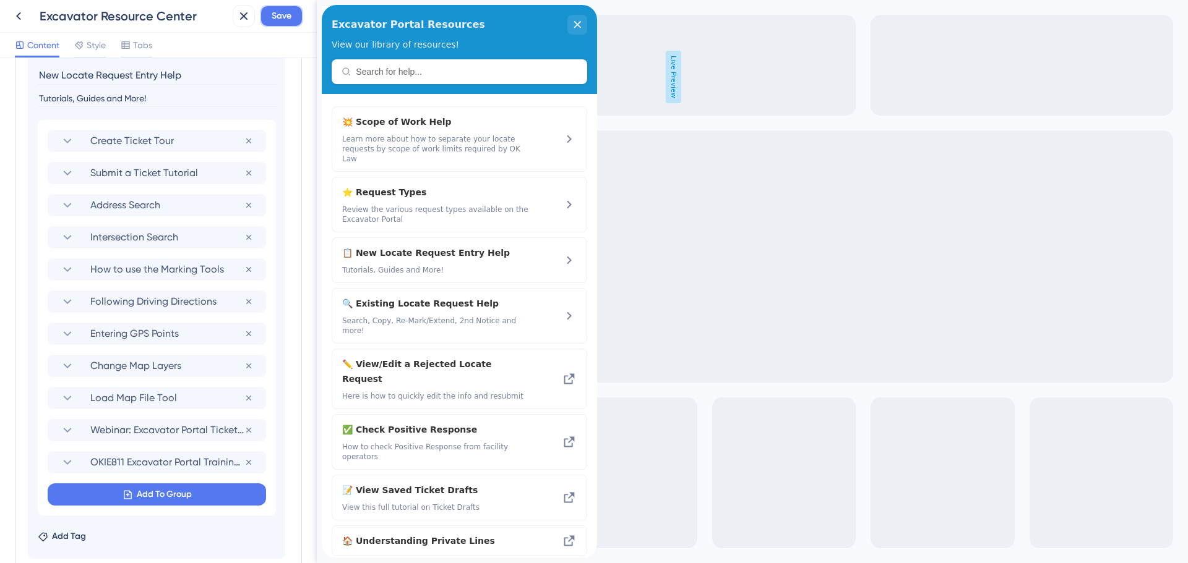
click at [285, 17] on span "Save" at bounding box center [282, 16] width 20 height 15
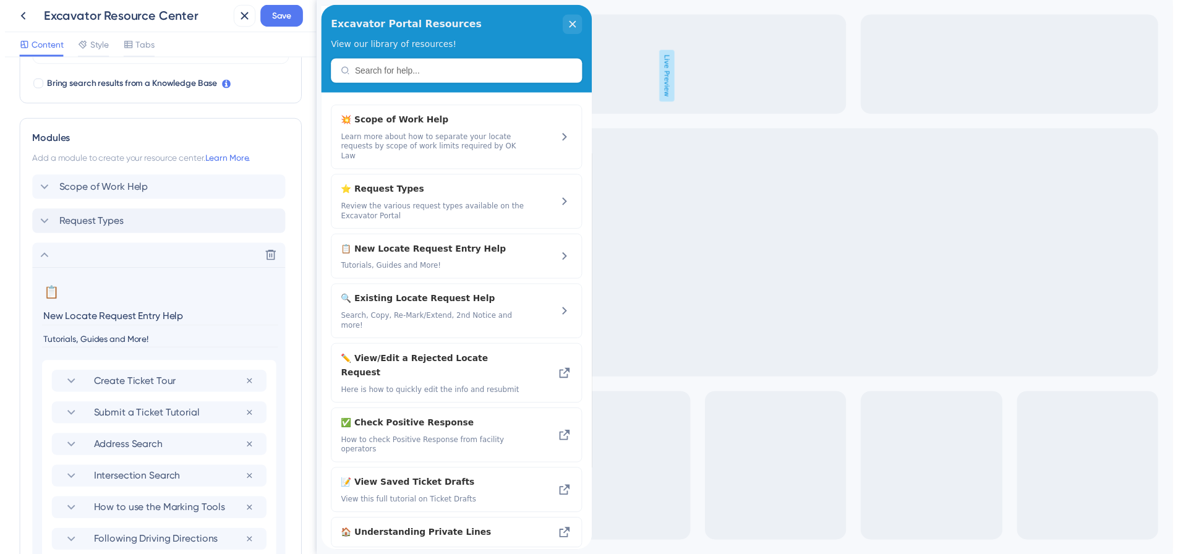
scroll to position [397, 0]
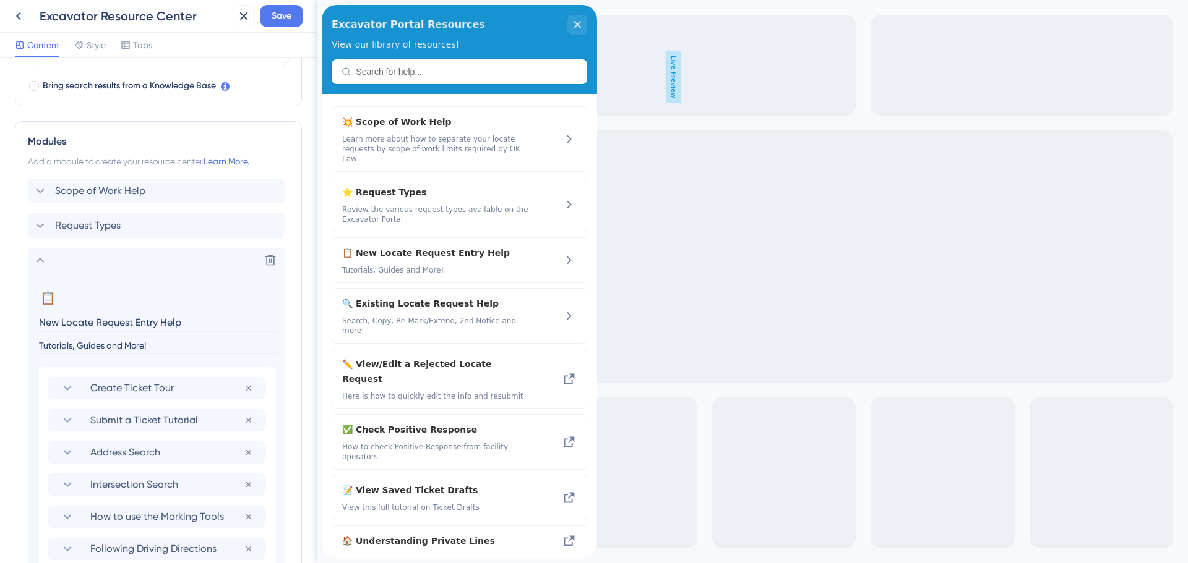
click at [43, 259] on icon at bounding box center [40, 260] width 15 height 15
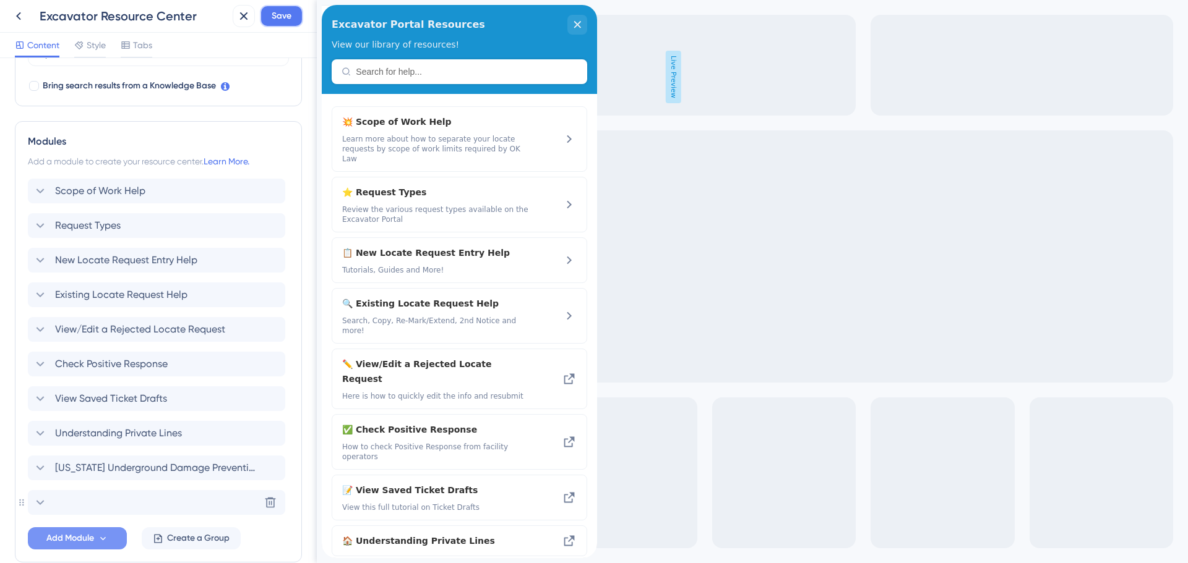
click at [279, 20] on span "Save" at bounding box center [282, 16] width 20 height 15
click at [268, 500] on icon at bounding box center [270, 503] width 11 height 11
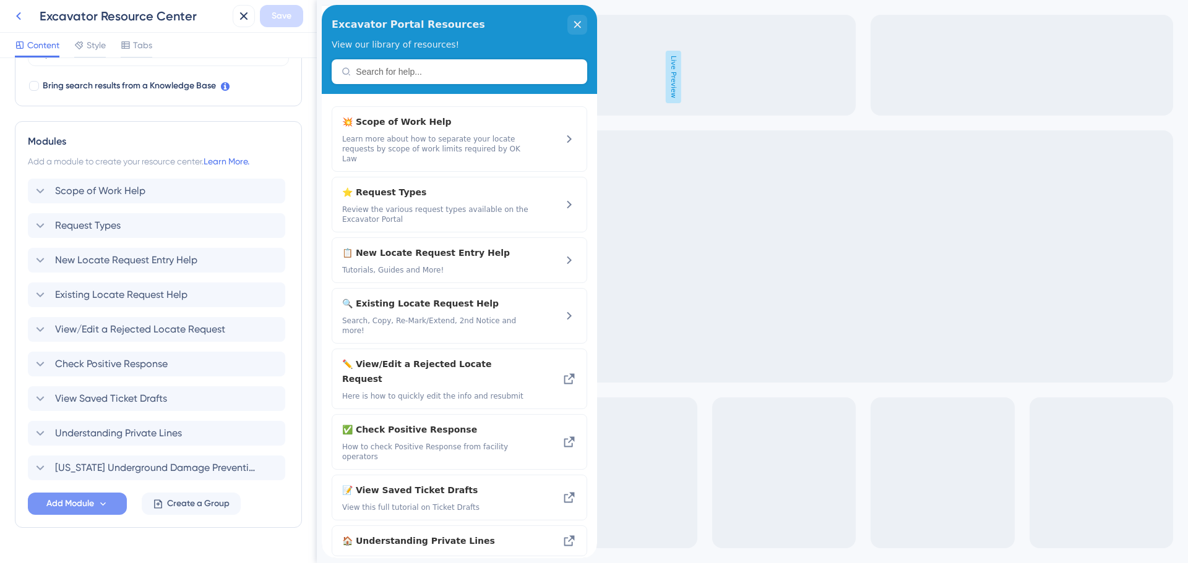
click at [20, 14] on icon at bounding box center [18, 16] width 15 height 15
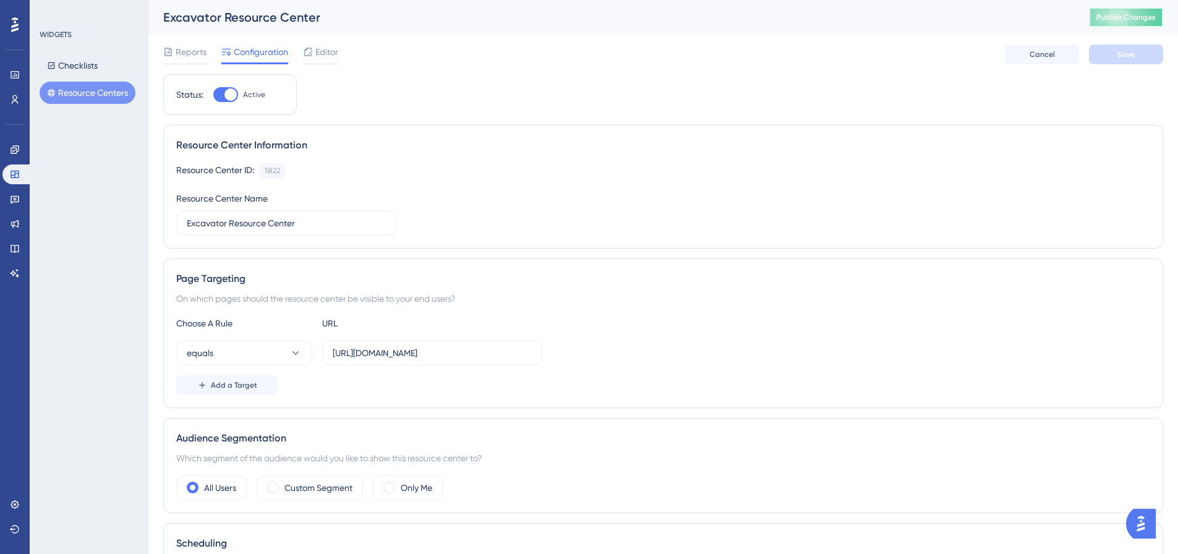
click at [1114, 20] on span "Publish Changes" at bounding box center [1126, 17] width 59 height 10
click at [80, 70] on button "Checklists" at bounding box center [73, 65] width 66 height 22
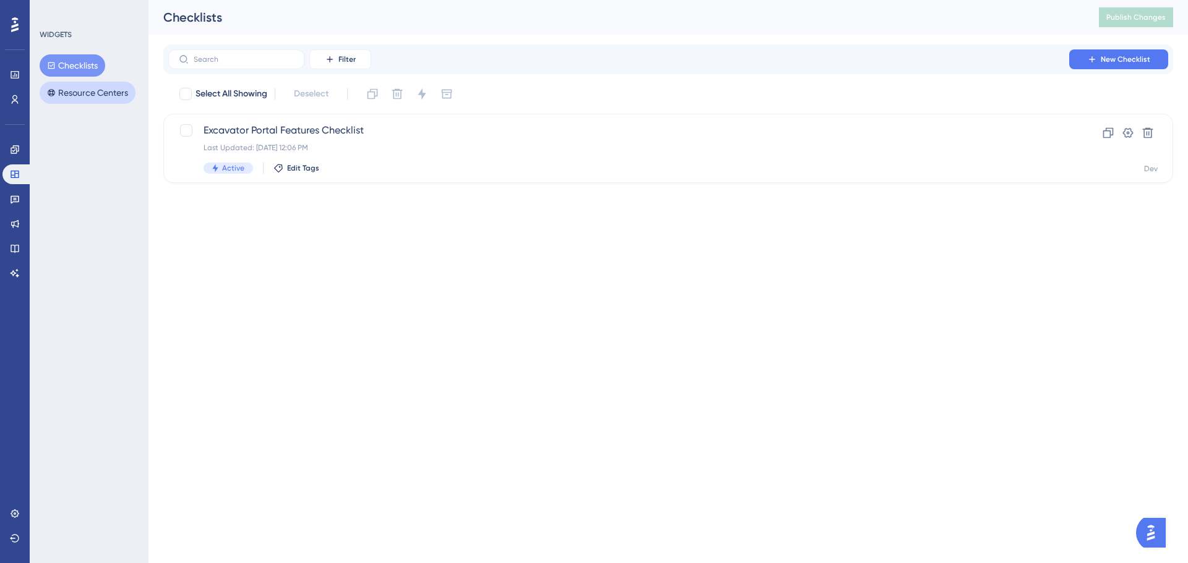
click at [84, 92] on button "Resource Centers" at bounding box center [88, 93] width 96 height 22
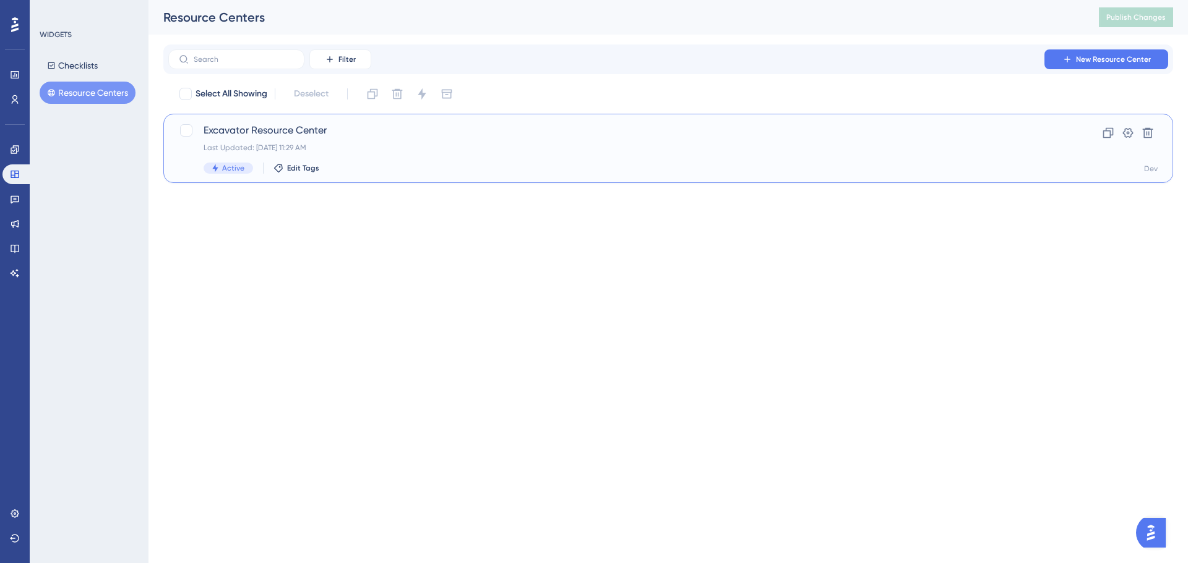
click at [238, 134] on span "Excavator Resource Center" at bounding box center [619, 130] width 830 height 15
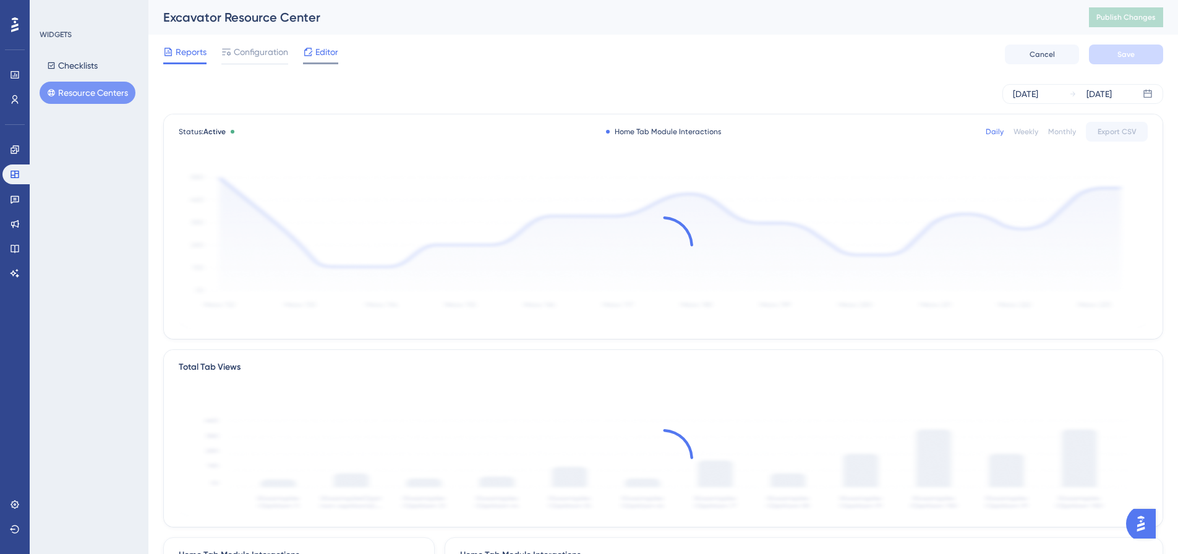
click at [327, 53] on span "Editor" at bounding box center [326, 52] width 23 height 15
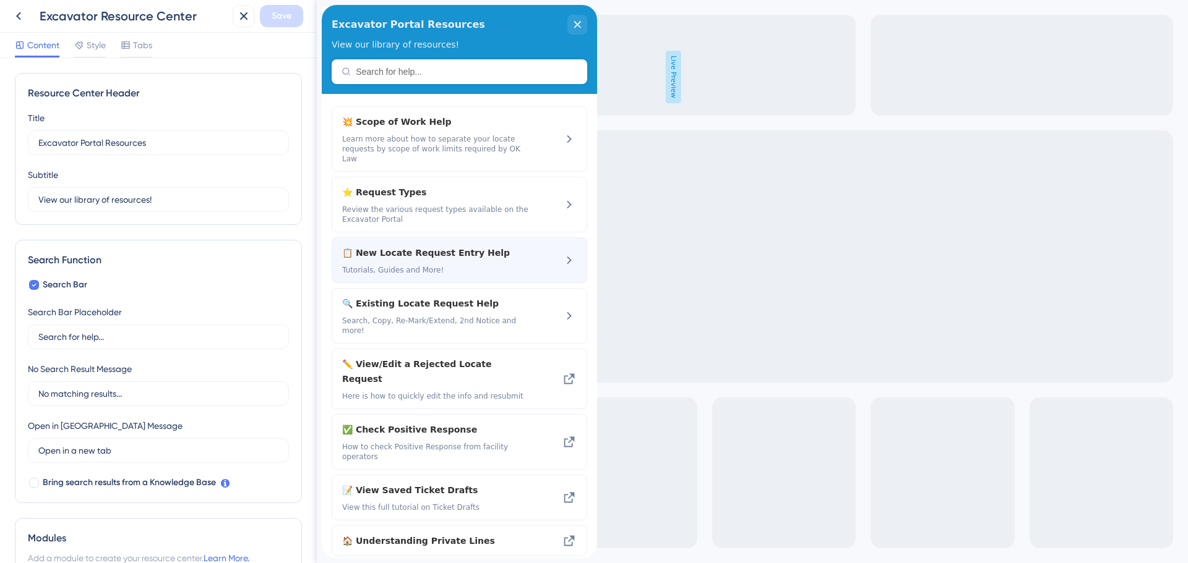
click at [386, 246] on span "📋 New Locate Request Entry Help" at bounding box center [426, 253] width 168 height 15
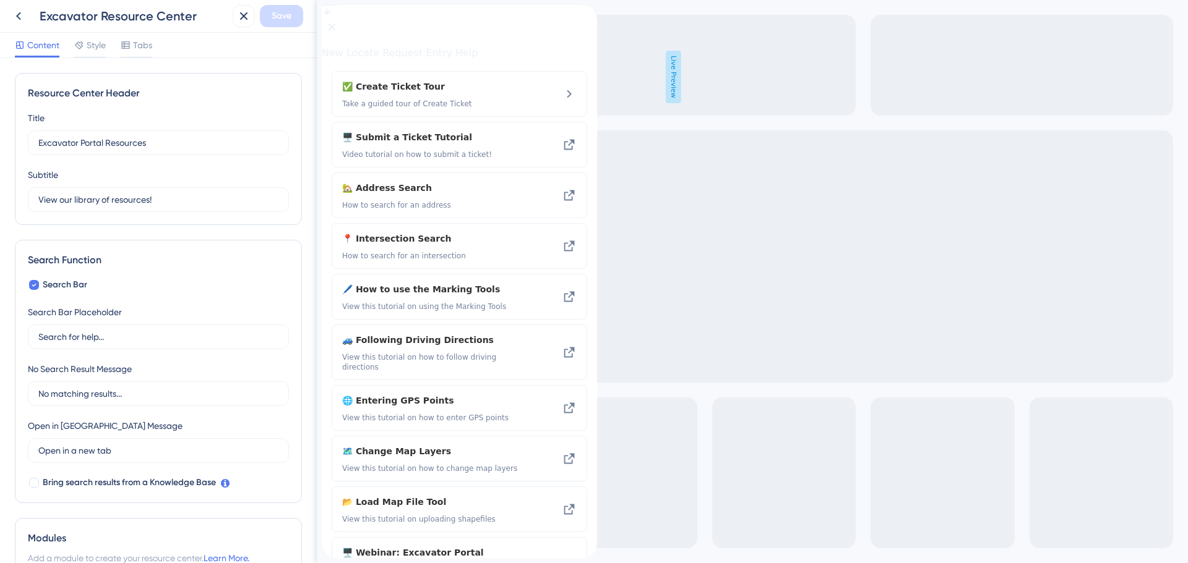
click at [335, 24] on icon "close resource center" at bounding box center [331, 27] width 7 height 7
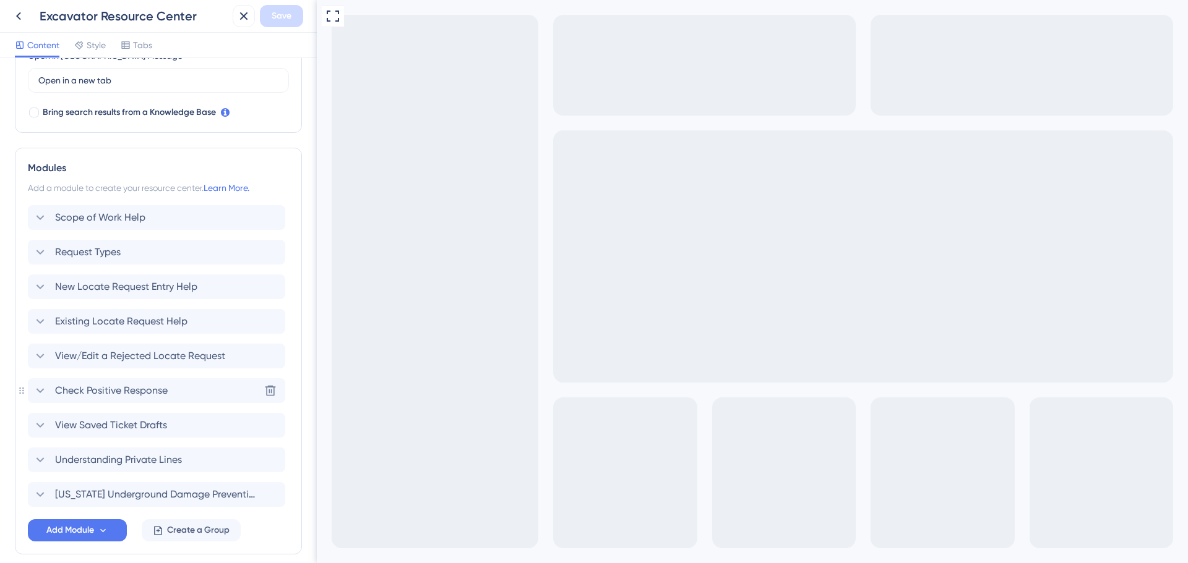
scroll to position [371, 0]
click at [88, 293] on span "New Locate Request Entry Help" at bounding box center [126, 286] width 142 height 15
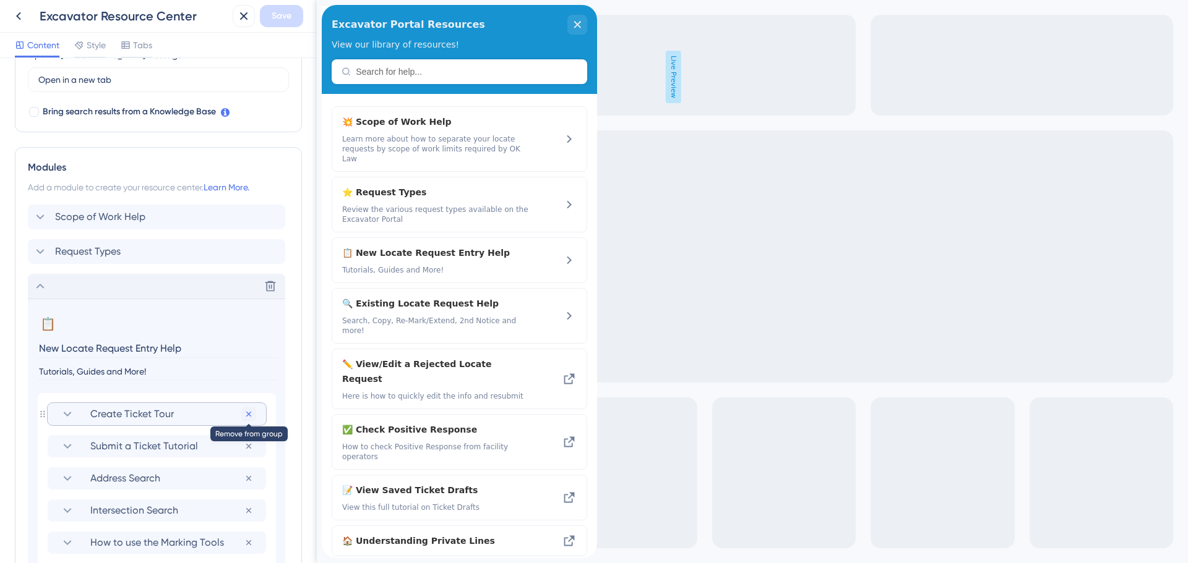
click at [252, 416] on icon at bounding box center [249, 414] width 10 height 10
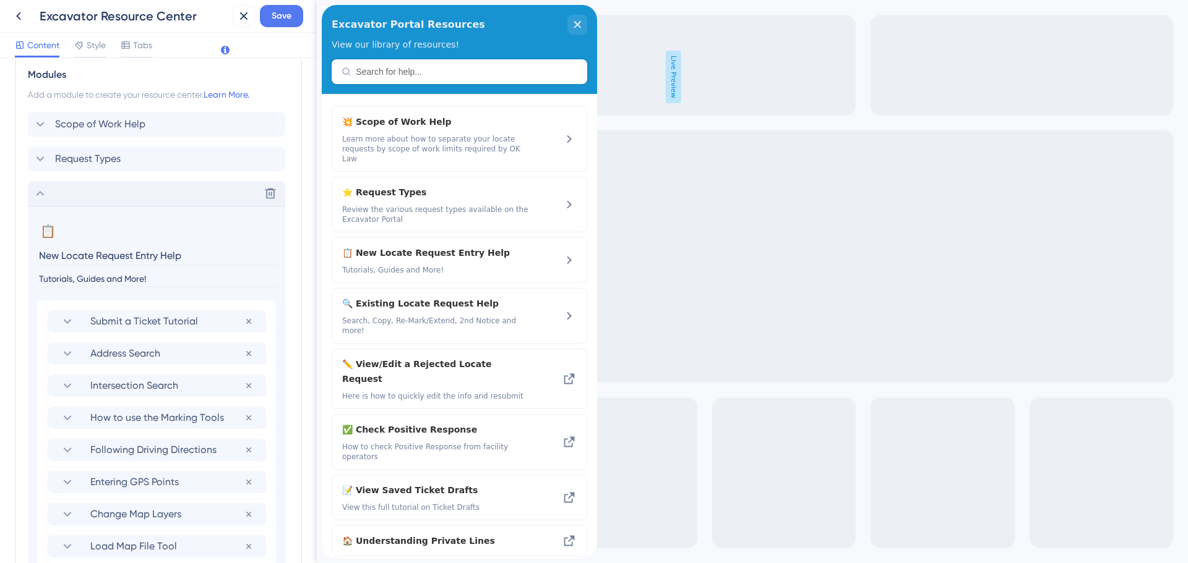
scroll to position [433, 0]
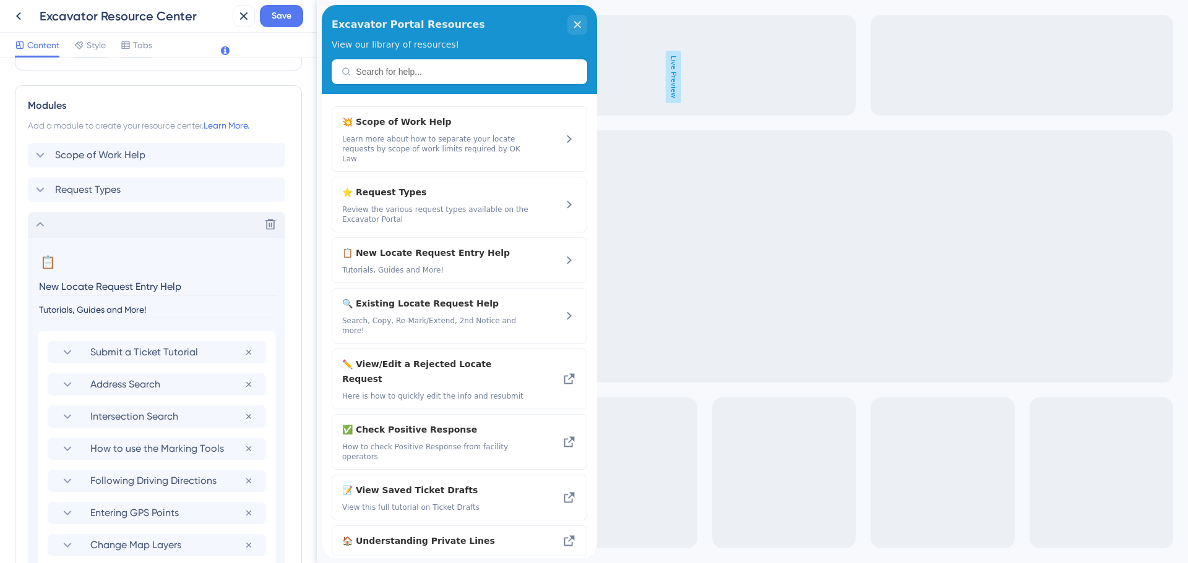
click at [38, 225] on icon at bounding box center [40, 224] width 8 height 5
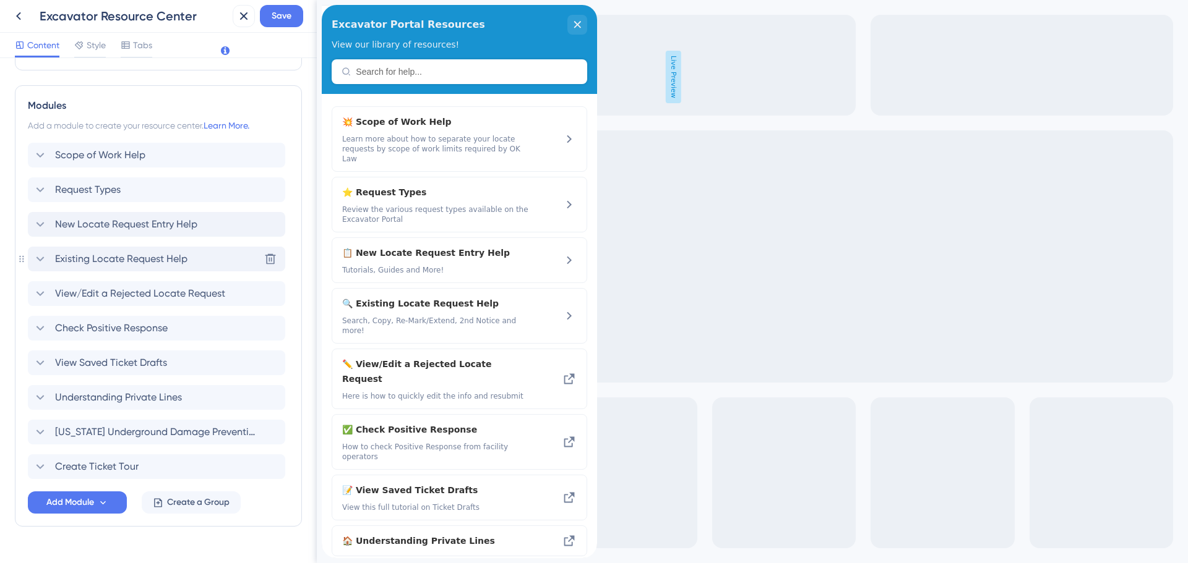
click at [81, 264] on span "Existing Locate Request Help" at bounding box center [121, 259] width 132 height 15
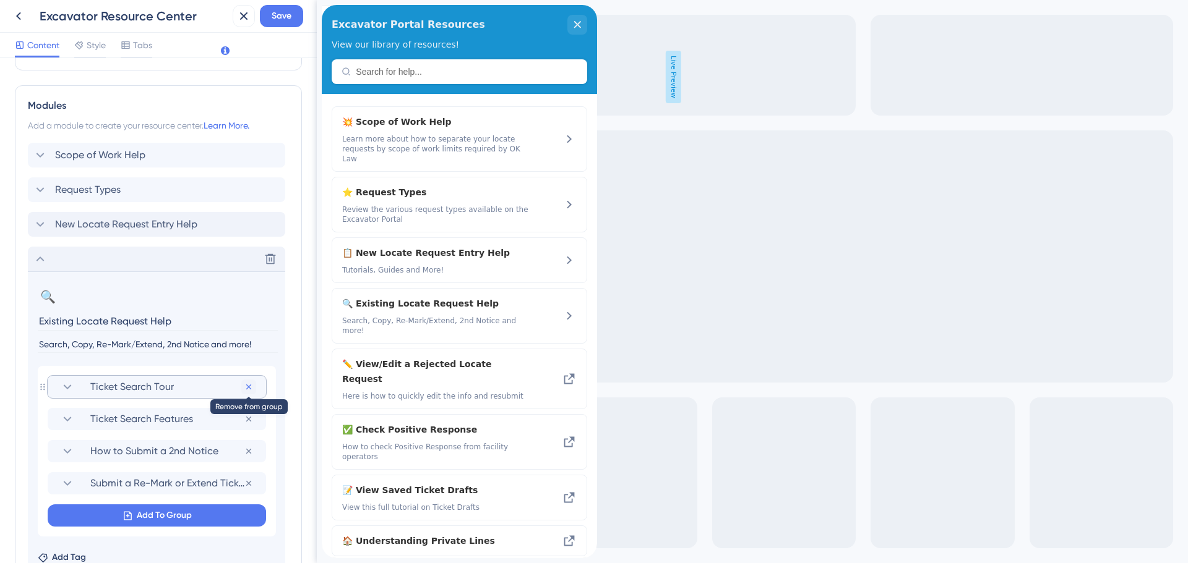
click at [247, 388] on icon at bounding box center [249, 387] width 10 height 10
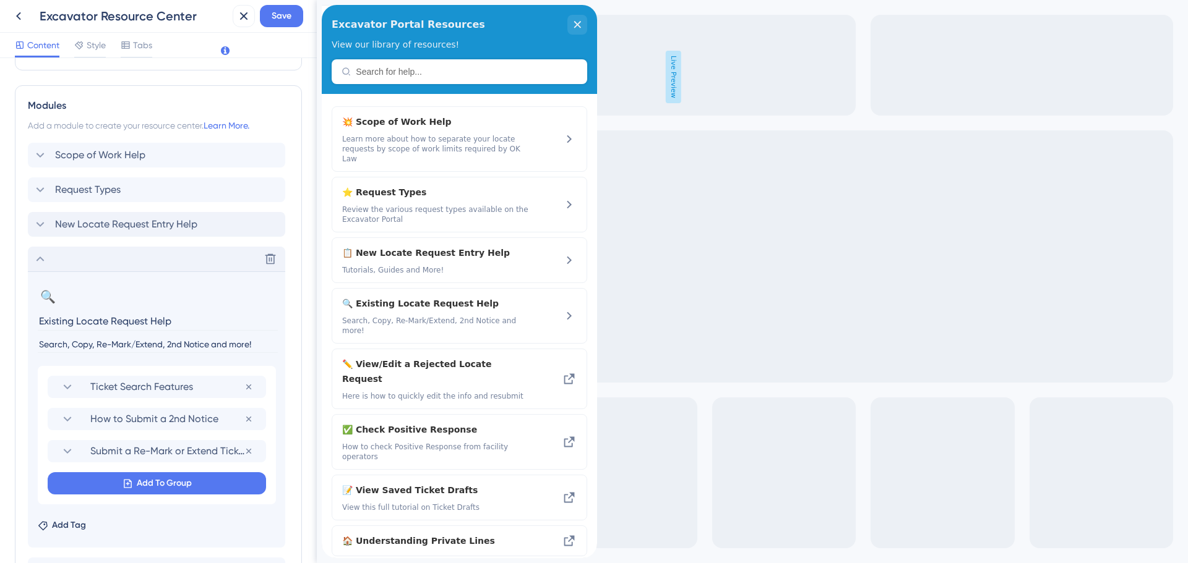
click at [42, 255] on icon at bounding box center [40, 259] width 15 height 15
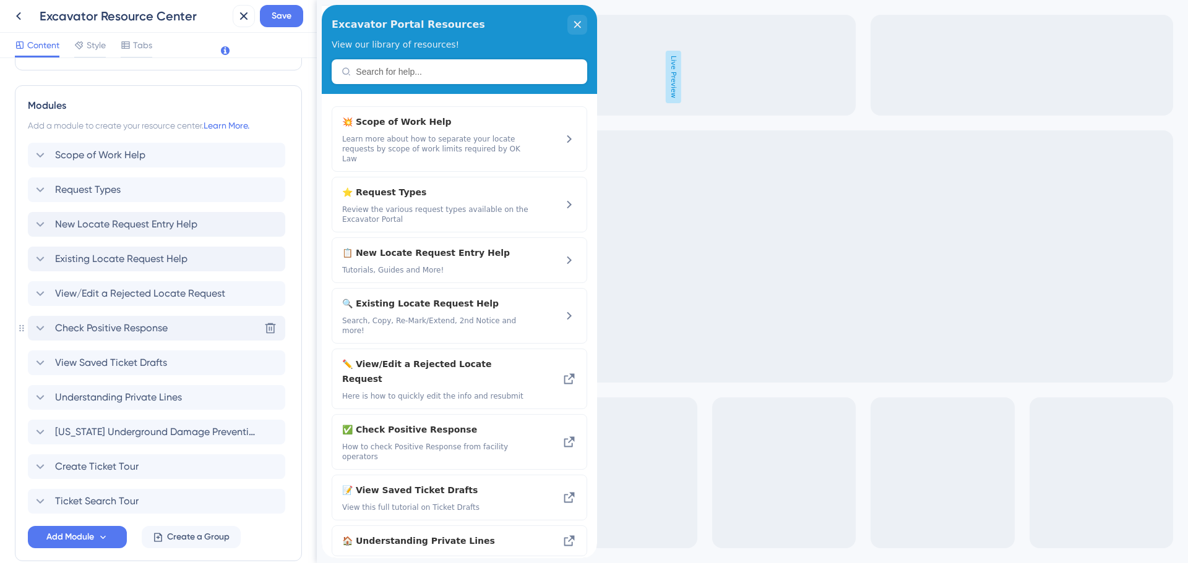
click at [136, 335] on span "Check Positive Response" at bounding box center [111, 328] width 113 height 15
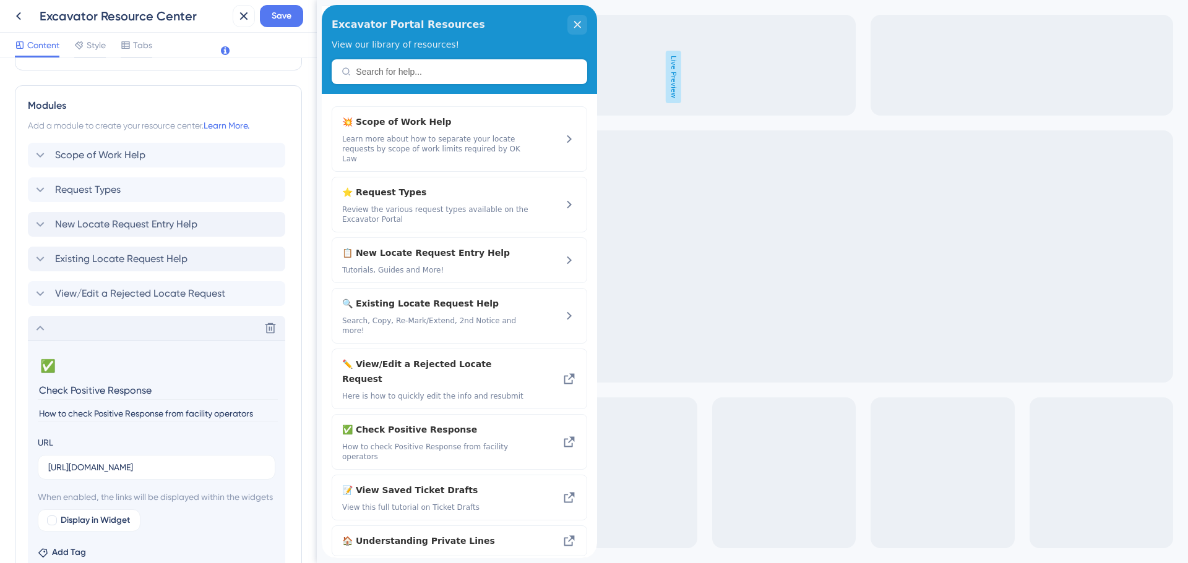
click at [41, 330] on icon at bounding box center [40, 328] width 15 height 15
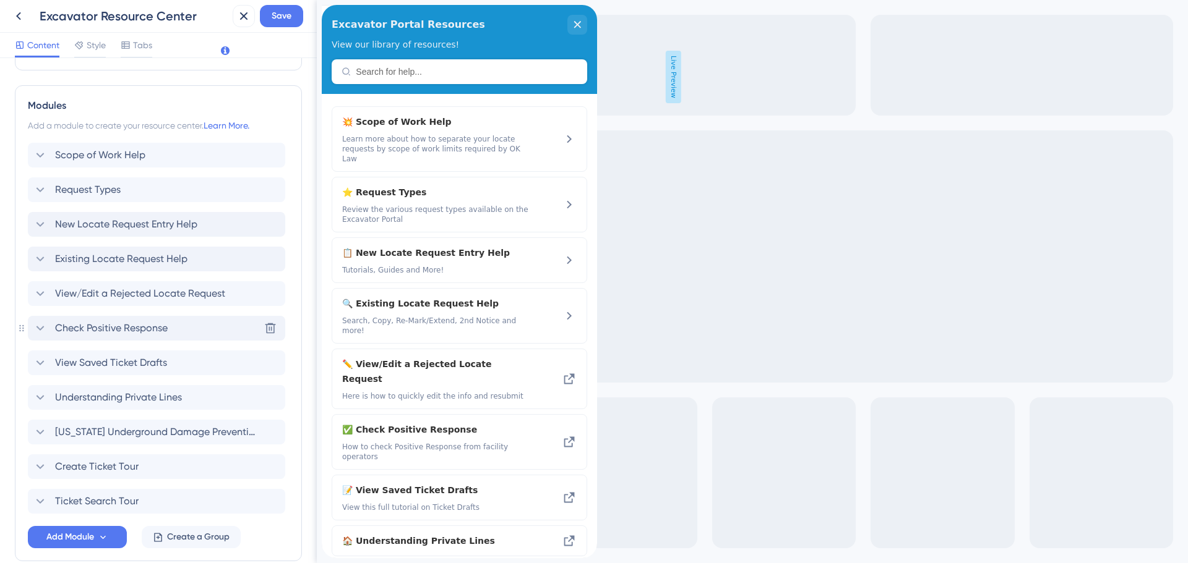
click at [41, 330] on icon at bounding box center [40, 328] width 15 height 15
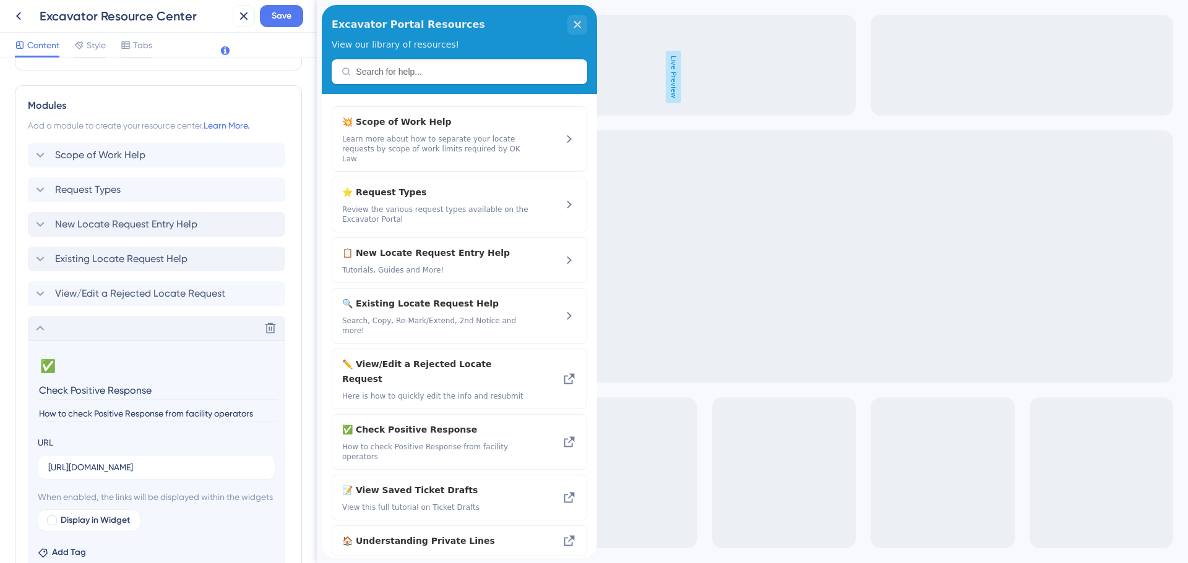
click at [41, 330] on icon at bounding box center [40, 328] width 15 height 15
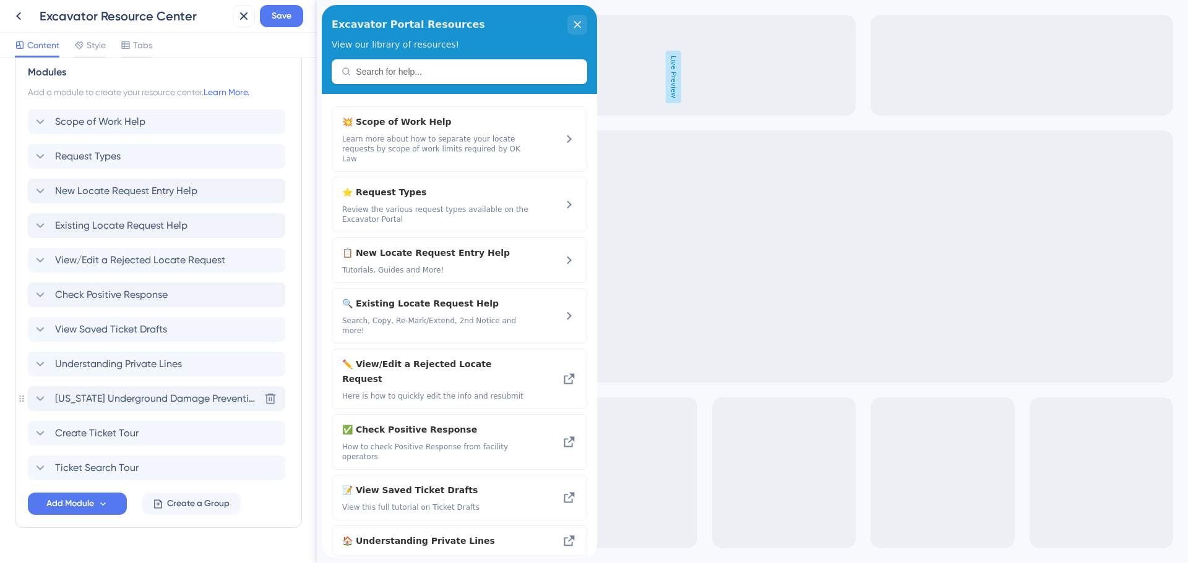
scroll to position [495, 0]
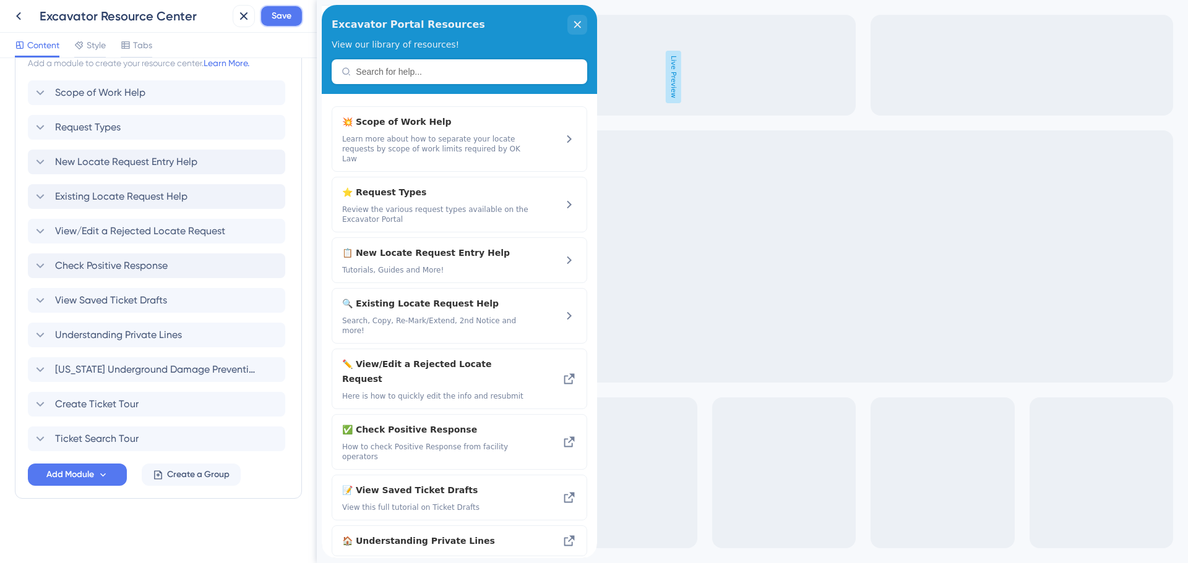
click at [272, 23] on span "Save" at bounding box center [282, 16] width 20 height 15
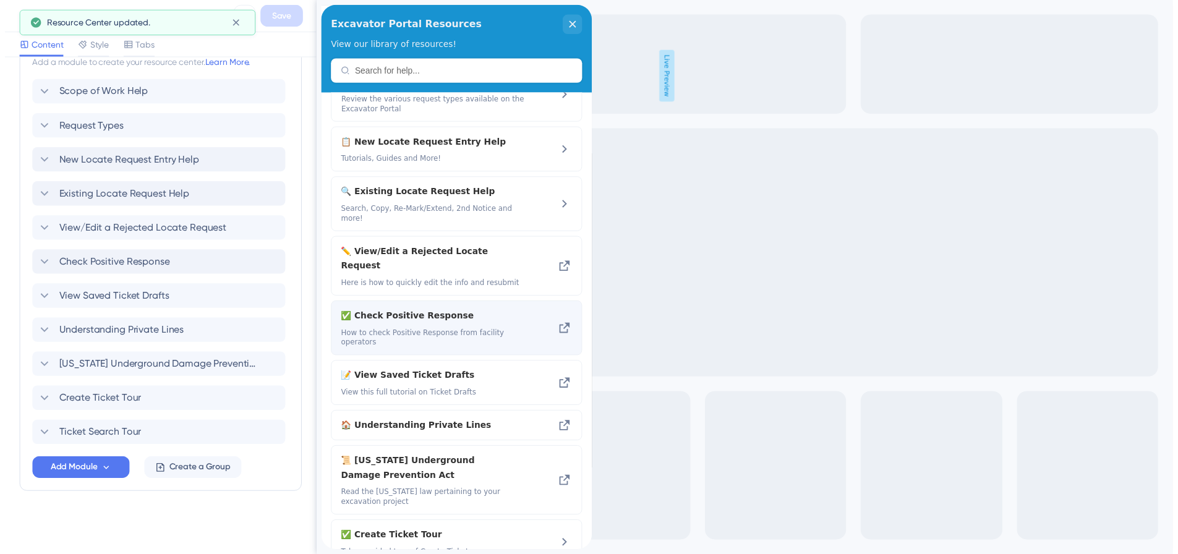
scroll to position [150, 0]
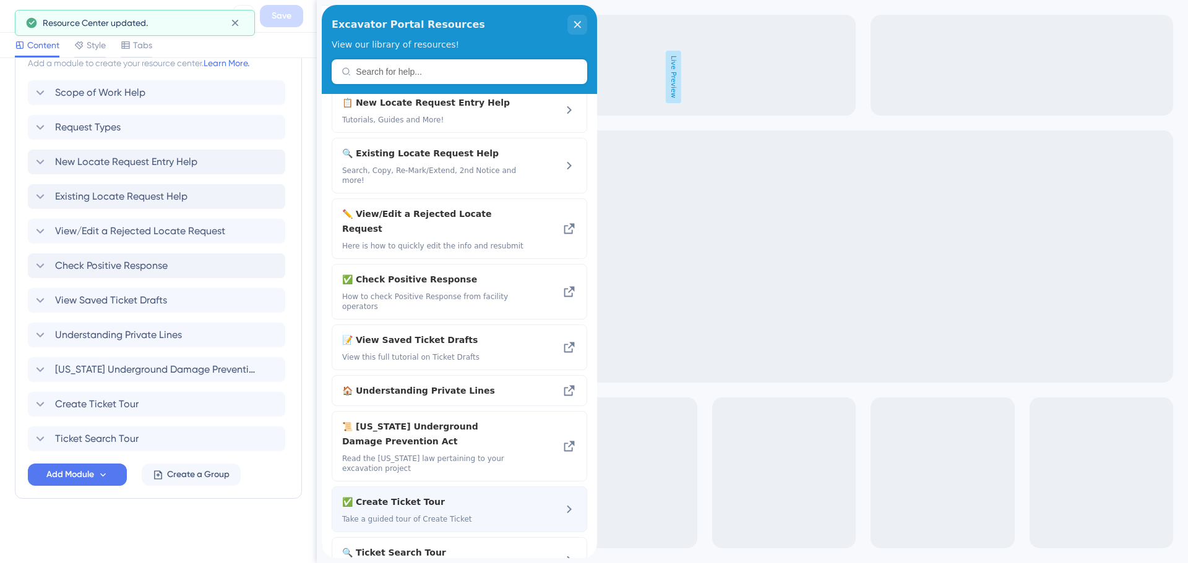
click at [562, 502] on icon at bounding box center [569, 509] width 15 height 15
click at [410, 495] on span "✅ Create Ticket Tour" at bounding box center [435, 502] width 187 height 15
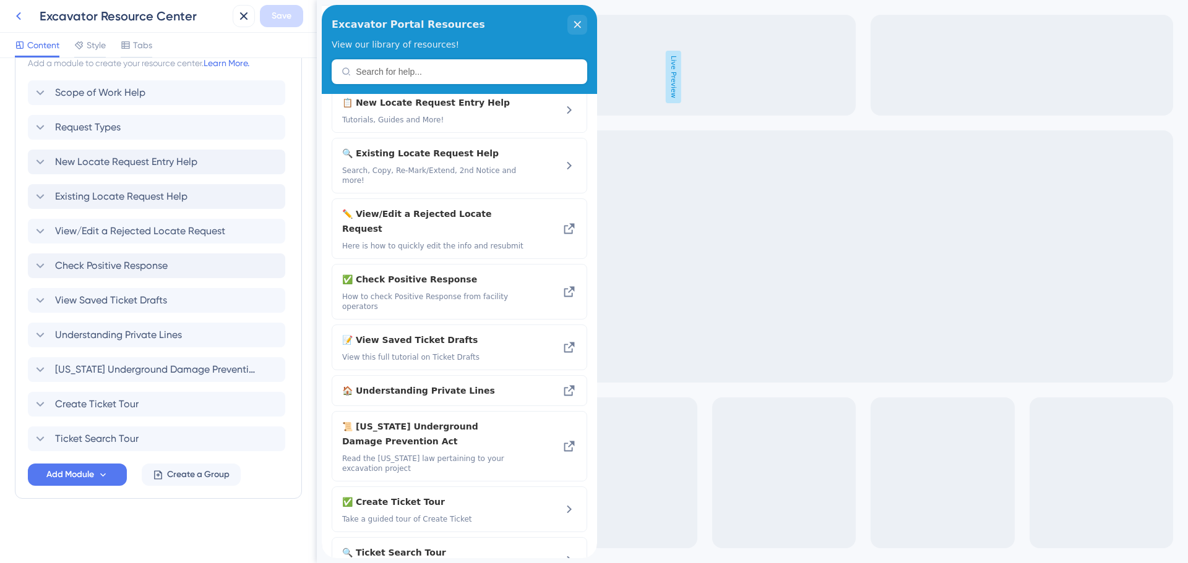
click at [14, 13] on icon at bounding box center [18, 16] width 15 height 15
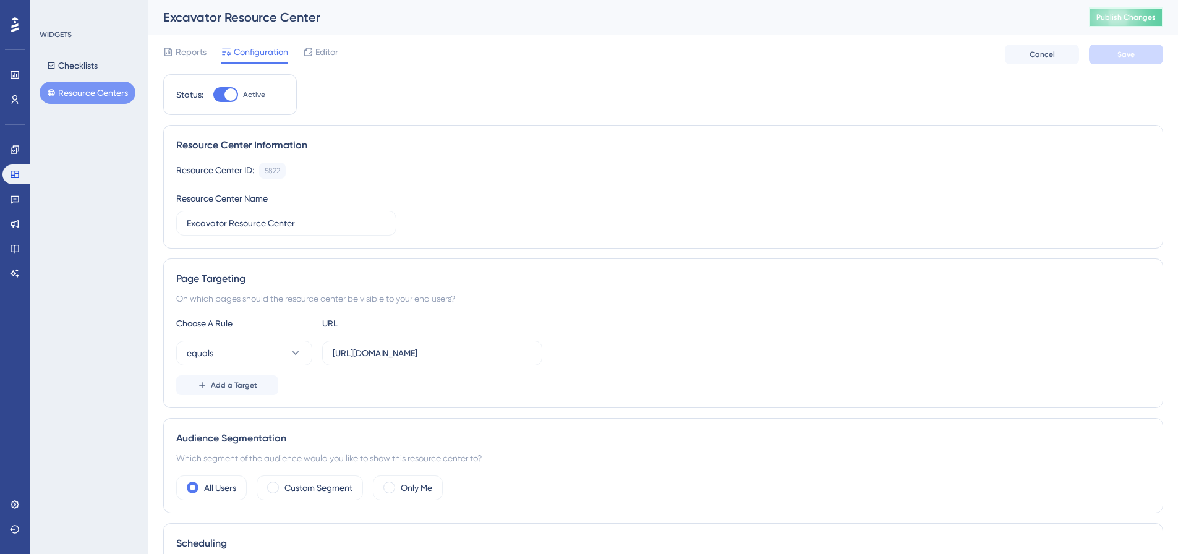
click at [1129, 19] on span "Publish Changes" at bounding box center [1126, 17] width 59 height 10
click at [325, 50] on span "Editor" at bounding box center [326, 52] width 23 height 15
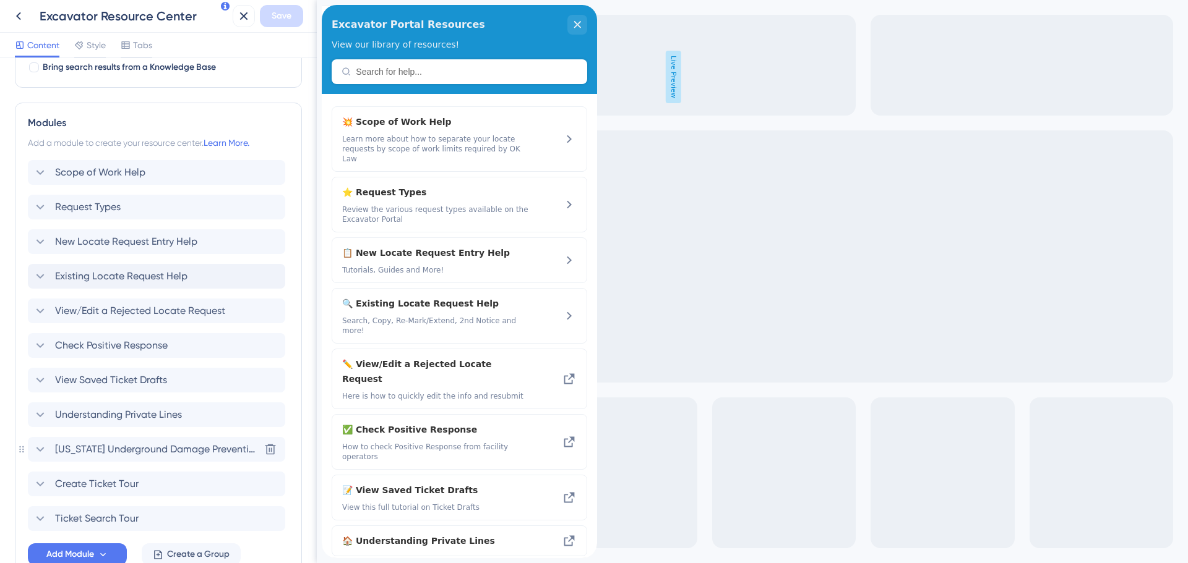
scroll to position [495, 0]
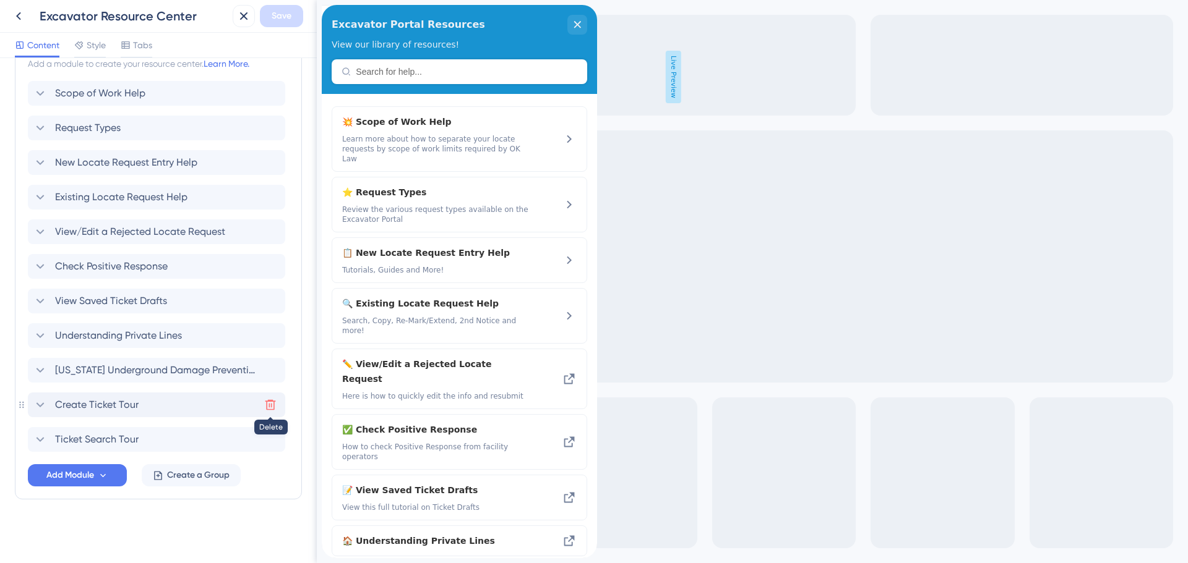
click at [273, 407] on icon at bounding box center [270, 405] width 11 height 11
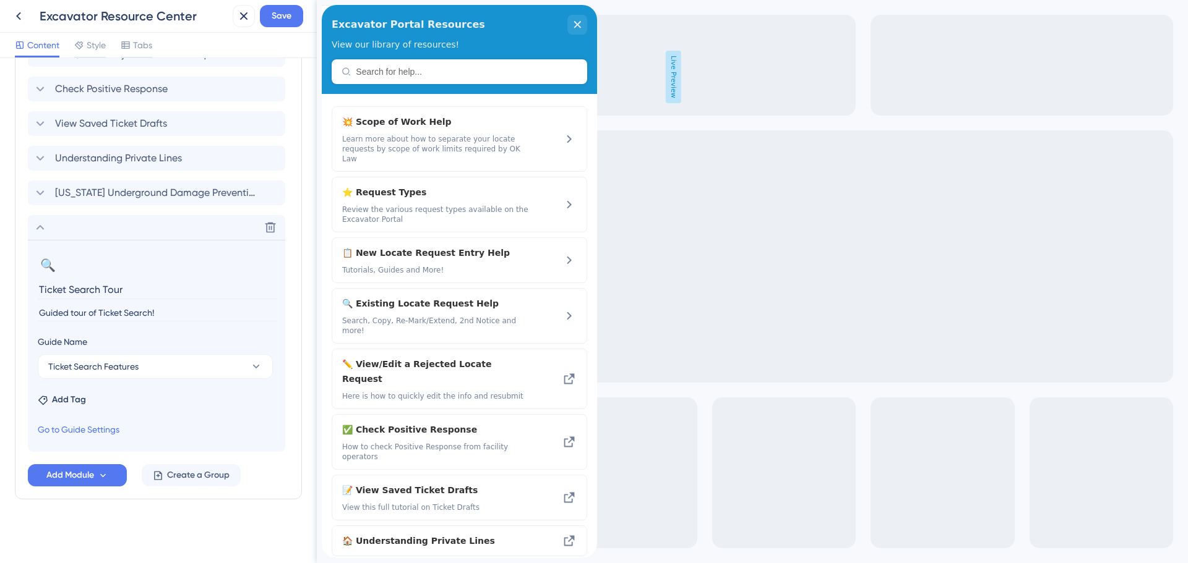
scroll to position [673, 0]
click at [271, 226] on icon at bounding box center [270, 227] width 11 height 11
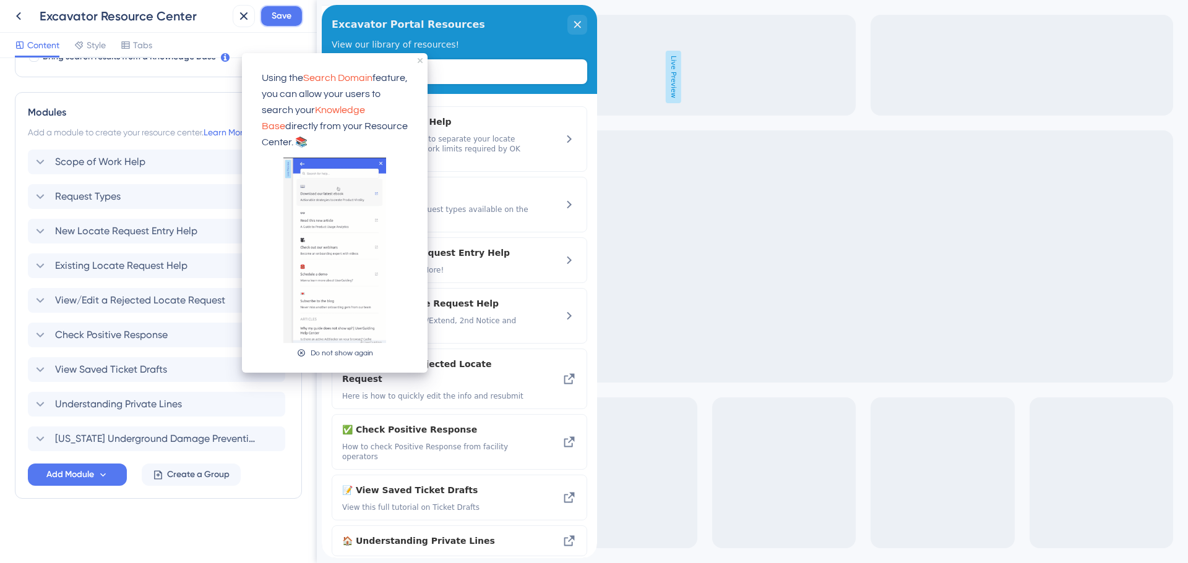
click at [281, 17] on span "Save" at bounding box center [282, 16] width 20 height 15
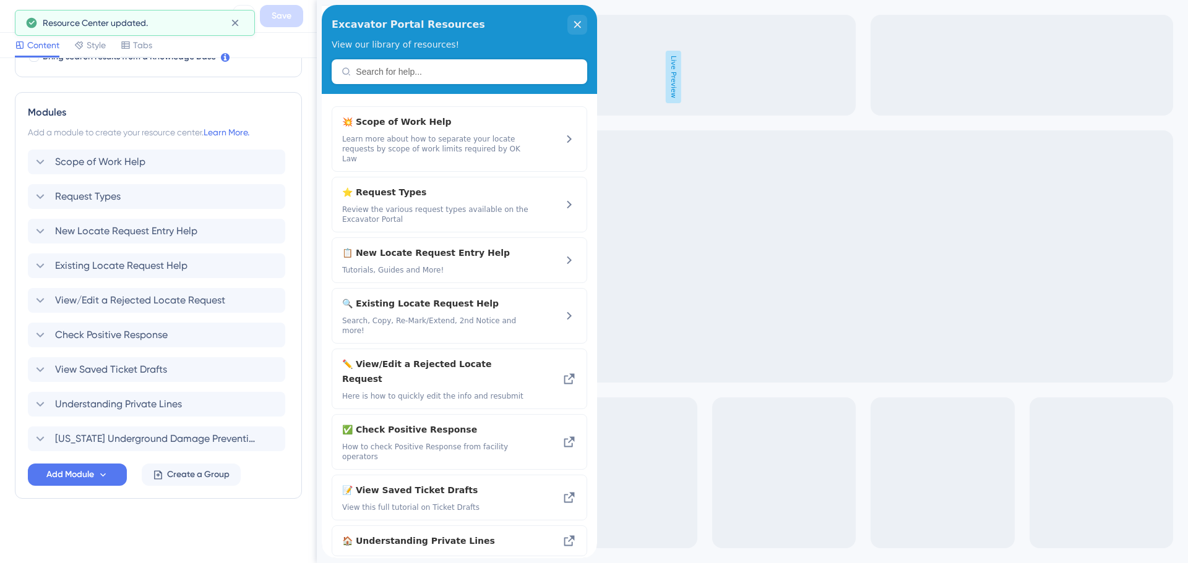
scroll to position [0, 0]
click at [80, 478] on span "Add Module" at bounding box center [70, 475] width 48 height 15
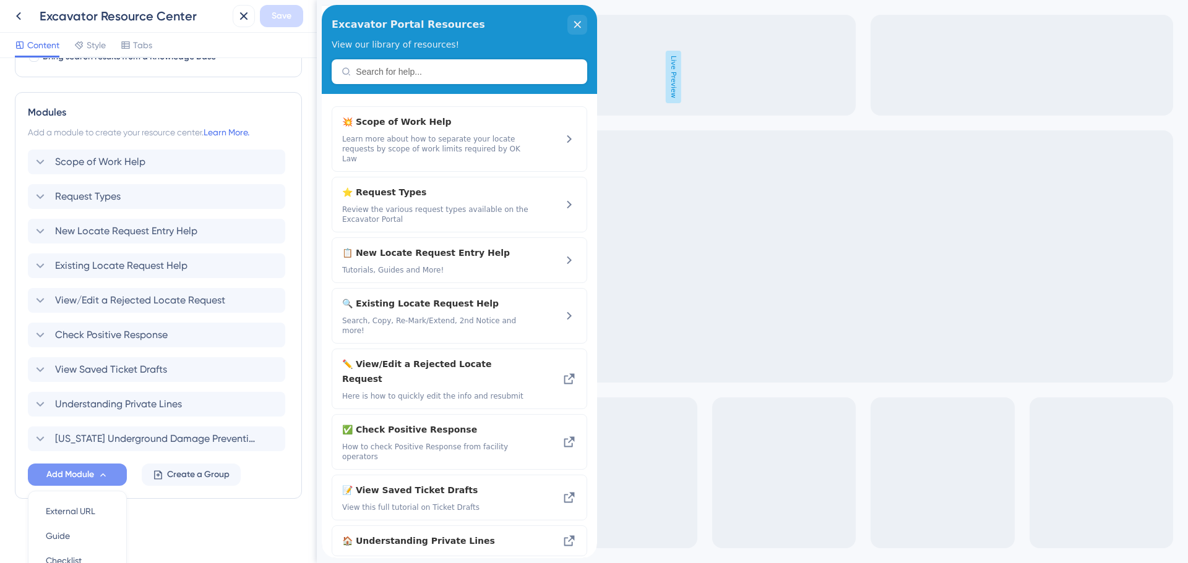
scroll to position [543, 0]
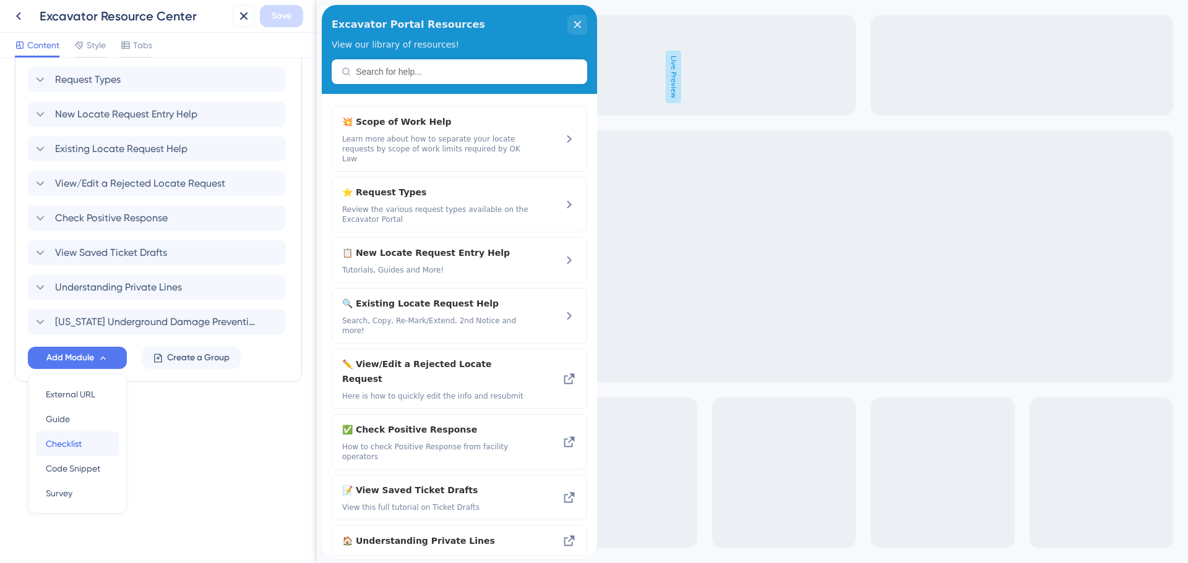
click at [67, 447] on span "Checklist" at bounding box center [64, 444] width 36 height 15
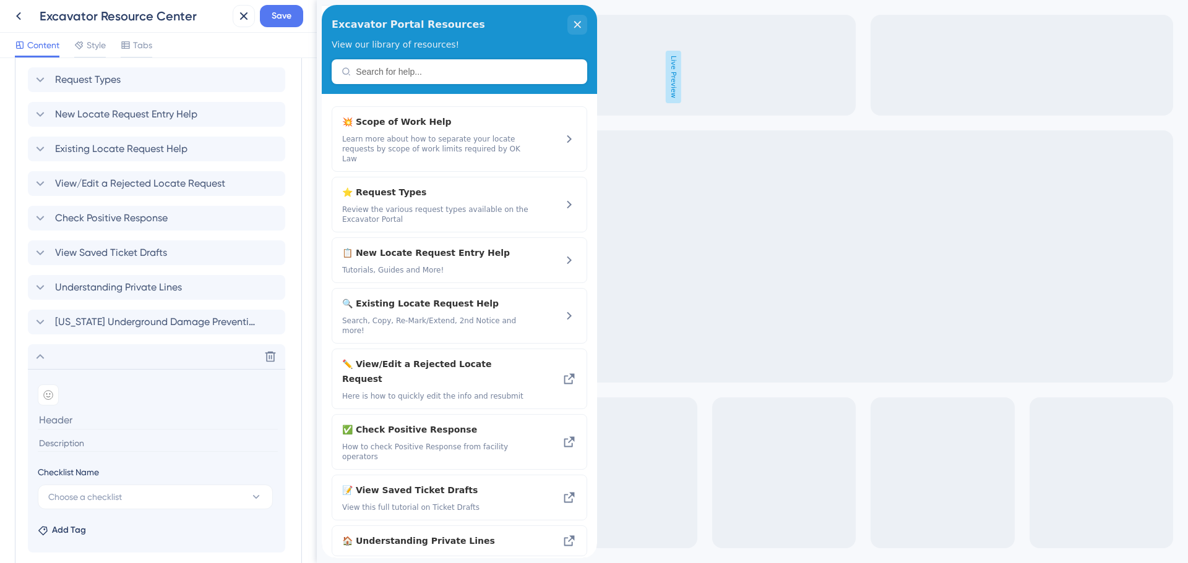
scroll to position [645, 0]
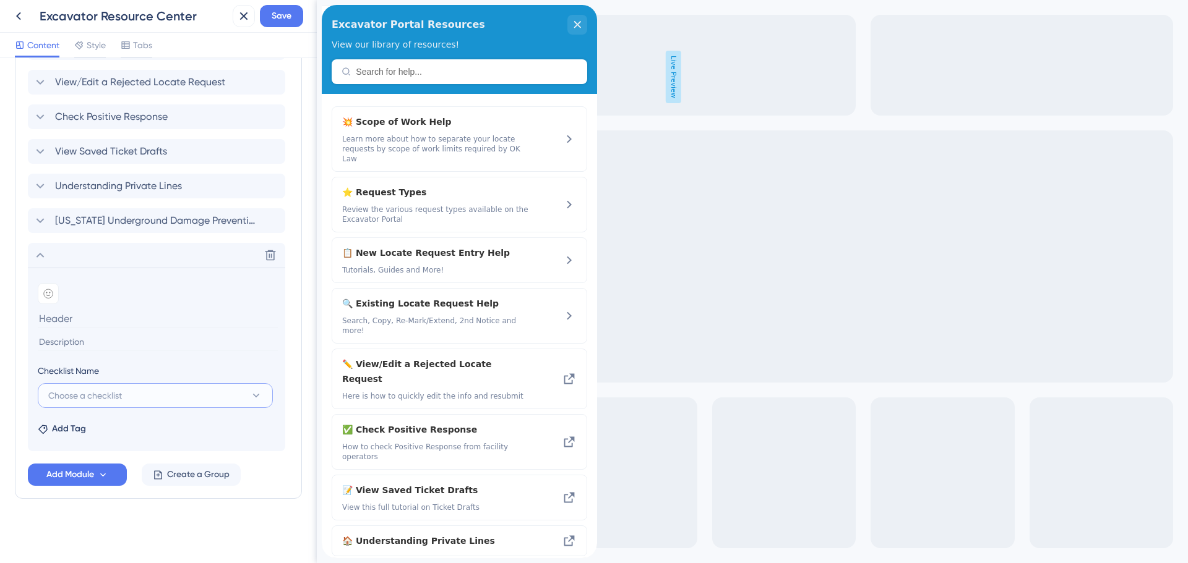
click at [92, 399] on span "Choose a checklist" at bounding box center [85, 395] width 74 height 15
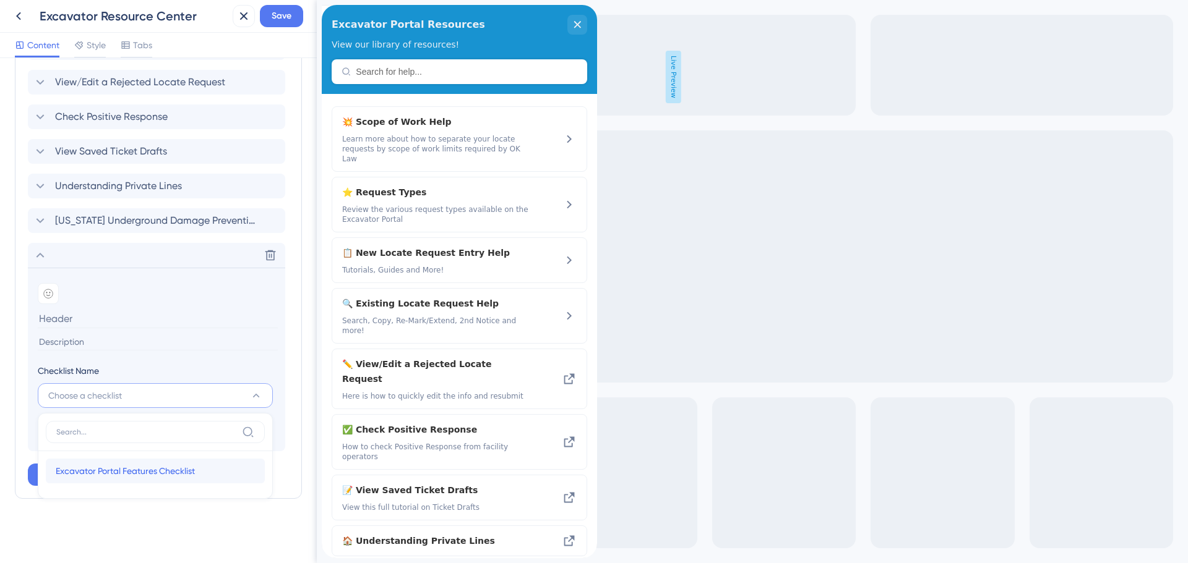
click at [85, 468] on span "Excavator Portal Features Checklist" at bounding box center [125, 471] width 139 height 15
type input "Excavator Portal Features Checklist"
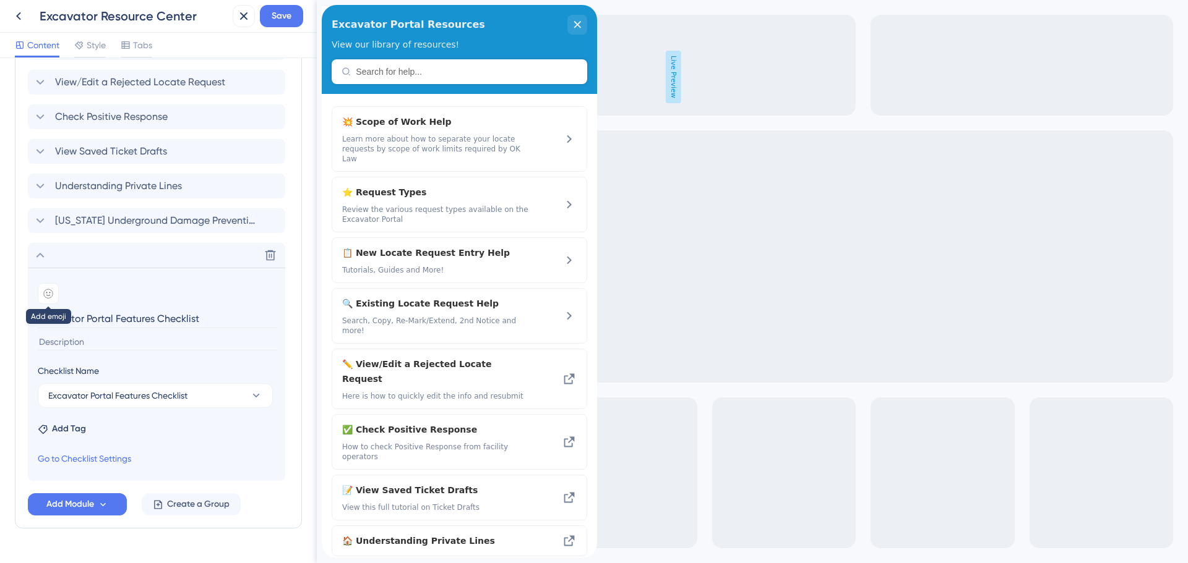
click at [56, 295] on div at bounding box center [48, 293] width 21 height 21
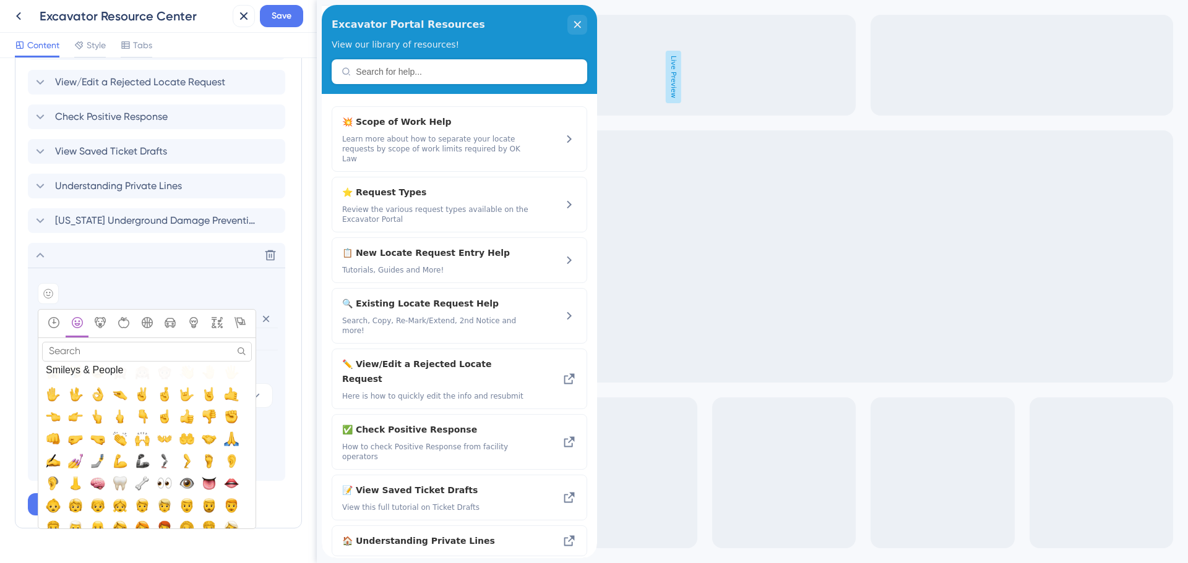
scroll to position [371, 0]
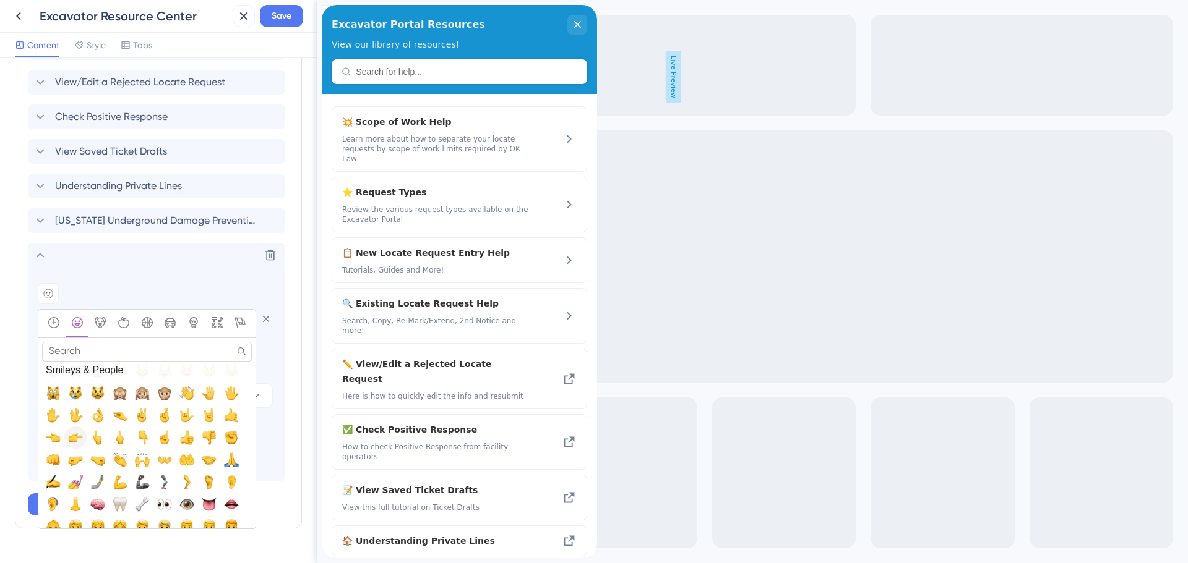
click at [74, 444] on span "👉, point_right" at bounding box center [75, 437] width 15 height 15
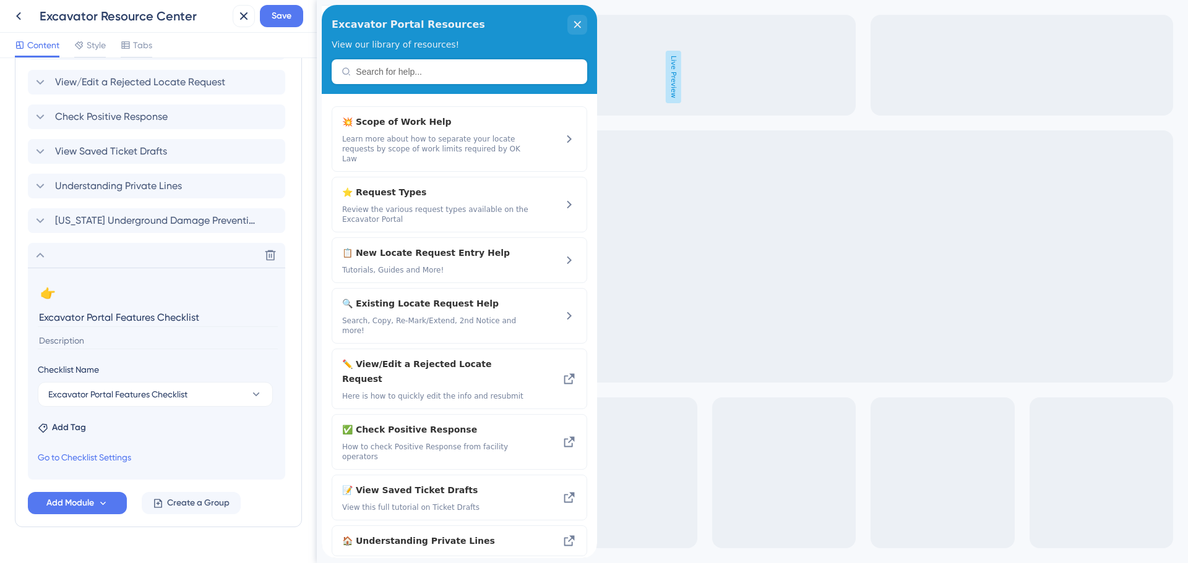
click at [70, 338] on input at bounding box center [158, 341] width 240 height 17
click at [93, 338] on input "Check out" at bounding box center [158, 341] width 240 height 17
type input "Check out a guided tour of some Excavator Portal features!"
click at [110, 455] on link "Go to Checklist Settings" at bounding box center [84, 457] width 93 height 15
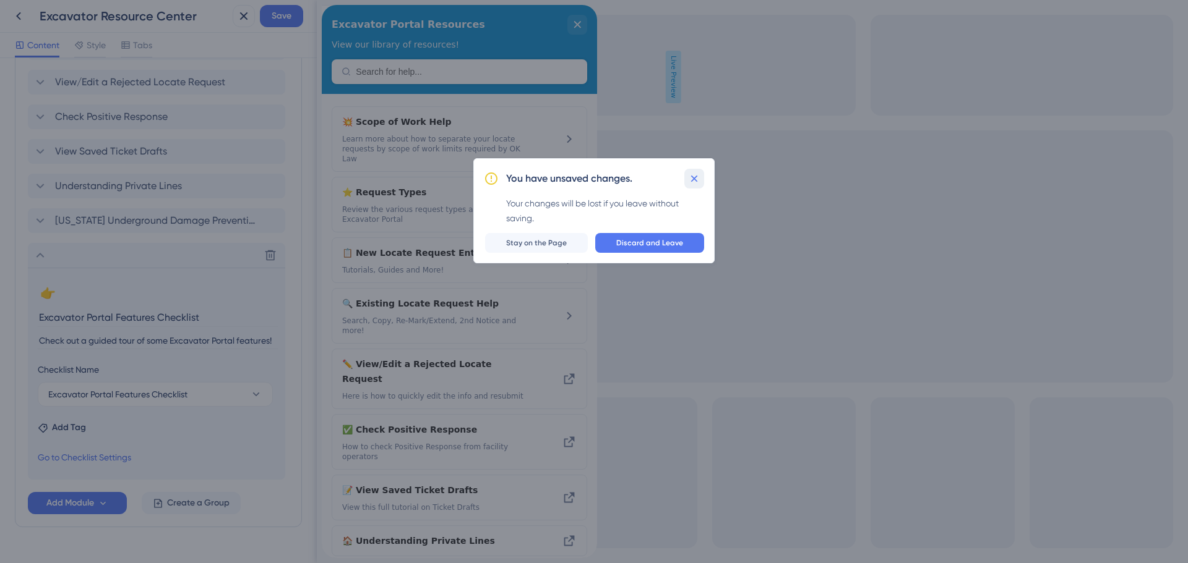
drag, startPoint x: 696, startPoint y: 173, endPoint x: 288, endPoint y: 202, distance: 409.9
click at [696, 173] on icon at bounding box center [694, 179] width 12 height 12
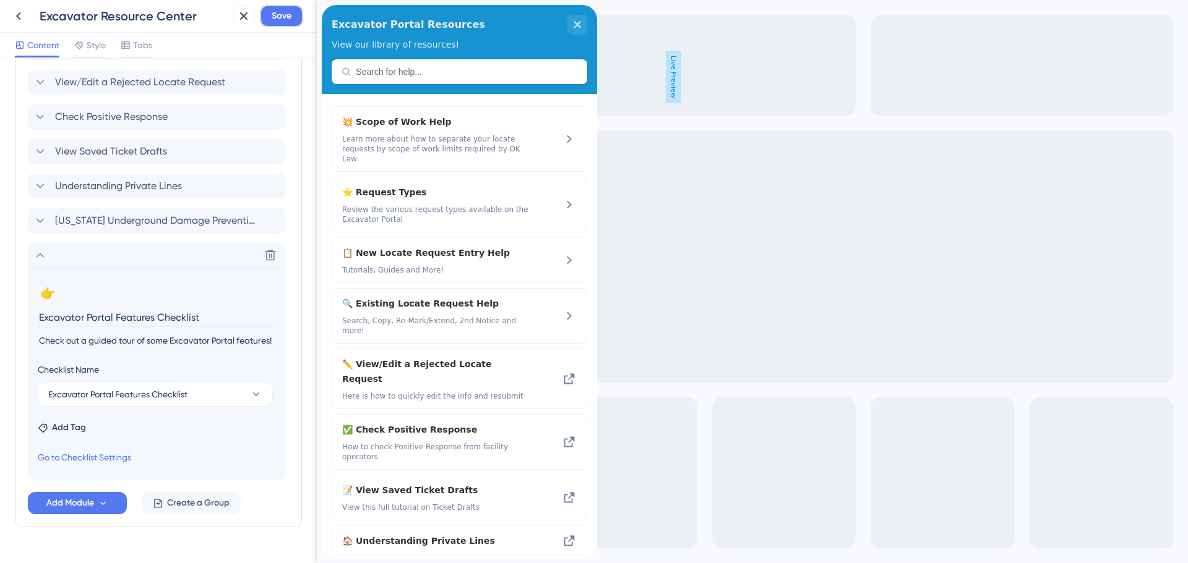
click at [281, 20] on span "Save" at bounding box center [282, 16] width 20 height 15
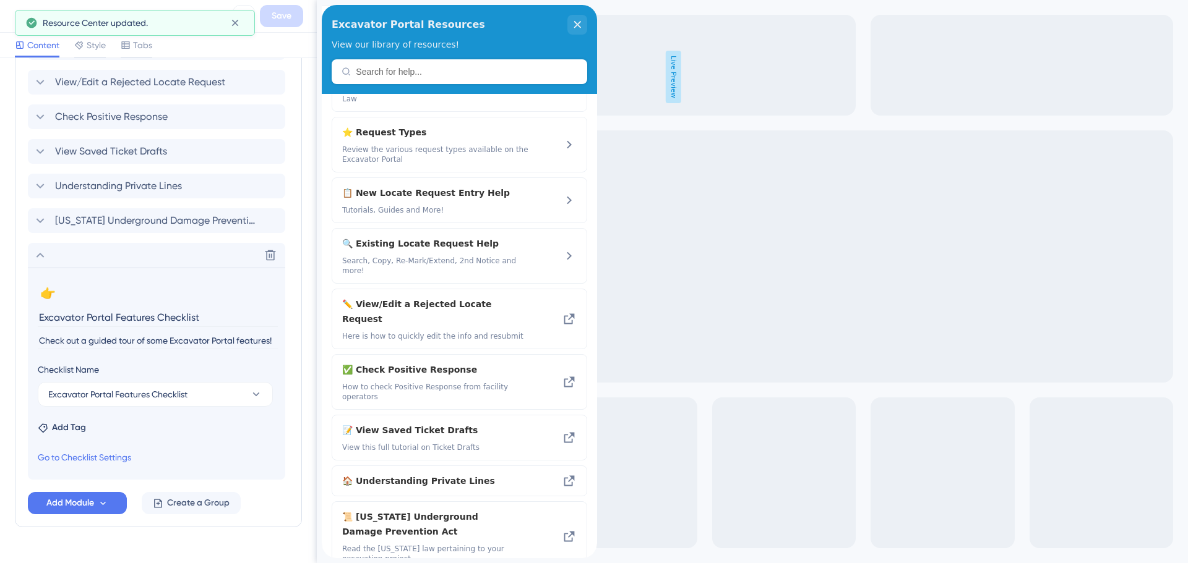
scroll to position [129, 0]
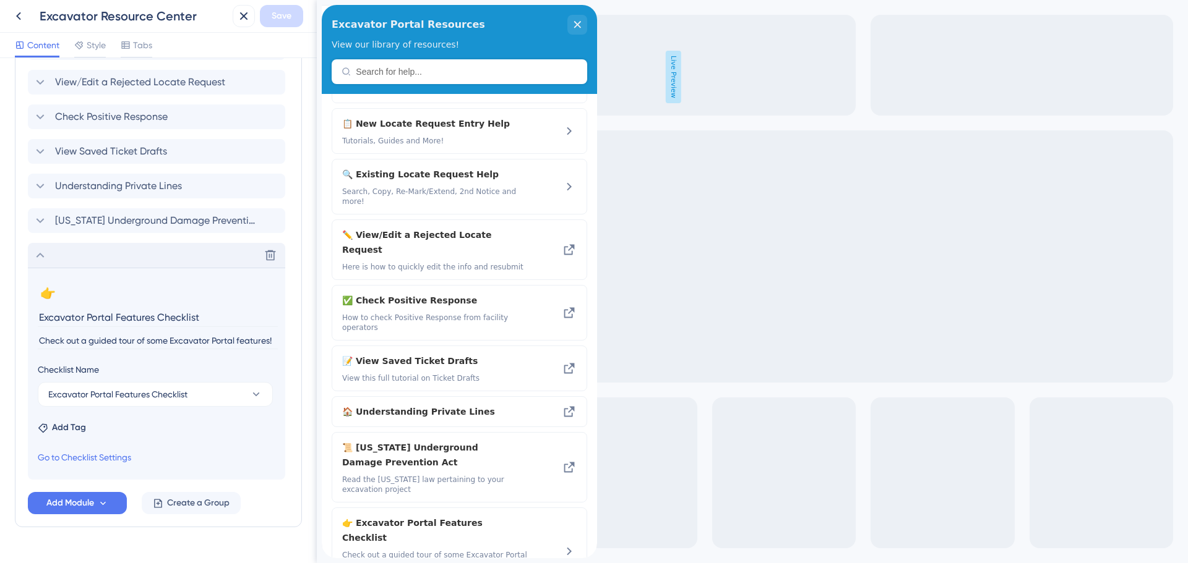
click at [40, 254] on icon at bounding box center [40, 255] width 8 height 5
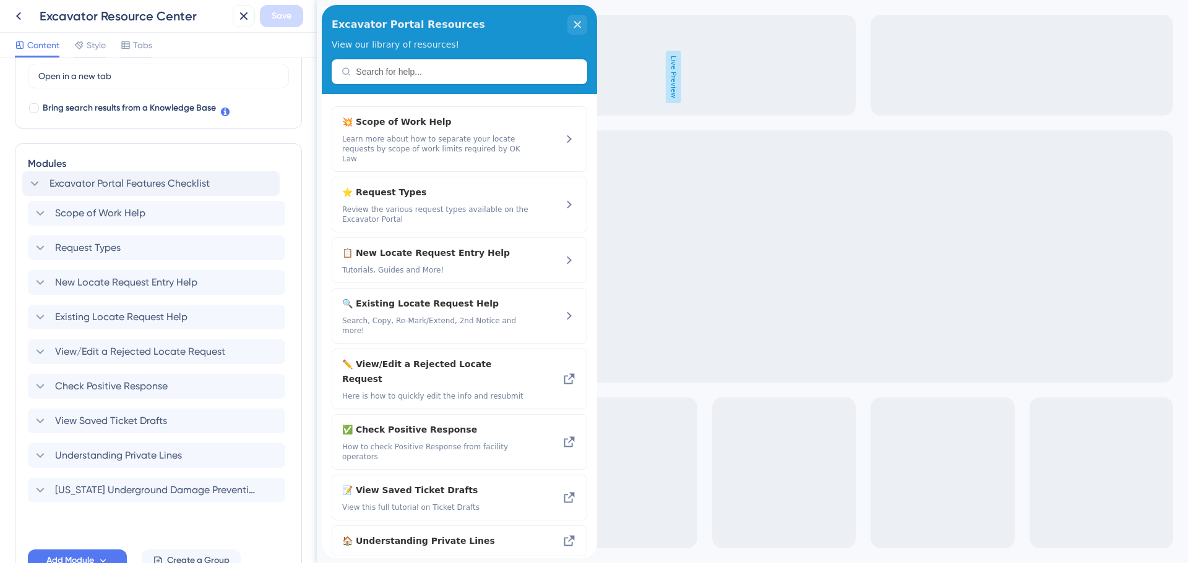
scroll to position [371, 0]
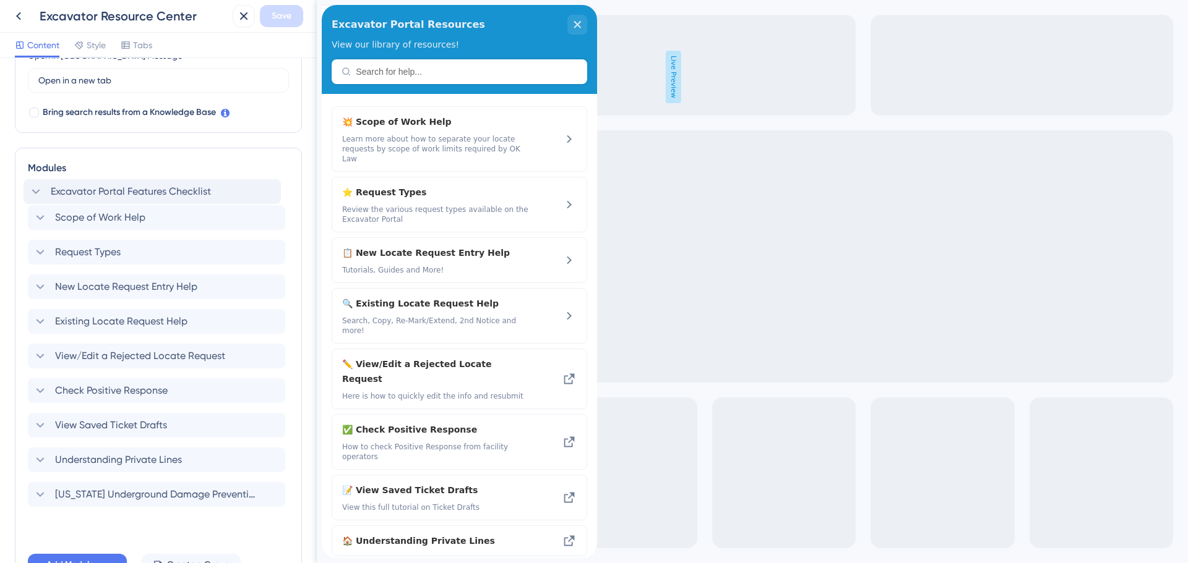
drag, startPoint x: 21, startPoint y: 442, endPoint x: 17, endPoint y: 190, distance: 251.8
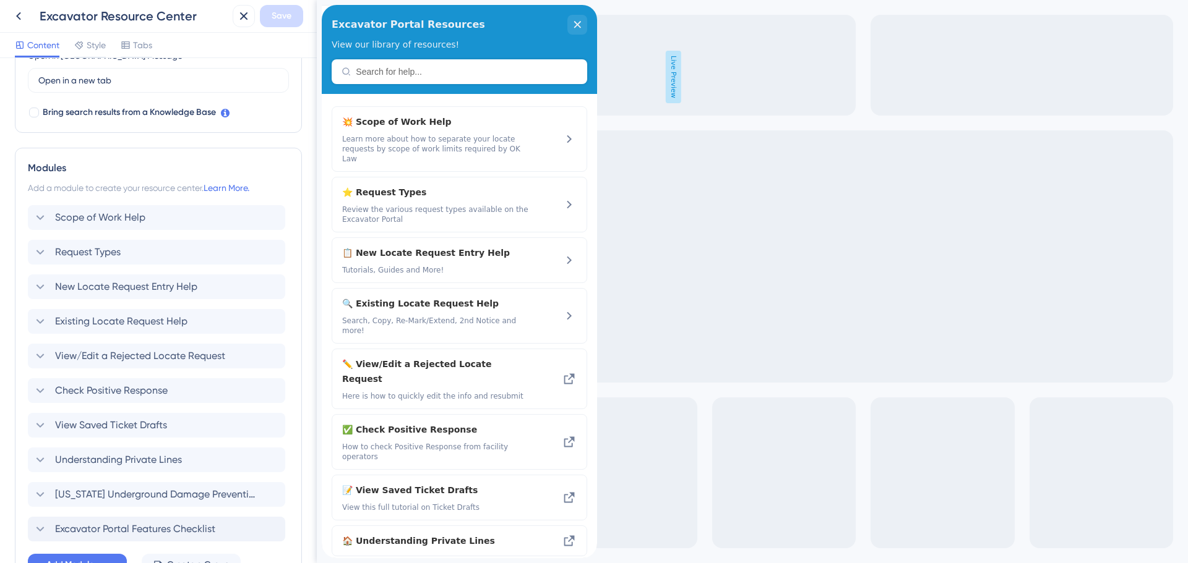
click at [23, 534] on div "Modules Add a module to create your resource center. Learn More. Scope of Work …" at bounding box center [158, 369] width 287 height 442
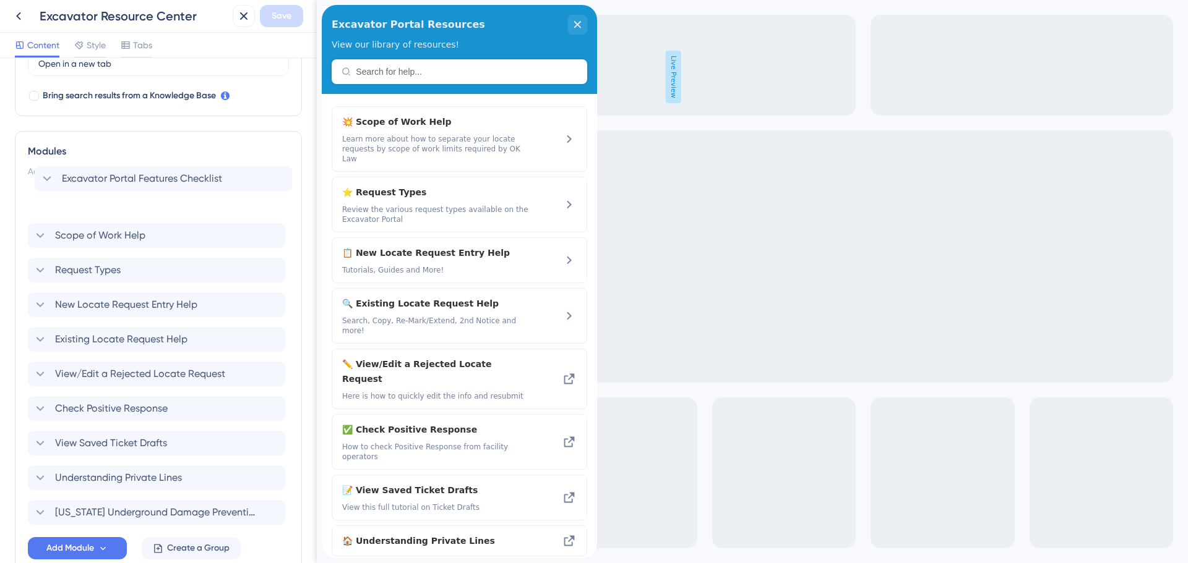
scroll to position [383, 0]
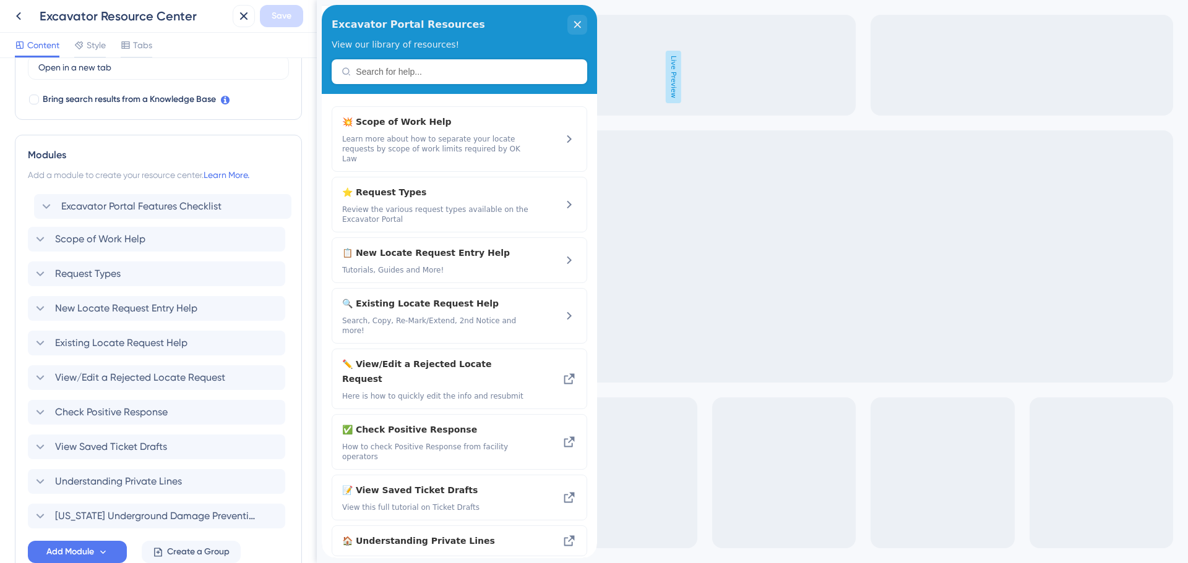
drag, startPoint x: 31, startPoint y: 437, endPoint x: 37, endPoint y: 200, distance: 236.4
click at [37, 200] on div "Scope of Work Help Request Types New Locate Request Entry Help Existing Locate …" at bounding box center [158, 360] width 261 height 336
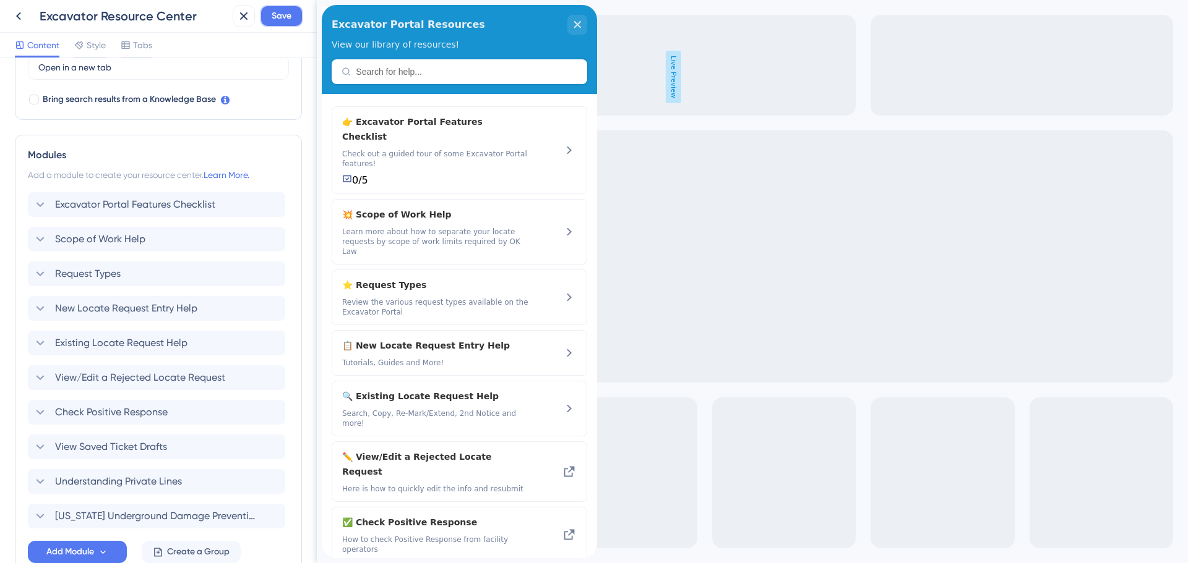
click at [277, 14] on span "Save" at bounding box center [282, 16] width 20 height 15
click at [24, 16] on icon at bounding box center [18, 16] width 15 height 15
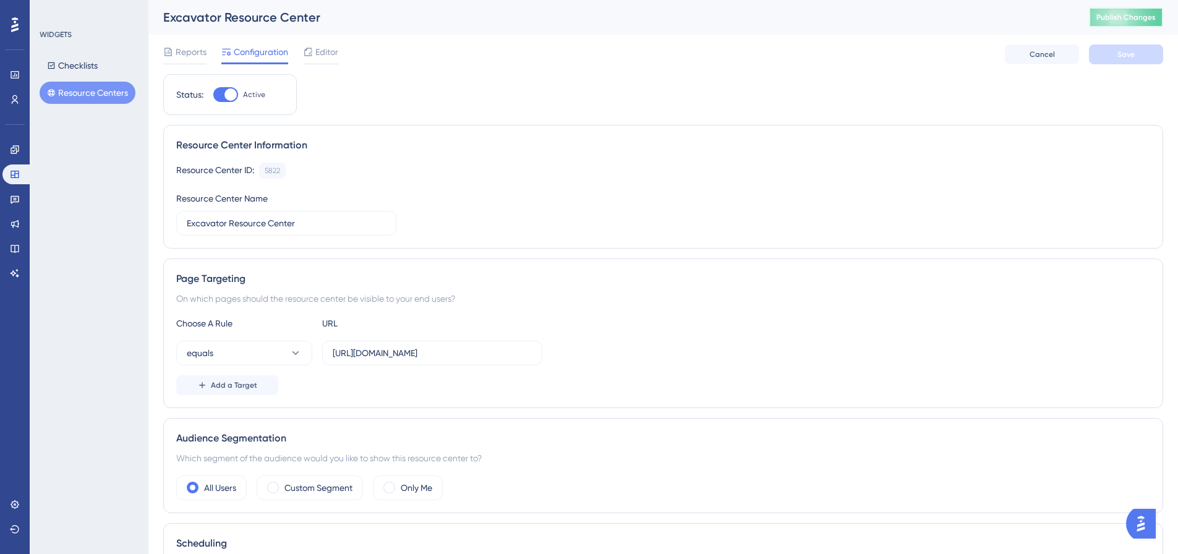
click at [1130, 18] on span "Publish Changes" at bounding box center [1126, 17] width 59 height 10
click at [73, 93] on button "Resource Centers" at bounding box center [88, 93] width 96 height 22
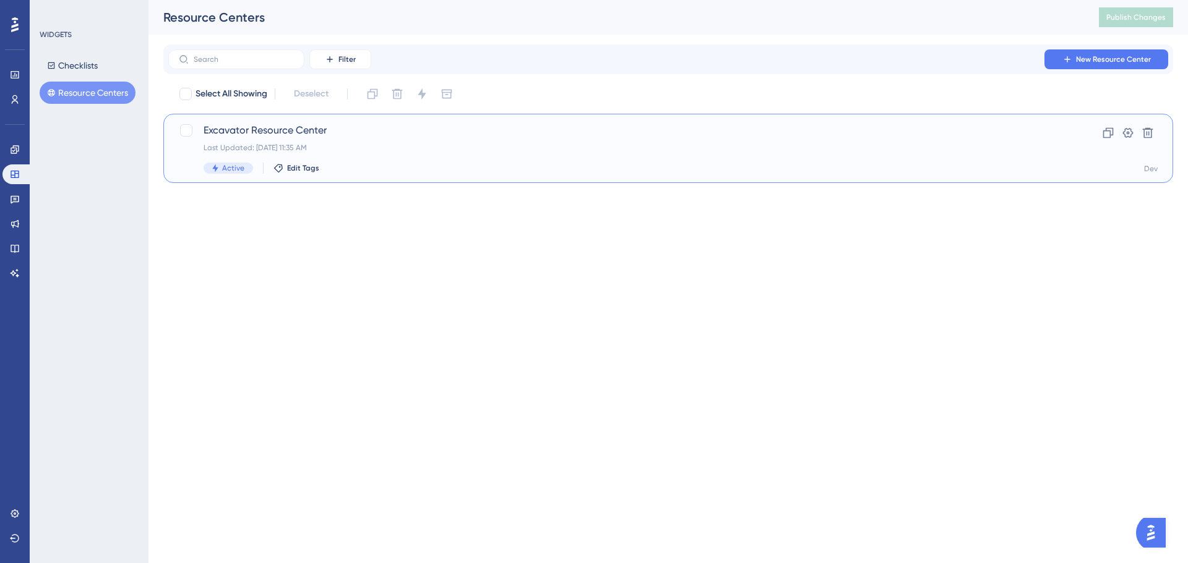
click at [301, 131] on span "Excavator Resource Center" at bounding box center [619, 130] width 830 height 15
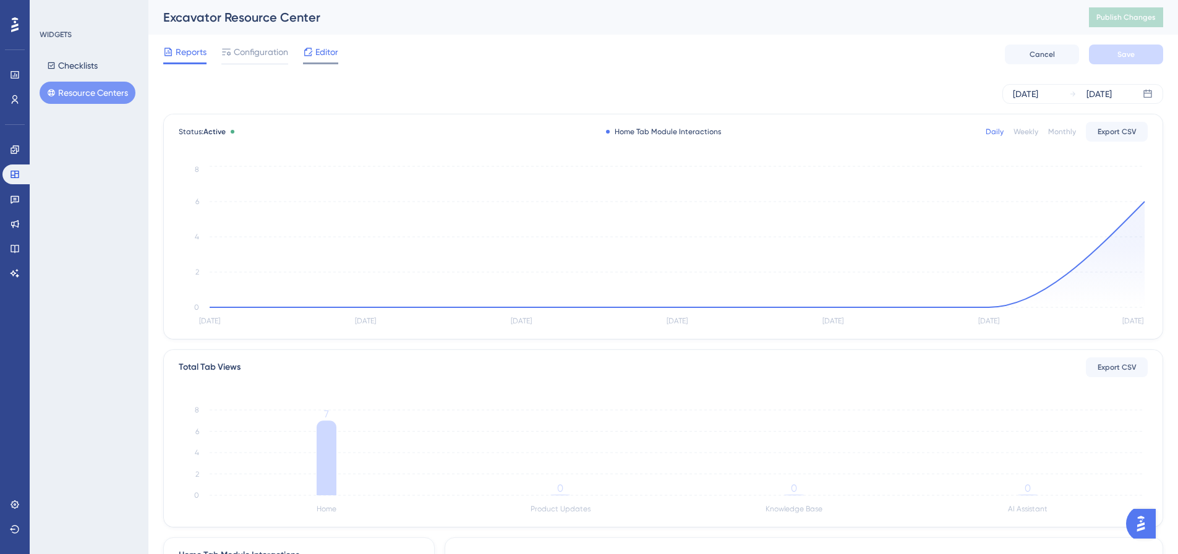
click at [318, 56] on span "Editor" at bounding box center [326, 52] width 23 height 15
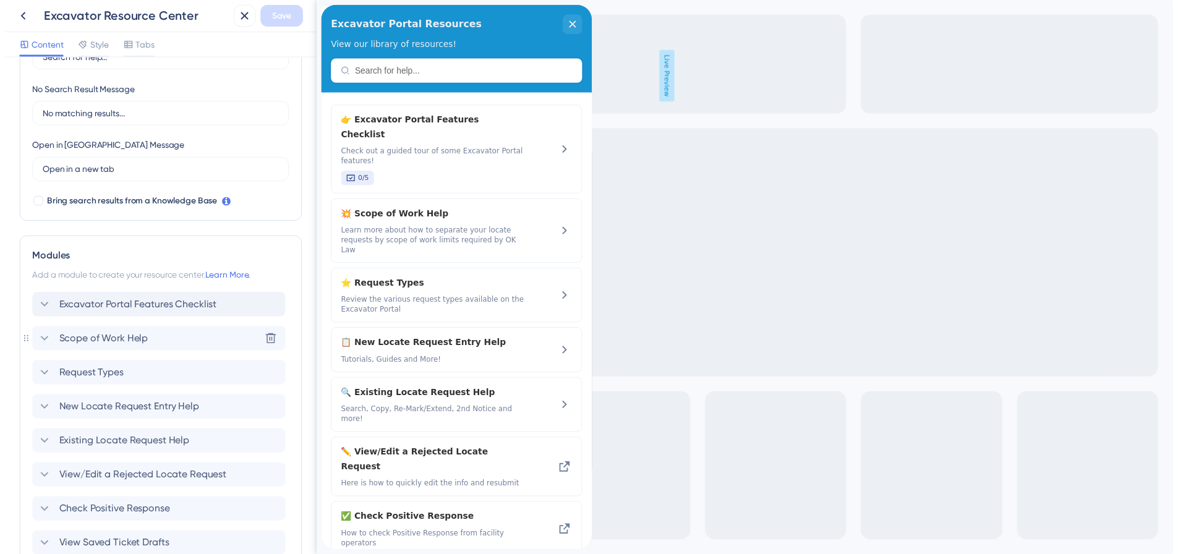
scroll to position [309, 0]
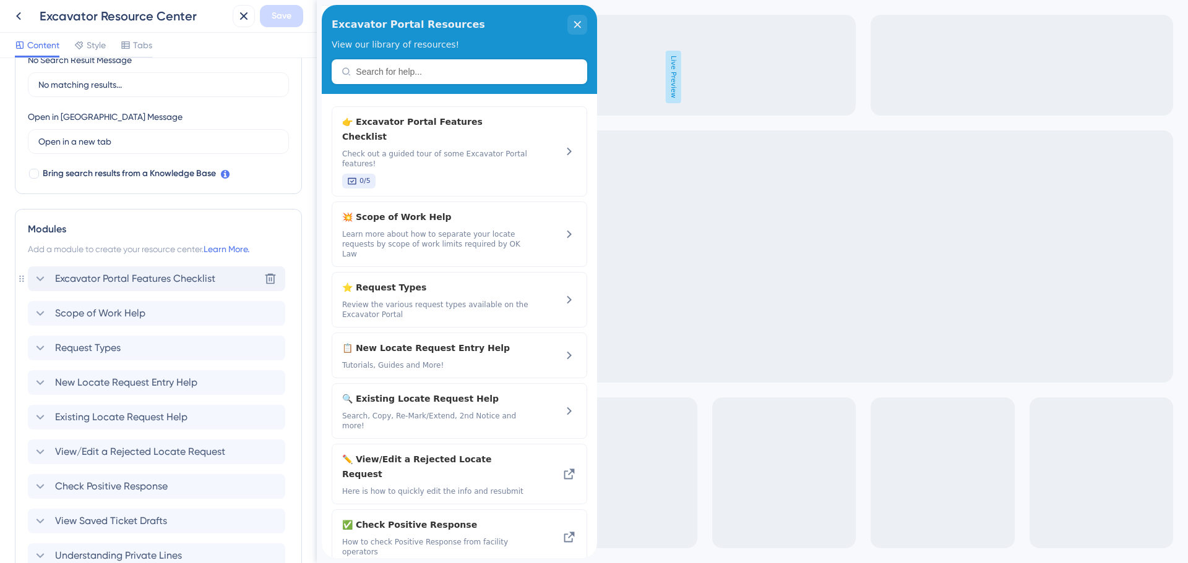
click at [175, 276] on span "Excavator Portal Features Checklist" at bounding box center [135, 279] width 160 height 15
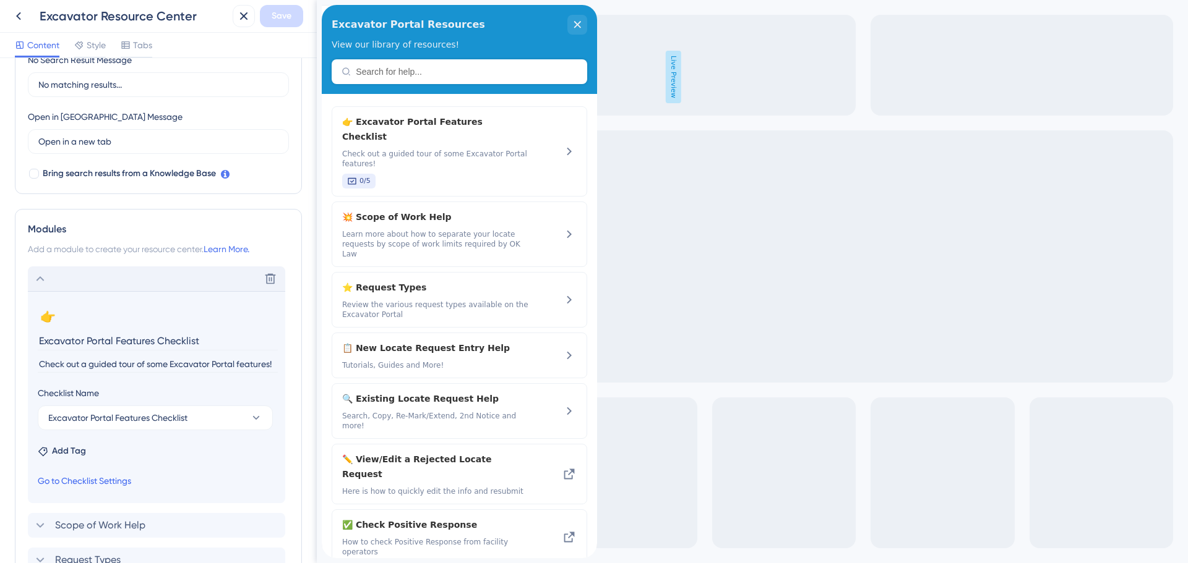
click at [96, 484] on link "Go to Checklist Settings" at bounding box center [84, 481] width 93 height 15
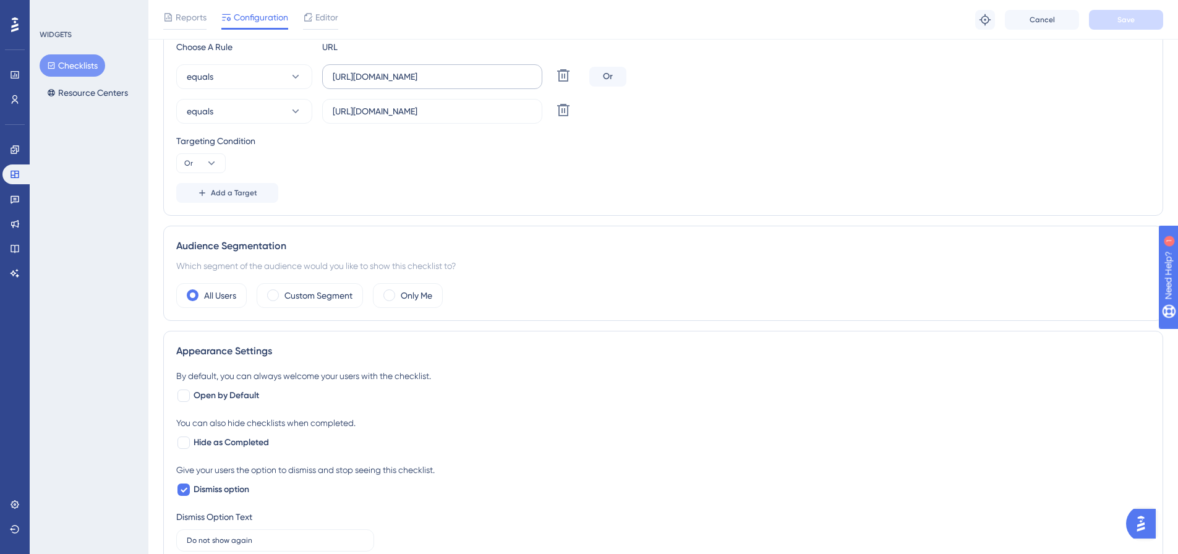
scroll to position [124, 0]
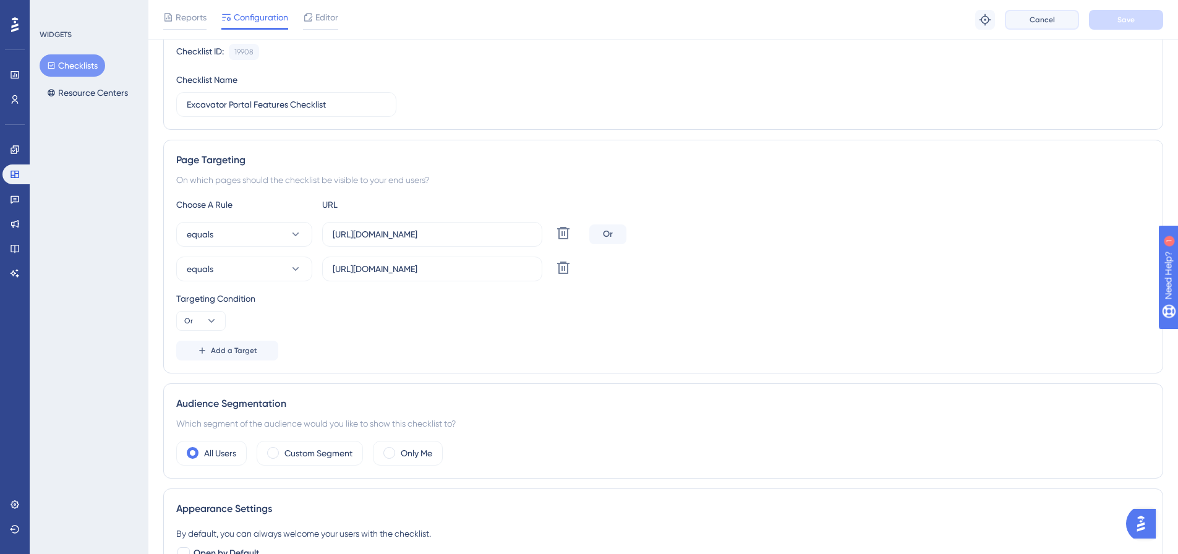
click at [1060, 15] on button "Cancel" at bounding box center [1042, 20] width 74 height 20
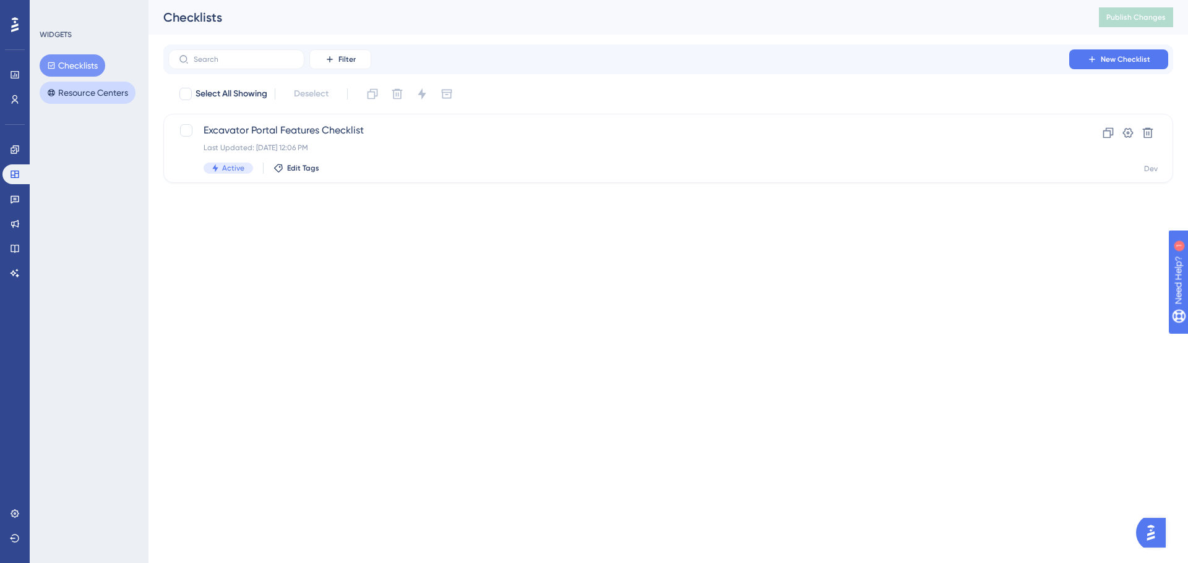
click at [78, 93] on button "Resource Centers" at bounding box center [88, 93] width 96 height 22
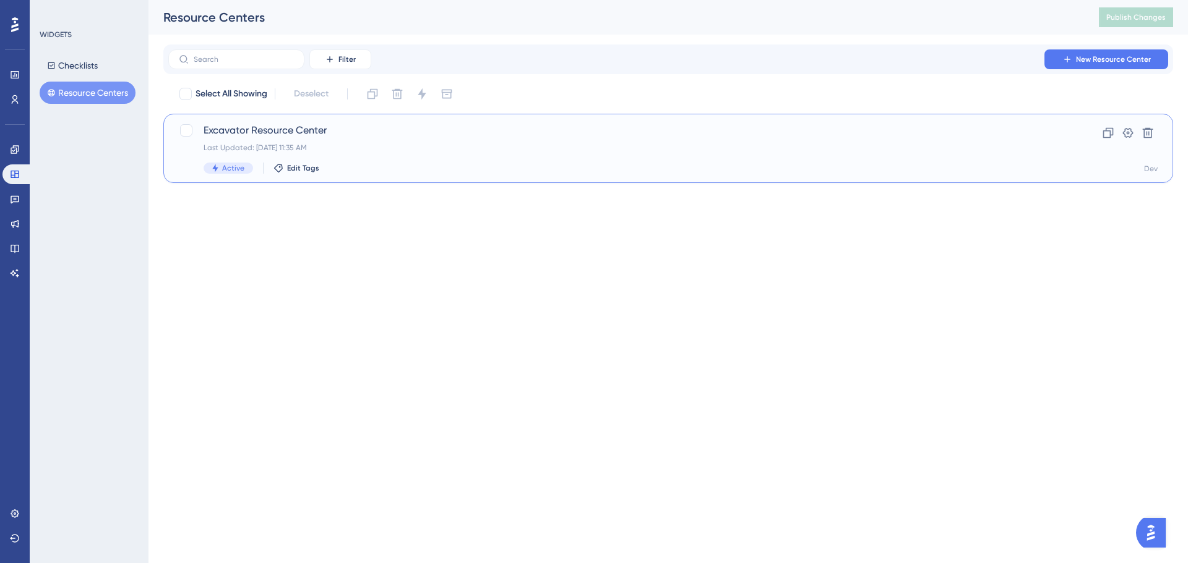
click at [256, 128] on span "Excavator Resource Center" at bounding box center [619, 130] width 830 height 15
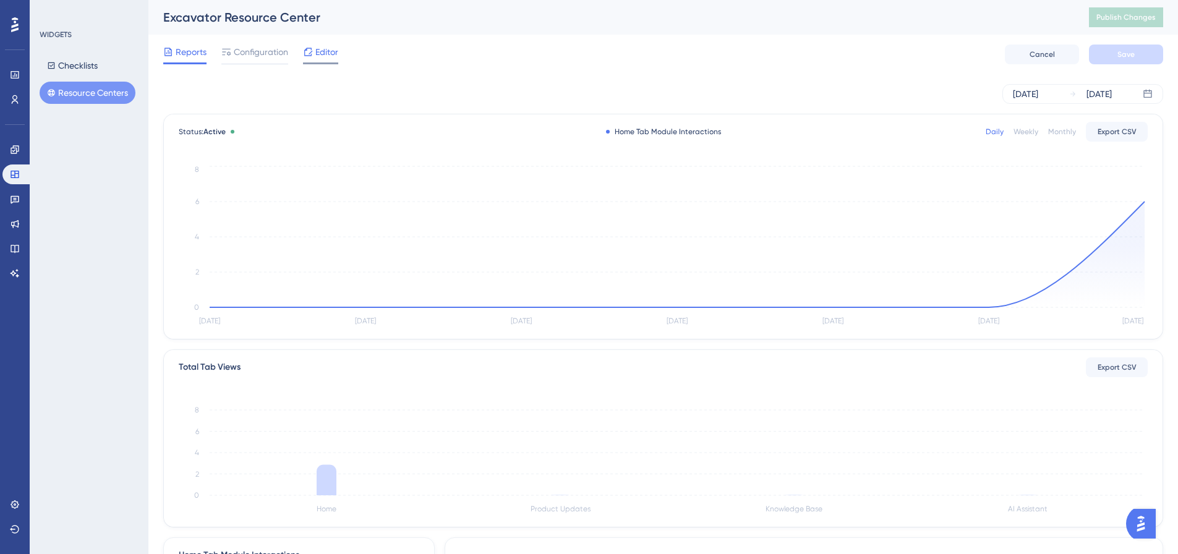
click at [318, 56] on span "Editor" at bounding box center [326, 52] width 23 height 15
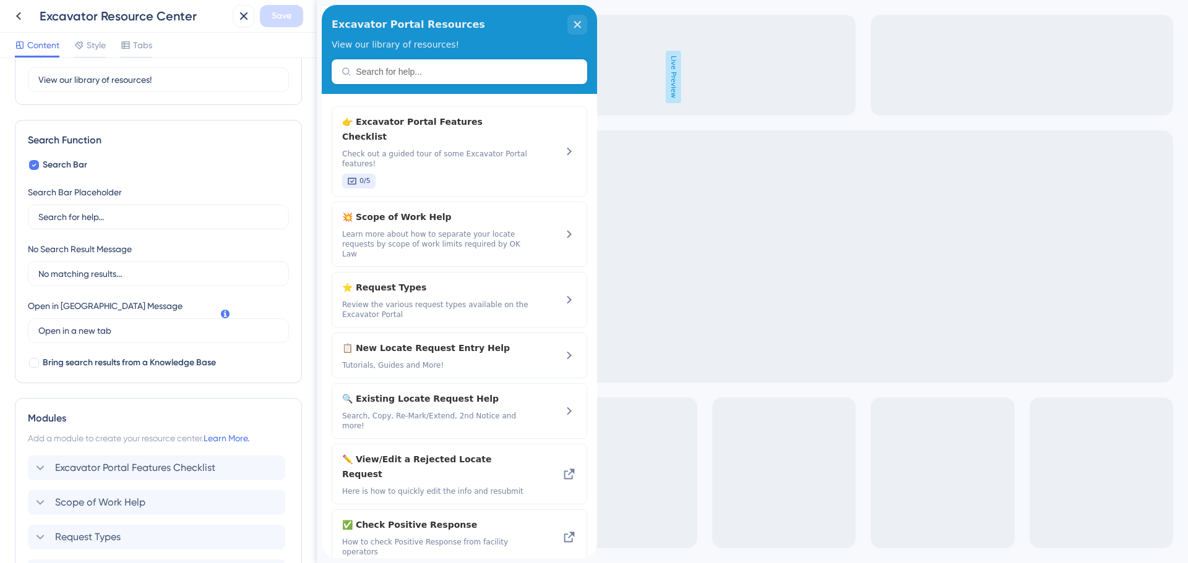
scroll to position [186, 0]
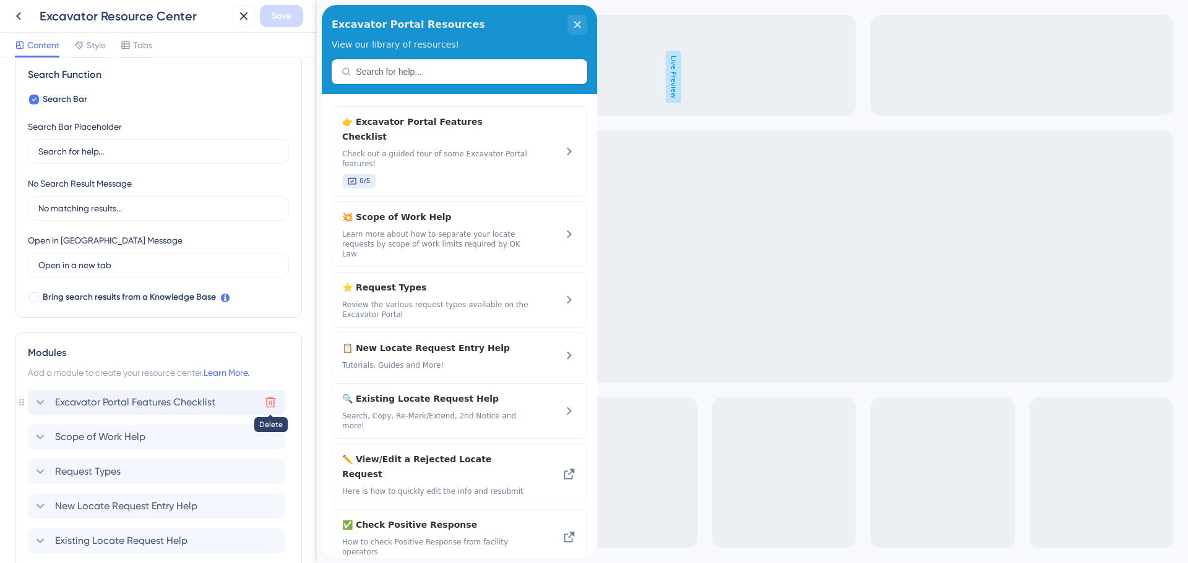
click at [268, 405] on icon at bounding box center [270, 402] width 12 height 12
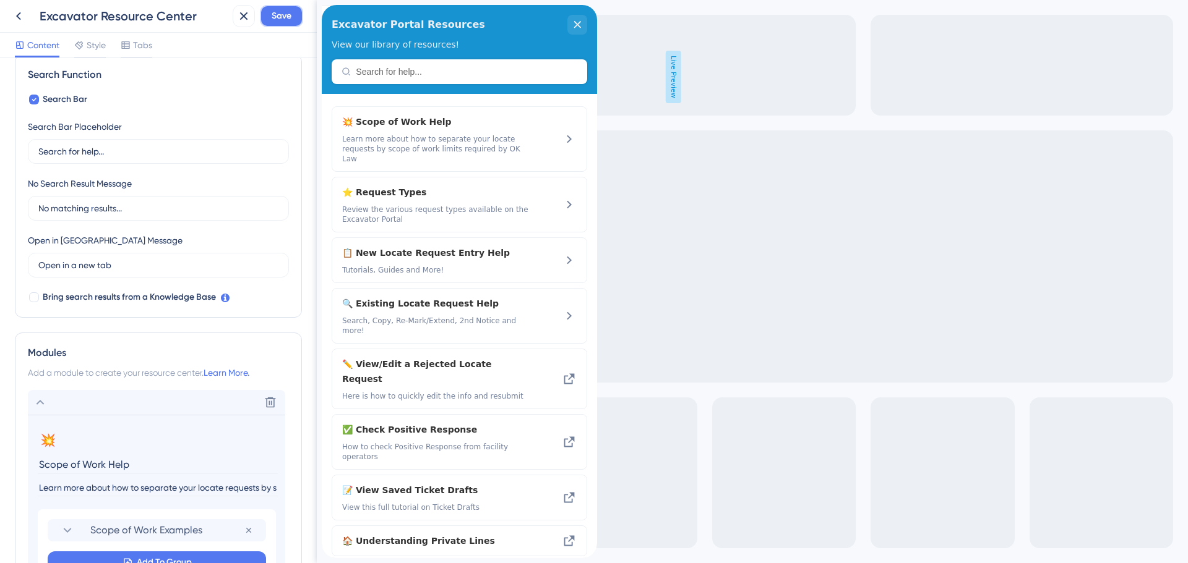
click at [293, 12] on button "Save" at bounding box center [281, 16] width 43 height 22
click at [23, 15] on icon at bounding box center [18, 16] width 15 height 15
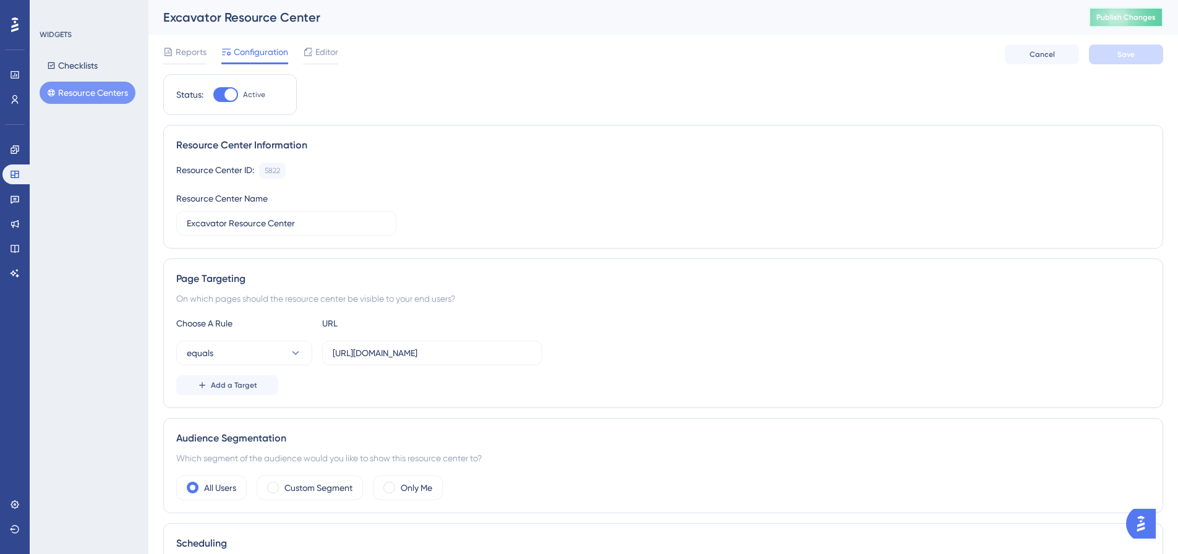
click at [1152, 20] on span "Publish Changes" at bounding box center [1126, 17] width 59 height 10
click at [69, 67] on button "Checklists" at bounding box center [73, 65] width 66 height 22
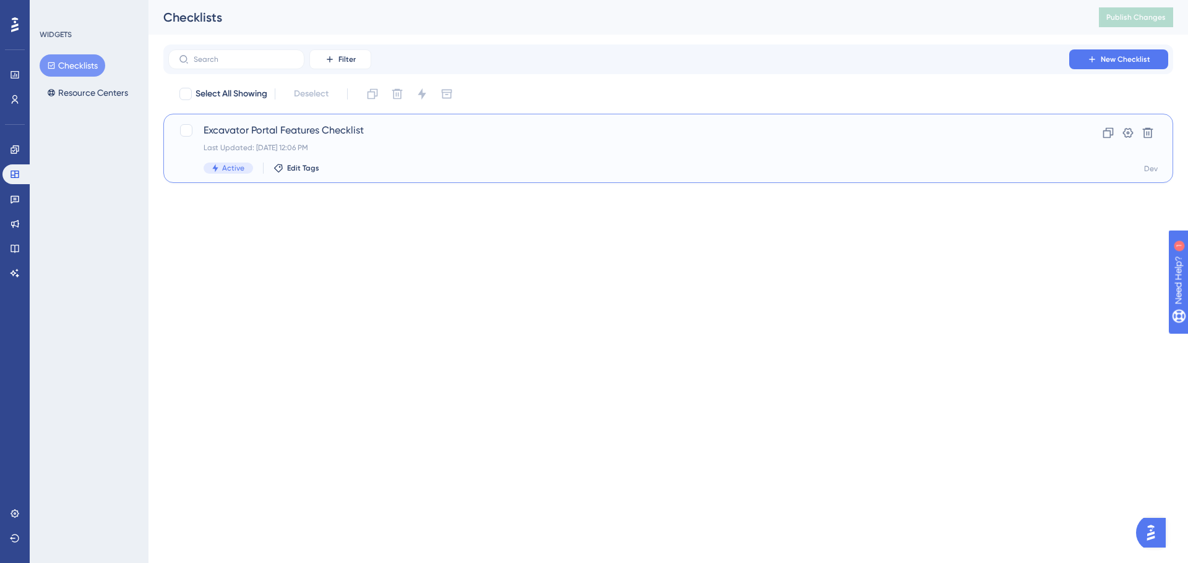
click at [260, 133] on span "Excavator Portal Features Checklist" at bounding box center [619, 130] width 830 height 15
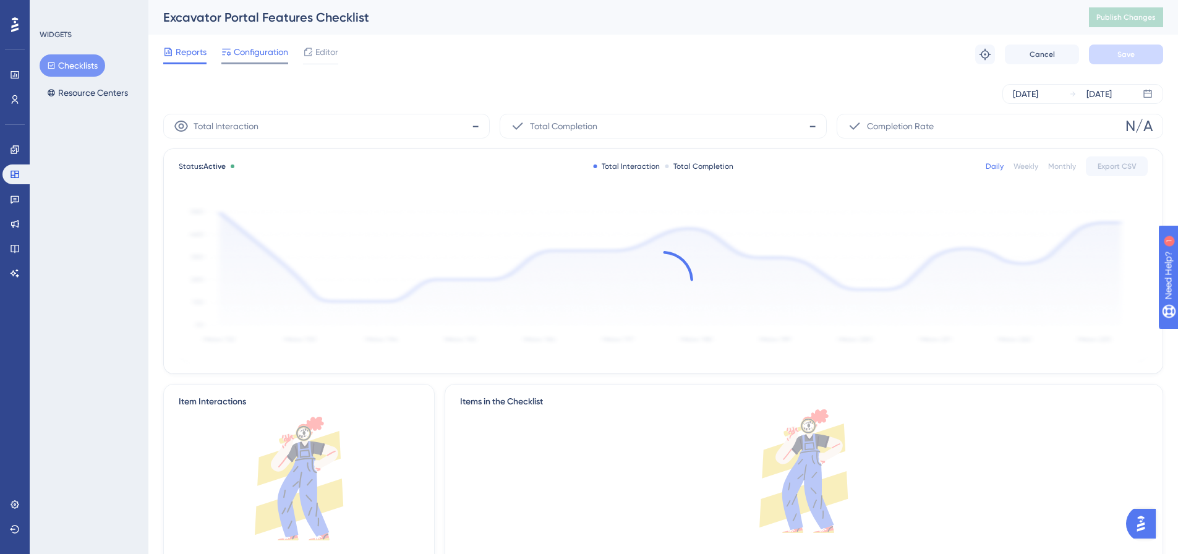
click at [255, 53] on span "Configuration" at bounding box center [261, 52] width 54 height 15
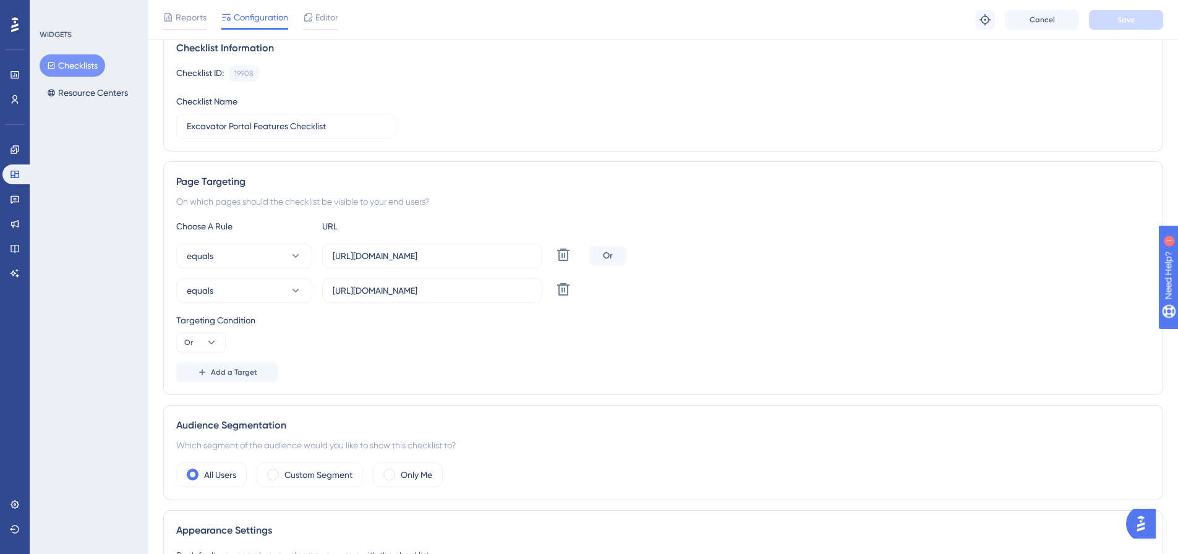
scroll to position [124, 0]
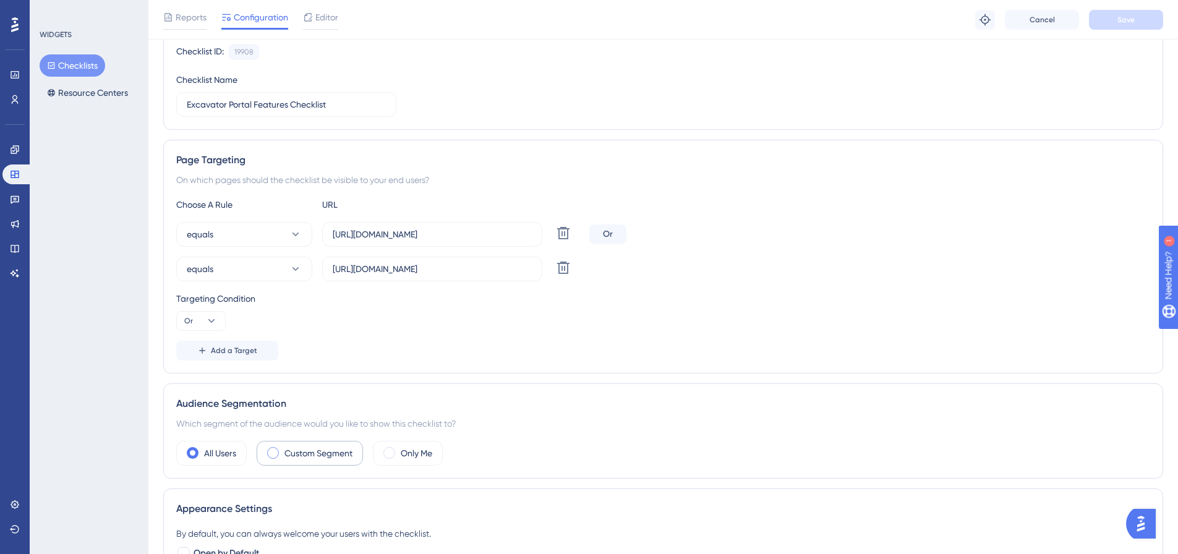
click at [332, 458] on label "Custom Segment" at bounding box center [319, 453] width 68 height 15
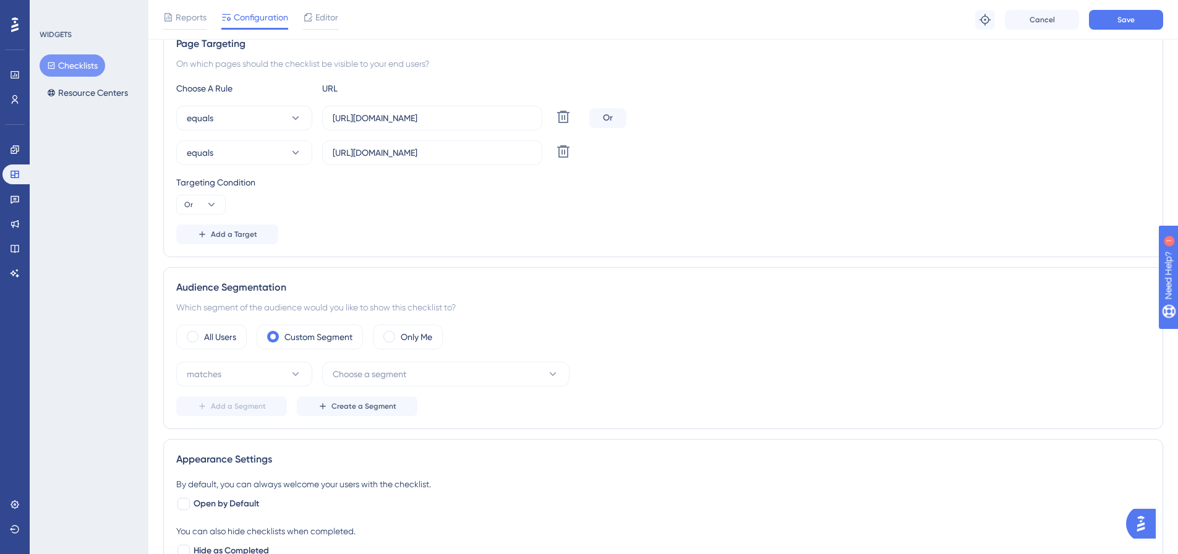
scroll to position [247, 0]
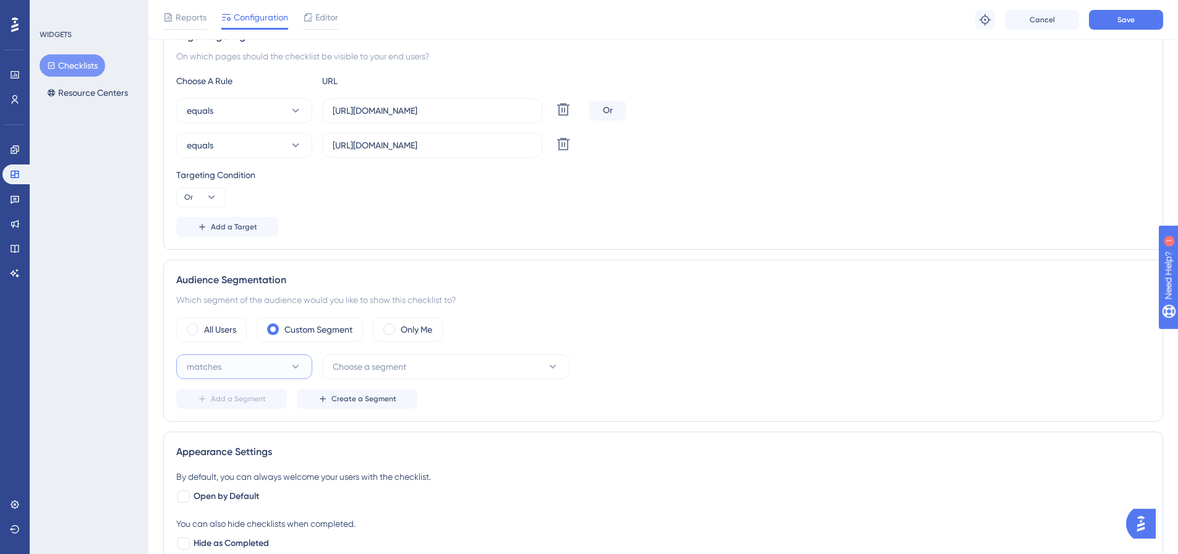
click at [302, 366] on button "matches" at bounding box center [244, 366] width 136 height 25
click at [386, 367] on span "Choose a segment" at bounding box center [370, 366] width 74 height 15
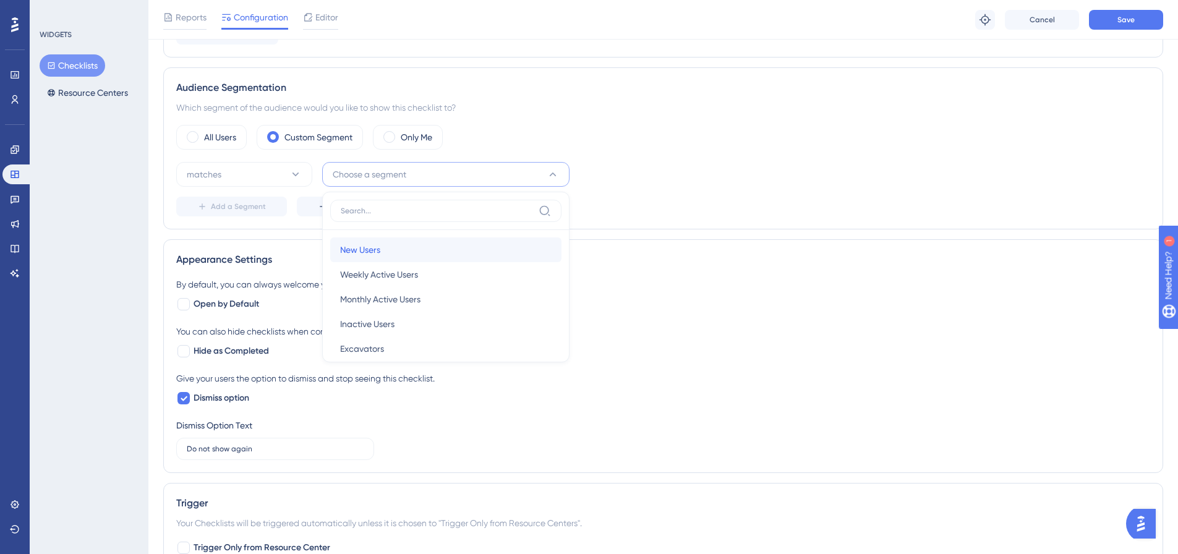
click at [380, 251] on span "New Users" at bounding box center [360, 249] width 40 height 15
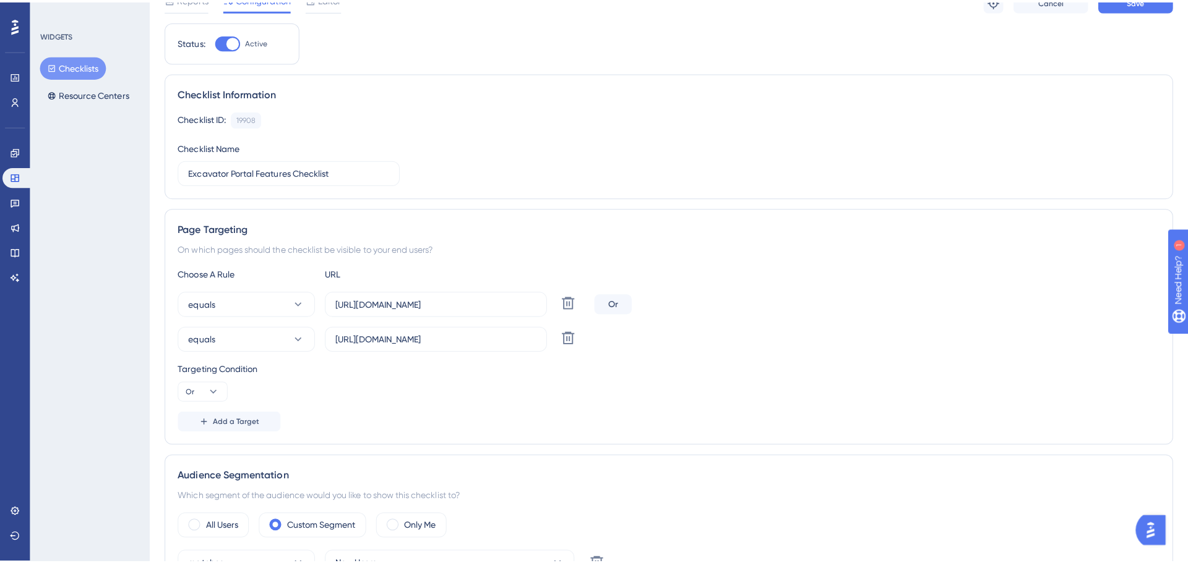
scroll to position [0, 0]
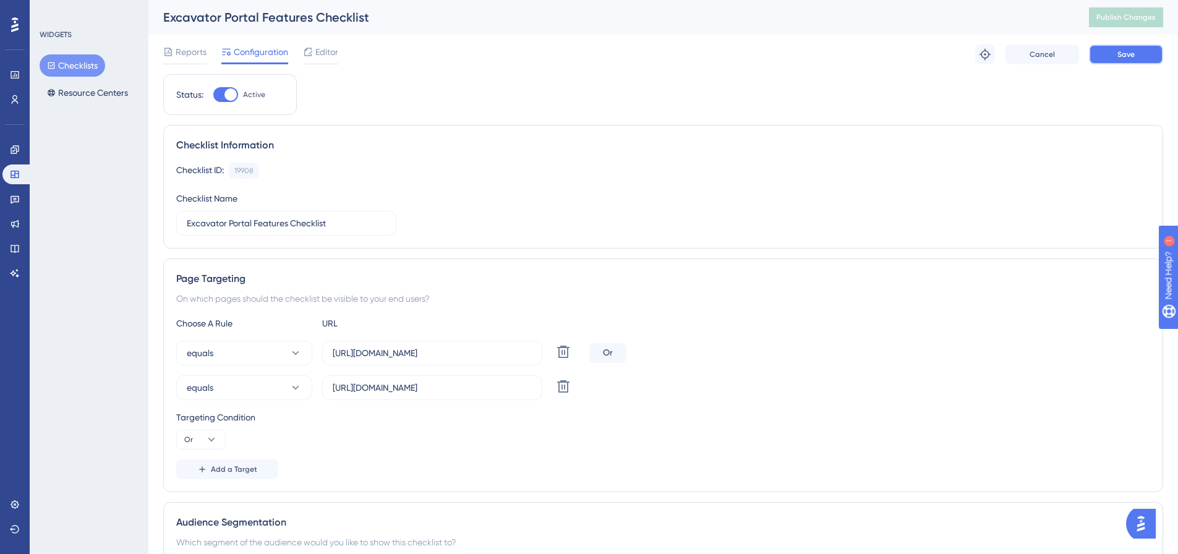
click at [1133, 52] on span "Save" at bounding box center [1126, 54] width 17 height 10
click at [1125, 23] on button "Publish Changes" at bounding box center [1126, 17] width 74 height 20
click at [109, 90] on button "Resource Centers" at bounding box center [88, 93] width 96 height 22
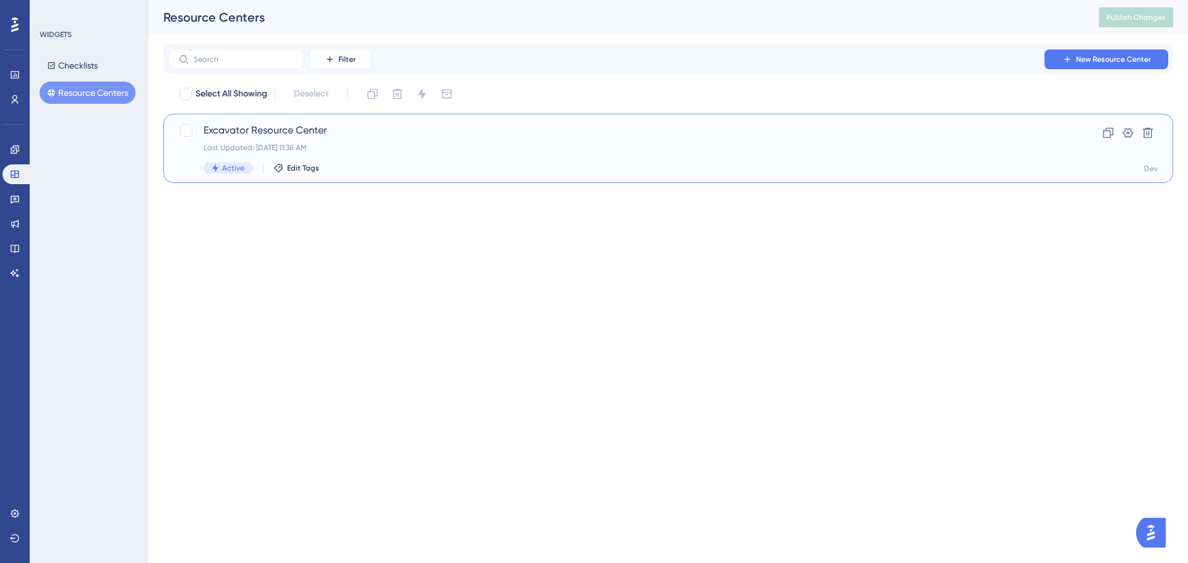
click at [259, 132] on span "Excavator Resource Center" at bounding box center [619, 130] width 830 height 15
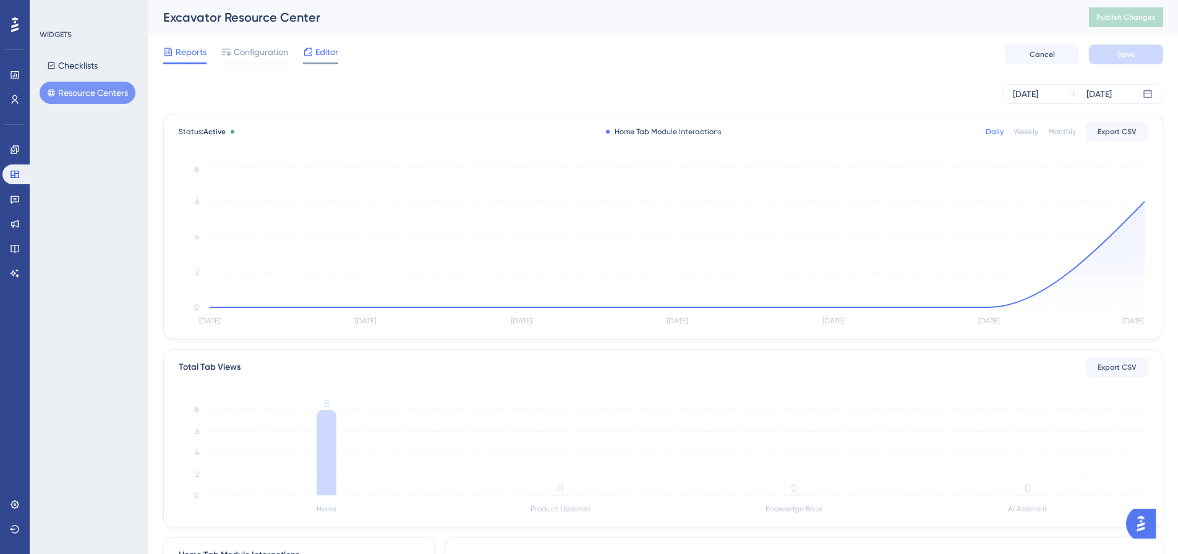
click at [335, 58] on span "Editor" at bounding box center [326, 52] width 23 height 15
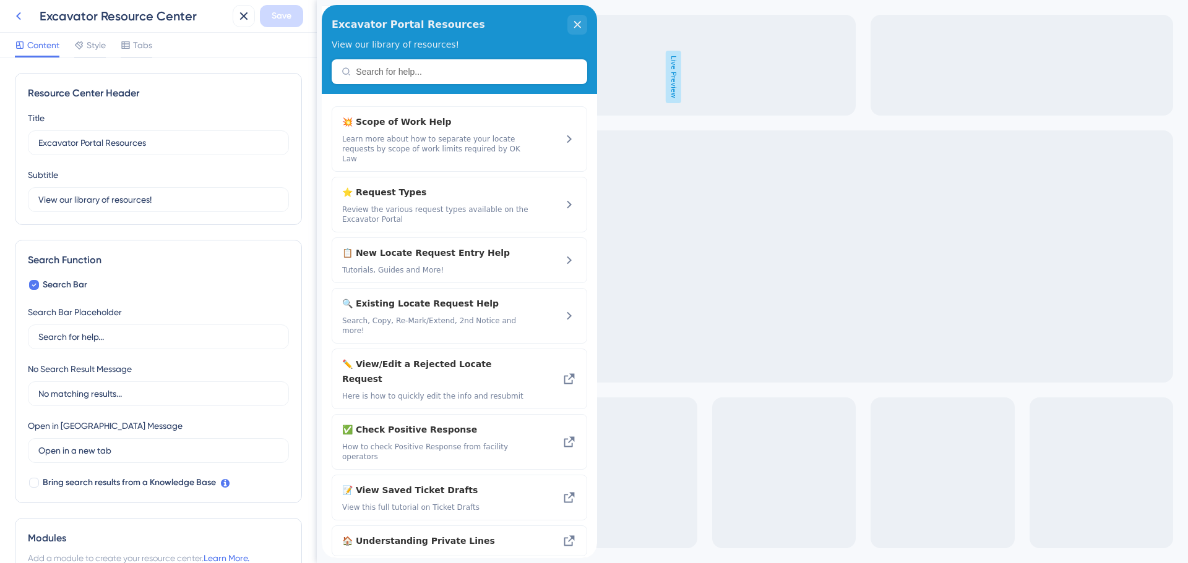
click at [19, 19] on icon at bounding box center [18, 16] width 5 height 8
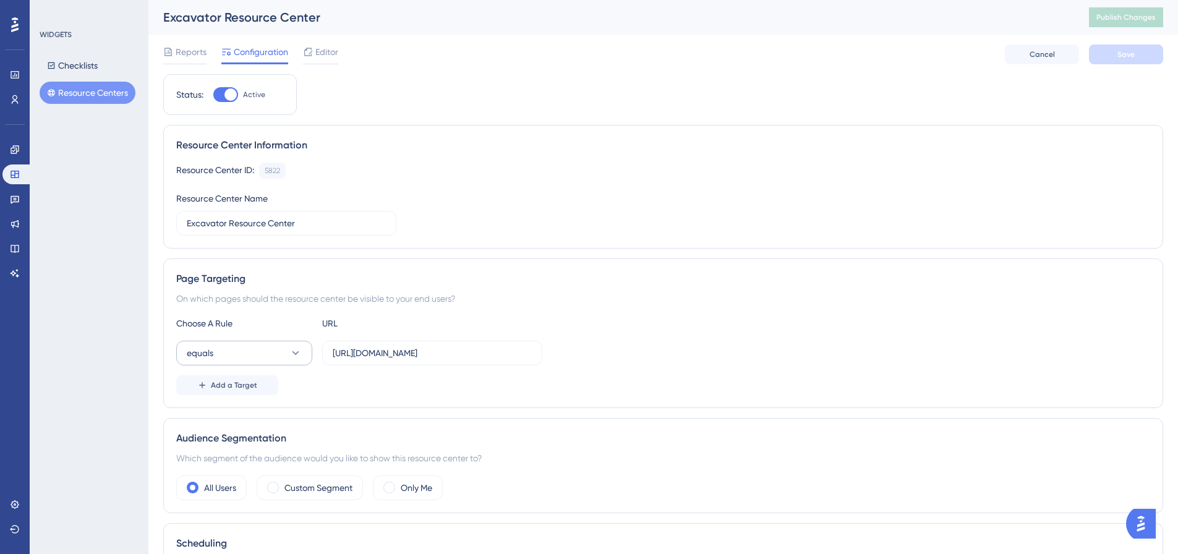
scroll to position [62, 0]
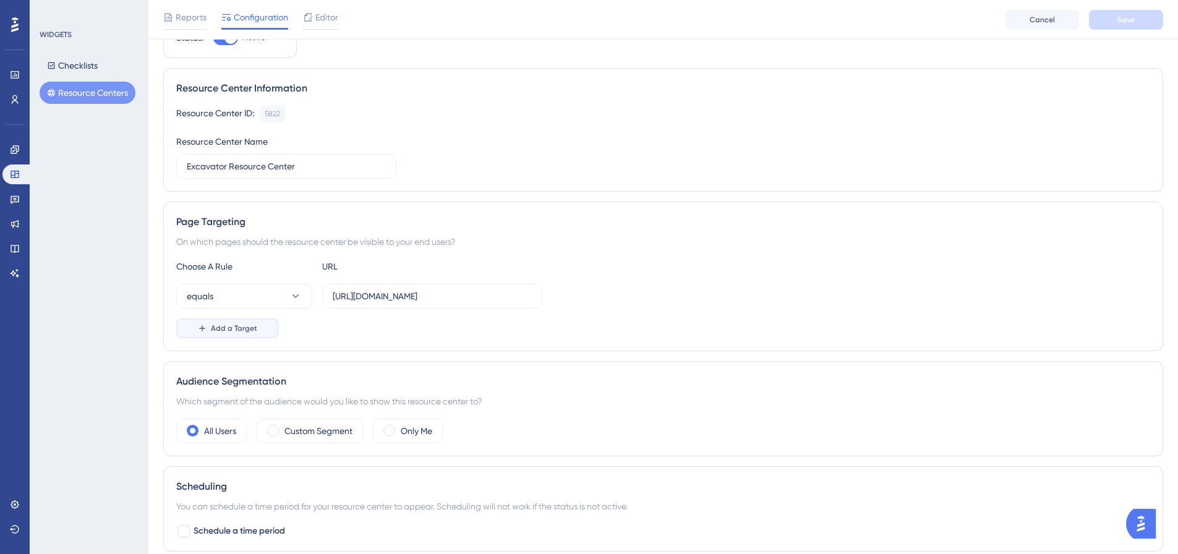
click at [241, 328] on span "Add a Target" at bounding box center [234, 329] width 46 height 10
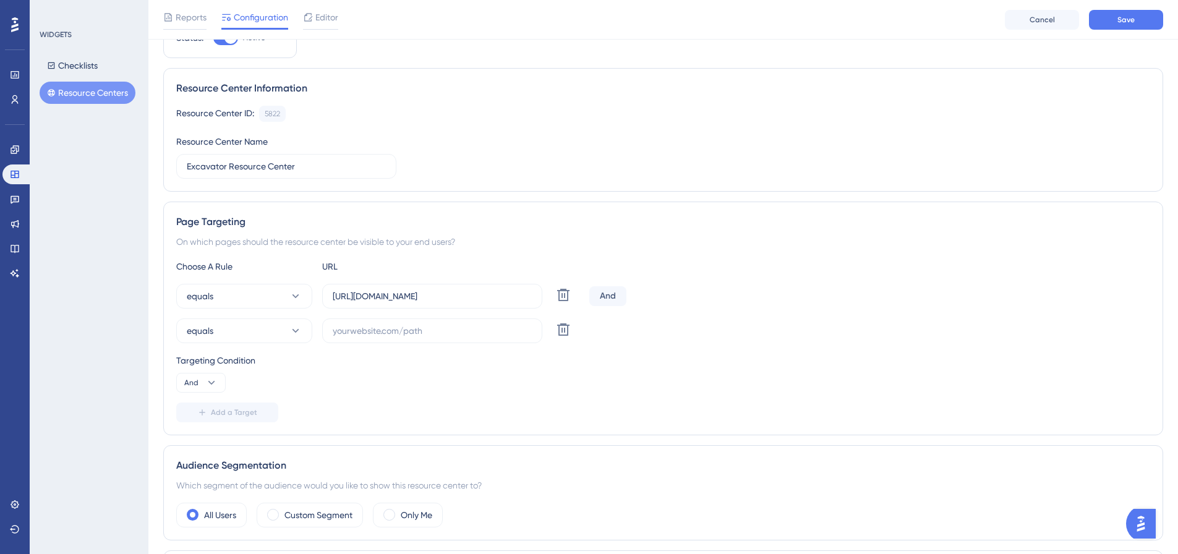
click at [609, 291] on div "And" at bounding box center [607, 296] width 37 height 20
click at [607, 301] on div "And" at bounding box center [607, 296] width 37 height 20
click at [268, 329] on button "equals" at bounding box center [244, 331] width 136 height 25
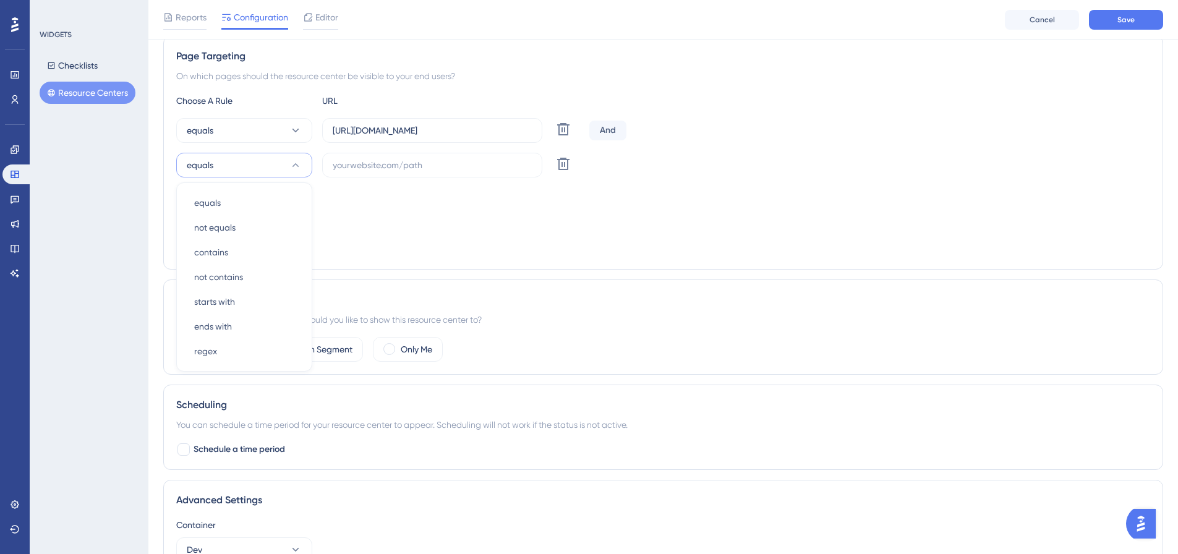
click at [470, 240] on div "Add a Target" at bounding box center [663, 247] width 974 height 20
click at [214, 212] on icon at bounding box center [211, 217] width 12 height 12
click at [201, 270] on div "Or Or" at bounding box center [201, 277] width 24 height 25
click at [385, 168] on input "text" at bounding box center [432, 165] width 199 height 14
drag, startPoint x: 523, startPoint y: 131, endPoint x: 332, endPoint y: 126, distance: 191.2
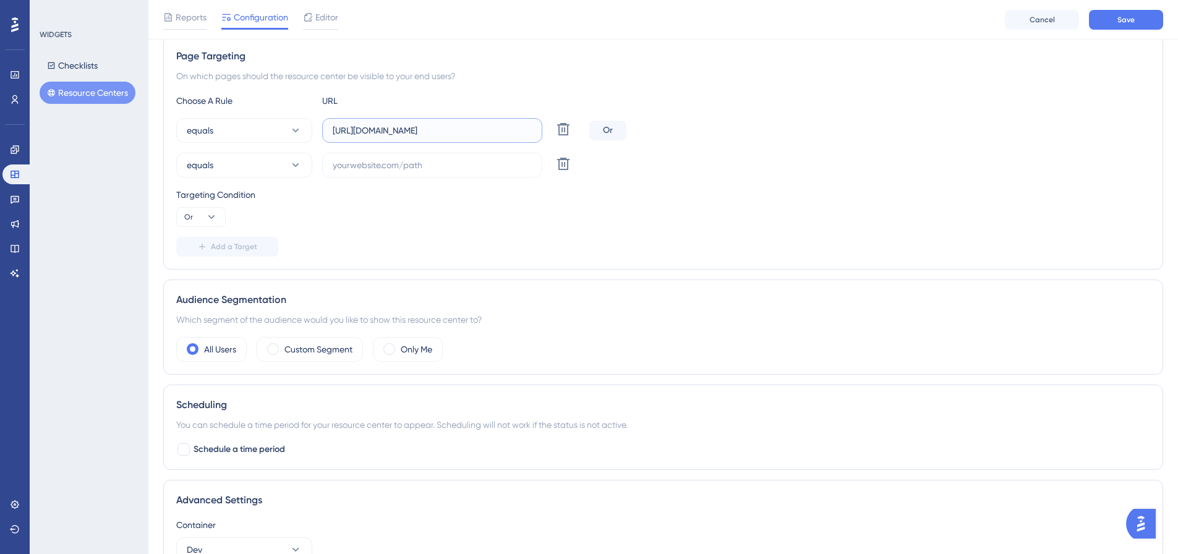
click at [332, 126] on label "[URL][DOMAIN_NAME]" at bounding box center [432, 130] width 220 height 25
click at [358, 171] on input "text" at bounding box center [432, 165] width 199 height 14
paste input "[URL][DOMAIN_NAME]"
click at [400, 163] on input "[URL][DOMAIN_NAME]" at bounding box center [432, 165] width 199 height 14
click at [396, 165] on input "https://geoapp.okie811.org/ui/dashboard" at bounding box center [432, 165] width 199 height 14
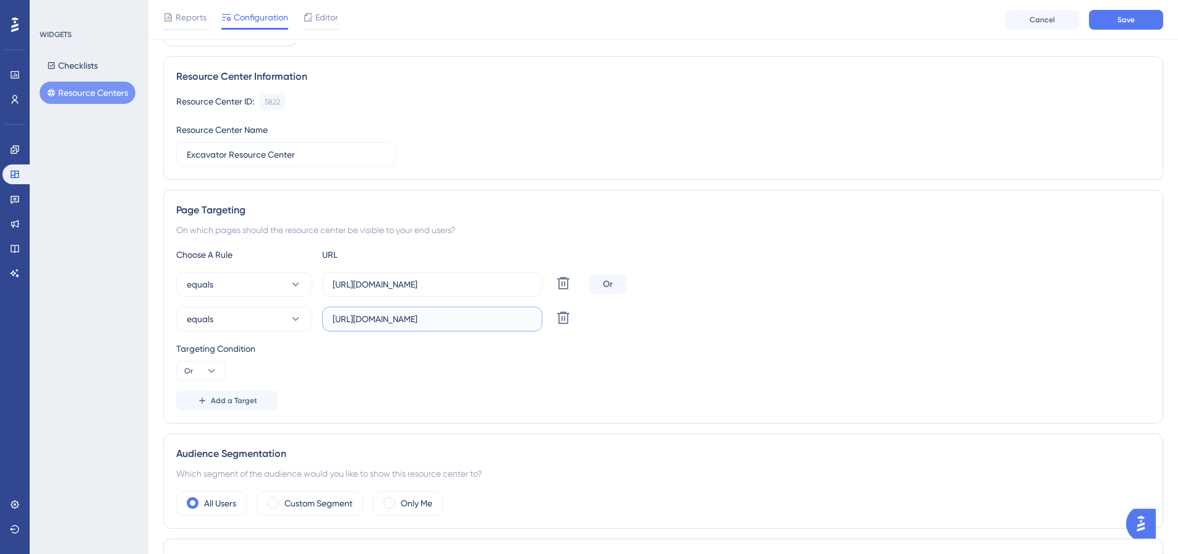
scroll to position [14, 0]
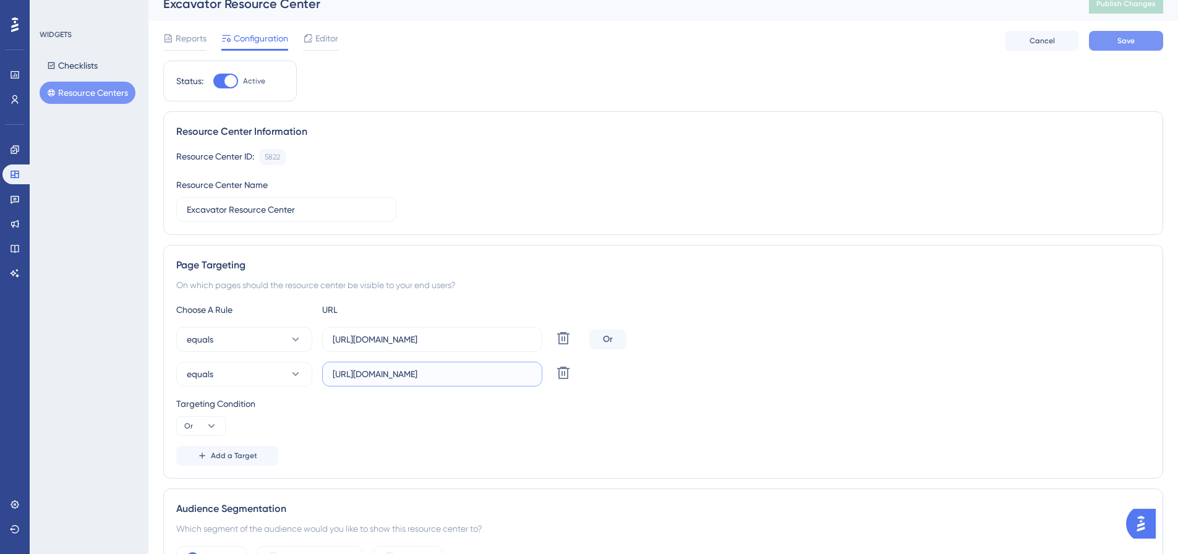
type input "https://geoappv3.okie811.org/ui/dashboard"
click at [1127, 36] on span "Save" at bounding box center [1126, 41] width 17 height 10
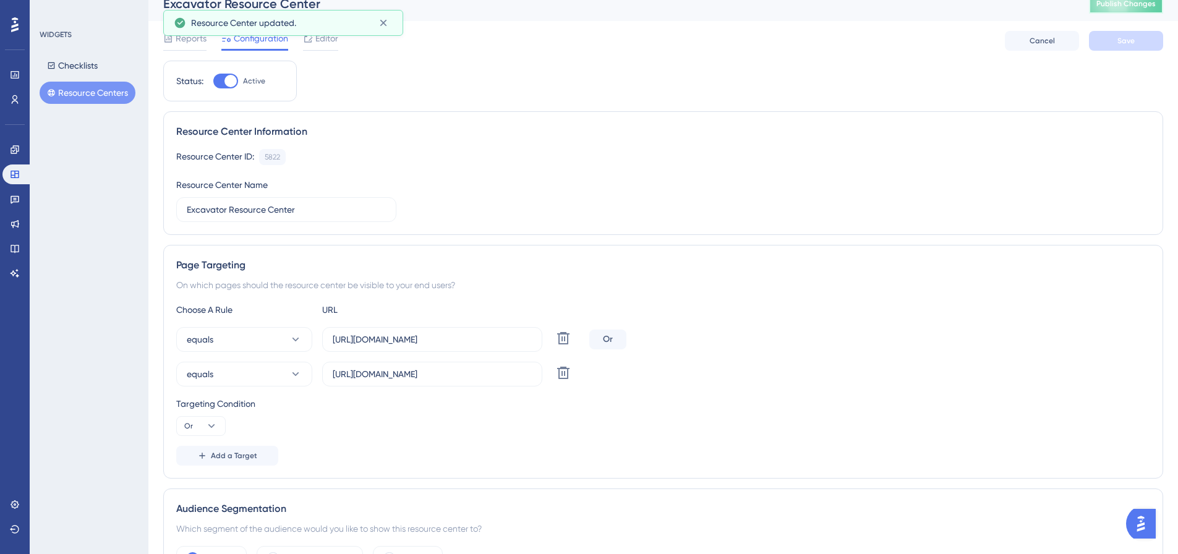
click at [1122, 10] on button "Publish Changes" at bounding box center [1126, 4] width 74 height 20
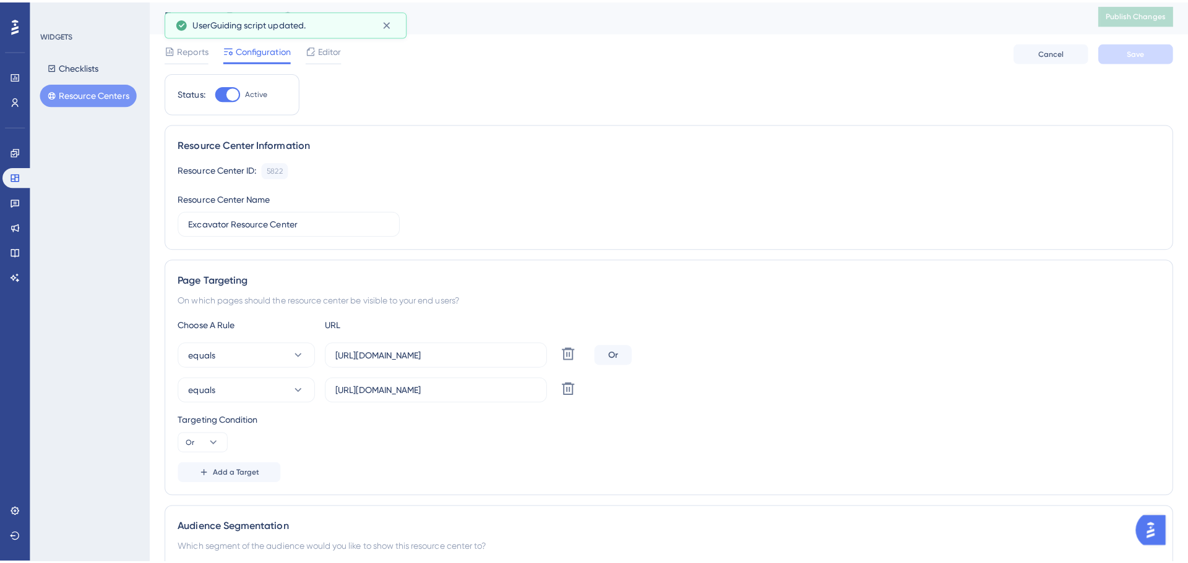
scroll to position [0, 0]
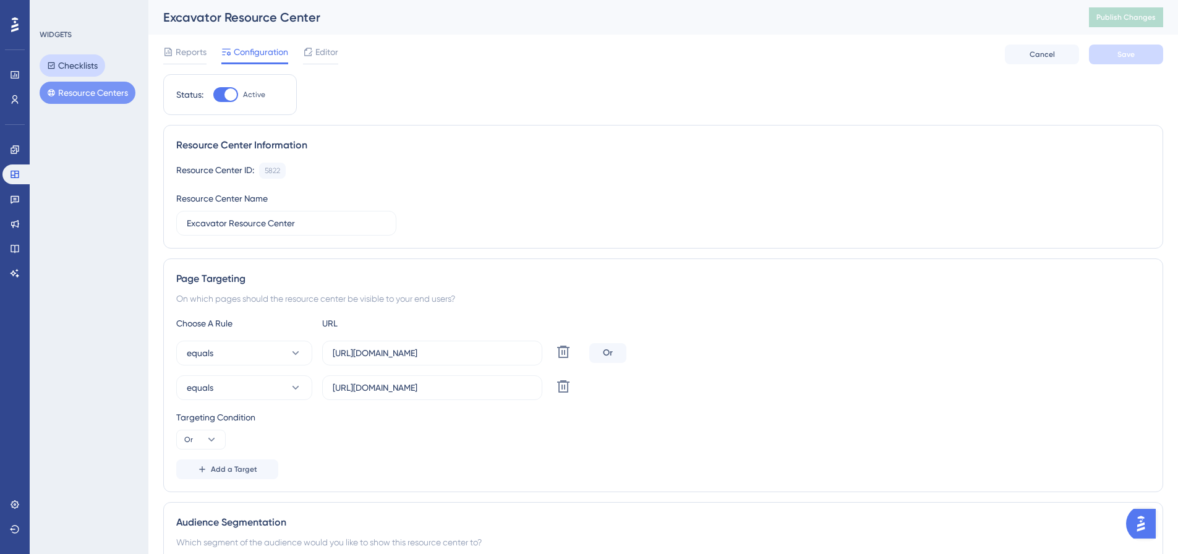
click at [86, 68] on button "Checklists" at bounding box center [73, 65] width 66 height 22
